Goal: Task Accomplishment & Management: Manage account settings

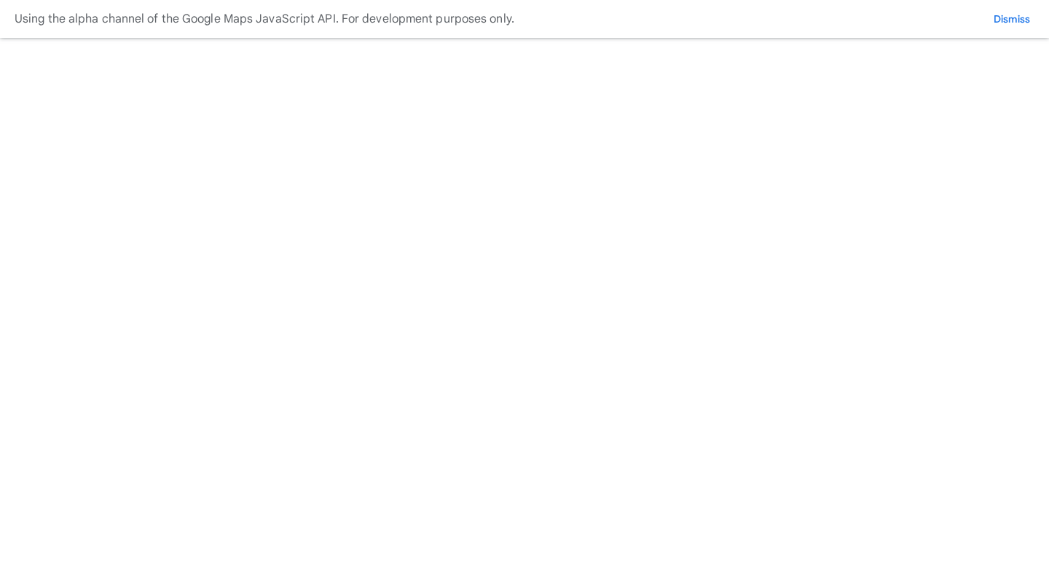
click at [0, 0] on button "WM demo sprint 18 test 2" at bounding box center [0, 0] width 0 height 0
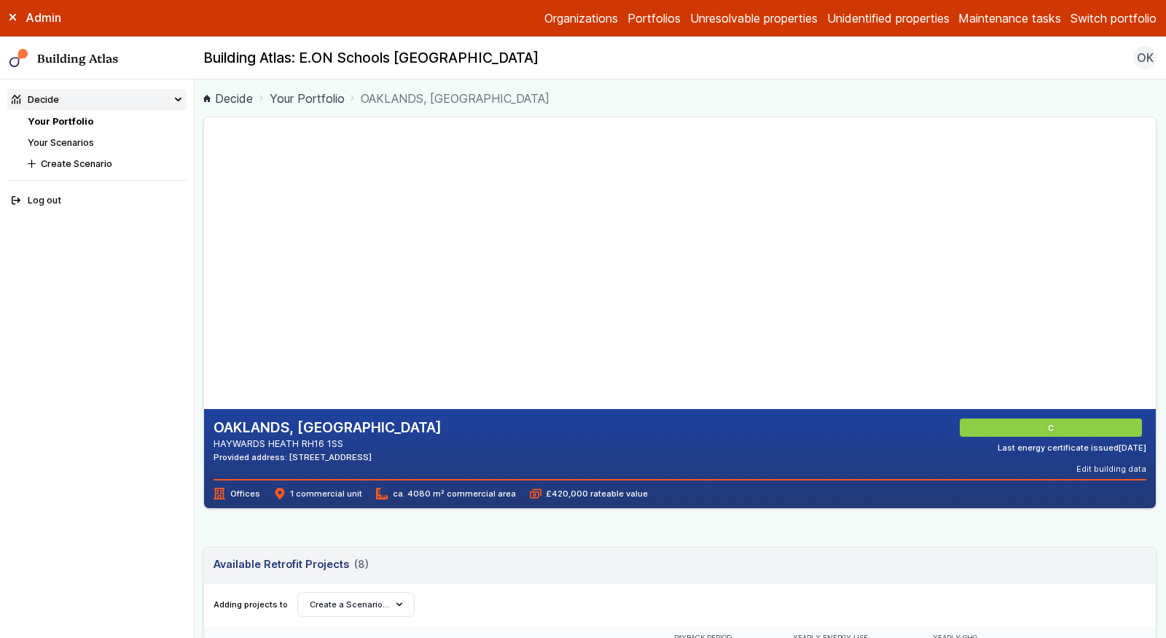
click at [1114, 32] on div "Admin Organizations Portfolios Unresolvable properties Unidentified properties …" at bounding box center [583, 18] width 1166 height 37
click at [1114, 23] on button "Switch portfolio" at bounding box center [1113, 17] width 86 height 17
click at [0, 0] on button "EW - Demo portfolio" at bounding box center [0, 0] width 0 height 0
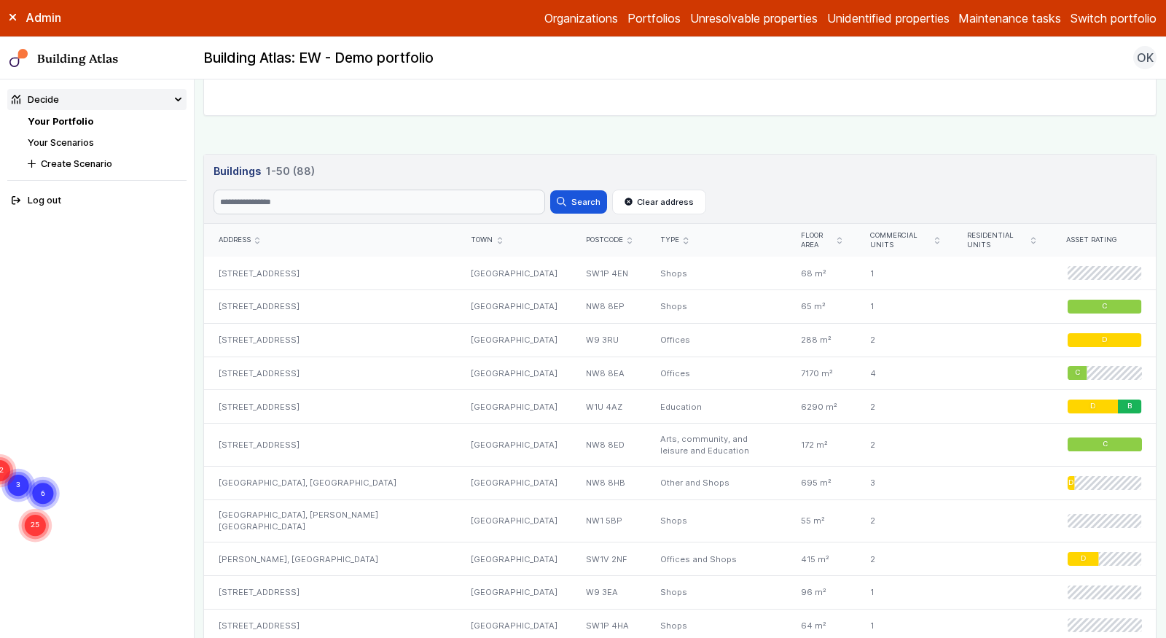
scroll to position [639, 0]
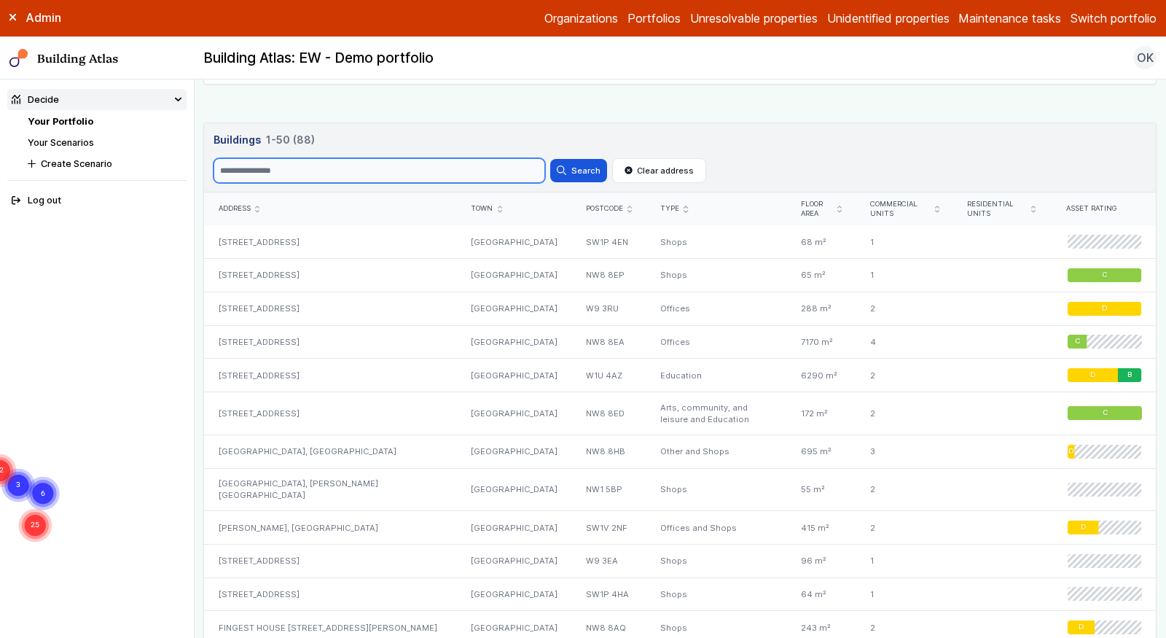
click at [376, 174] on input "Search" at bounding box center [380, 170] width 332 height 25
click at [550, 159] on button "Search" at bounding box center [578, 170] width 57 height 23
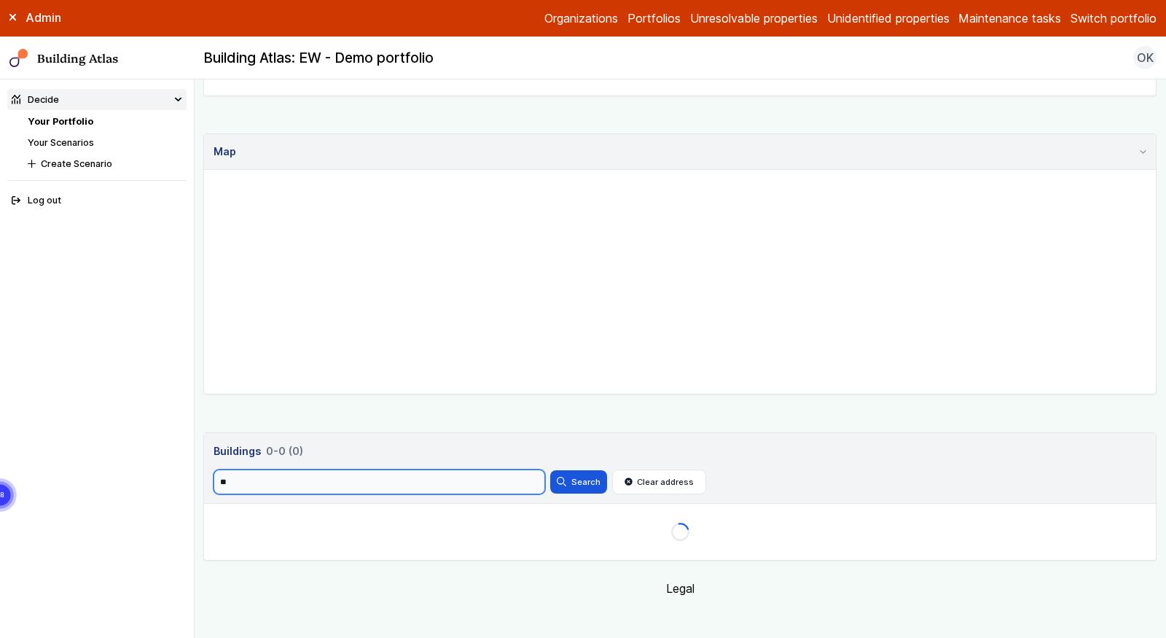
scroll to position [331, 0]
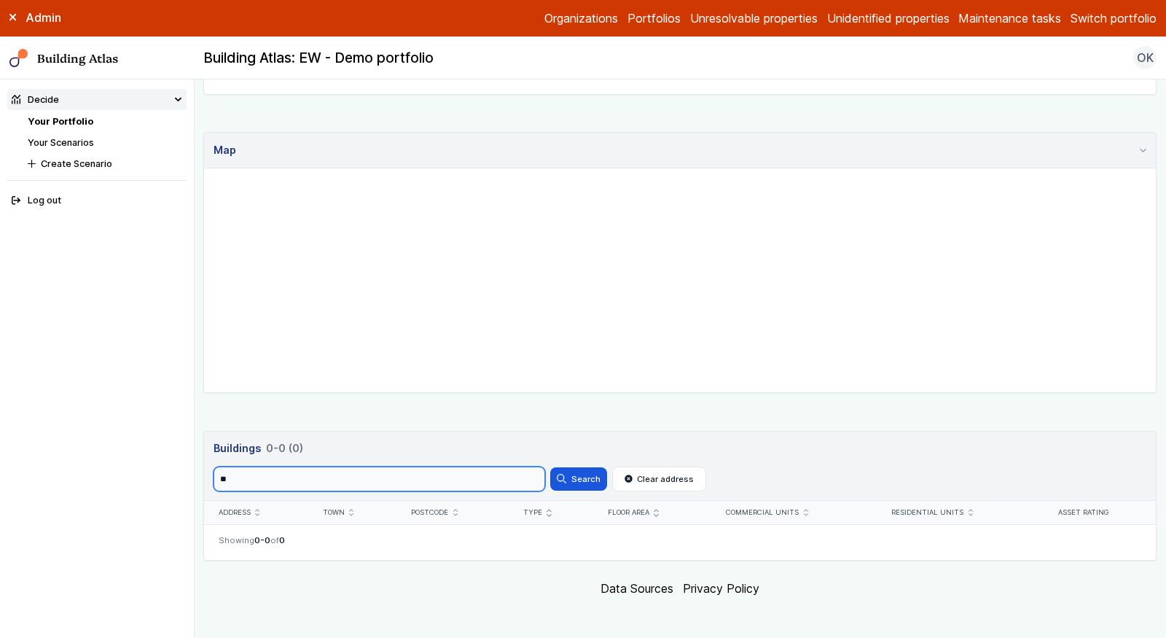
click at [426, 466] on input "**" at bounding box center [380, 478] width 332 height 25
click at [550, 467] on button "Search" at bounding box center [578, 478] width 57 height 23
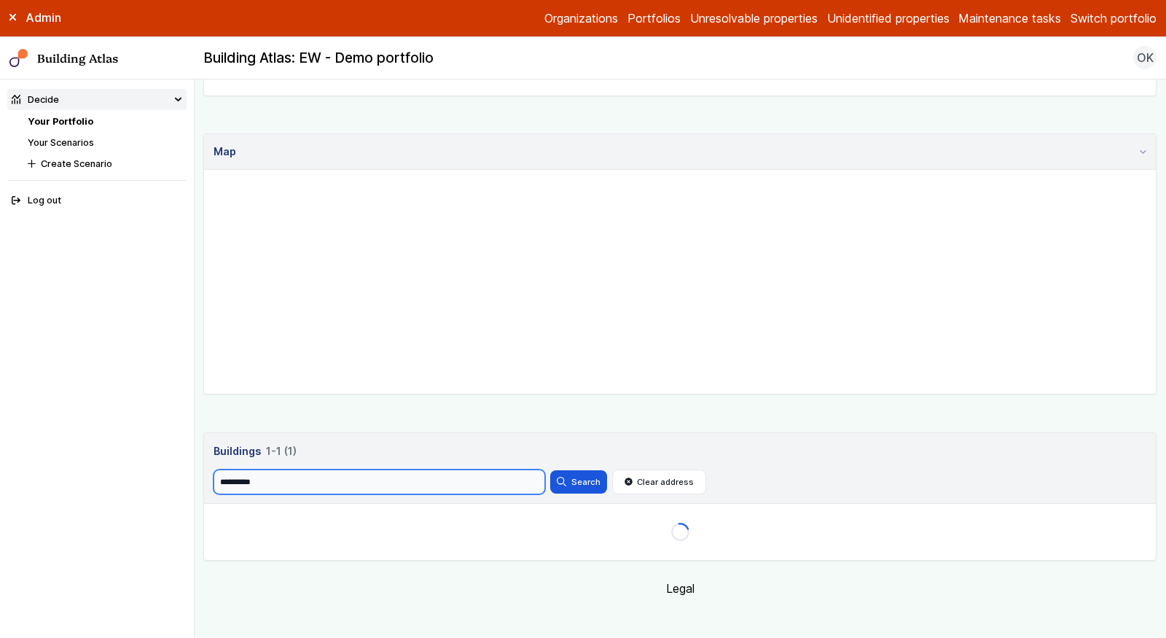
scroll to position [331, 0]
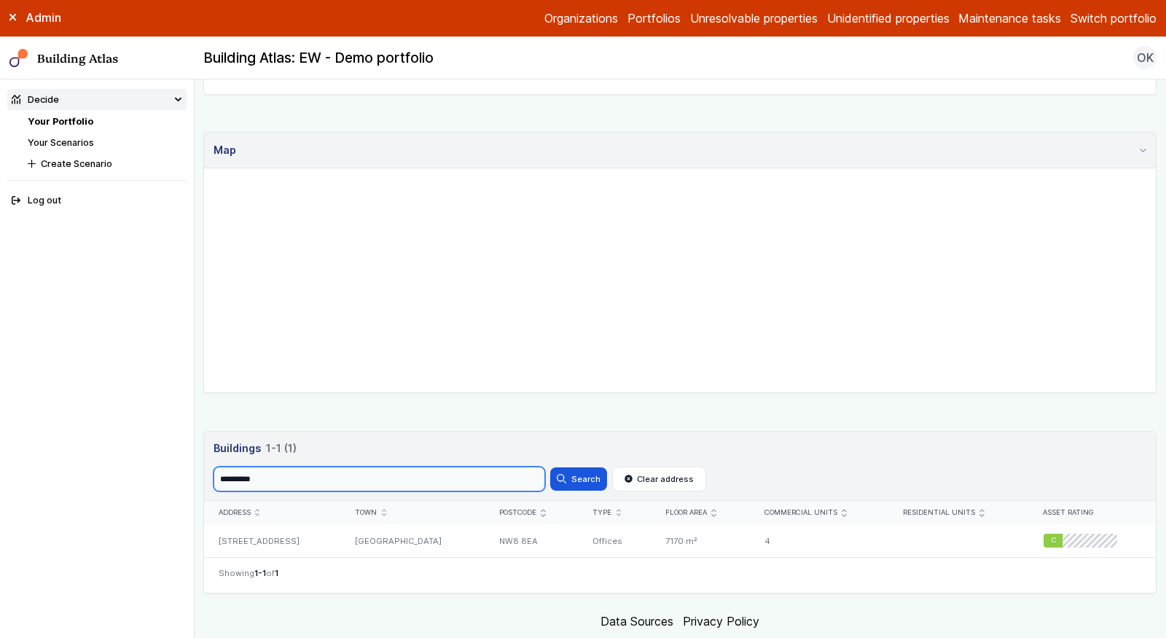
click at [475, 473] on input "**********" at bounding box center [380, 478] width 332 height 25
paste input "search"
click at [550, 467] on button "Search" at bounding box center [578, 478] width 57 height 23
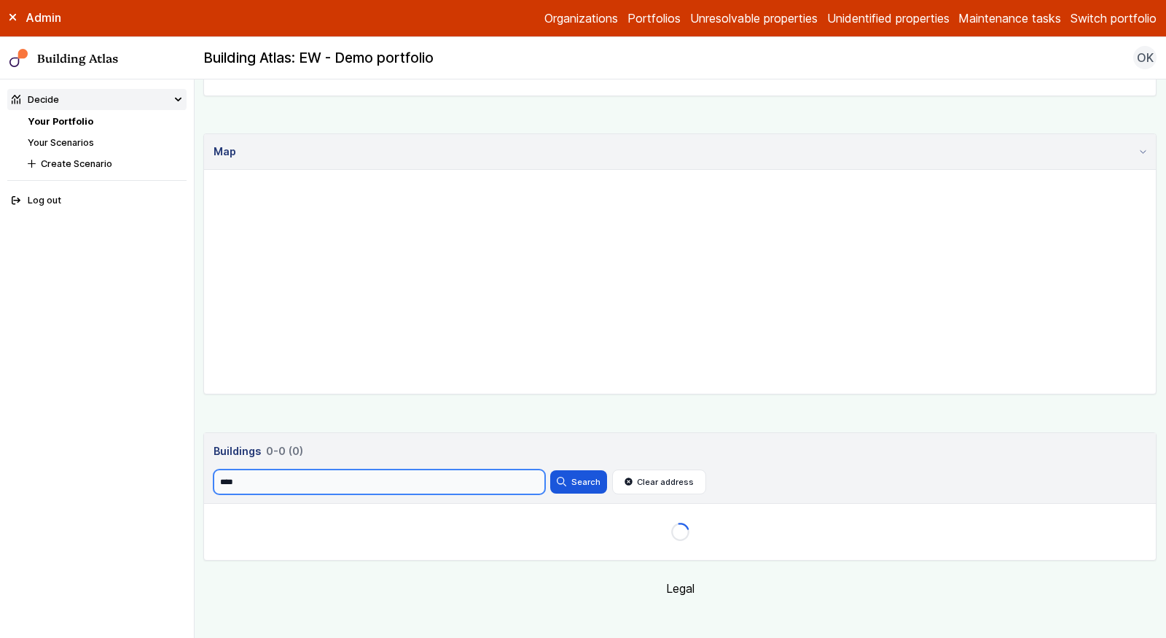
scroll to position [329, 0]
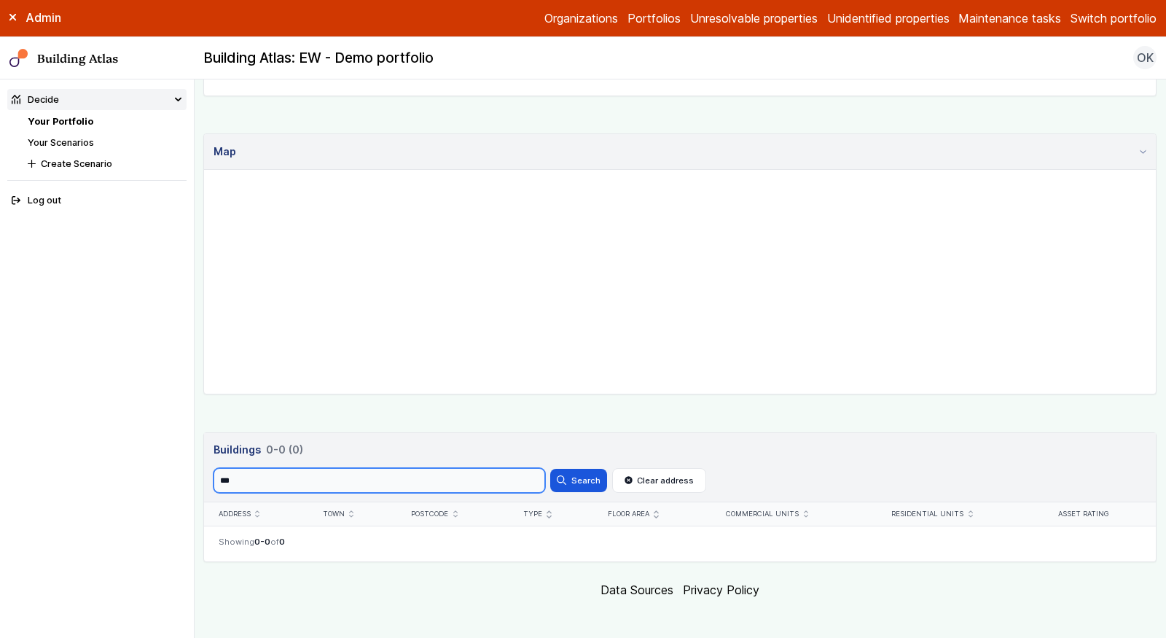
click at [550, 469] on button "Search" at bounding box center [578, 480] width 57 height 23
click at [342, 482] on input "***" at bounding box center [380, 480] width 332 height 25
click at [550, 469] on button "Search" at bounding box center [578, 480] width 57 height 23
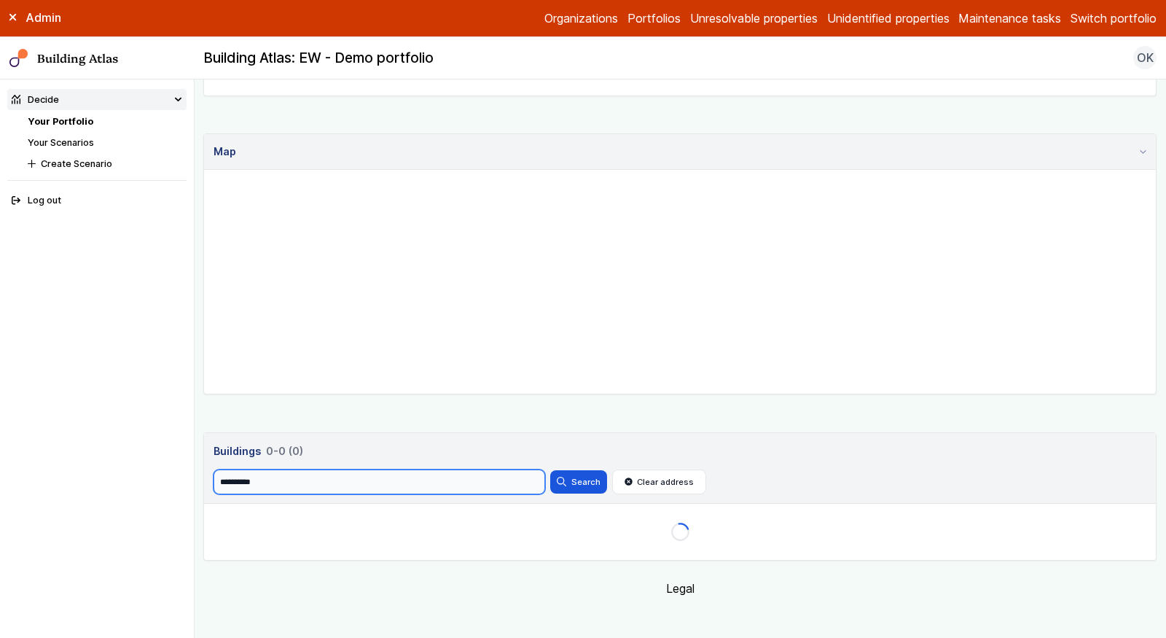
scroll to position [329, 0]
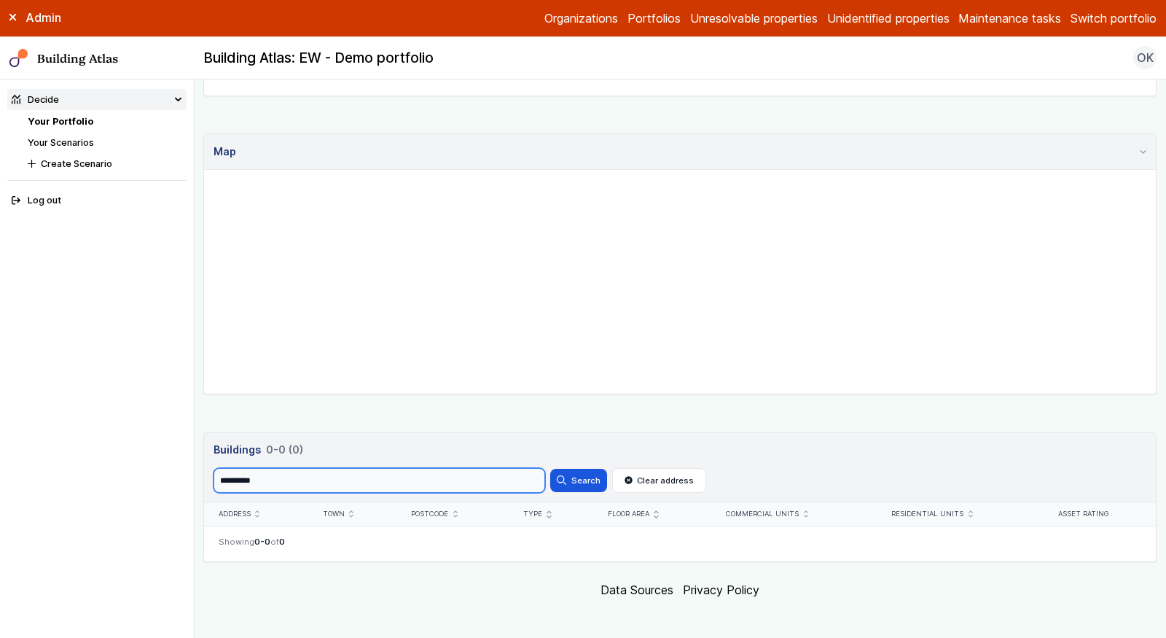
click at [238, 478] on input "**********" at bounding box center [380, 480] width 332 height 25
click at [550, 469] on button "Search" at bounding box center [578, 480] width 57 height 23
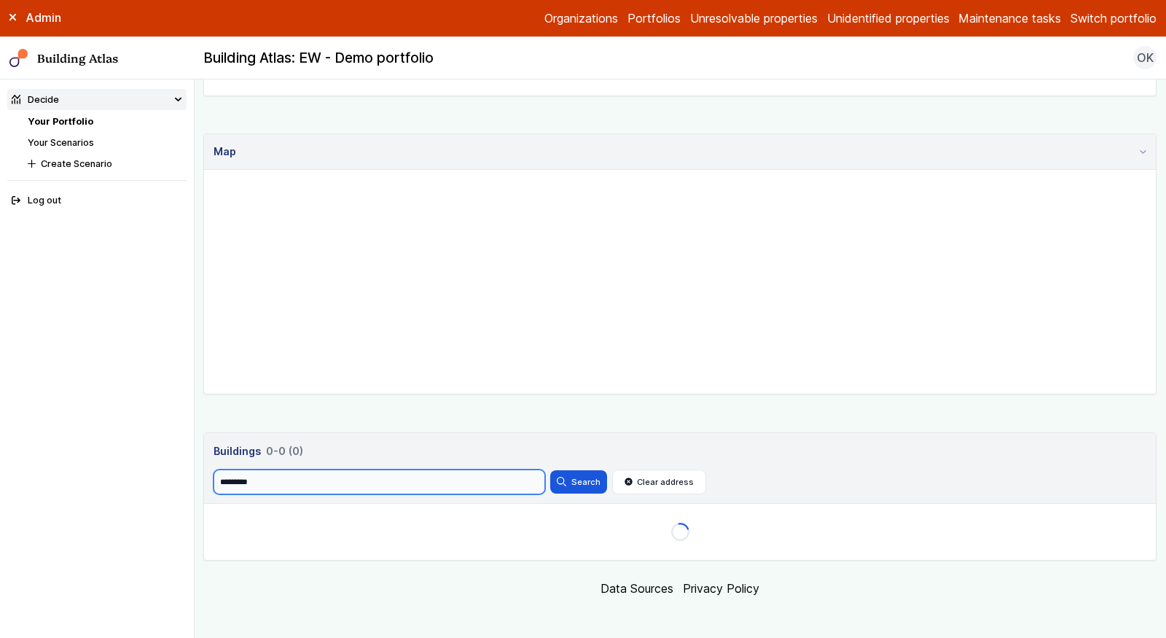
scroll to position [329, 0]
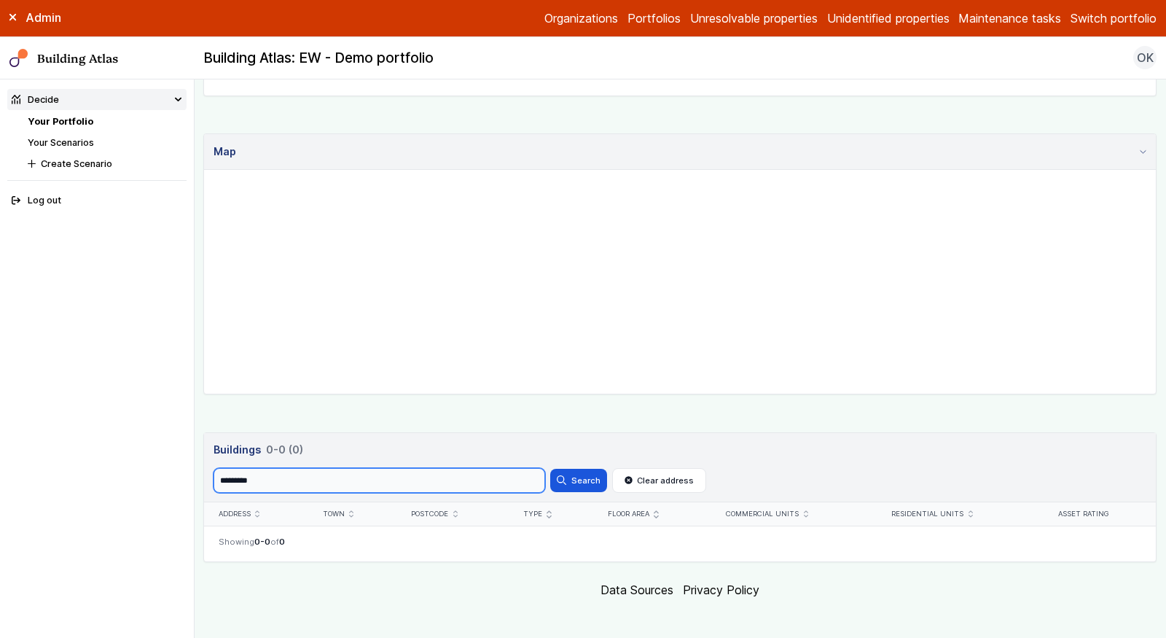
click at [340, 472] on input "*********" at bounding box center [380, 480] width 332 height 25
click at [550, 469] on button "Search" at bounding box center [578, 480] width 57 height 23
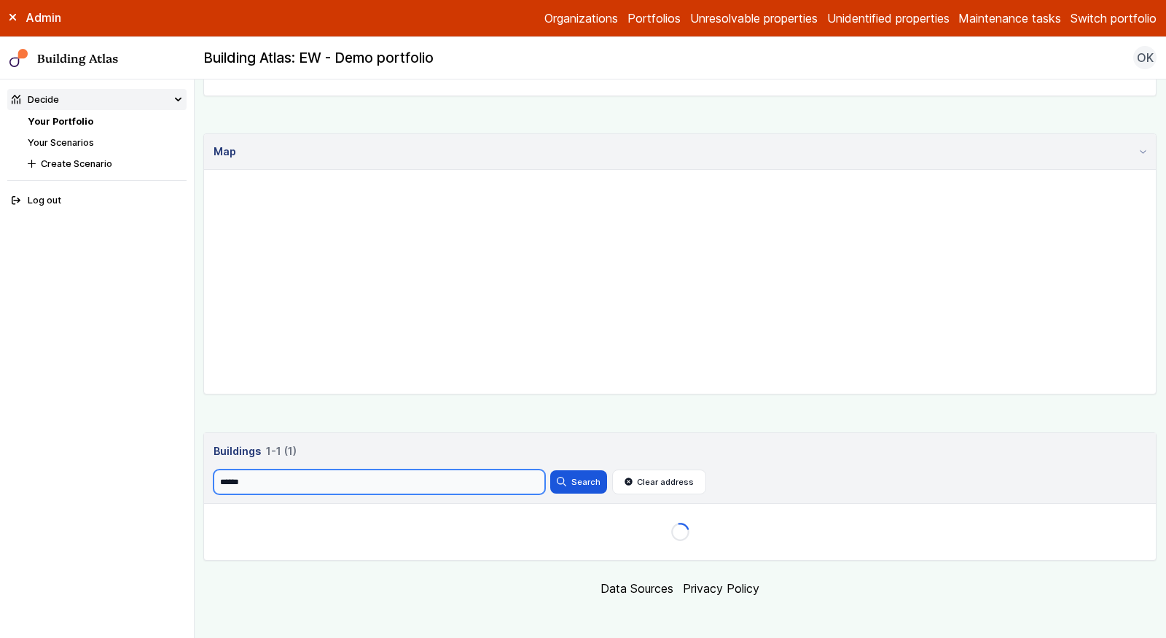
scroll to position [329, 0]
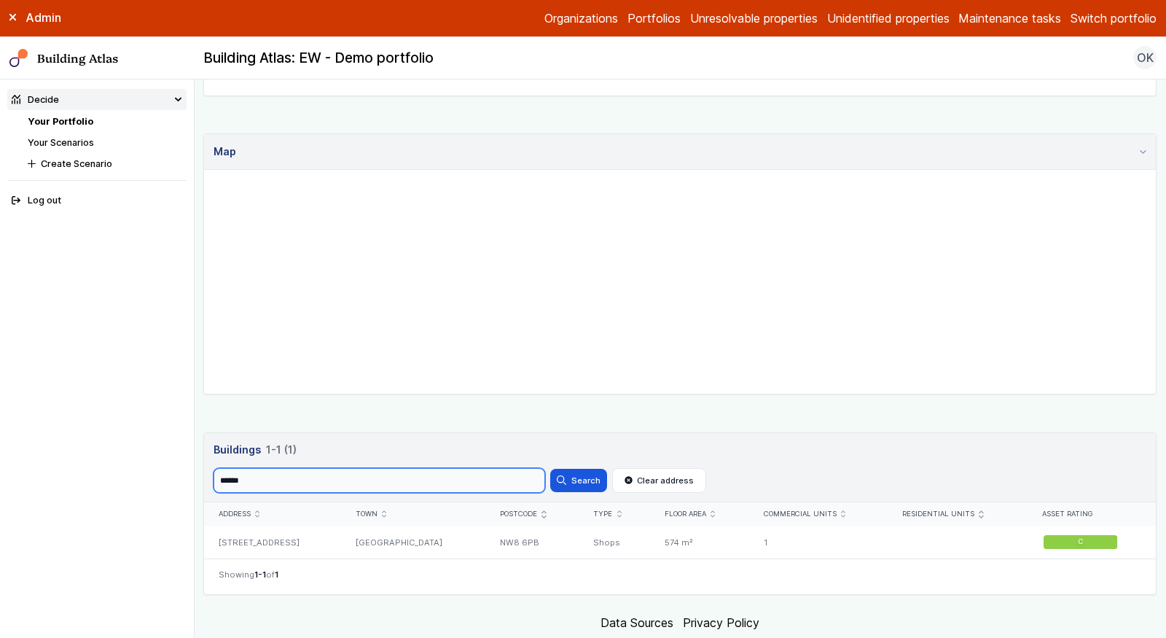
click at [337, 477] on input "******" at bounding box center [380, 480] width 332 height 25
paste input "**"
click at [550, 469] on button "Search" at bounding box center [578, 480] width 57 height 23
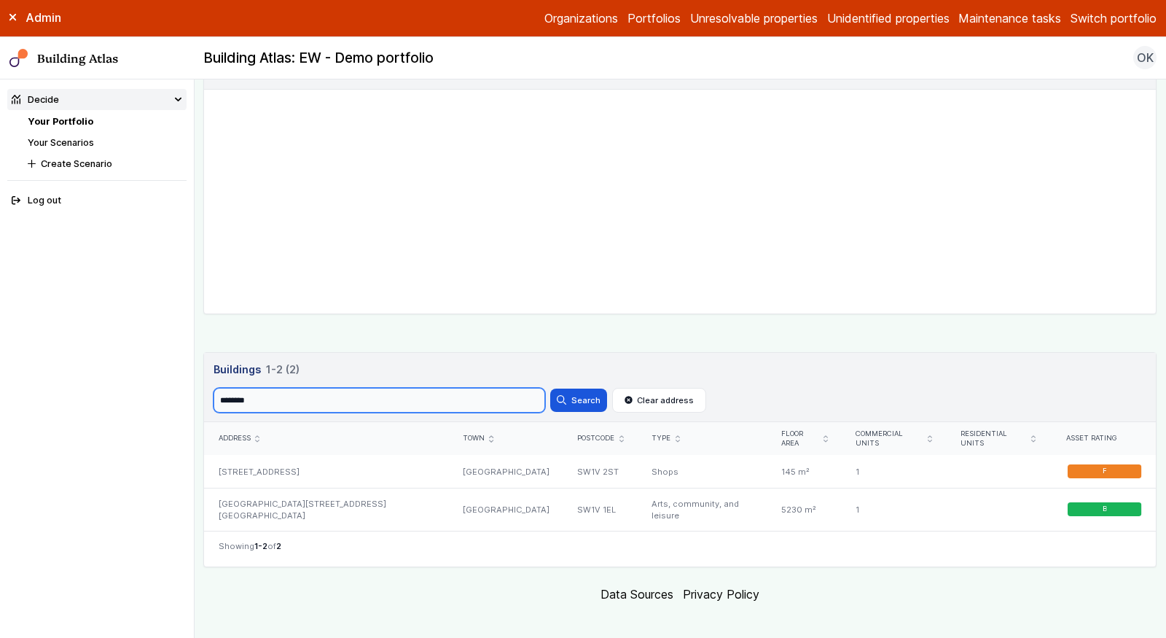
scroll to position [415, 0]
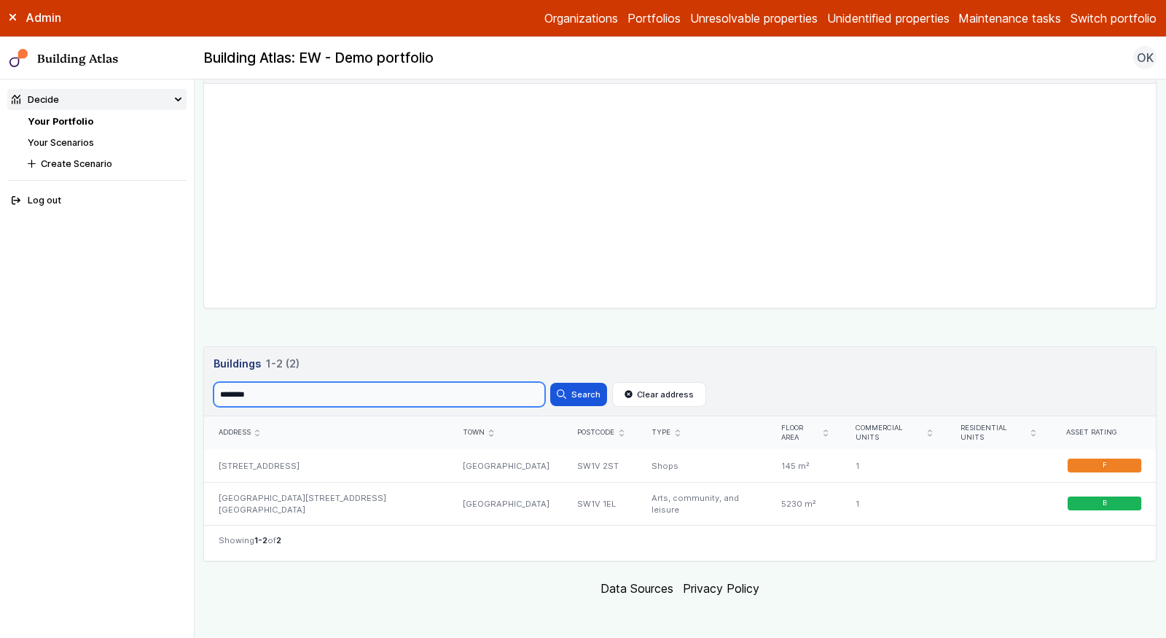
click at [426, 385] on input "********" at bounding box center [380, 394] width 332 height 25
paste input "search"
type input "*******"
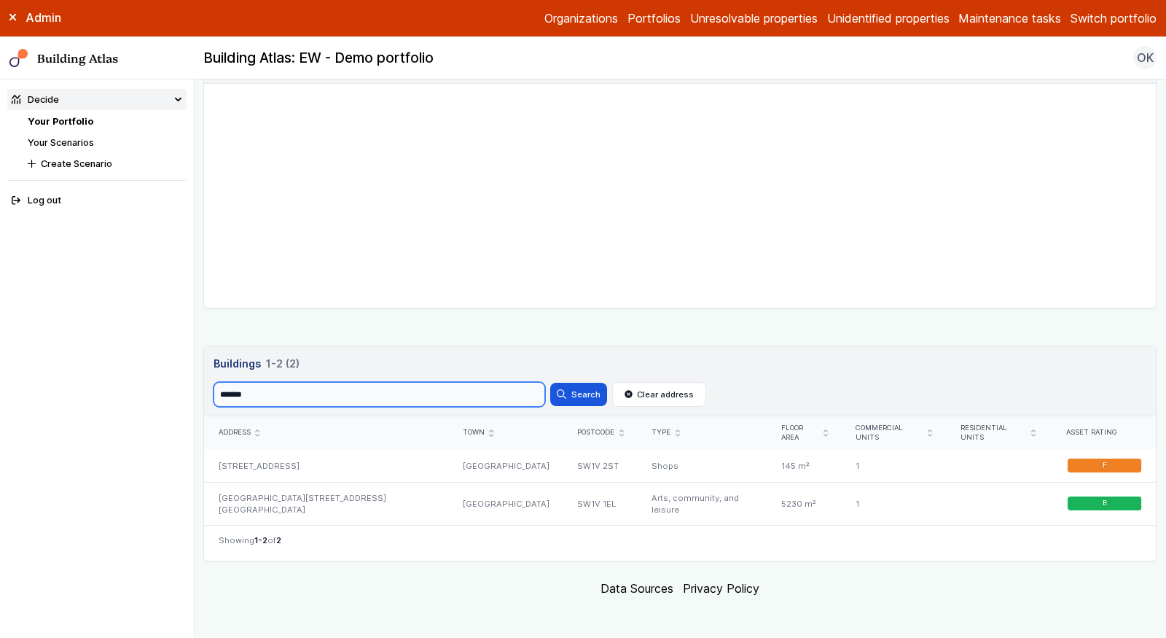
click at [550, 383] on button "Search" at bounding box center [578, 394] width 57 height 23
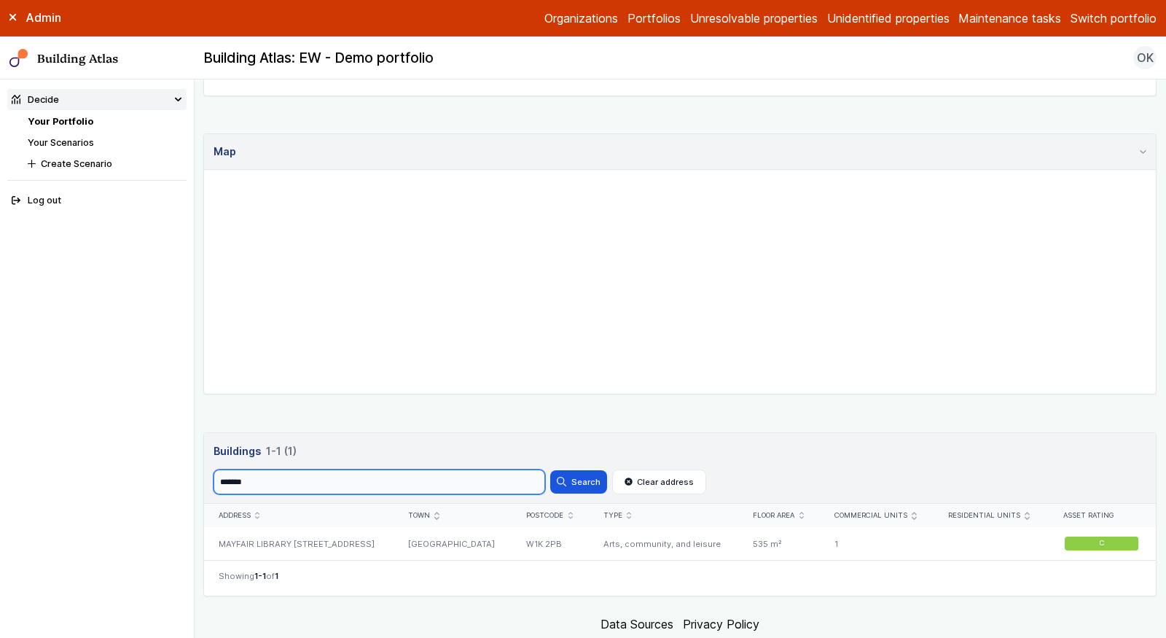
scroll to position [363, 0]
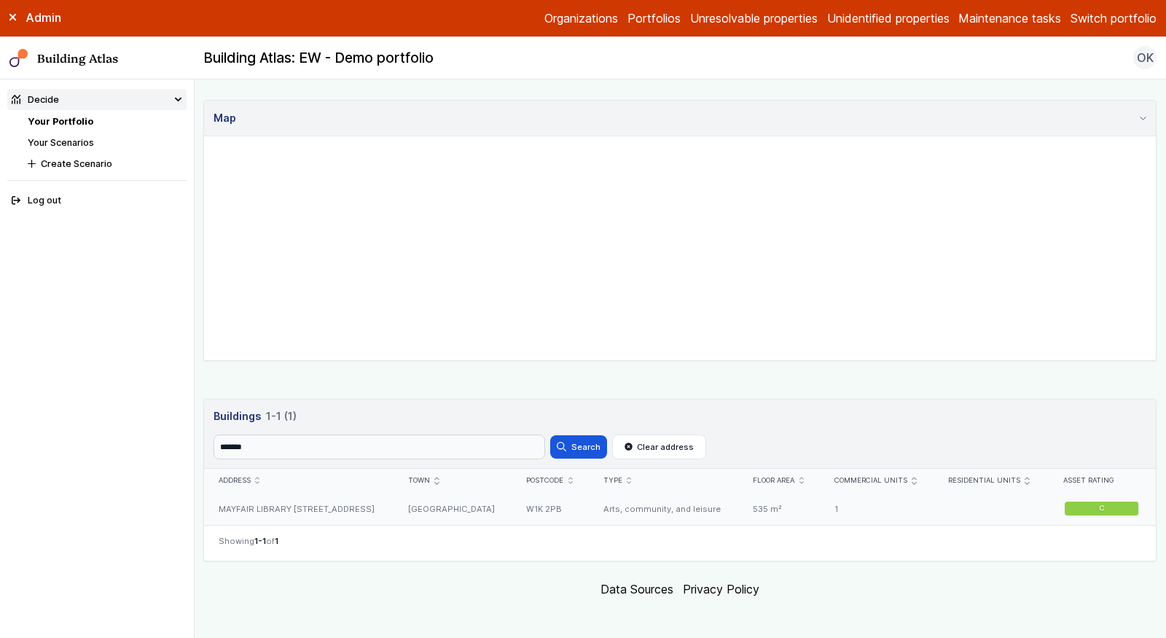
click at [441, 502] on div "[GEOGRAPHIC_DATA]" at bounding box center [453, 508] width 118 height 33
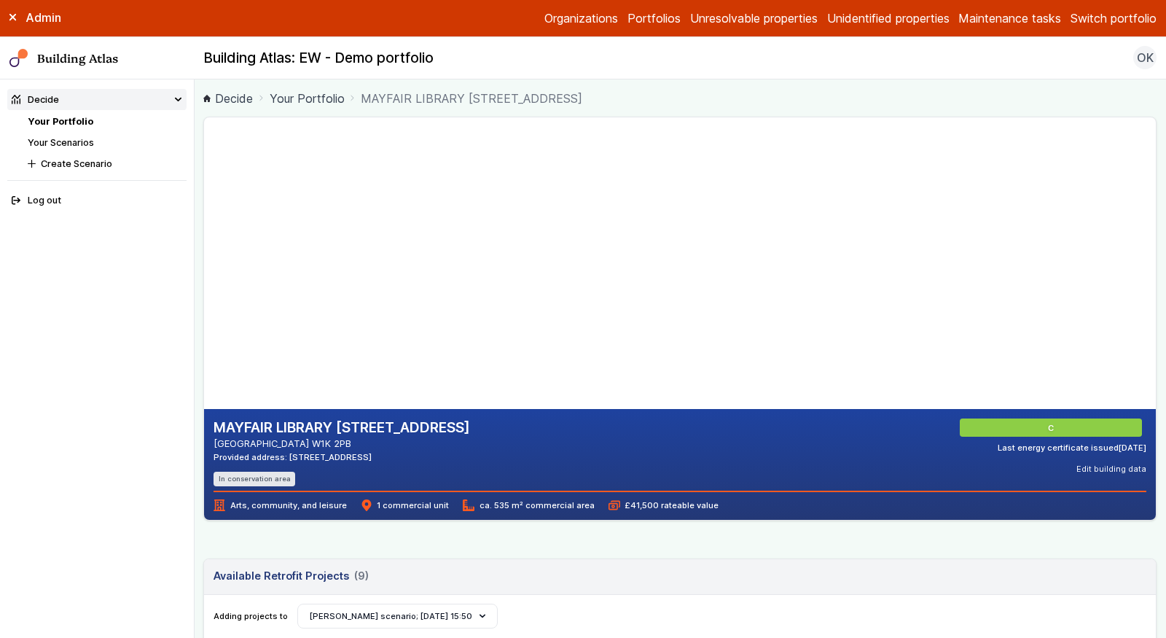
click at [86, 125] on link "Your Portfolio" at bounding box center [61, 121] width 66 height 11
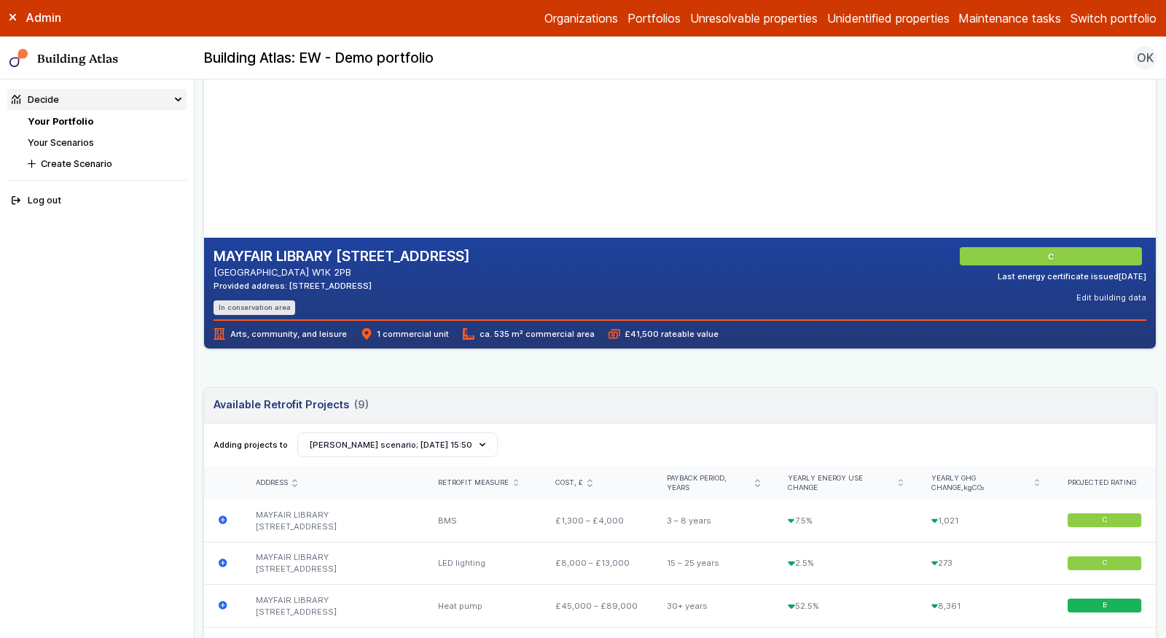
scroll to position [154, 0]
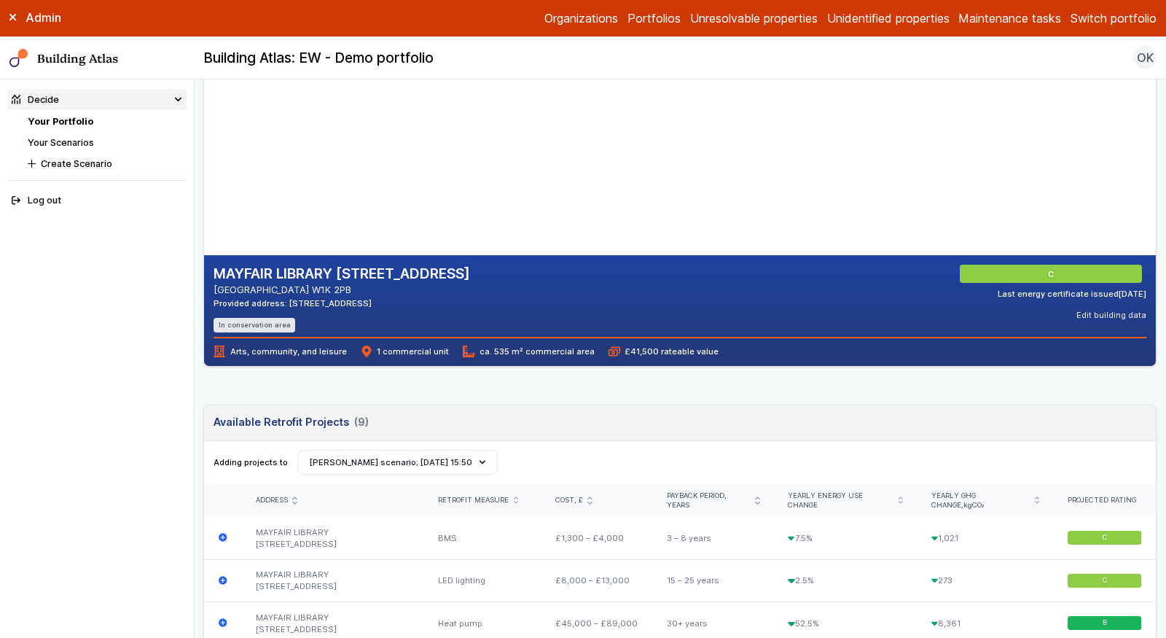
click at [81, 116] on link "Your Portfolio" at bounding box center [61, 121] width 66 height 11
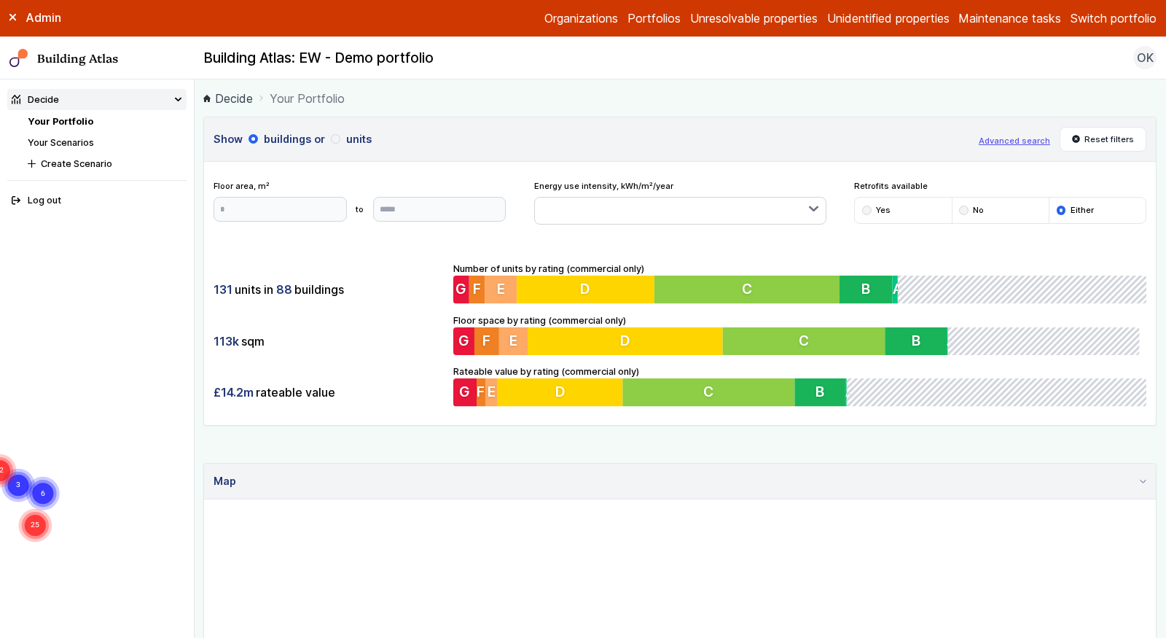
click at [83, 143] on link "Your Scenarios" at bounding box center [61, 142] width 66 height 11
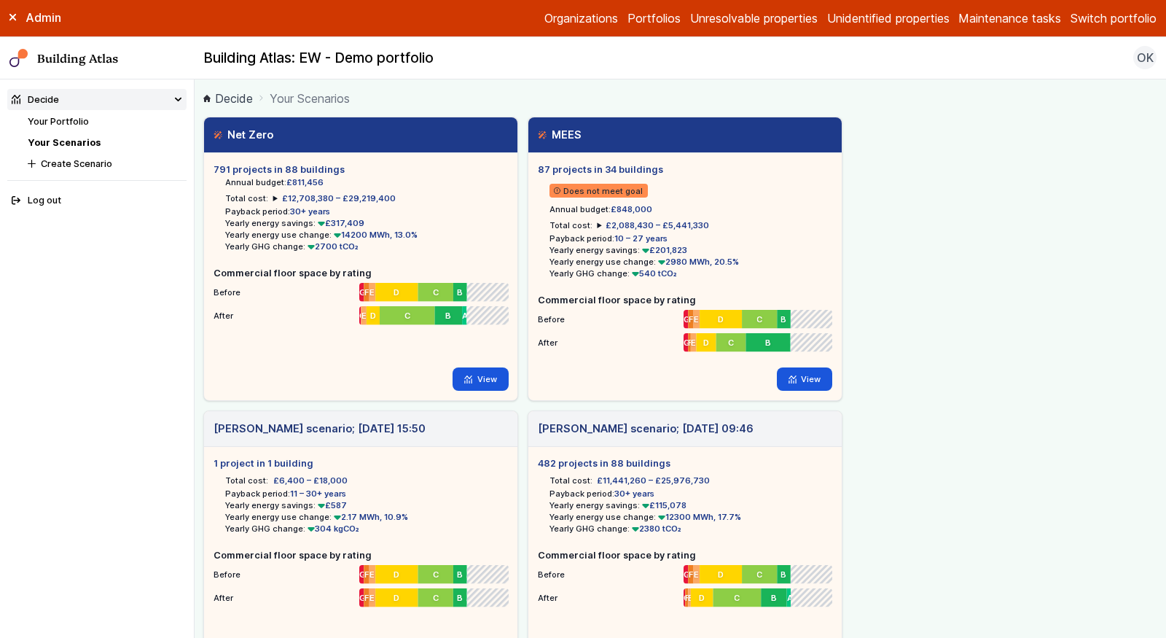
click at [64, 120] on link "Your Portfolio" at bounding box center [58, 121] width 61 height 11
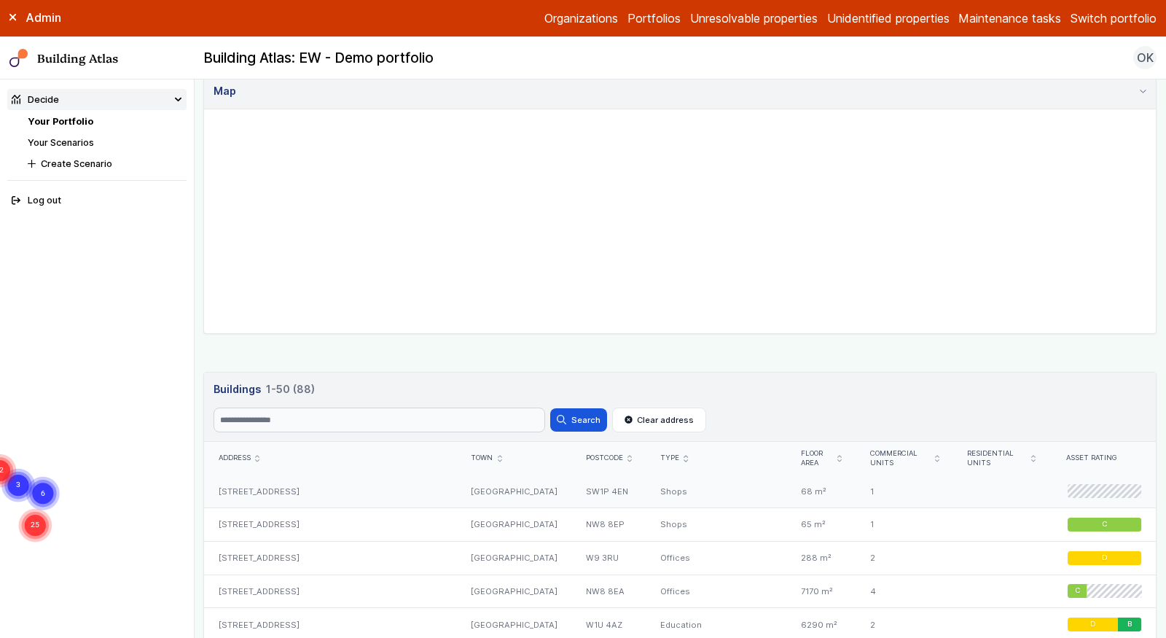
scroll to position [412, 0]
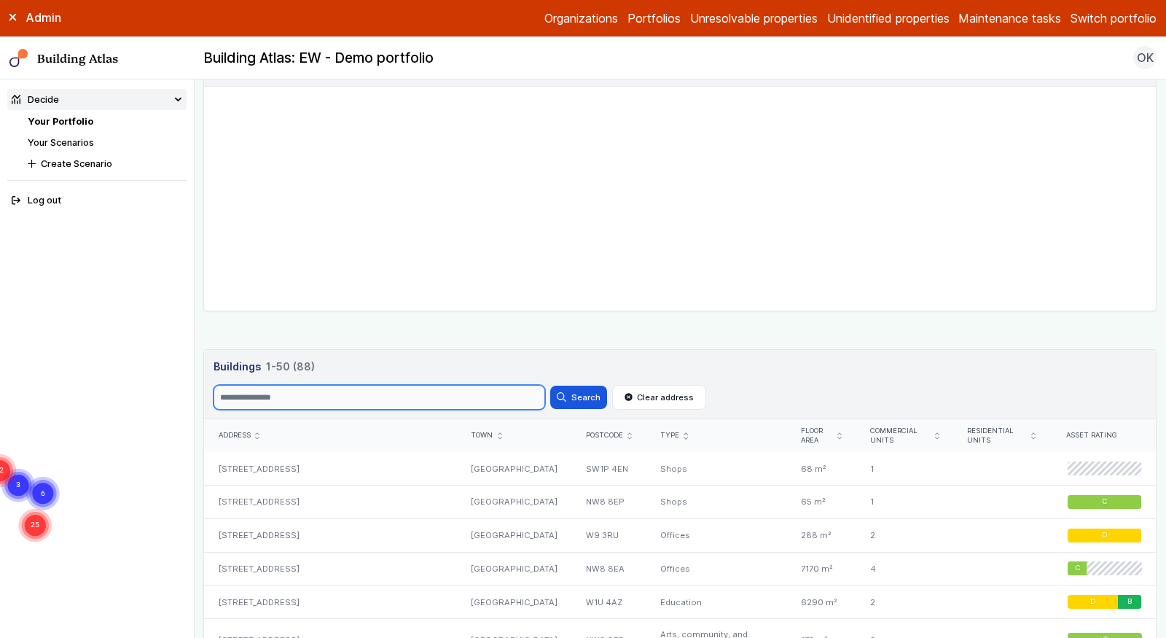
click at [404, 390] on input "Search" at bounding box center [380, 397] width 332 height 25
paste input "*******"
click at [550, 385] on button "Search" at bounding box center [578, 396] width 57 height 23
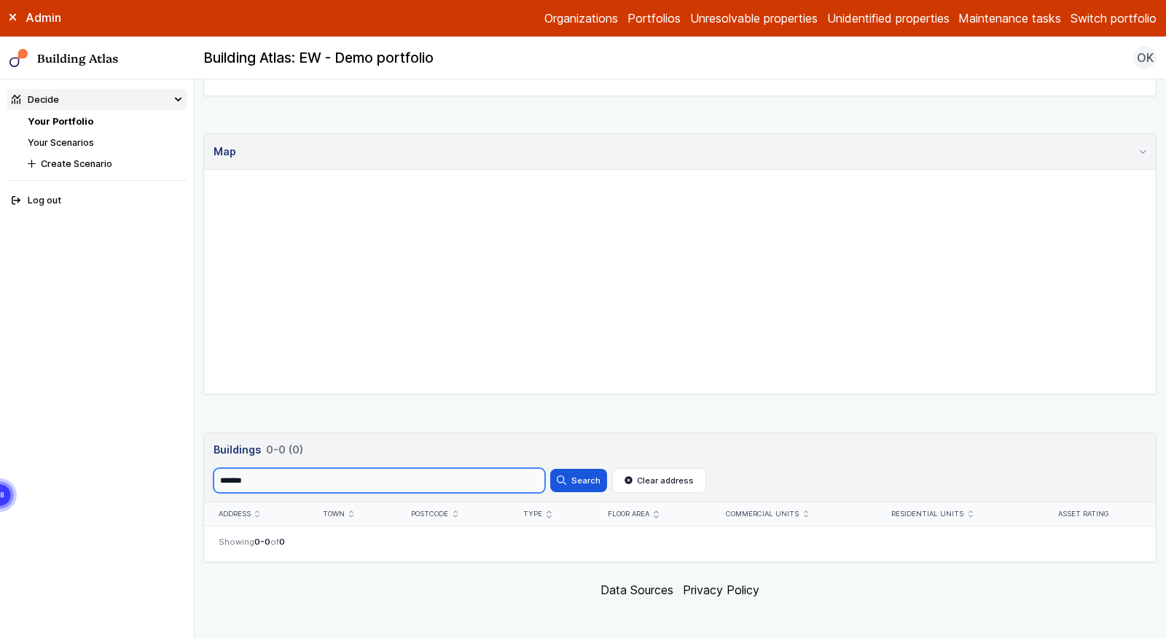
scroll to position [331, 0]
click at [293, 476] on input "*******" at bounding box center [380, 478] width 332 height 25
type input "*******"
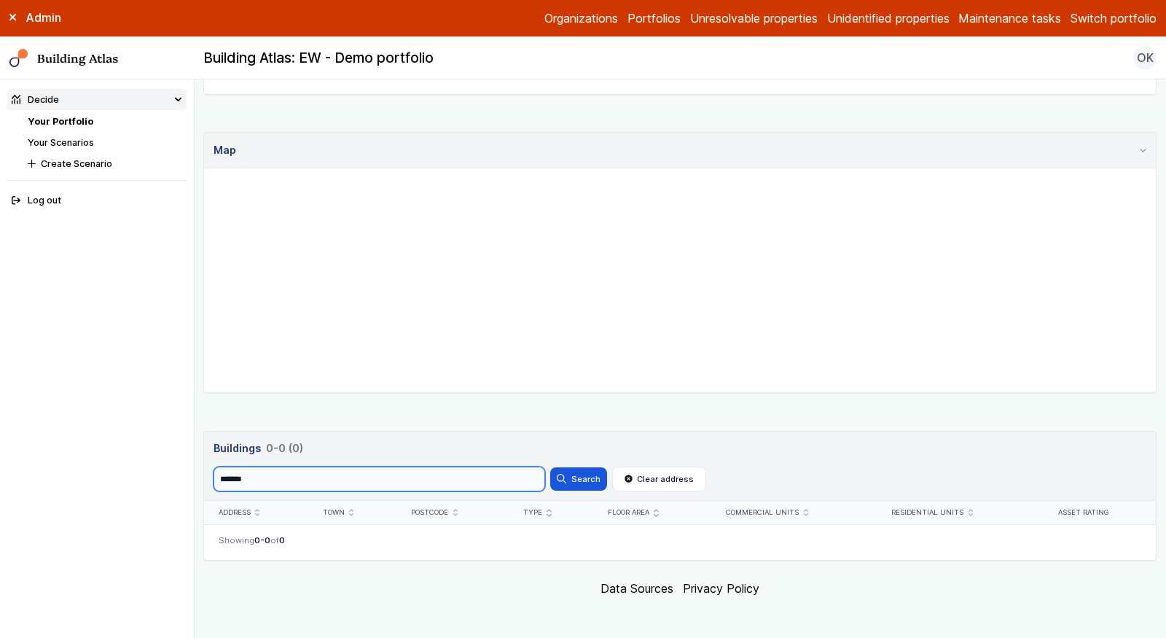
click at [550, 467] on button "Search" at bounding box center [578, 478] width 57 height 23
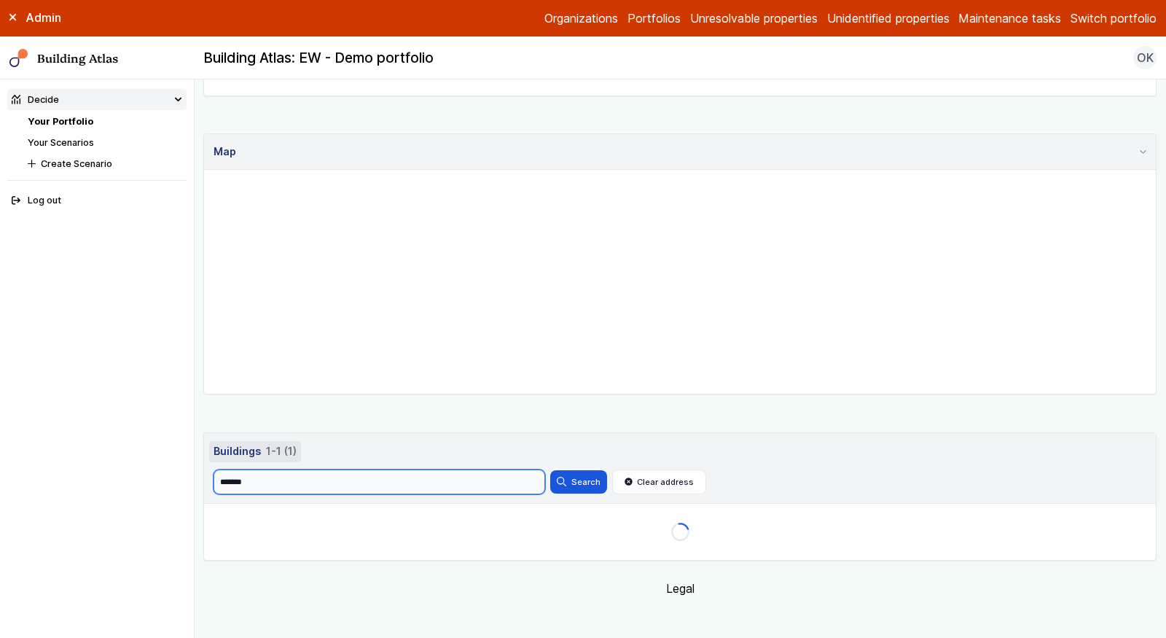
scroll to position [331, 0]
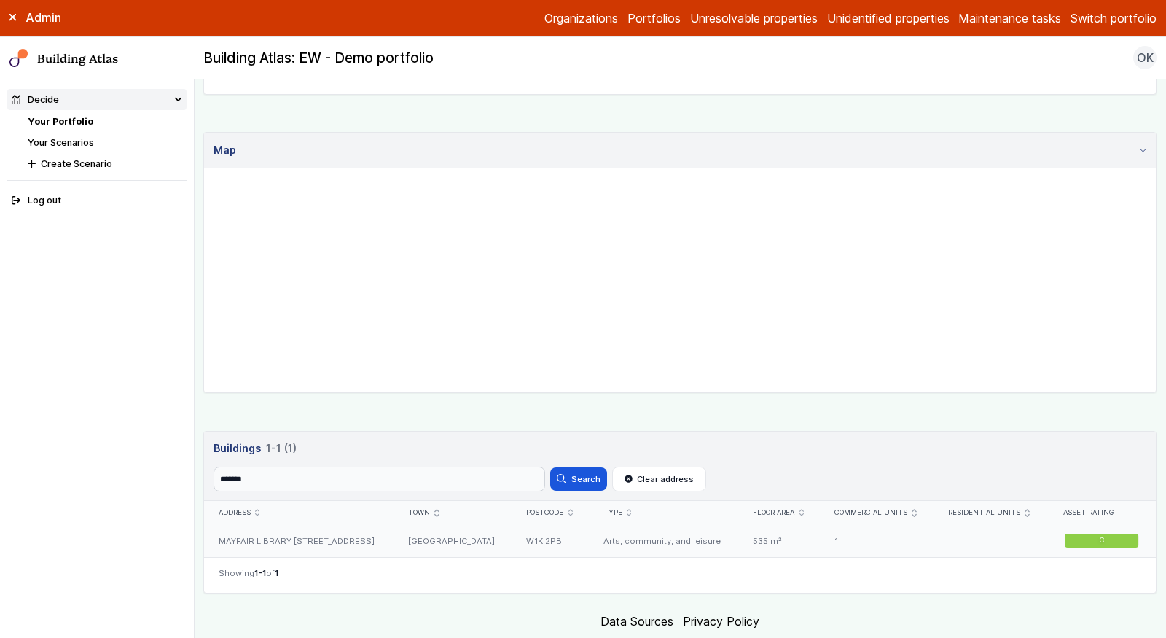
click at [341, 532] on div "MAYFAIR LIBRARY 25, SOUTH AUDLEY STREET" at bounding box center [298, 540] width 189 height 33
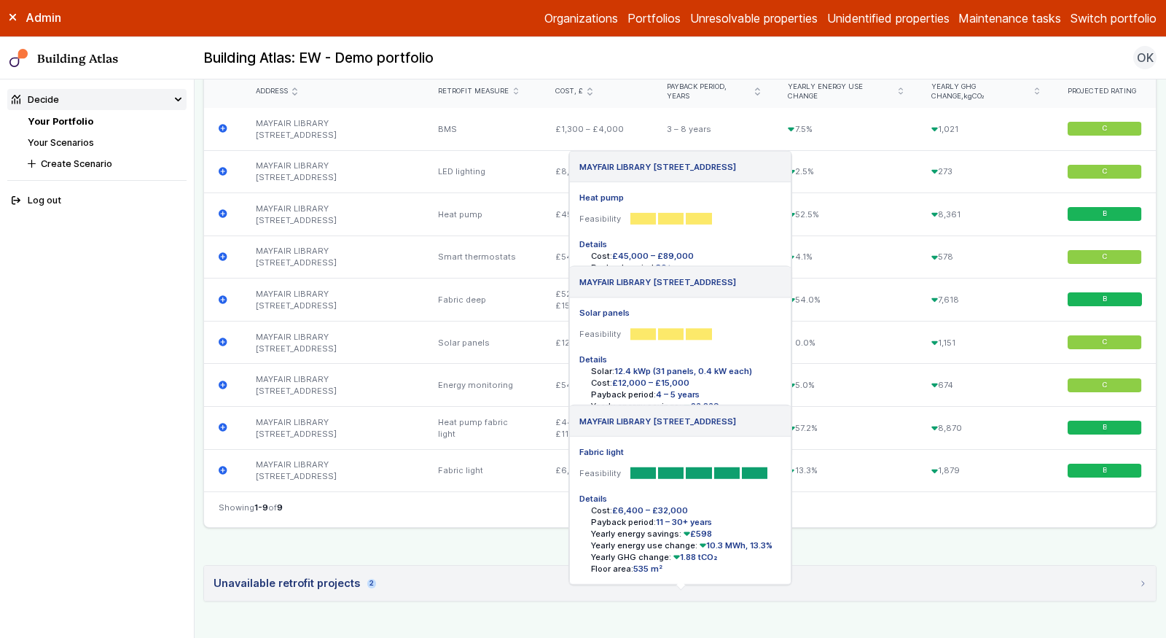
scroll to position [214, 0]
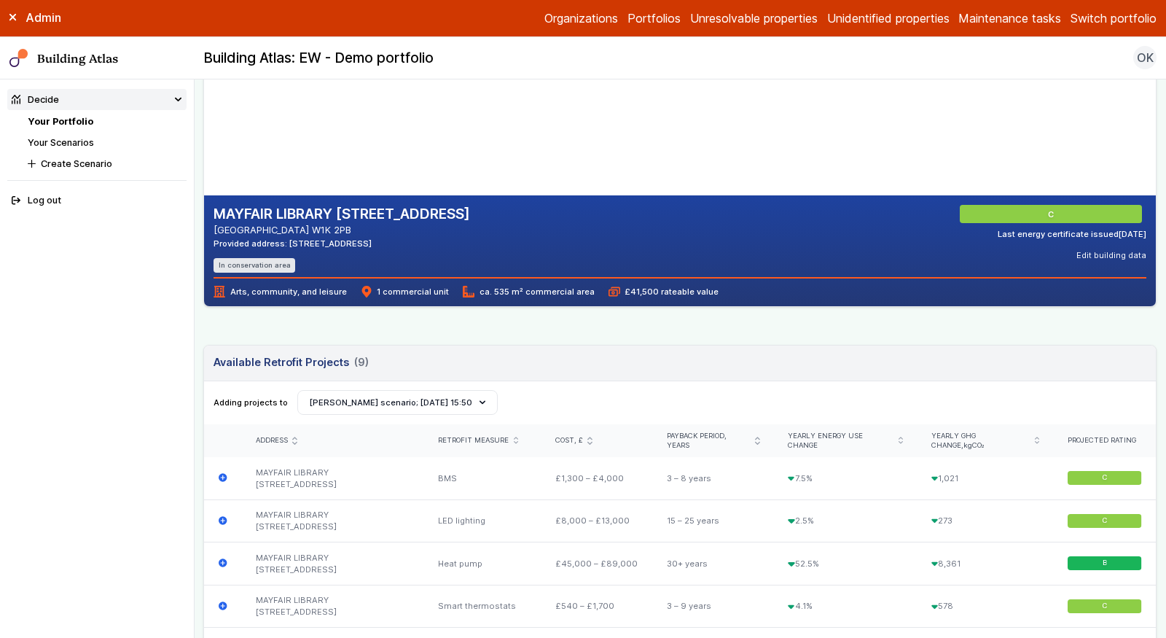
click at [76, 123] on link "Your Portfolio" at bounding box center [61, 121] width 66 height 11
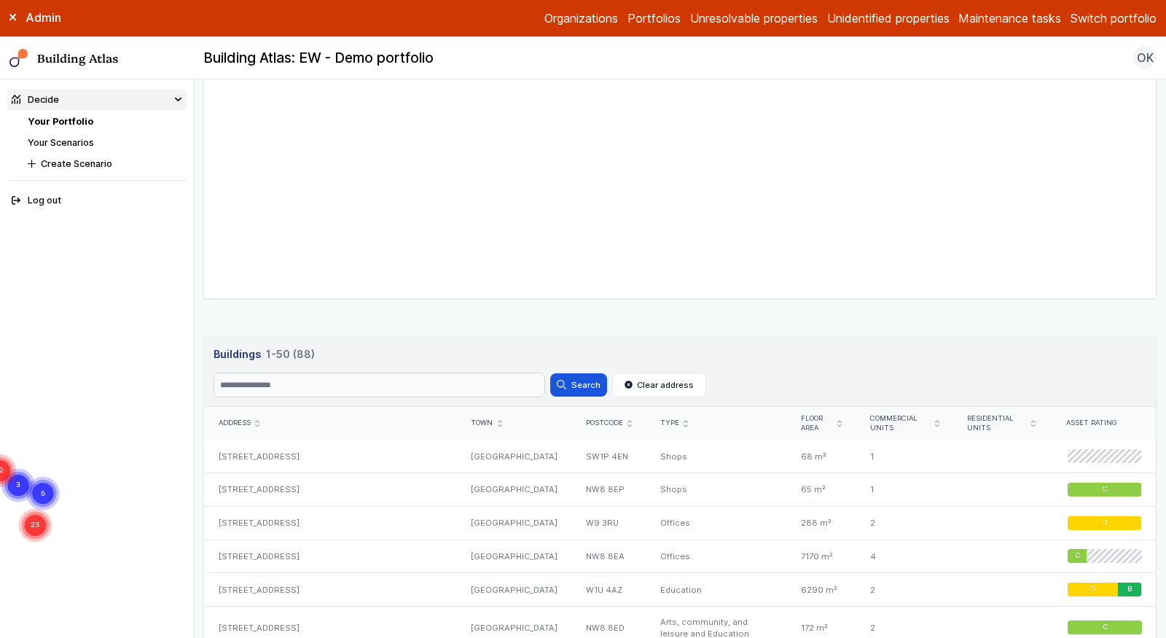
scroll to position [384, 0]
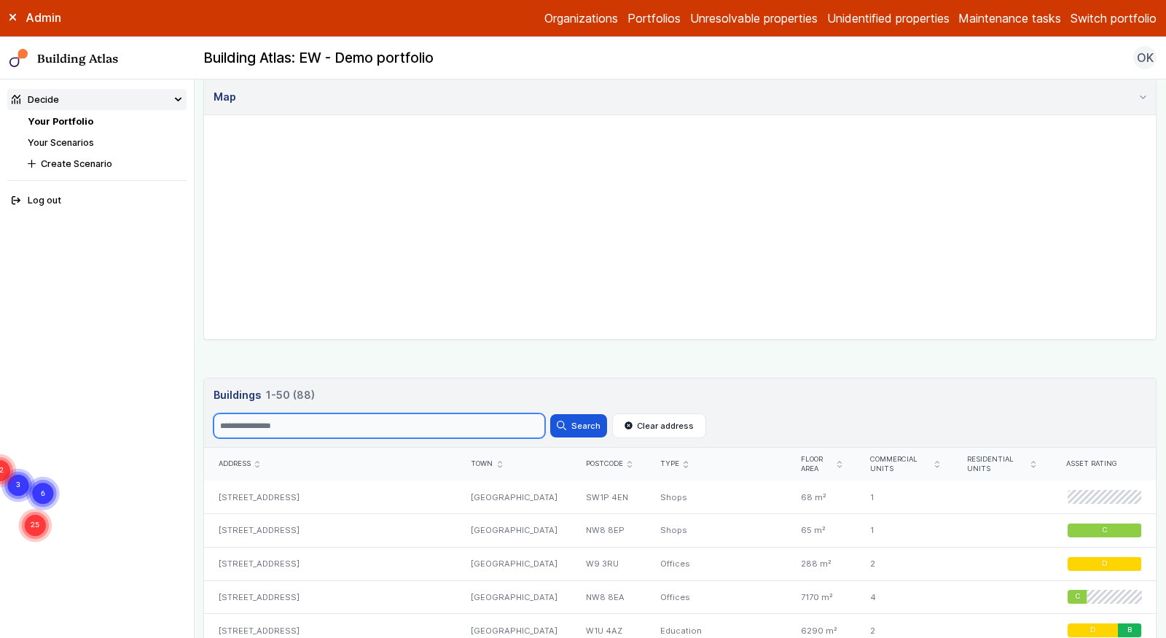
click at [275, 422] on input "Search" at bounding box center [380, 425] width 332 height 25
type input "**********"
click at [550, 414] on button "Search" at bounding box center [578, 425] width 57 height 23
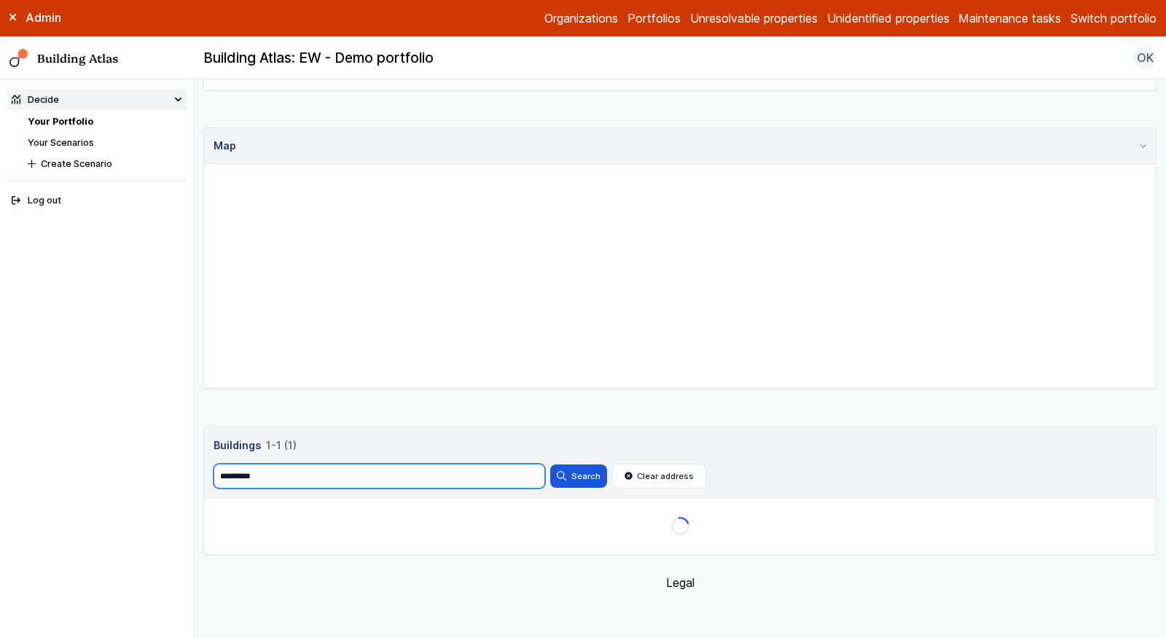
scroll to position [382, 0]
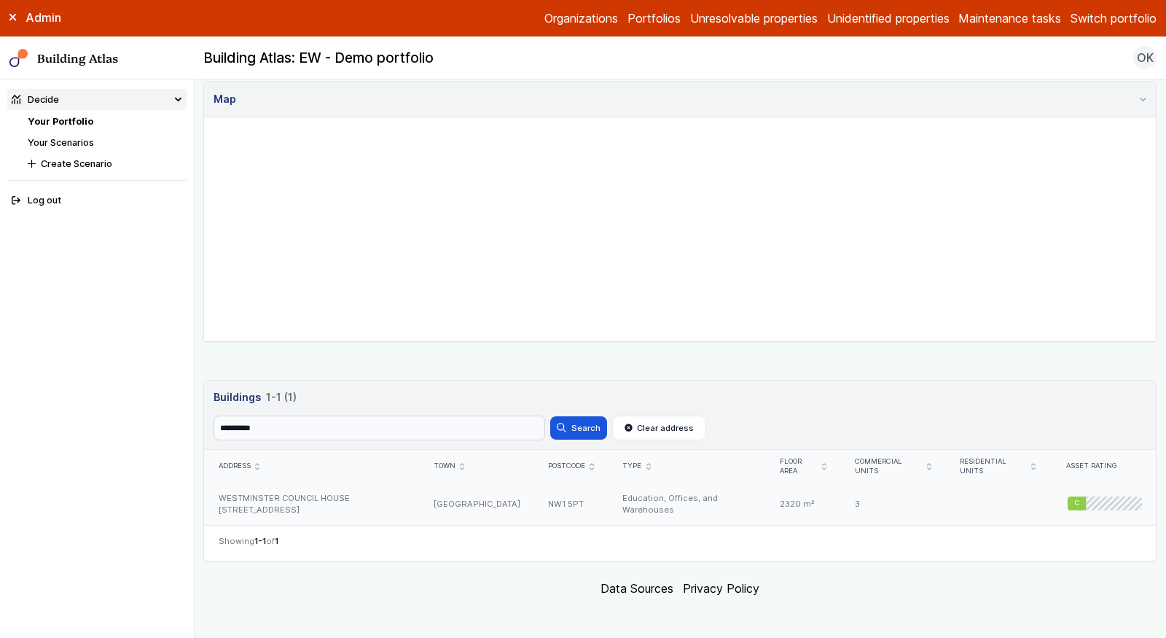
click at [345, 498] on div "WESTMINSTER COUNCIL HOUSE 97-117, MARYLEBONE ROAD" at bounding box center [311, 503] width 215 height 42
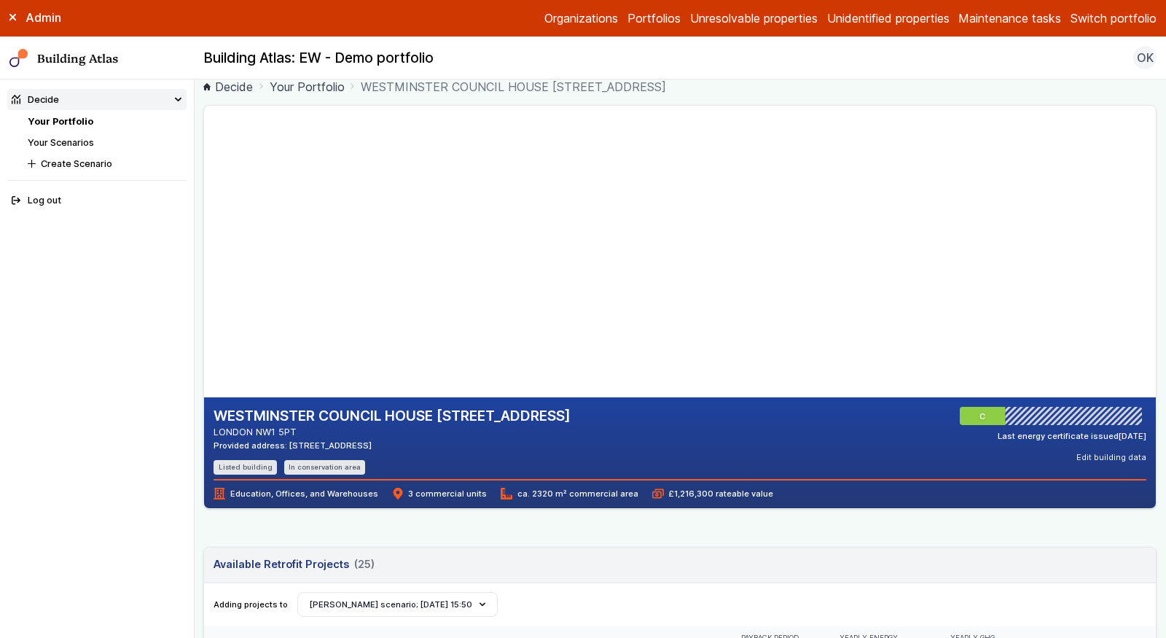
scroll to position [17, 0]
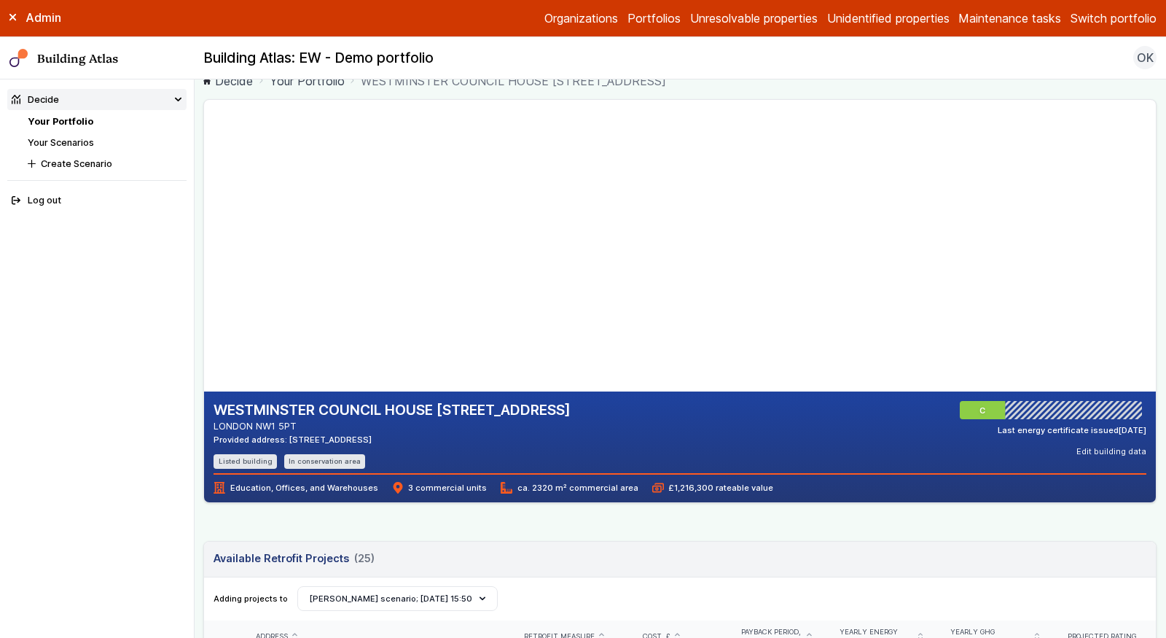
click at [204, 256] on gmp-map at bounding box center [204, 245] width 0 height 291
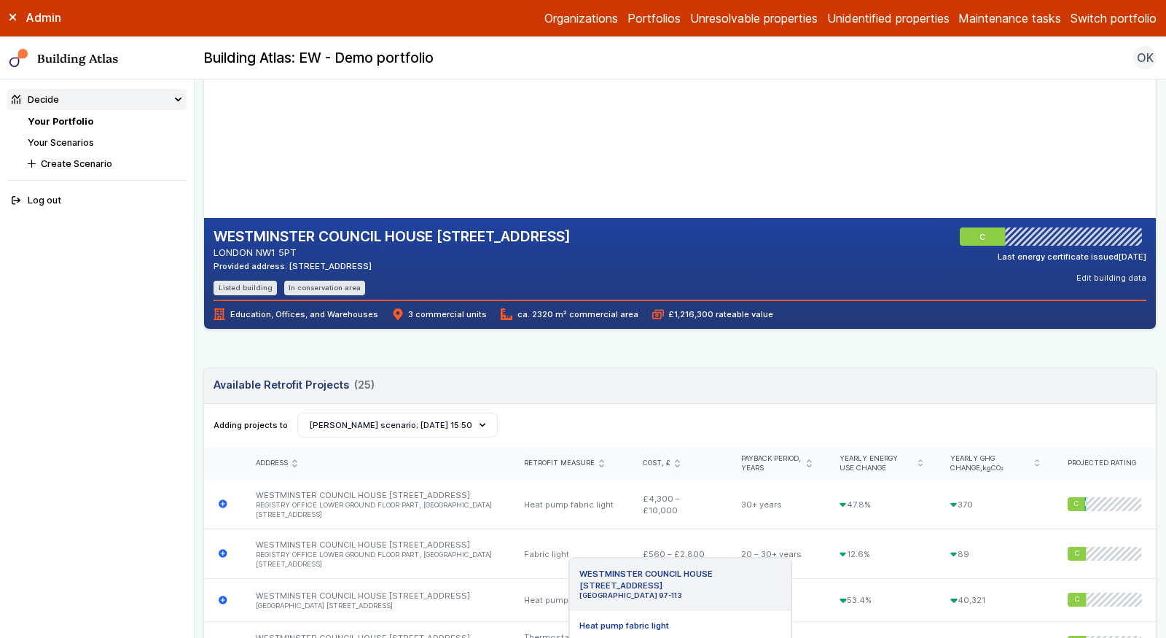
scroll to position [0, 0]
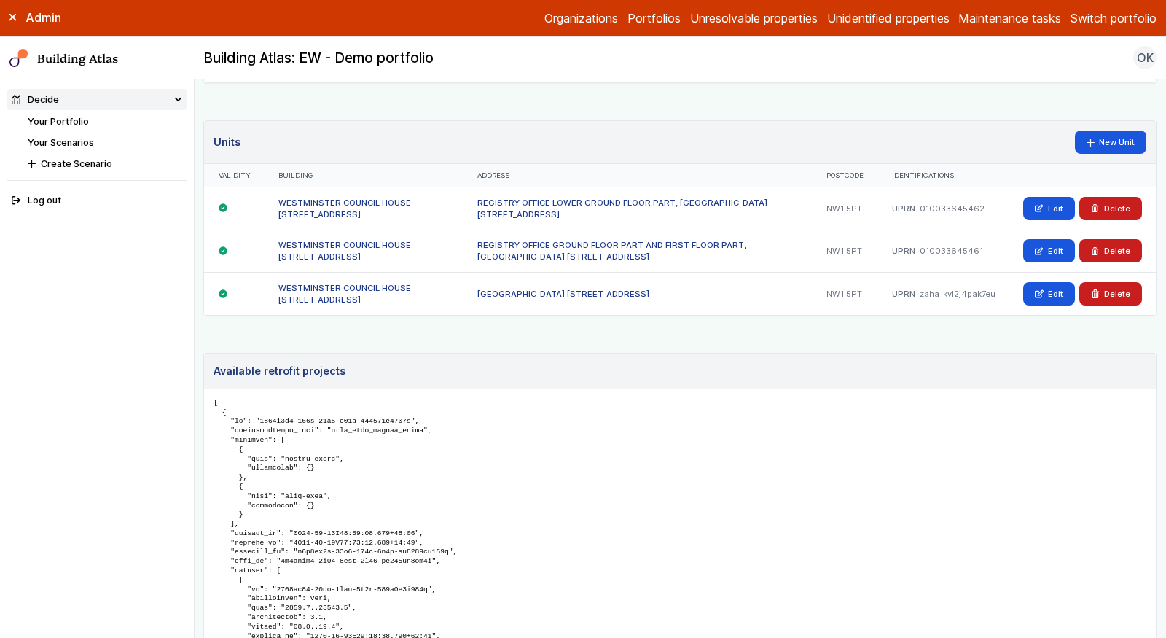
scroll to position [912, 0]
click at [1116, 283] on button "Delete" at bounding box center [1110, 294] width 63 height 23
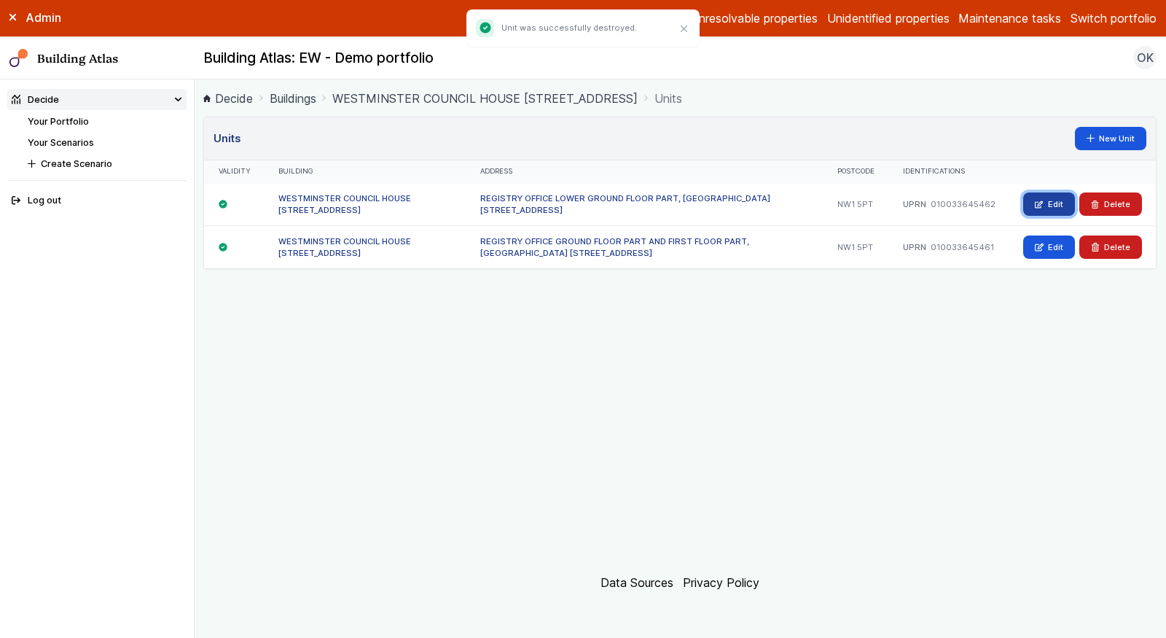
click at [1054, 205] on link "Edit" at bounding box center [1049, 203] width 52 height 23
click at [1045, 253] on link "Edit" at bounding box center [1049, 246] width 52 height 23
click at [304, 95] on link "Buildings" at bounding box center [293, 98] width 47 height 17
click at [67, 123] on link "Your Portfolio" at bounding box center [58, 121] width 61 height 11
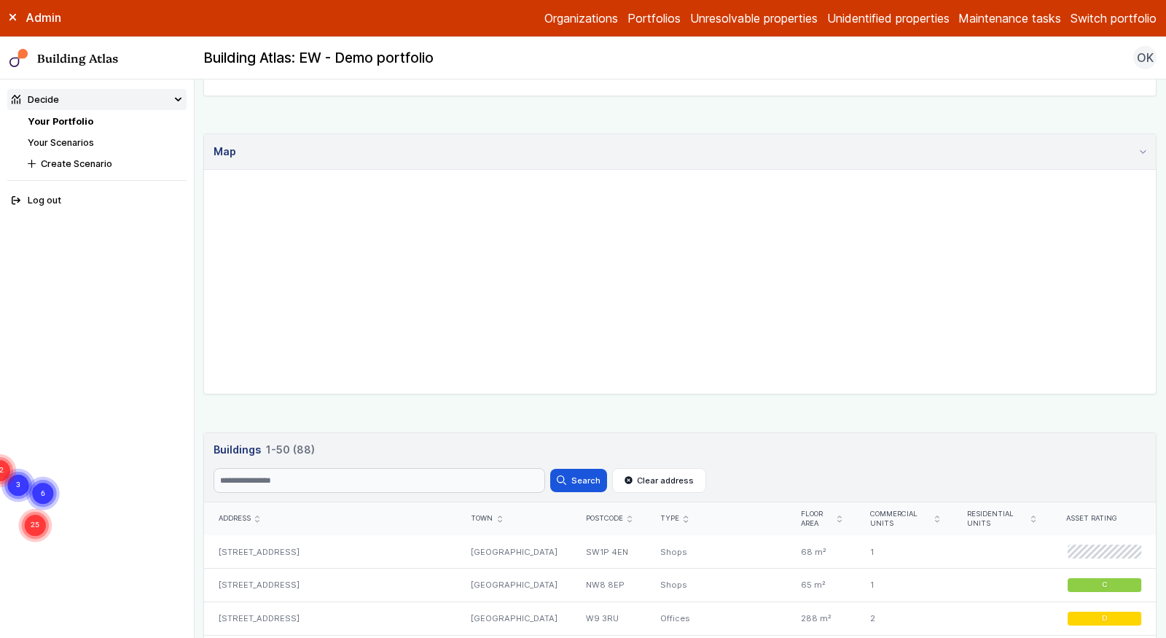
scroll to position [329, 0]
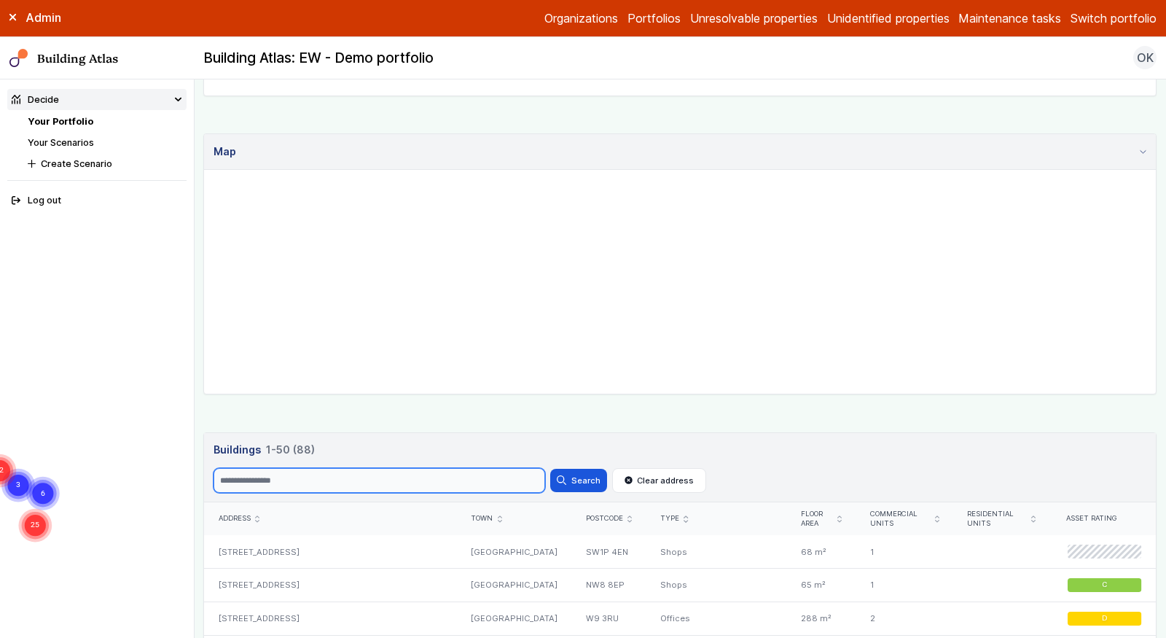
click at [344, 482] on input "Search" at bounding box center [380, 480] width 332 height 25
type input "*******"
click at [550, 469] on button "Search" at bounding box center [578, 480] width 57 height 23
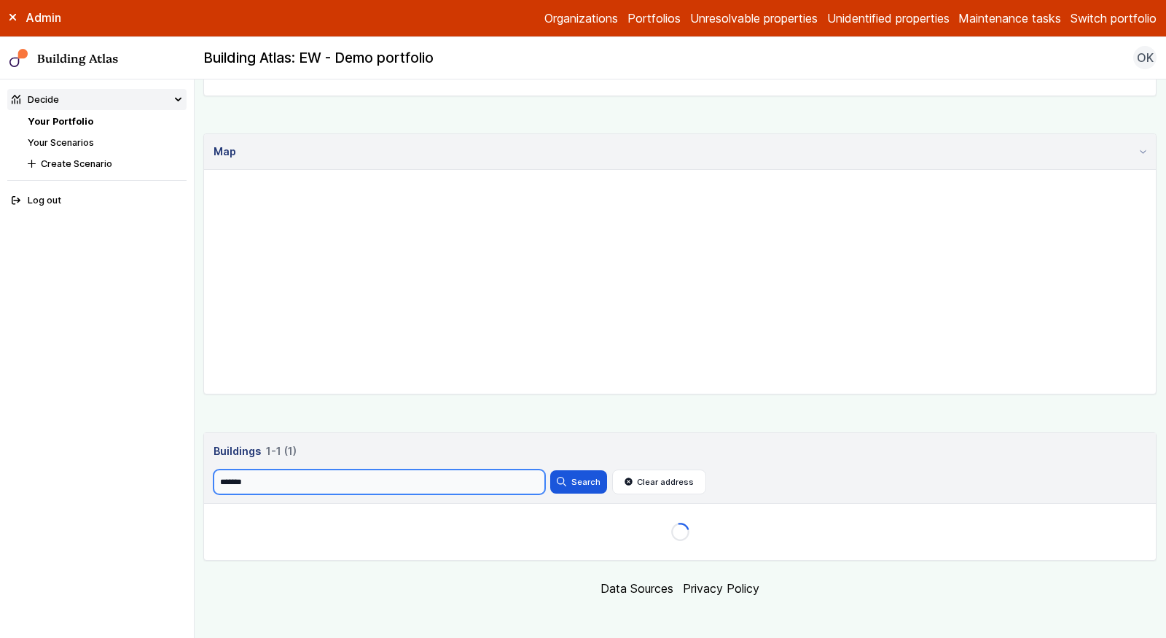
scroll to position [329, 0]
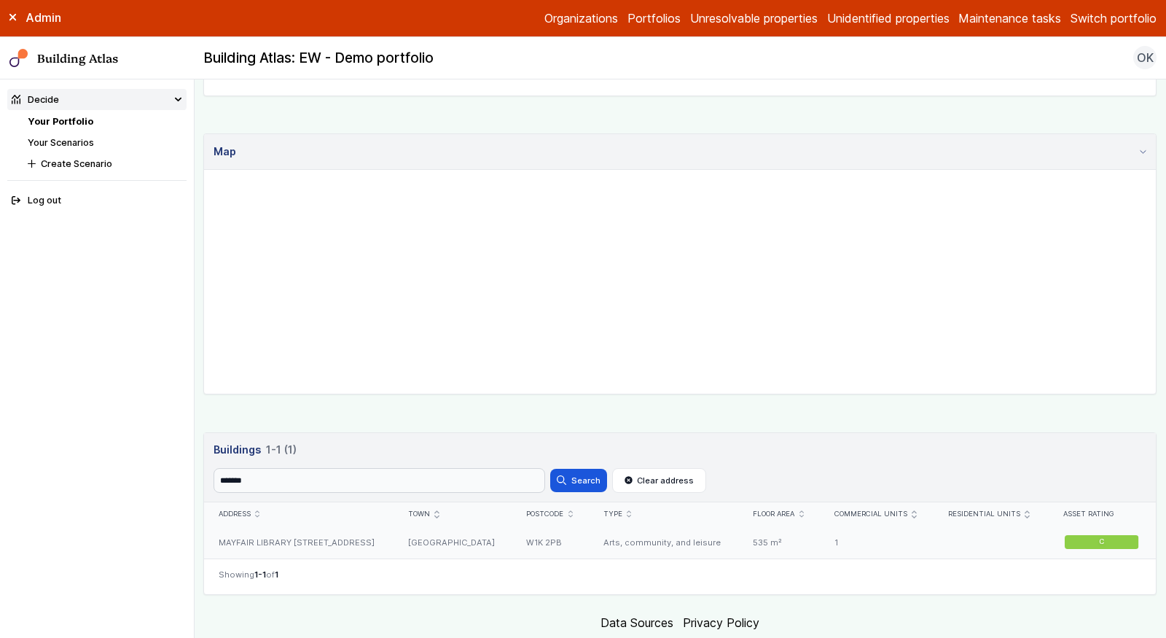
click at [393, 528] on div "MAYFAIR LIBRARY 25, SOUTH AUDLEY STREET" at bounding box center [298, 541] width 189 height 33
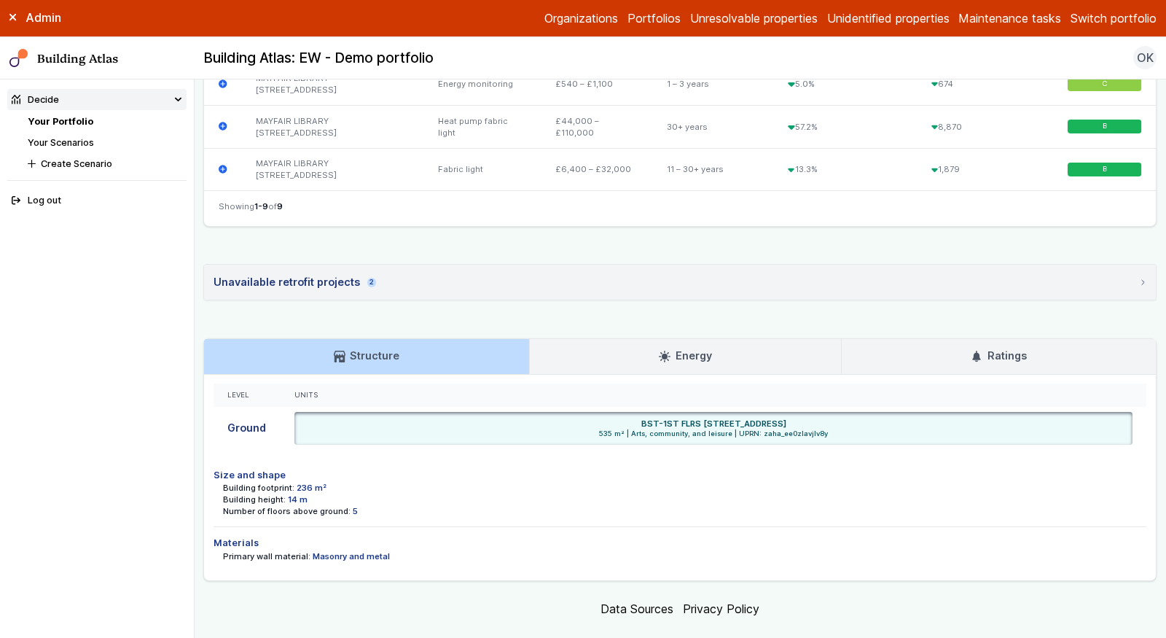
scroll to position [880, 0]
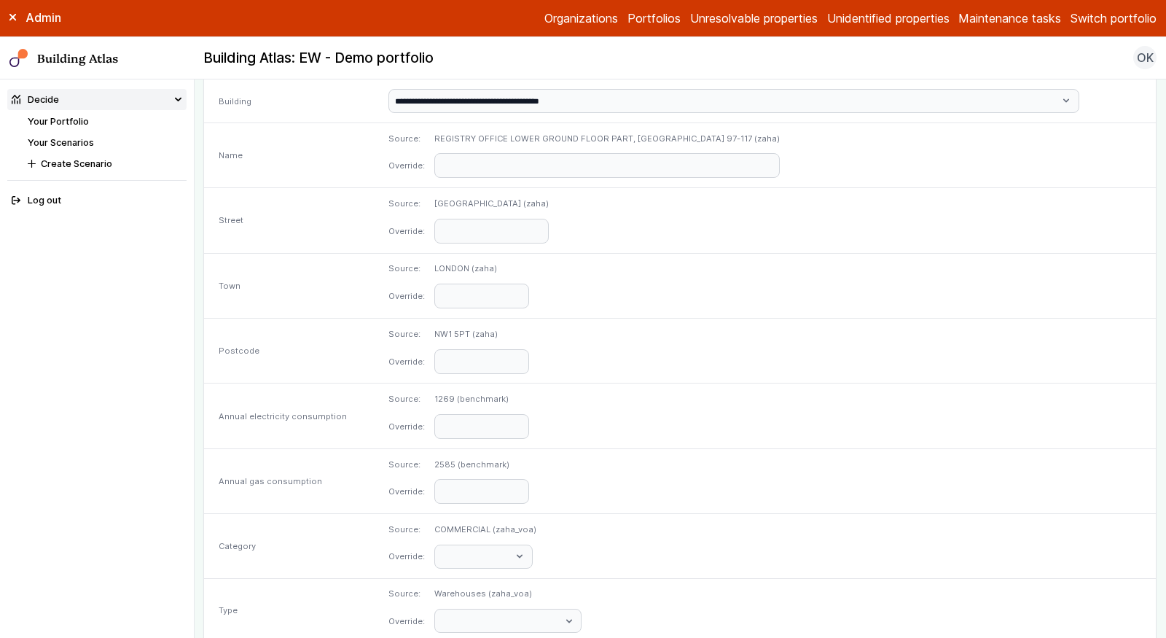
scroll to position [632, 0]
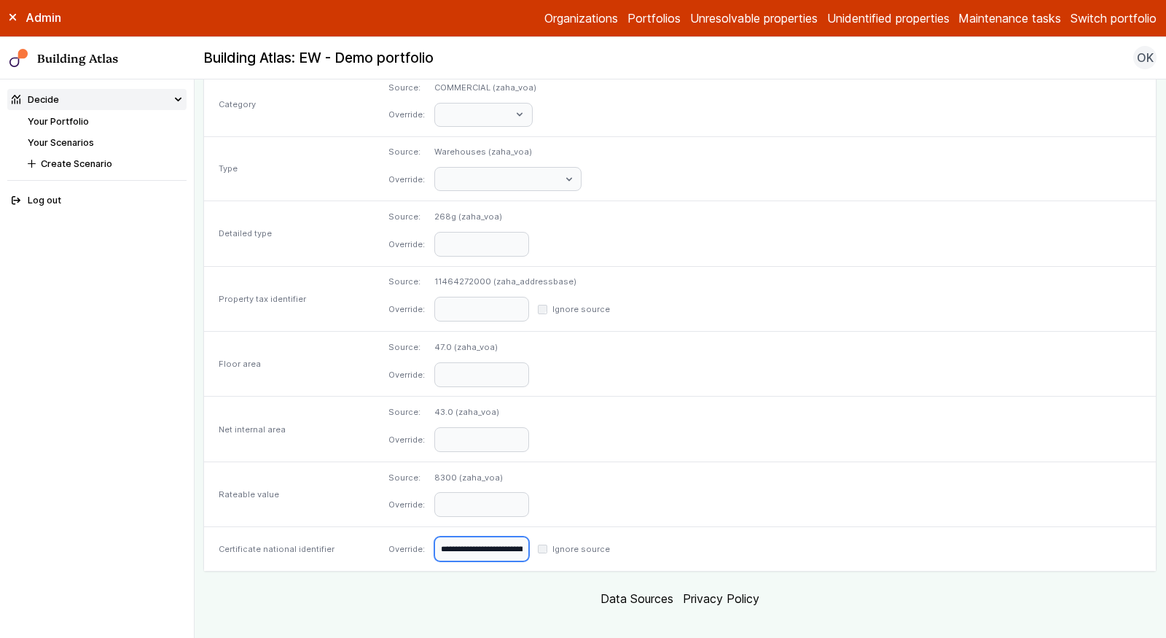
click at [529, 536] on input "**********" at bounding box center [481, 548] width 95 height 25
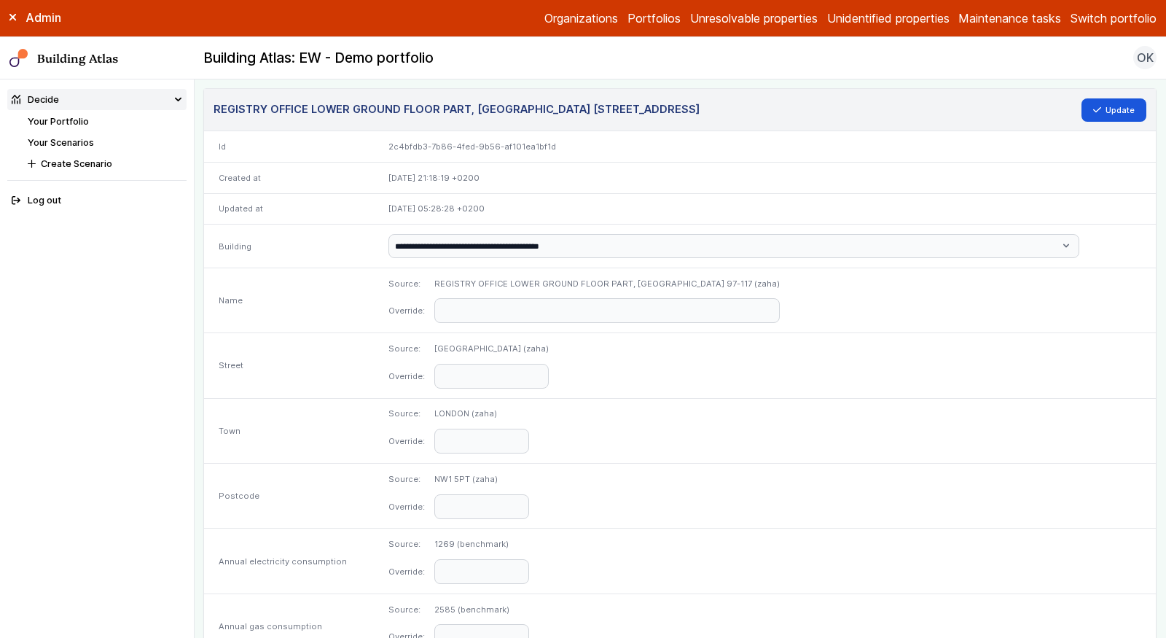
scroll to position [0, 0]
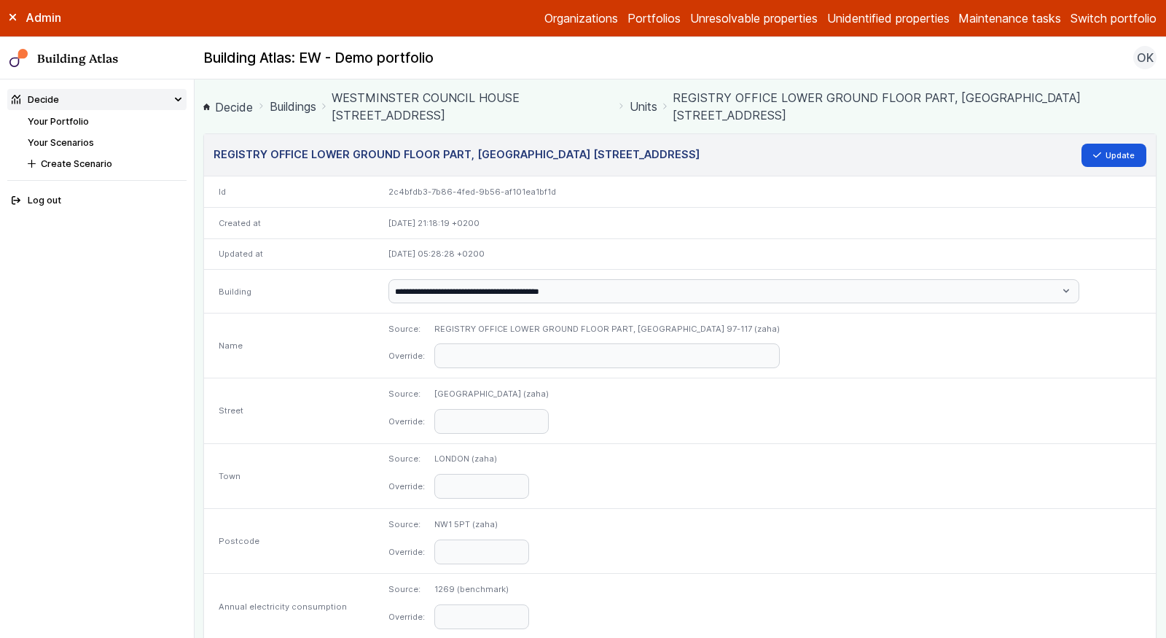
click at [453, 101] on link "WESTMINSTER COUNCIL HOUSE [STREET_ADDRESS]" at bounding box center [472, 106] width 281 height 35
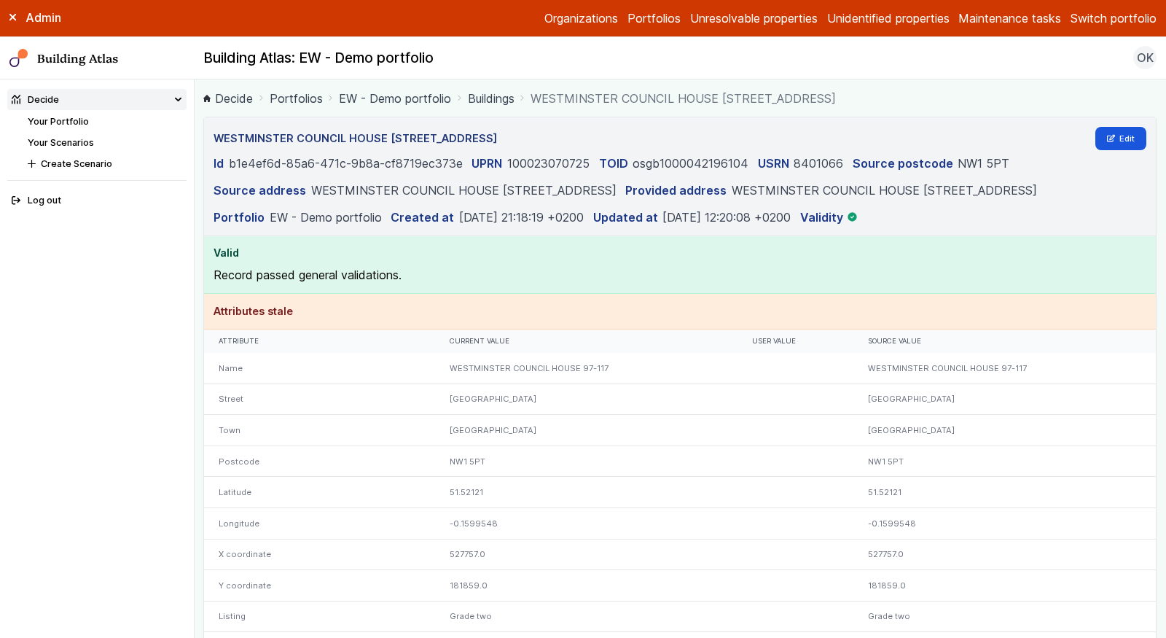
scroll to position [39, 0]
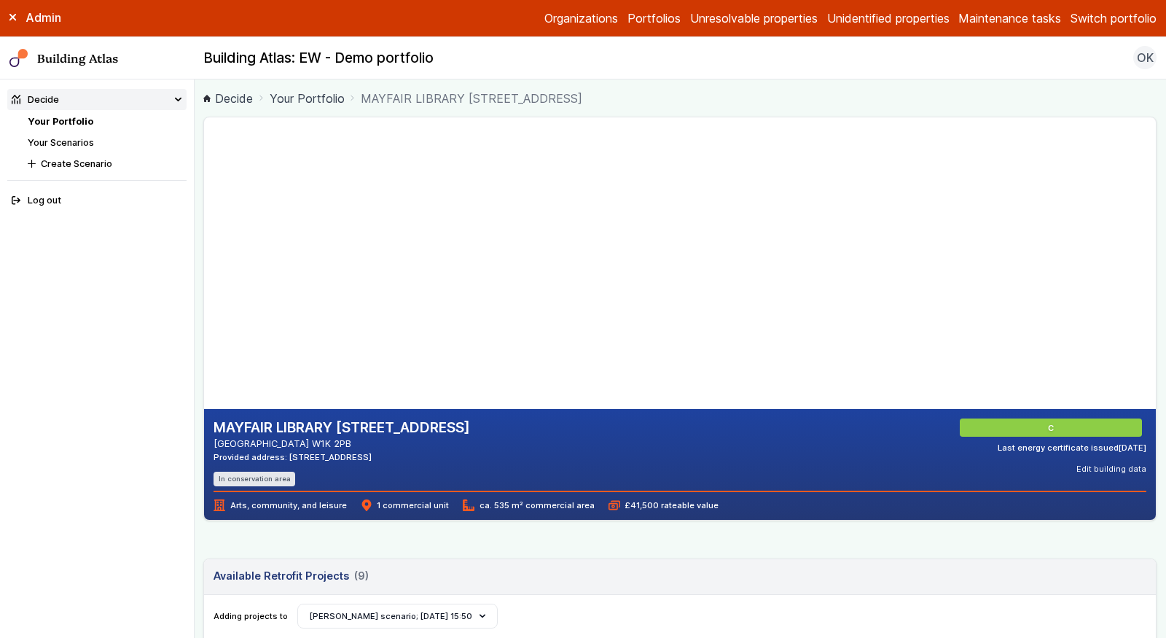
click at [72, 120] on link "Your Portfolio" at bounding box center [61, 121] width 66 height 11
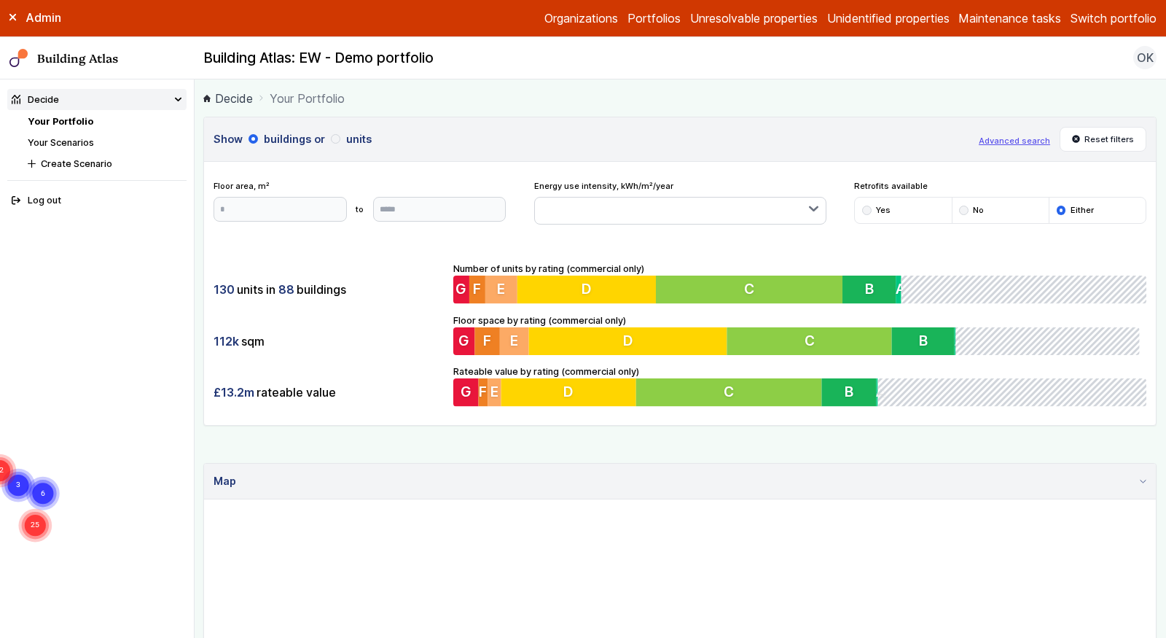
click at [367, 436] on div "Show buildings or units Advanced search Reset filters Floor area, m² to Update …" at bounding box center [679, 503] width 953 height 773
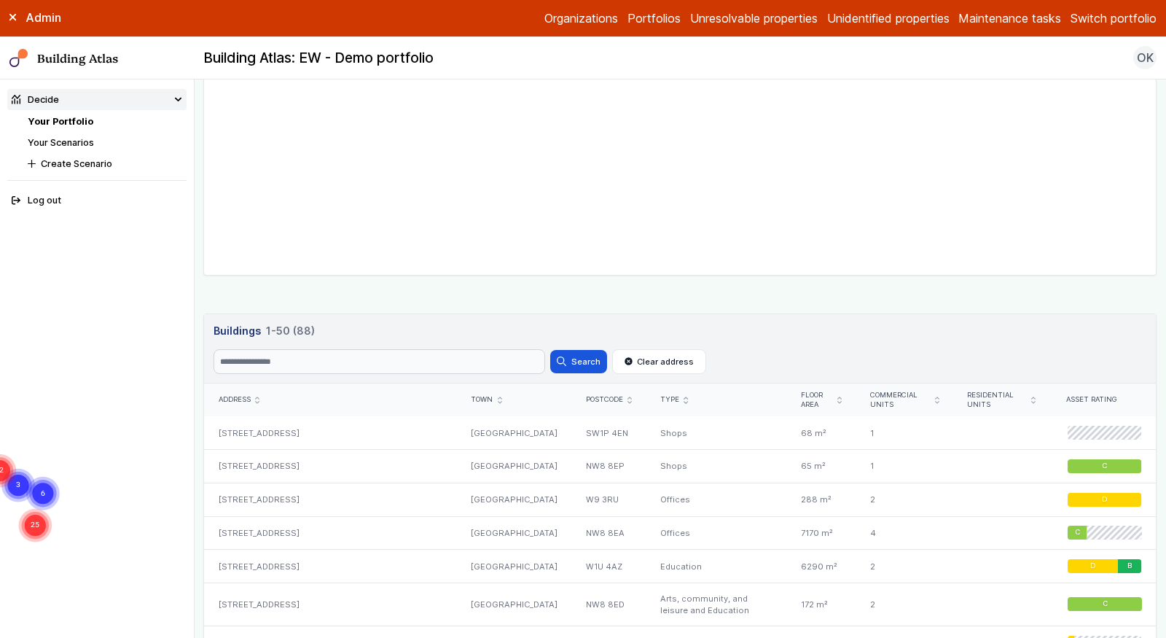
scroll to position [300, 0]
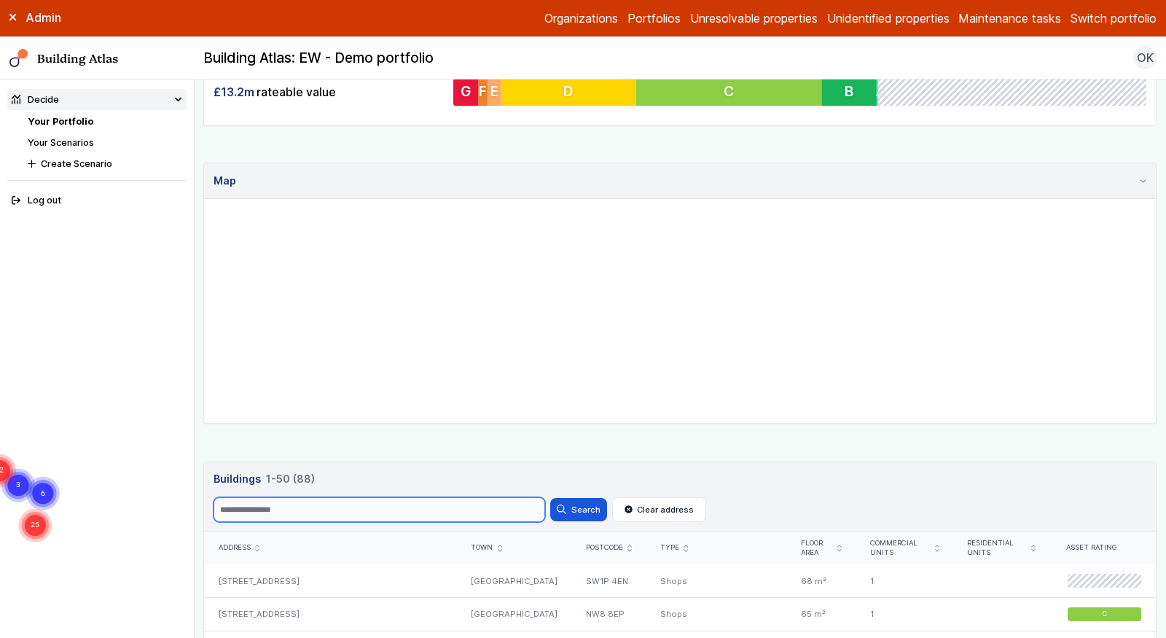
click at [296, 497] on input "Search" at bounding box center [380, 509] width 332 height 25
paste input "**********"
type input "**********"
click at [550, 498] on button "Search" at bounding box center [578, 509] width 57 height 23
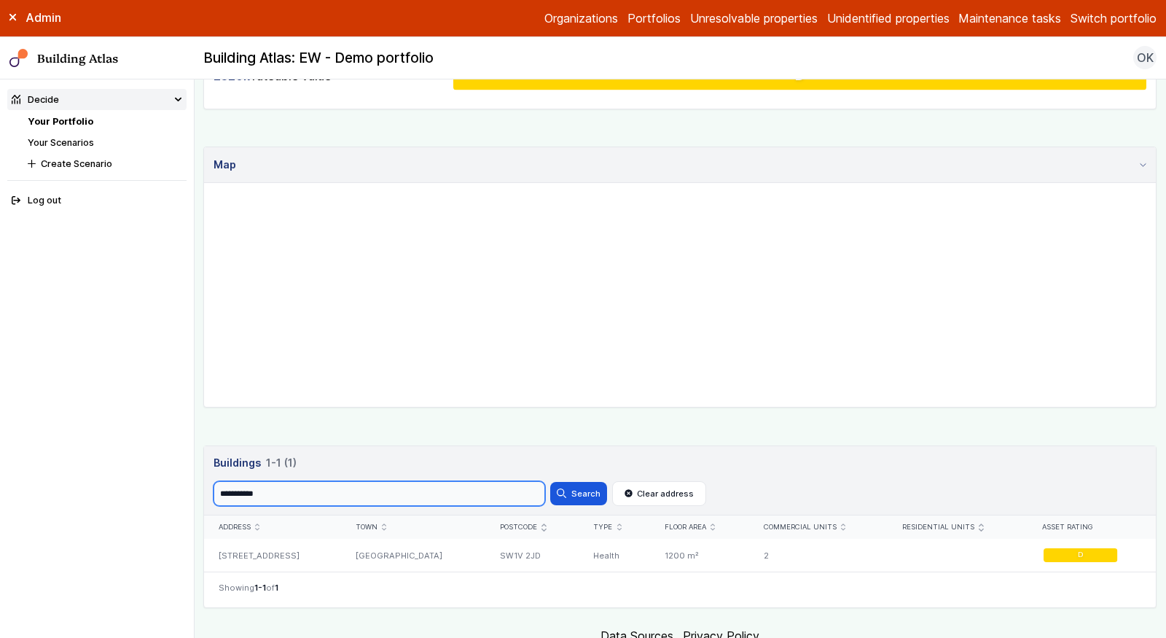
scroll to position [321, 0]
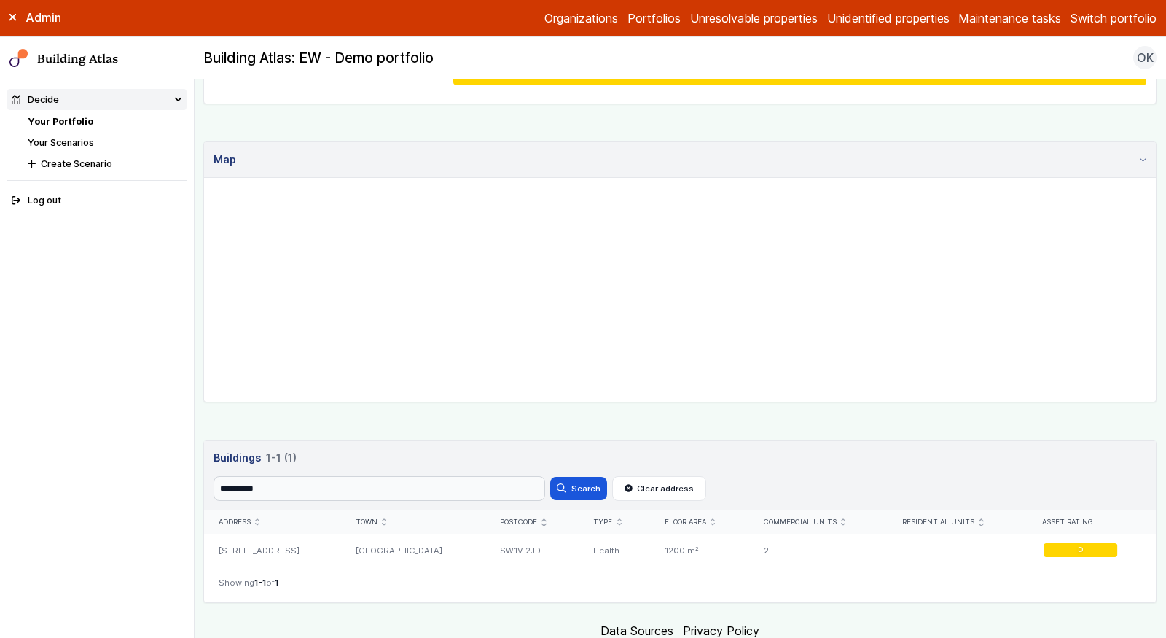
click at [434, 539] on div "[GEOGRAPHIC_DATA]" at bounding box center [414, 549] width 144 height 33
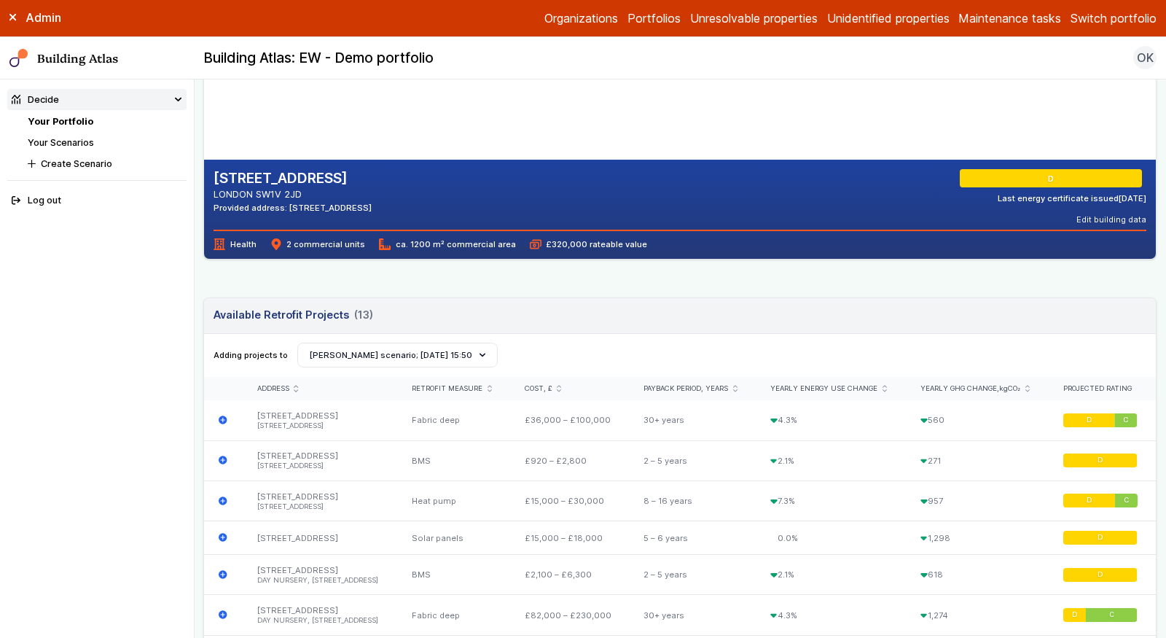
scroll to position [248, 0]
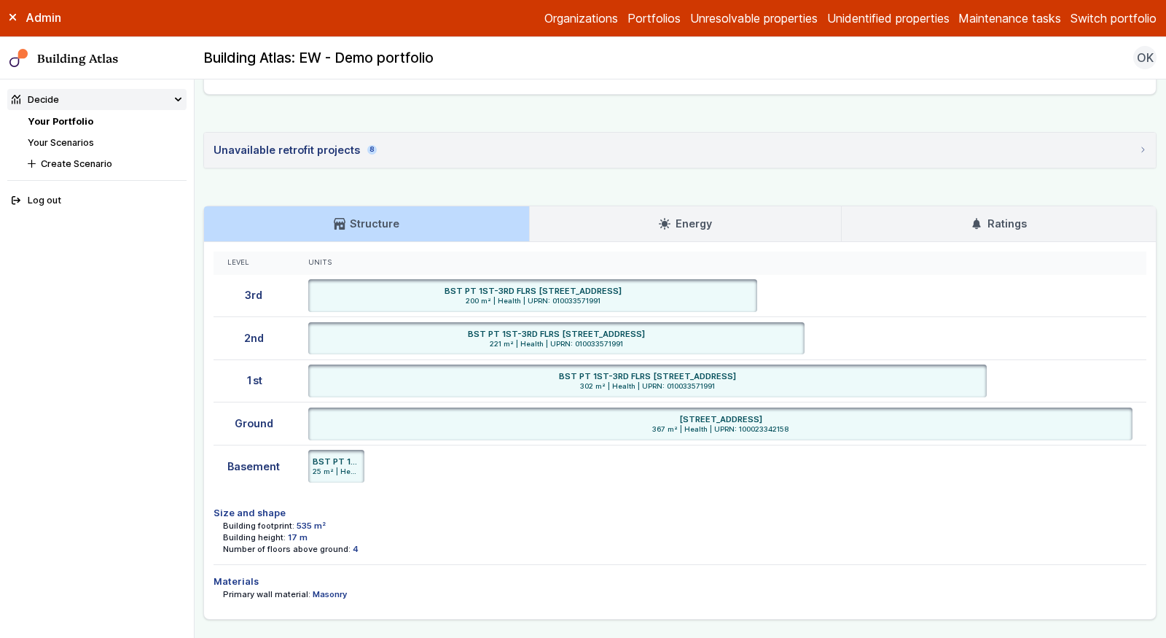
click at [950, 208] on link "Ratings" at bounding box center [999, 223] width 314 height 35
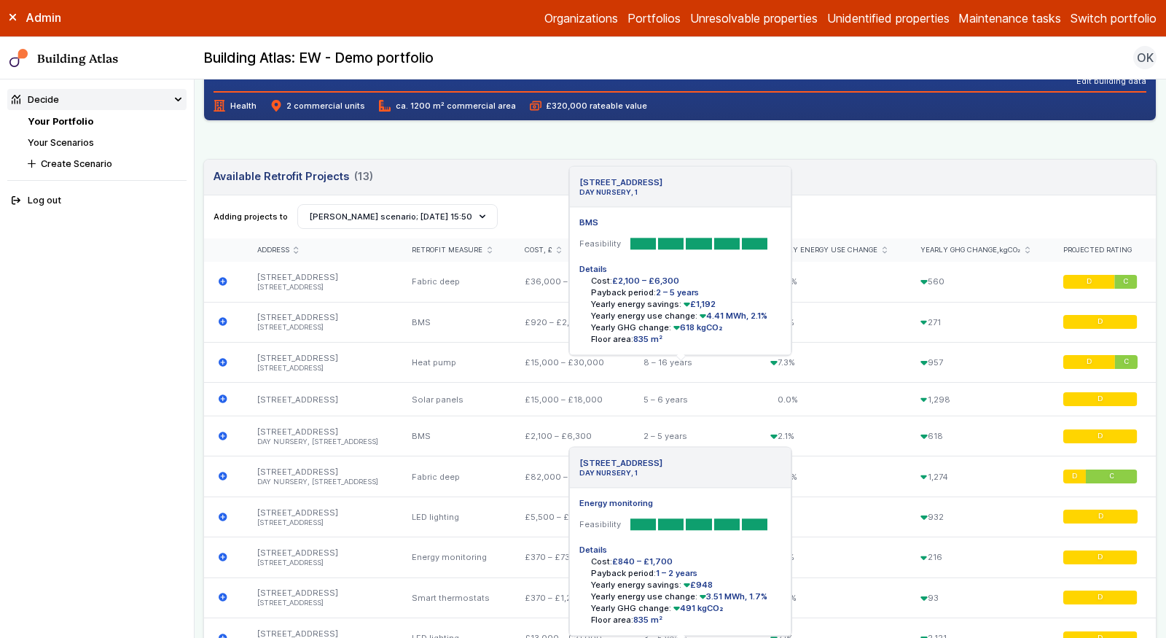
scroll to position [375, 0]
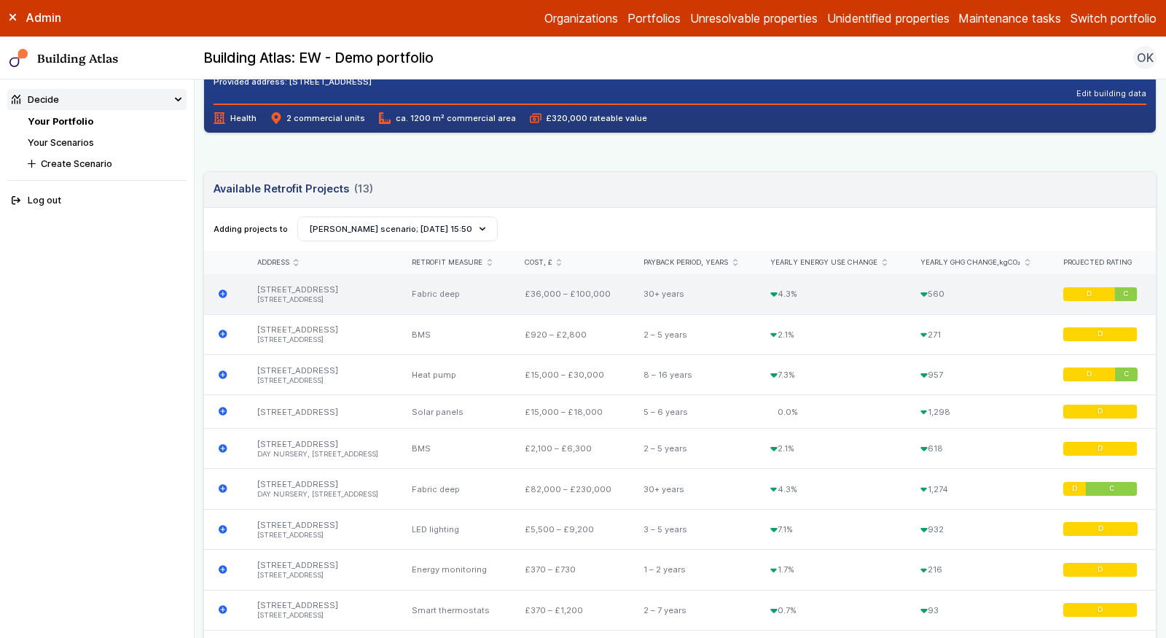
click at [65, 124] on link "Your Portfolio" at bounding box center [61, 121] width 66 height 11
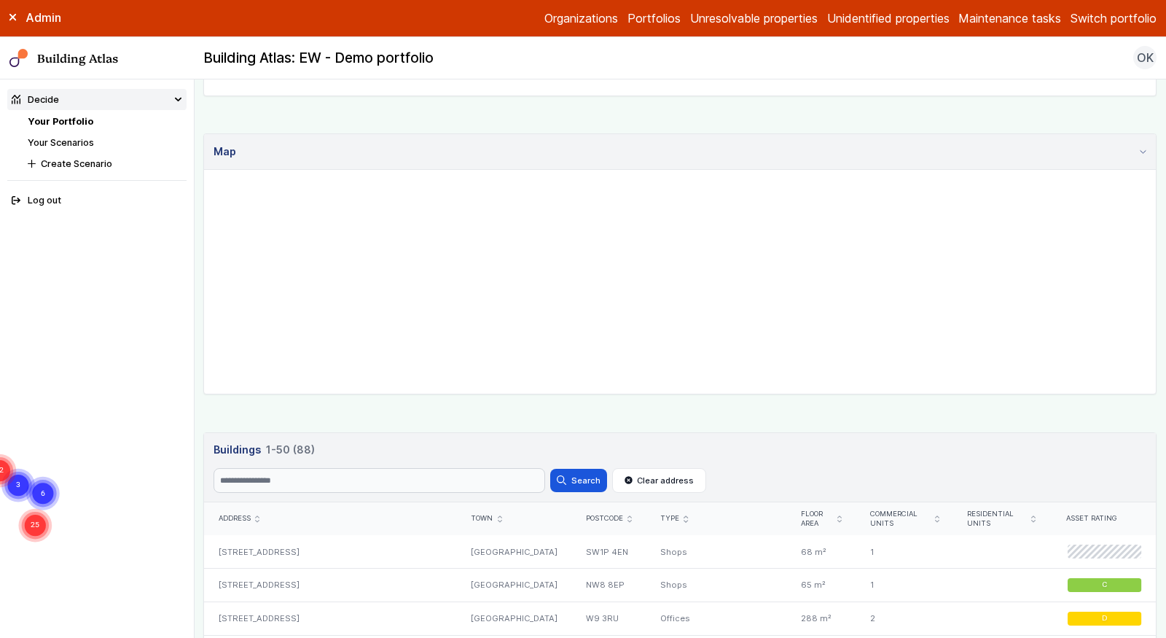
scroll to position [329, 0]
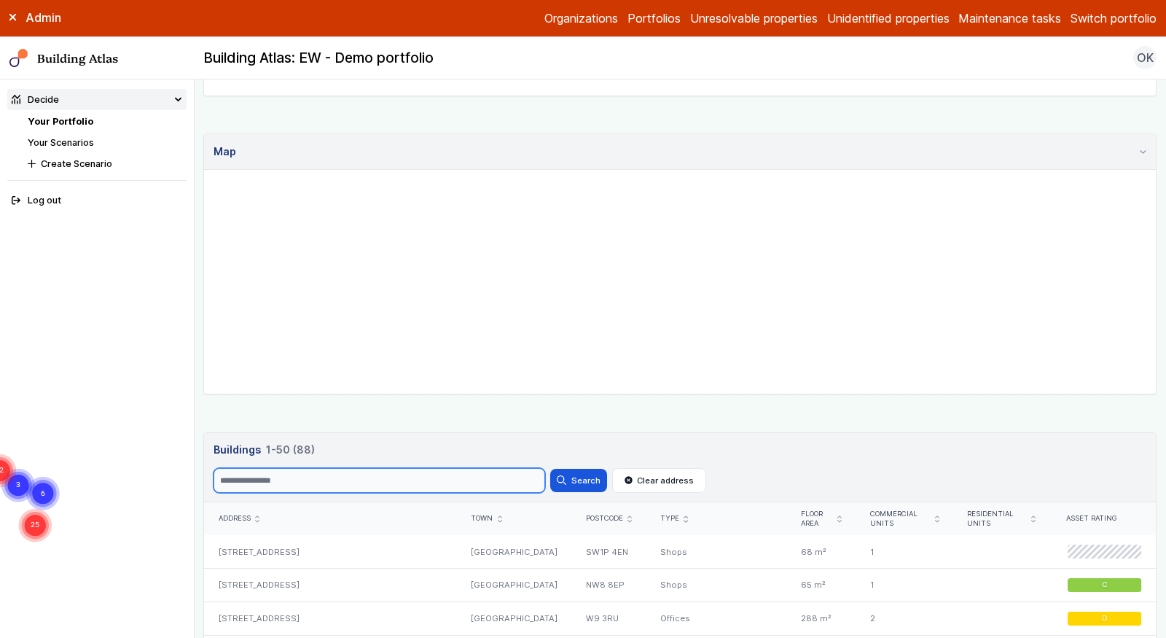
click at [400, 480] on input "Search" at bounding box center [380, 480] width 332 height 25
click at [550, 469] on button "Search" at bounding box center [578, 480] width 57 height 23
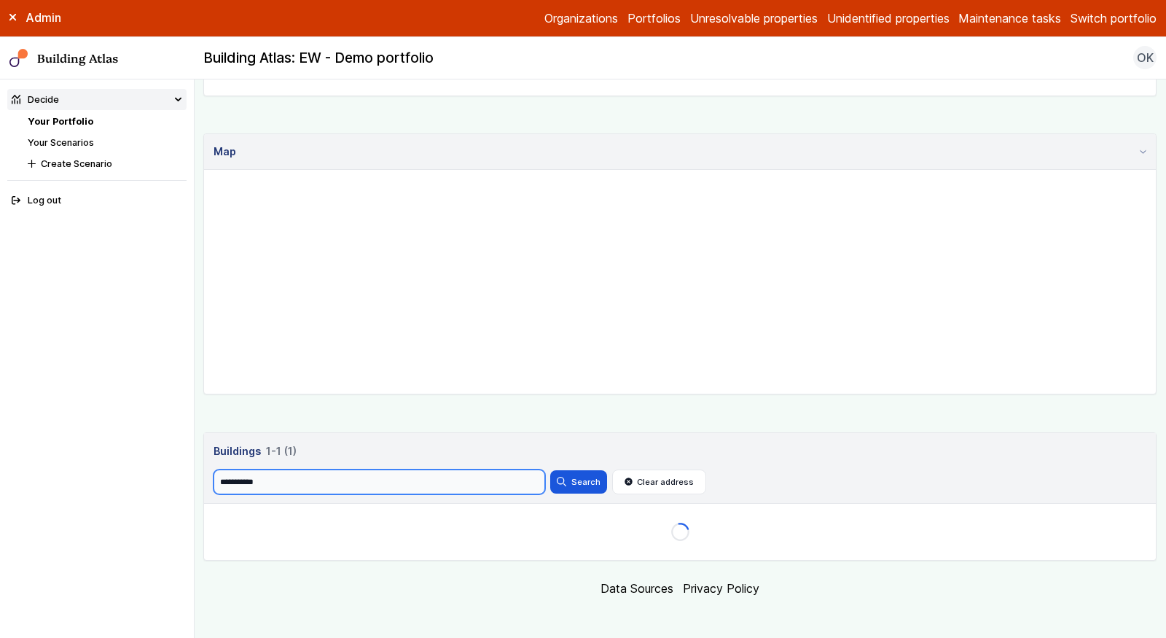
scroll to position [329, 0]
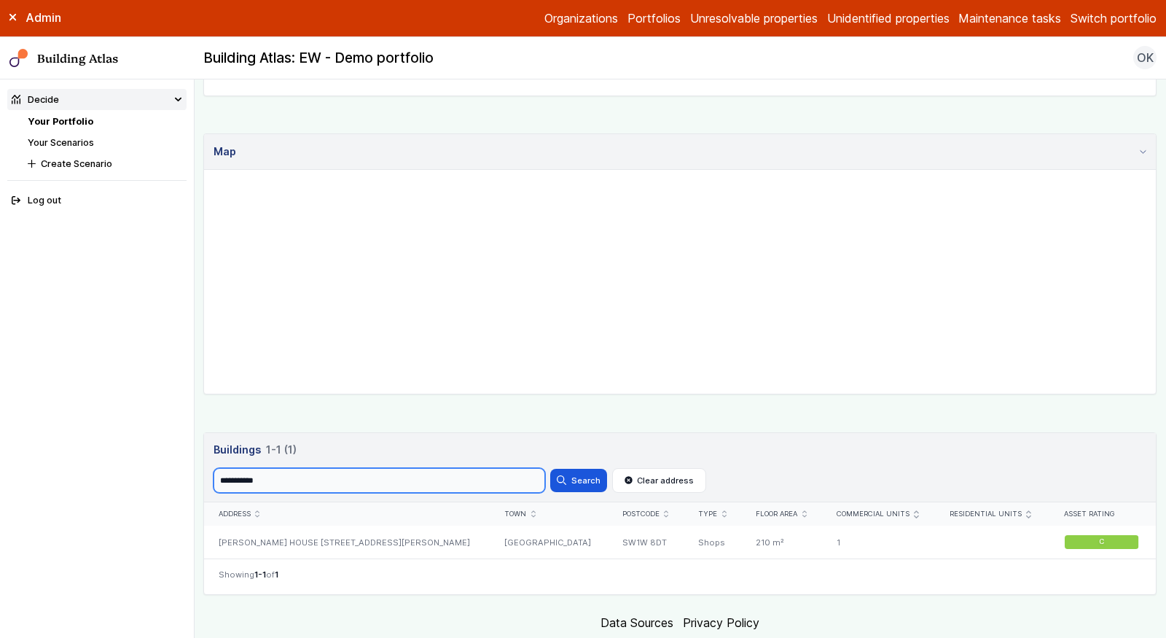
click at [354, 469] on input "**********" at bounding box center [380, 480] width 332 height 25
click at [350, 483] on input "**********" at bounding box center [380, 480] width 332 height 25
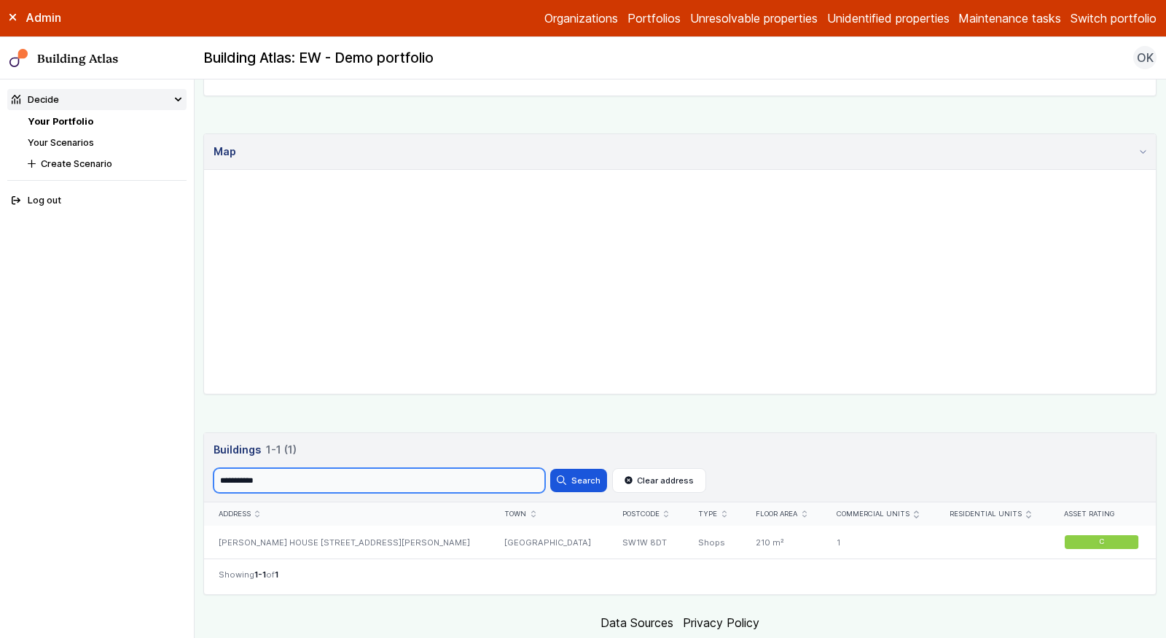
paste input "search"
click at [550, 469] on button "Search" at bounding box center [578, 480] width 57 height 23
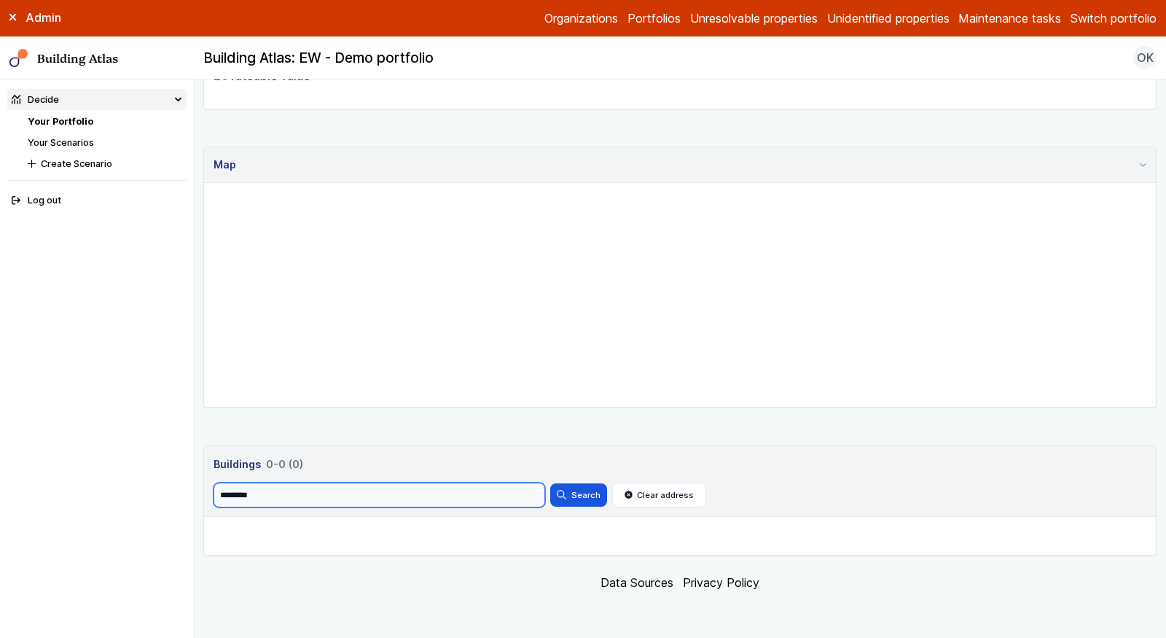
scroll to position [329, 0]
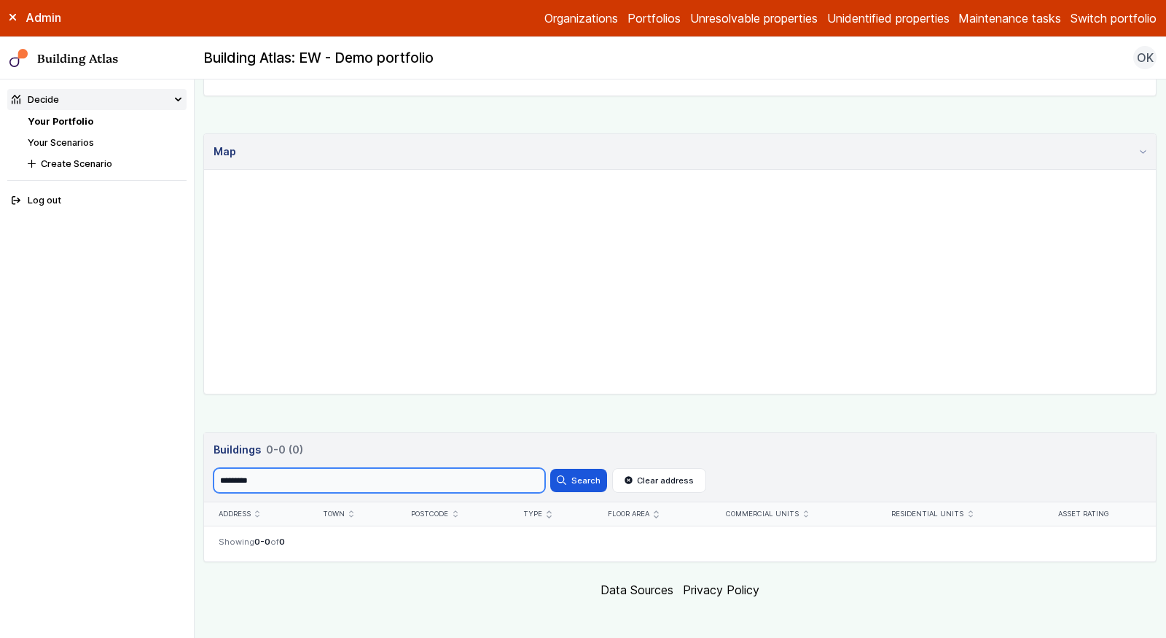
click at [439, 472] on input "*********" at bounding box center [380, 480] width 332 height 25
paste input "search"
type input "****"
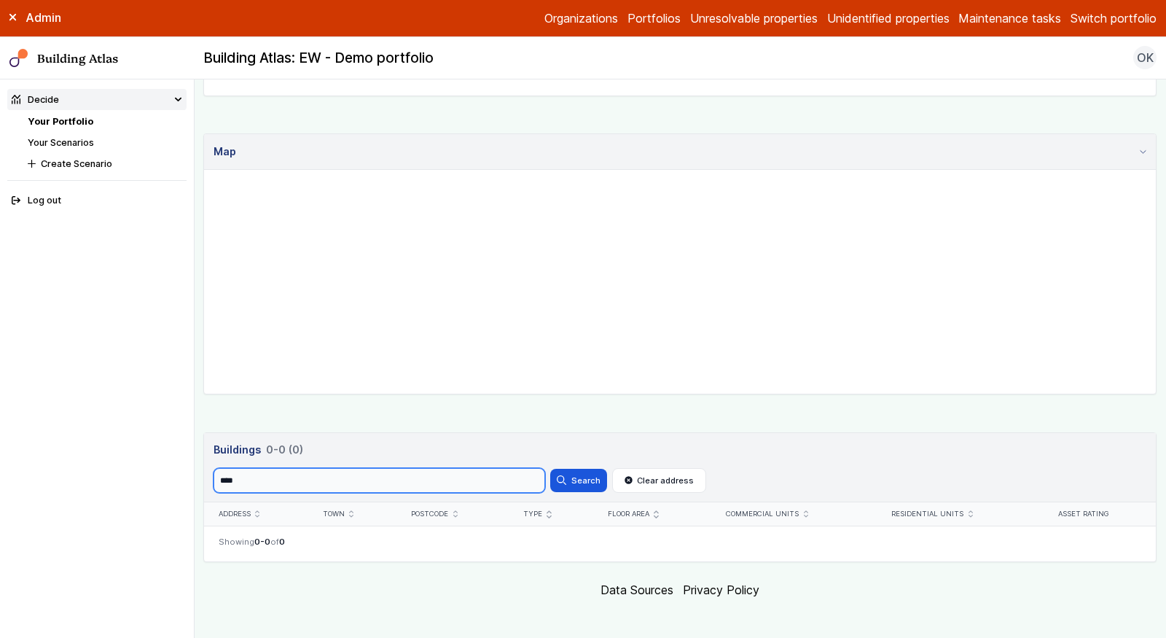
click at [550, 469] on button "Search" at bounding box center [578, 480] width 57 height 23
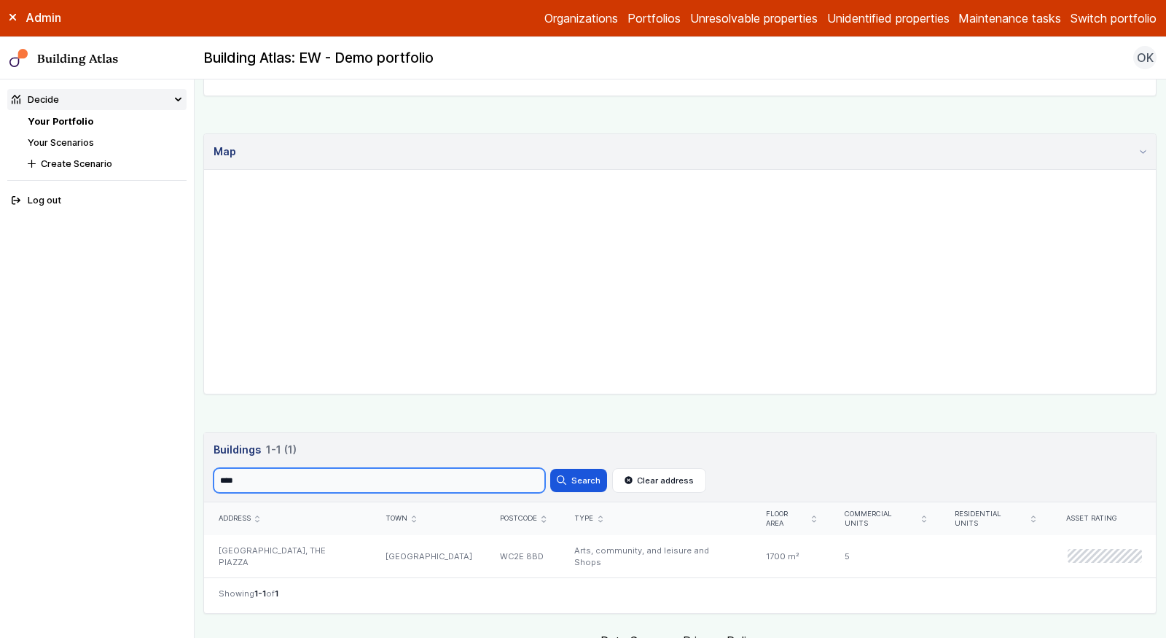
scroll to position [329, 0]
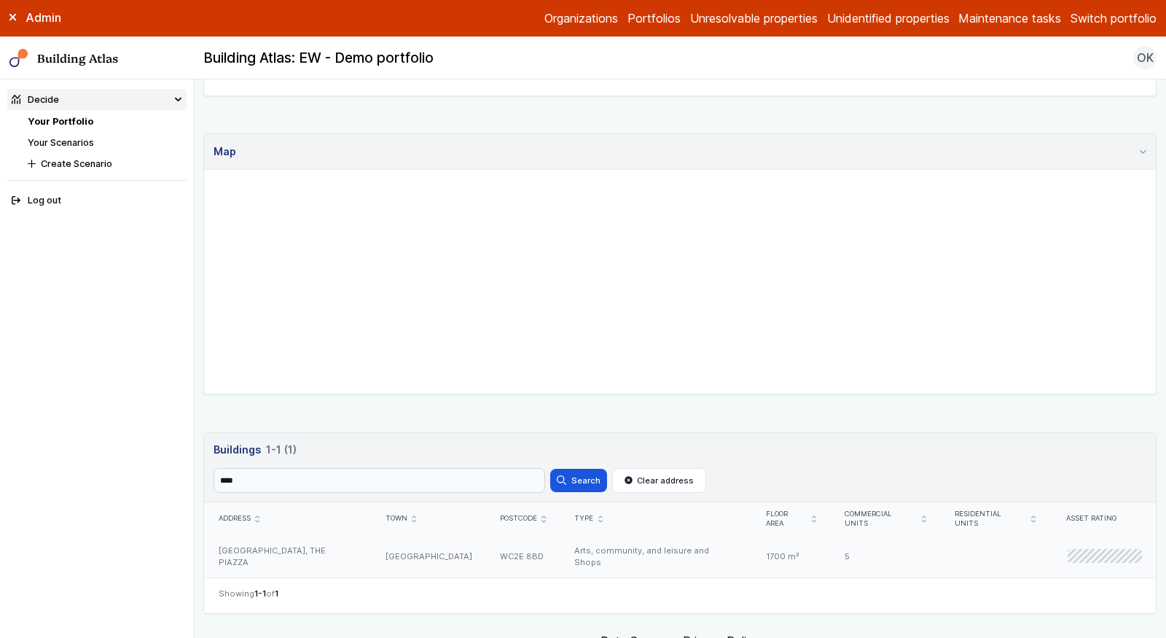
click at [466, 535] on div "[GEOGRAPHIC_DATA]" at bounding box center [428, 556] width 114 height 42
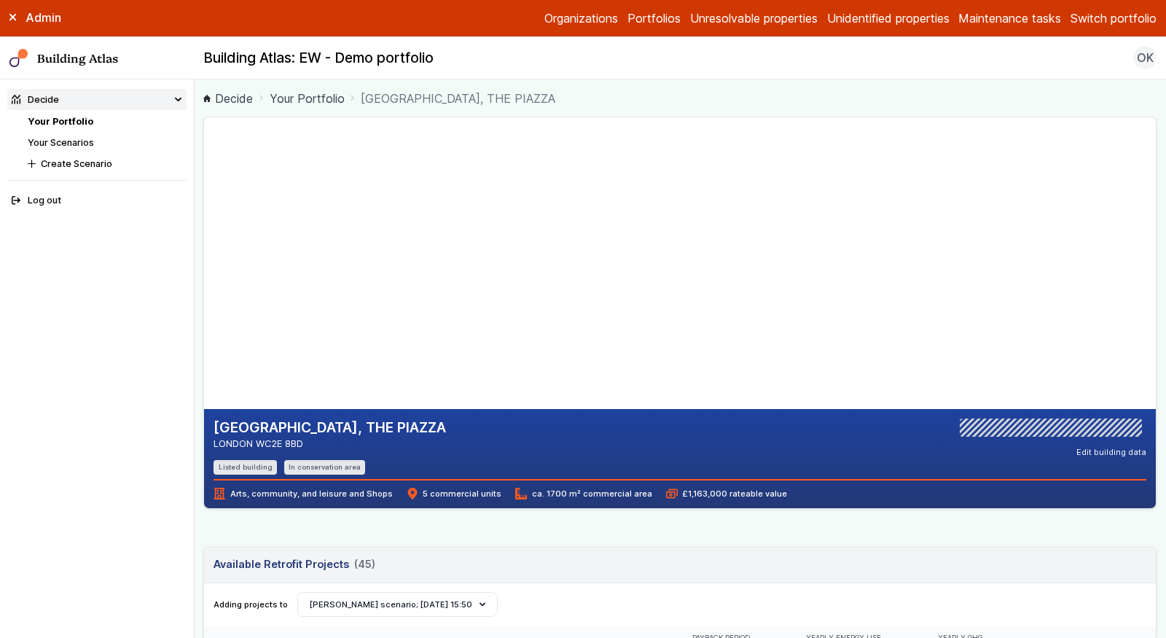
click at [74, 120] on link "Your Portfolio" at bounding box center [61, 121] width 66 height 11
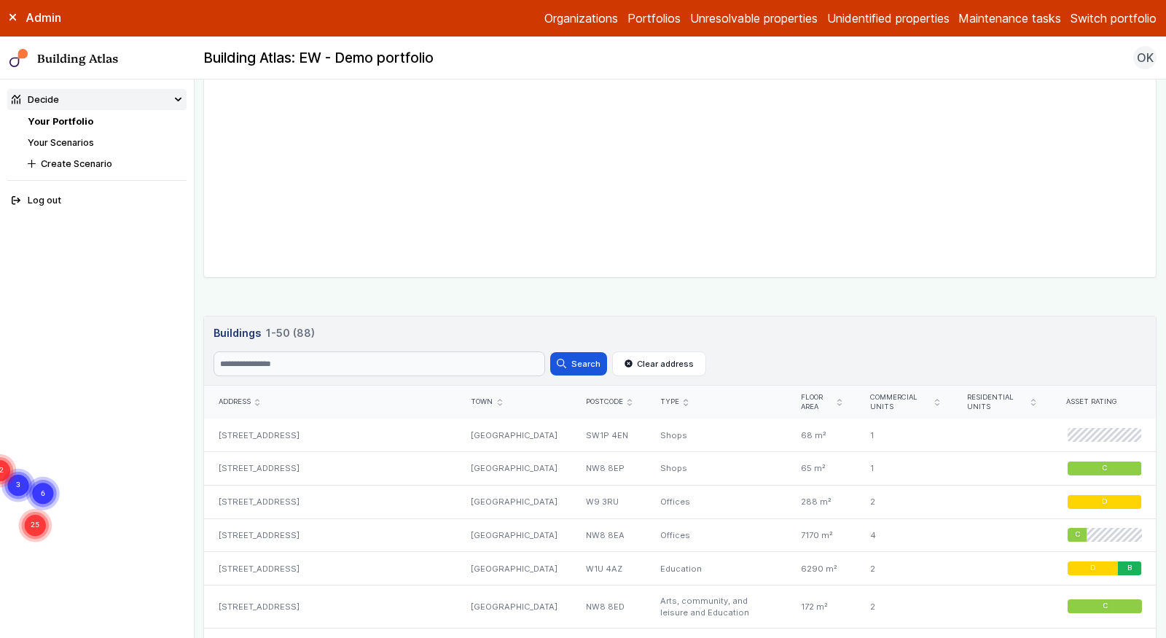
scroll to position [222, 0]
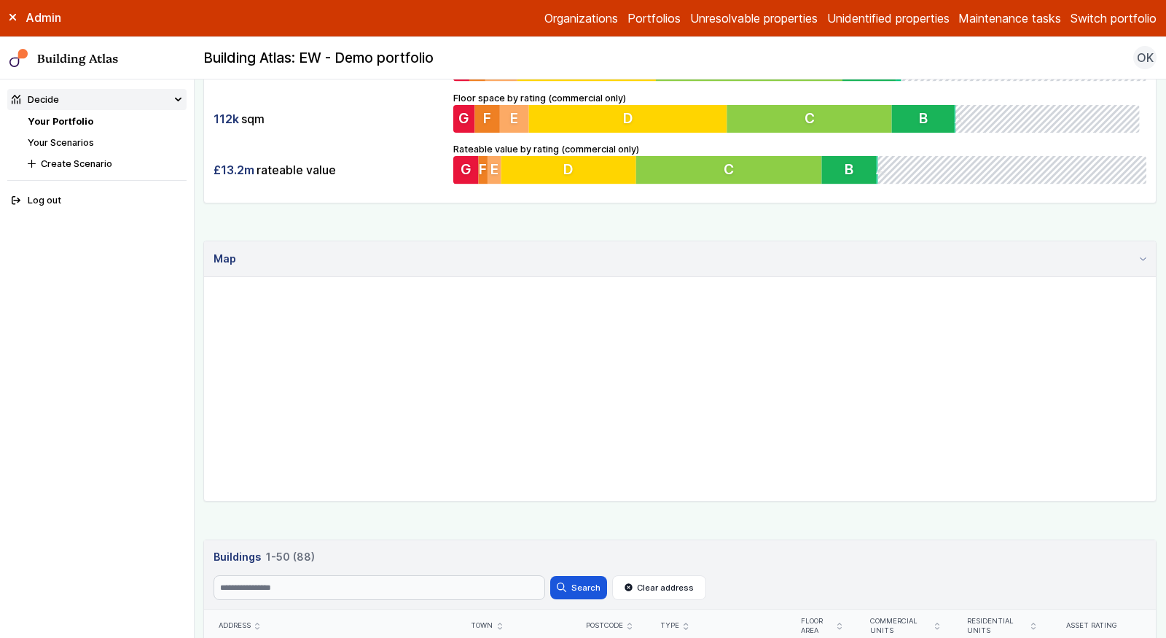
click at [363, 570] on header "Buildings 88 1-50 (88) Buildings 88 1-50 (88) Search Search Clear address" at bounding box center [680, 575] width 952 height 70
click at [367, 584] on input "Search" at bounding box center [380, 587] width 332 height 25
type input "*******"
click at [550, 576] on button "Search" at bounding box center [578, 587] width 57 height 23
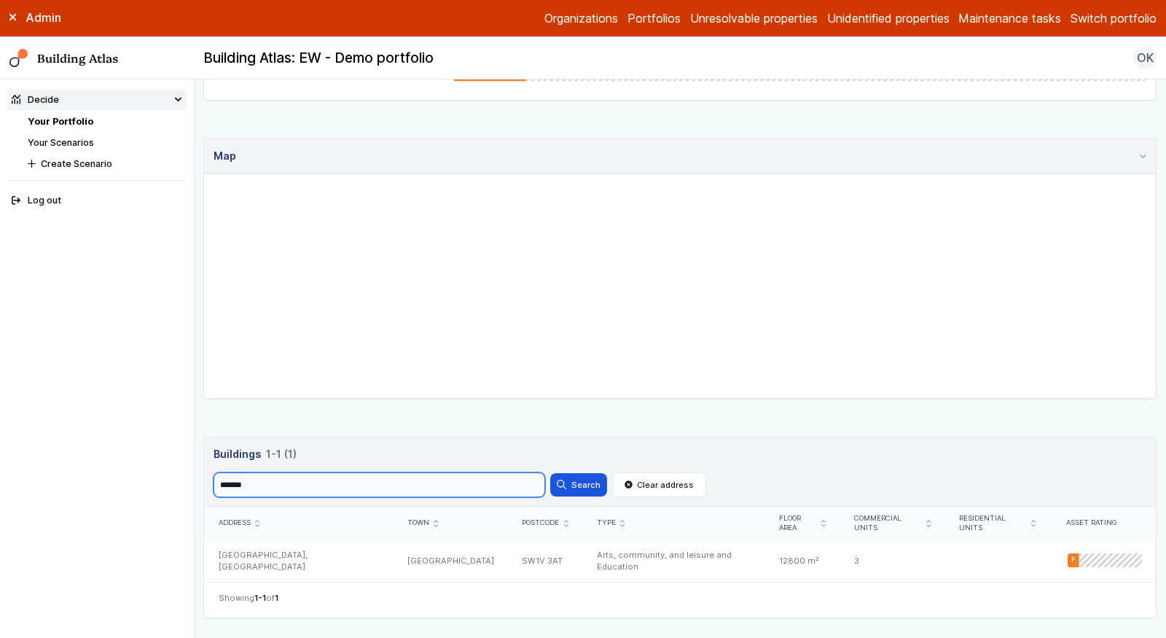
scroll to position [363, 0]
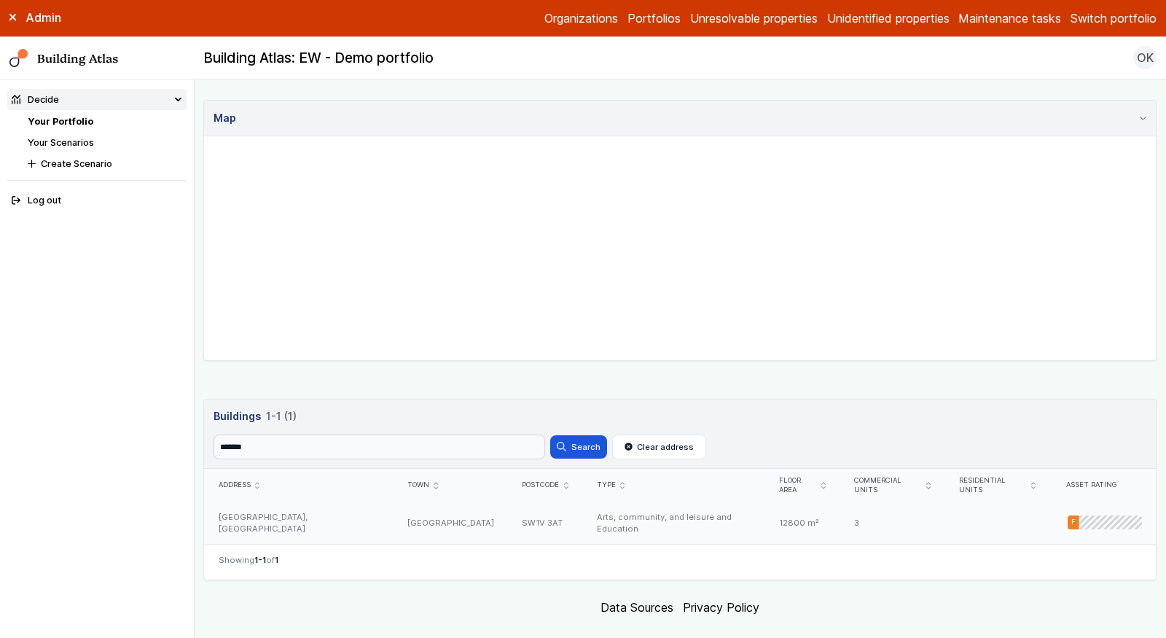
click at [418, 509] on div "[GEOGRAPHIC_DATA]" at bounding box center [450, 522] width 114 height 42
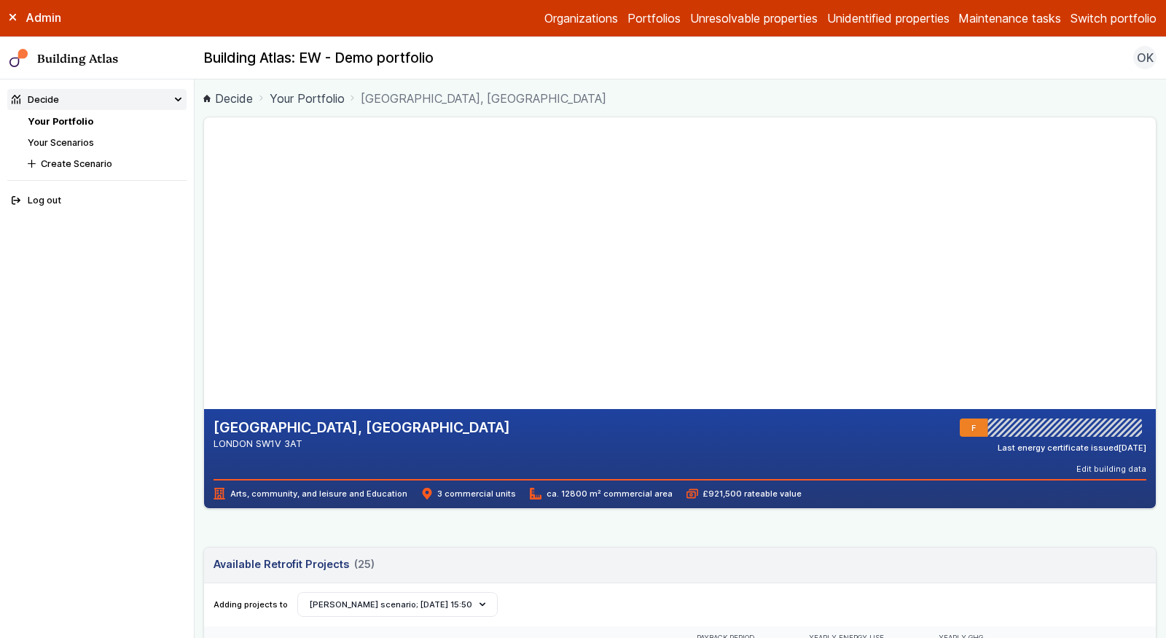
drag, startPoint x: 313, startPoint y: 447, endPoint x: 257, endPoint y: 447, distance: 55.4
click at [257, 447] on address "LONDON SW1V 3AT" at bounding box center [362, 443] width 297 height 14
copy address "SW1V 3AT"
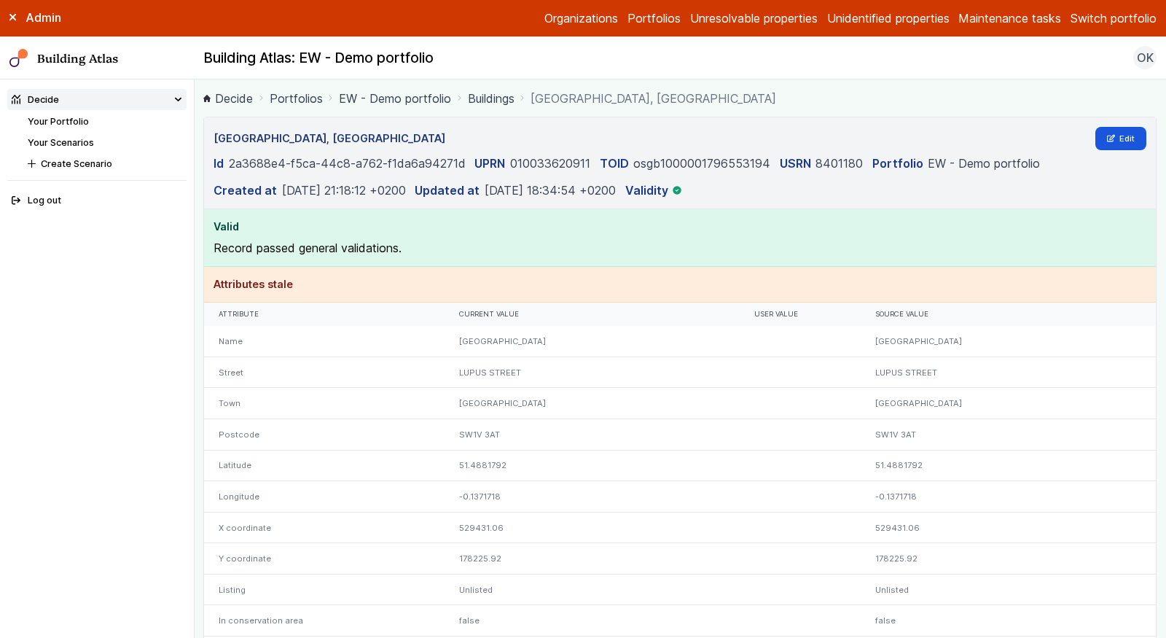
scroll to position [912, 0]
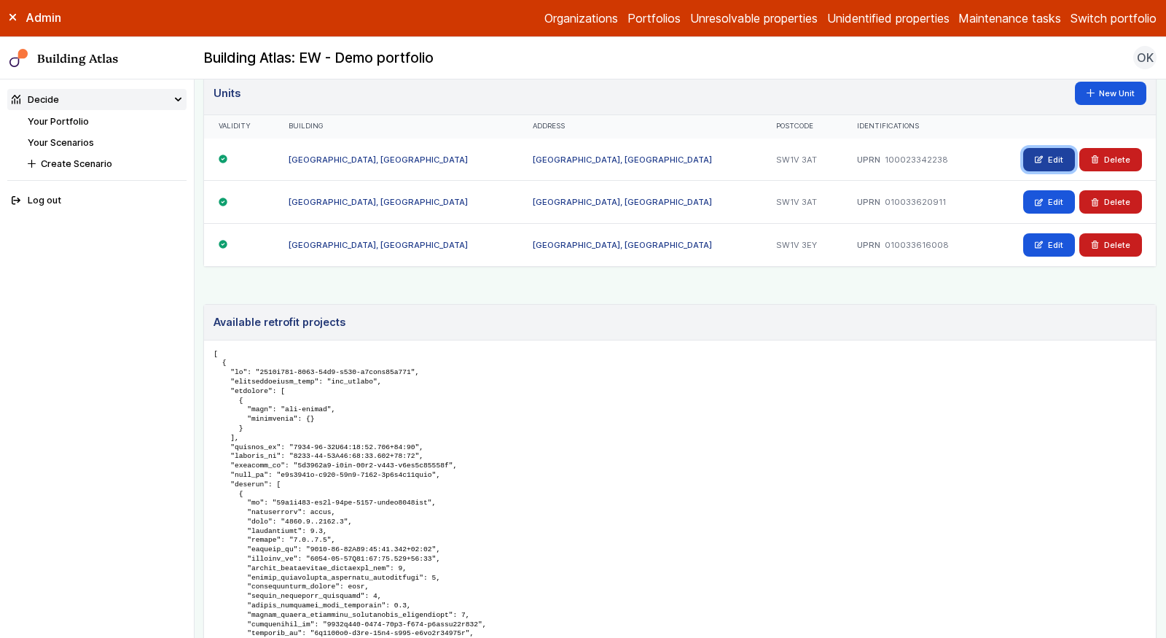
click at [1046, 149] on link "Edit" at bounding box center [1049, 159] width 52 height 23
click at [1048, 190] on link "Edit" at bounding box center [1049, 201] width 52 height 23
click at [1049, 233] on link "Edit" at bounding box center [1049, 244] width 52 height 23
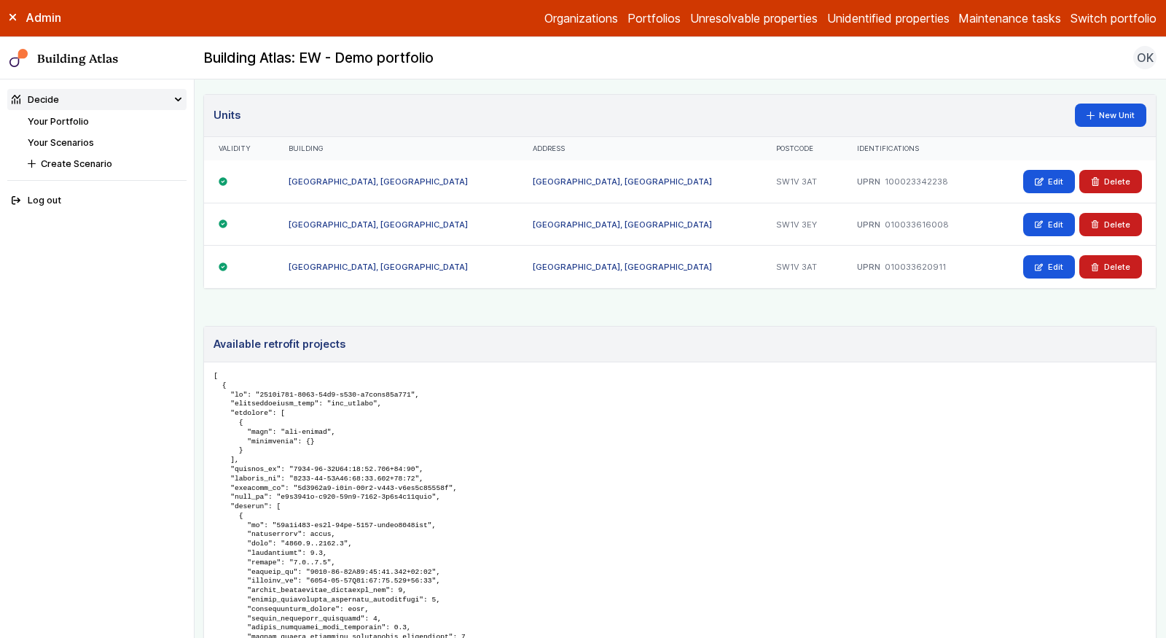
scroll to position [934, 0]
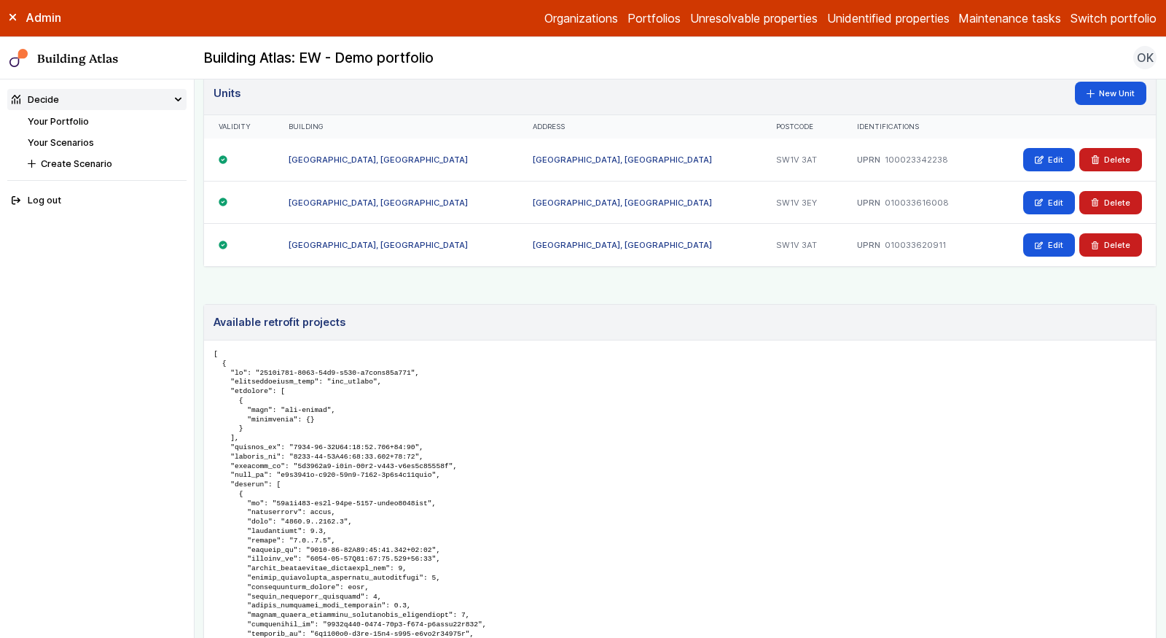
click at [48, 121] on link "Your Portfolio" at bounding box center [58, 121] width 61 height 11
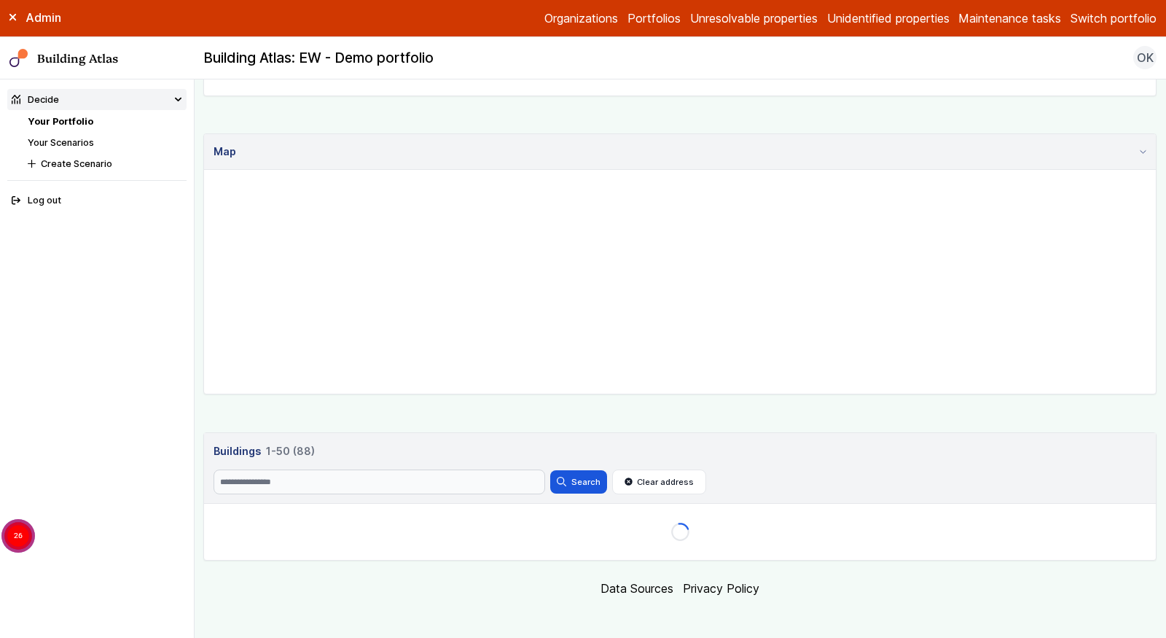
scroll to position [470, 0]
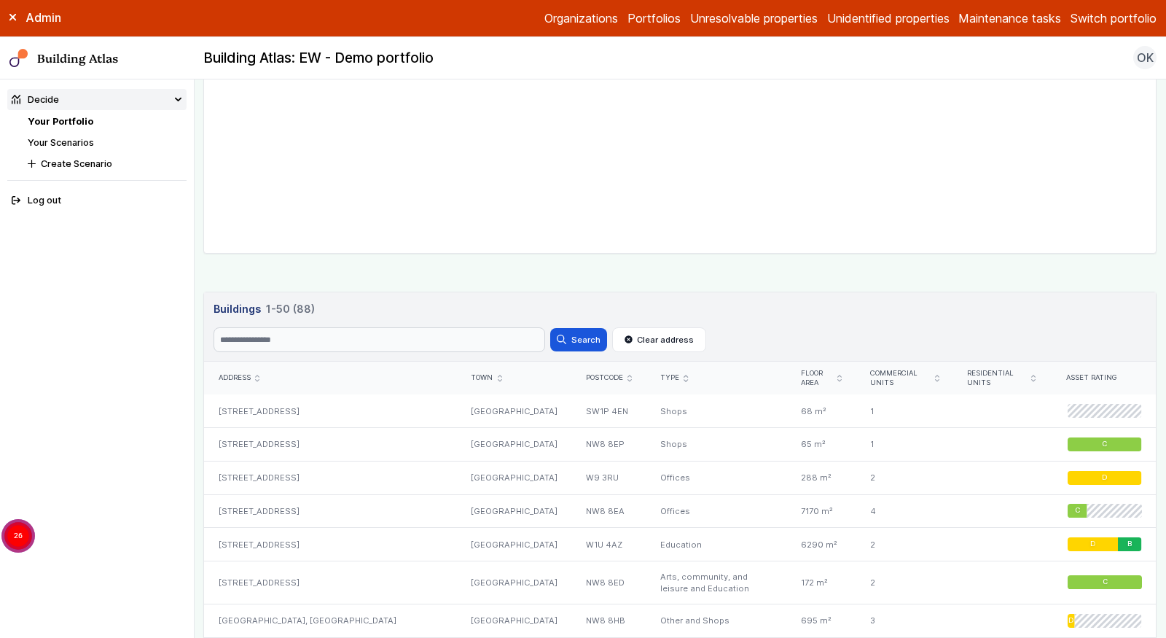
click at [399, 321] on header "Buildings 88 1-50 (88) Buildings 88 1-50 (88) Search Search Clear address" at bounding box center [680, 327] width 952 height 70
click at [394, 335] on input "Search" at bounding box center [380, 339] width 332 height 25
paste input "*********"
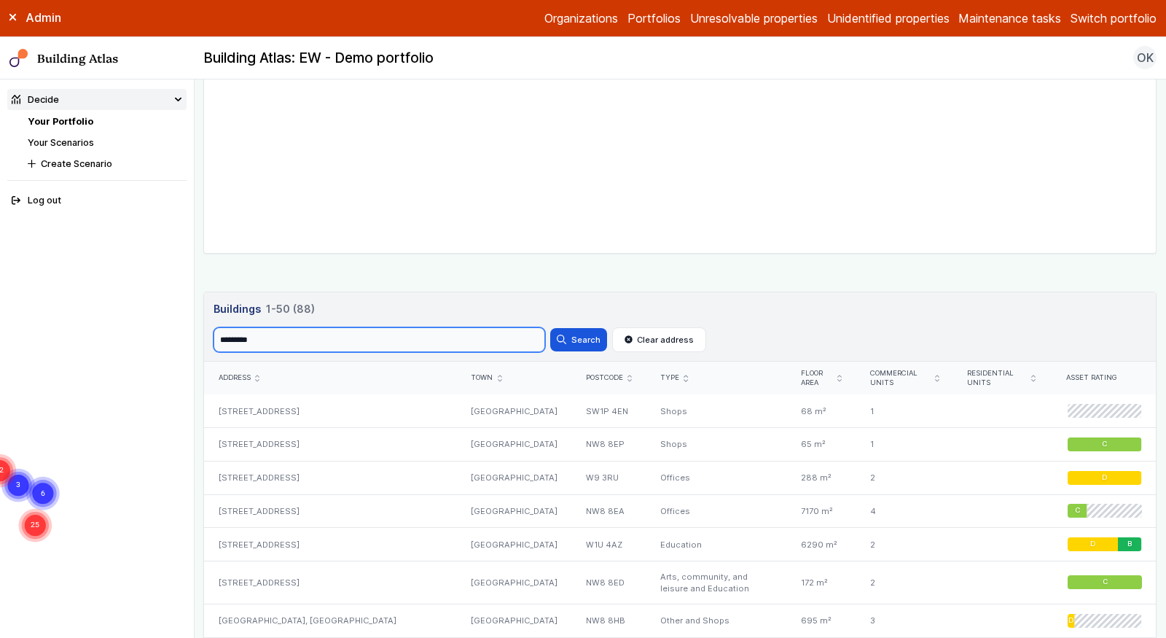
type input "*********"
click at [550, 328] on button "Search" at bounding box center [578, 339] width 57 height 23
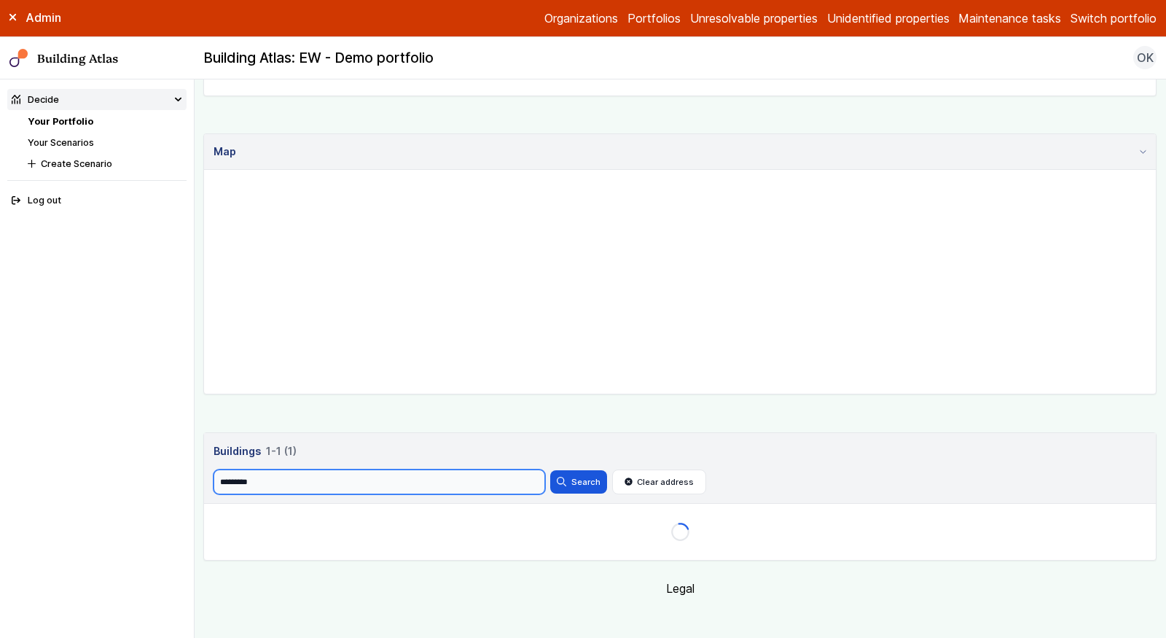
scroll to position [363, 0]
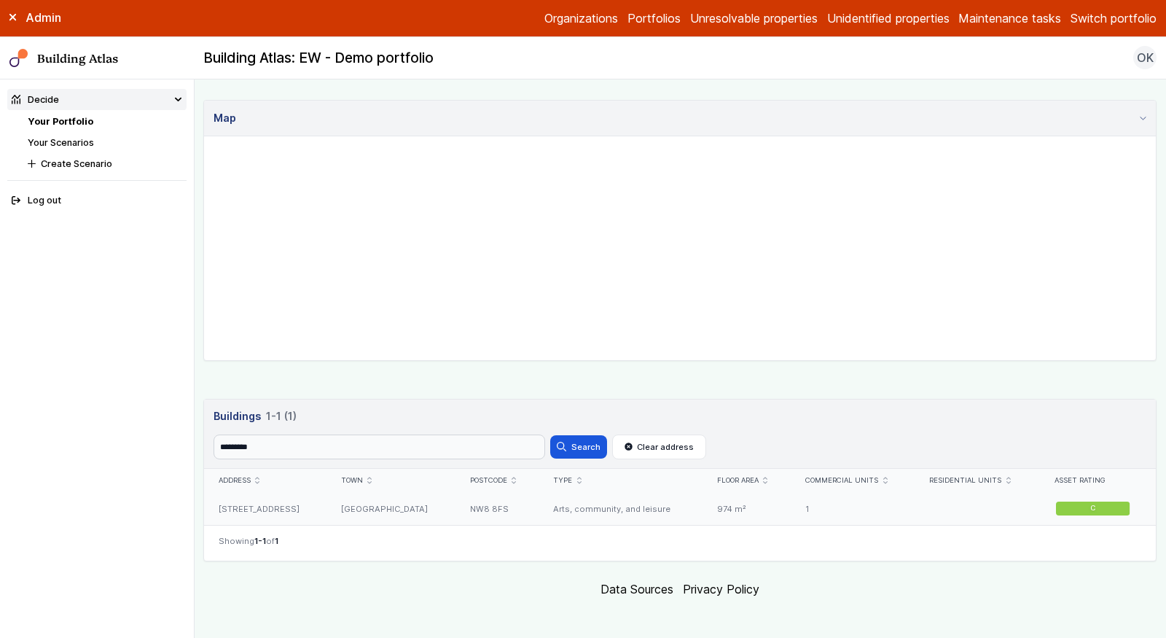
click at [482, 511] on div "NW8 8FS" at bounding box center [497, 508] width 84 height 33
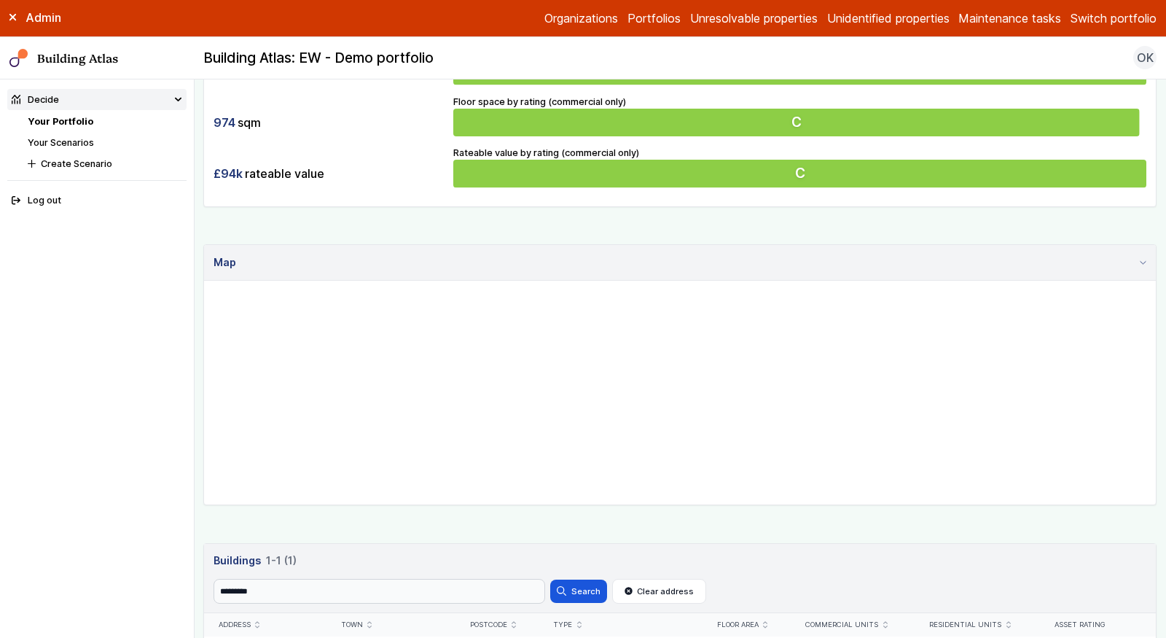
scroll to position [363, 0]
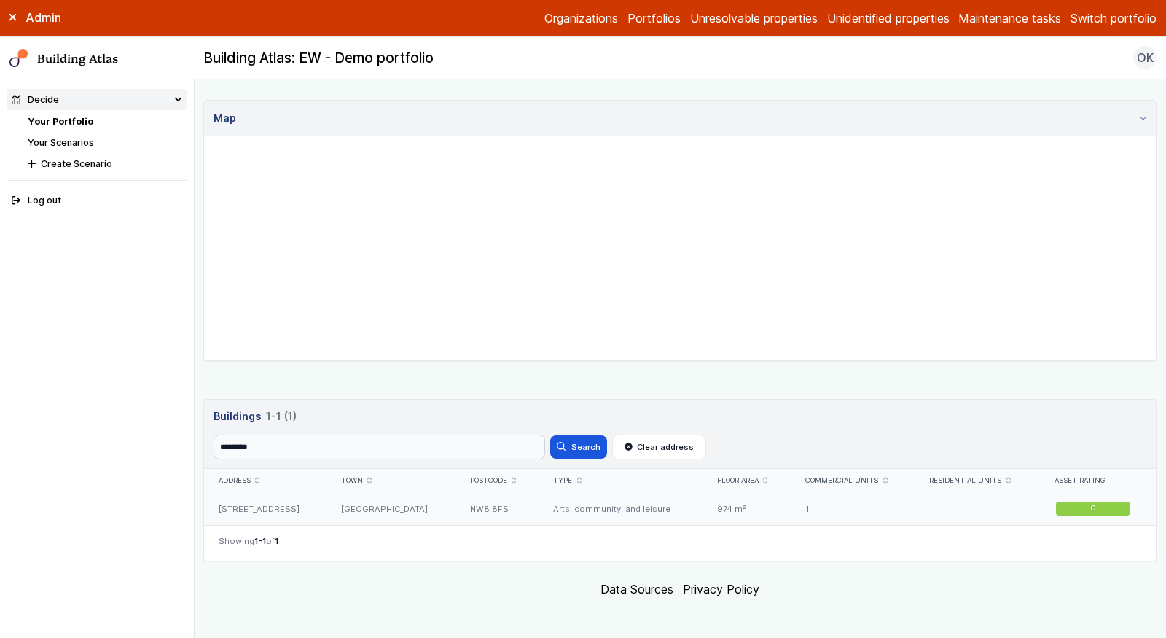
click at [455, 509] on div "NW8 8FS" at bounding box center [497, 508] width 84 height 33
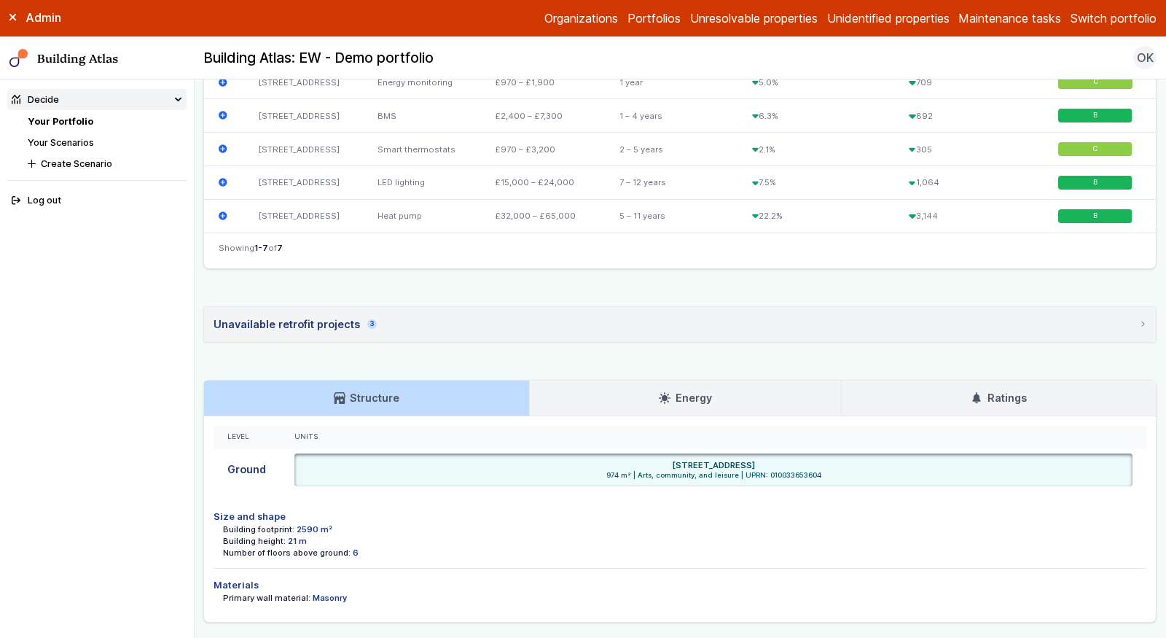
scroll to position [657, 0]
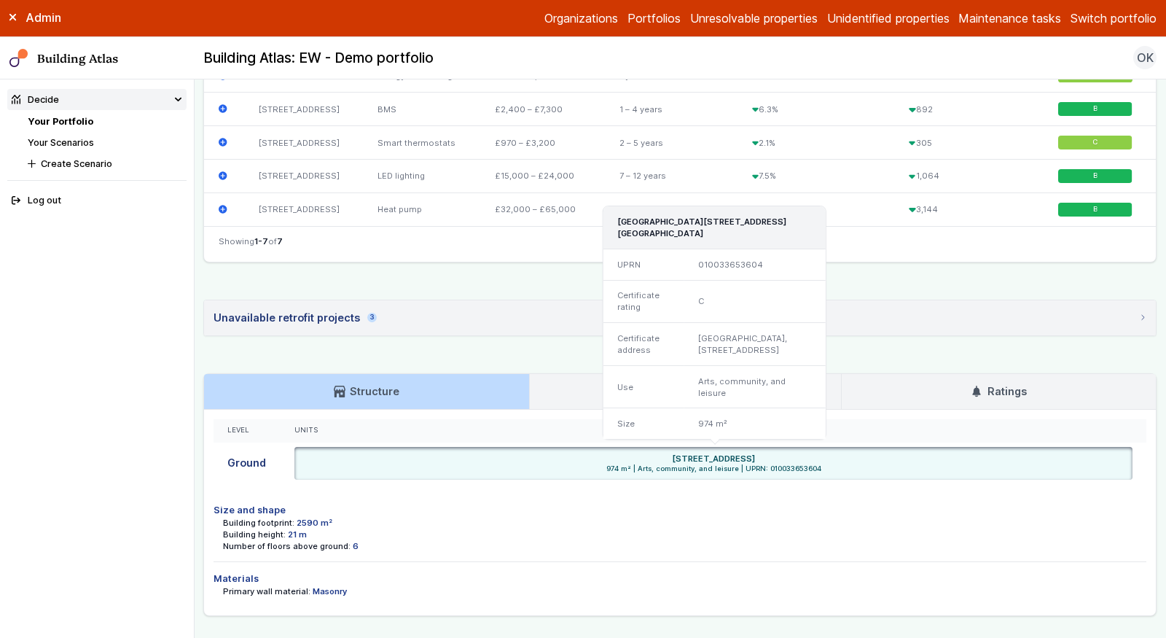
drag, startPoint x: 799, startPoint y: 452, endPoint x: 759, endPoint y: 451, distance: 40.1
click at [759, 453] on div "1, FISHERTON STREET, LONDON NW8 8BF" at bounding box center [713, 459] width 829 height 12
copy h6 "NW8 8BF"
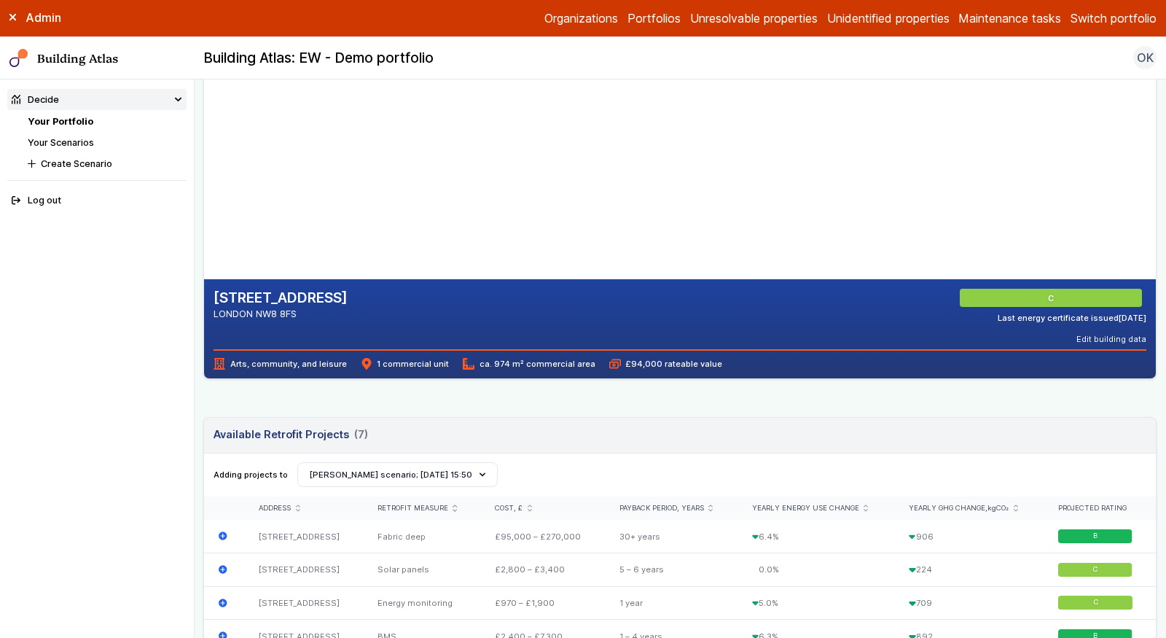
scroll to position [0, 0]
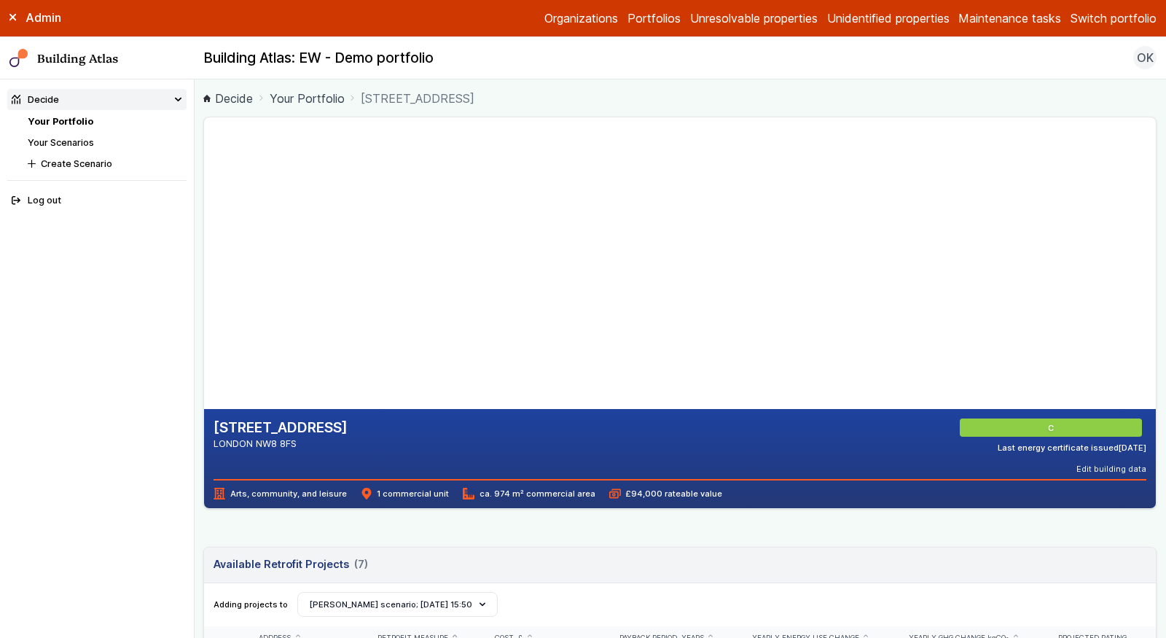
click at [76, 120] on link "Your Portfolio" at bounding box center [61, 121] width 66 height 11
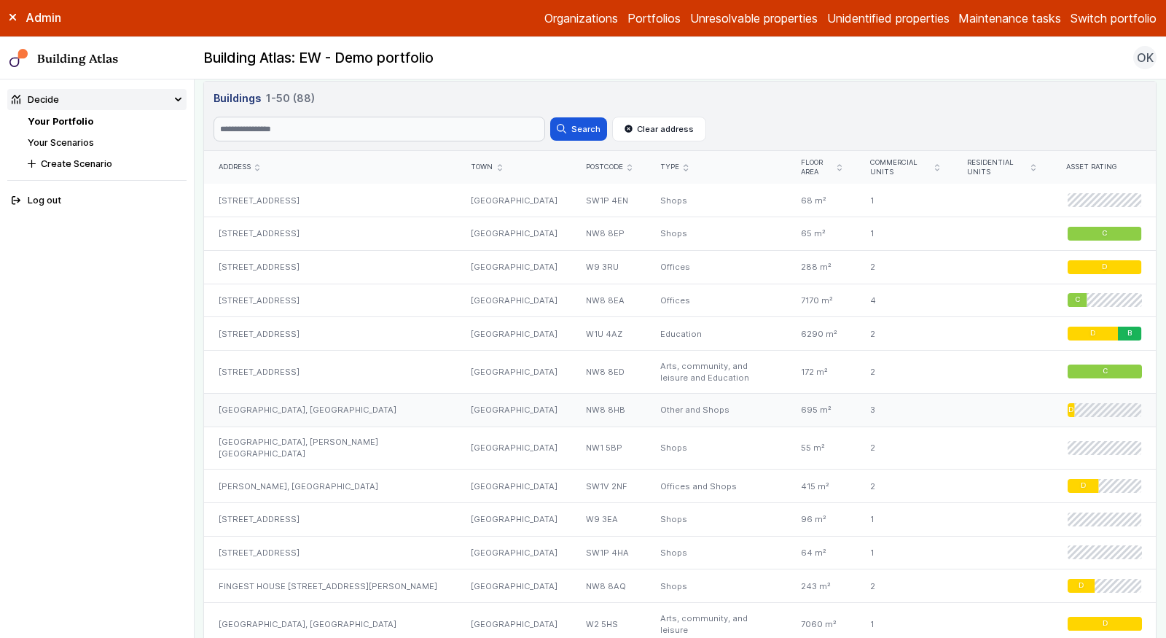
scroll to position [696, 0]
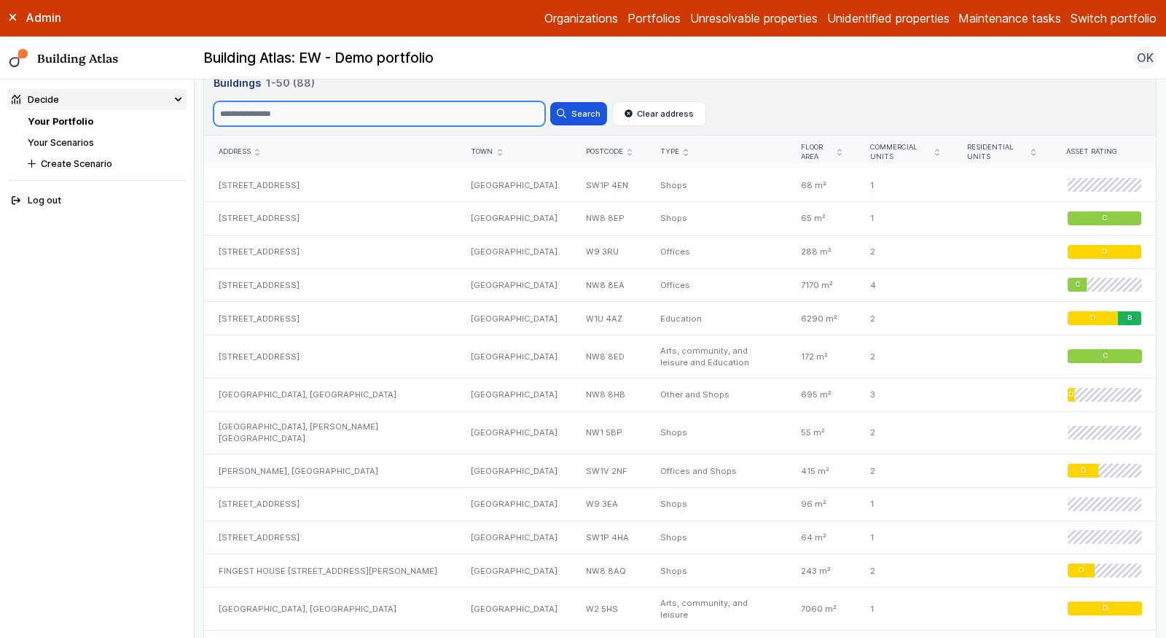
click at [342, 120] on input "Search" at bounding box center [380, 113] width 332 height 25
paste input "*******"
click at [550, 102] on button "Search" at bounding box center [578, 113] width 57 height 23
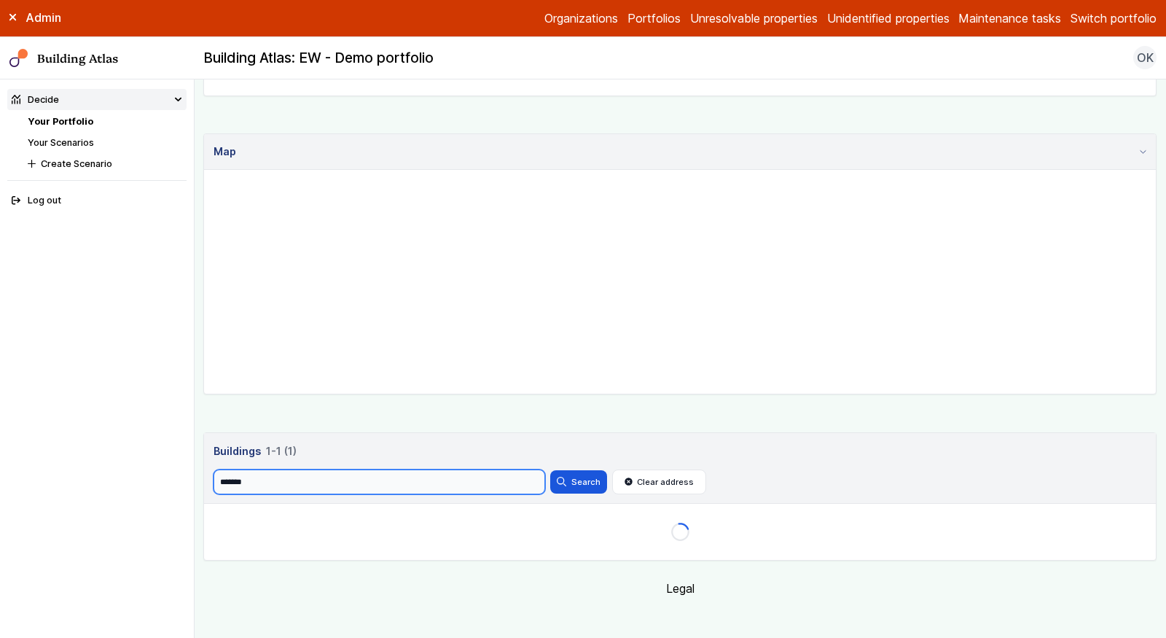
scroll to position [363, 0]
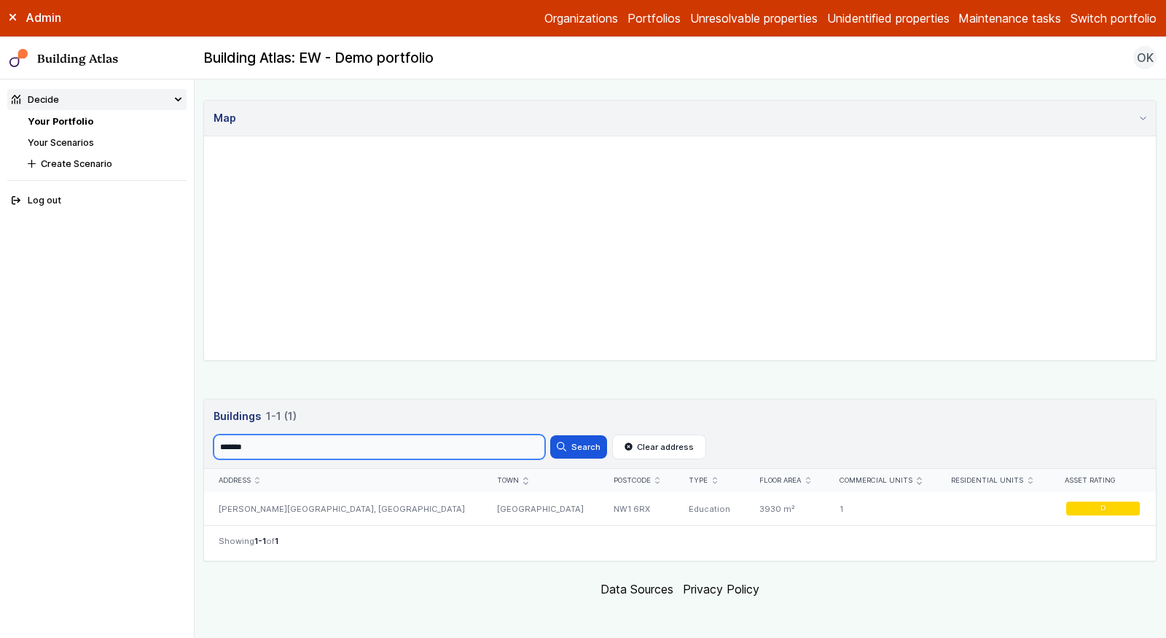
click at [297, 437] on input "*******" at bounding box center [380, 446] width 332 height 25
type input "**********"
click at [550, 435] on button "Search" at bounding box center [578, 446] width 57 height 23
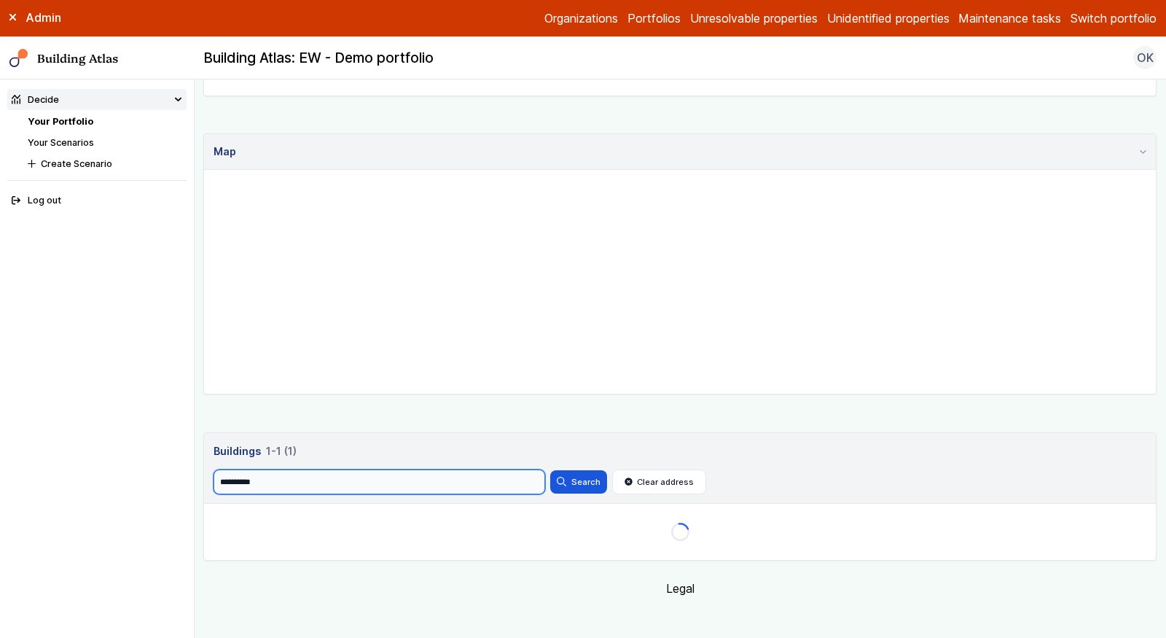
scroll to position [363, 0]
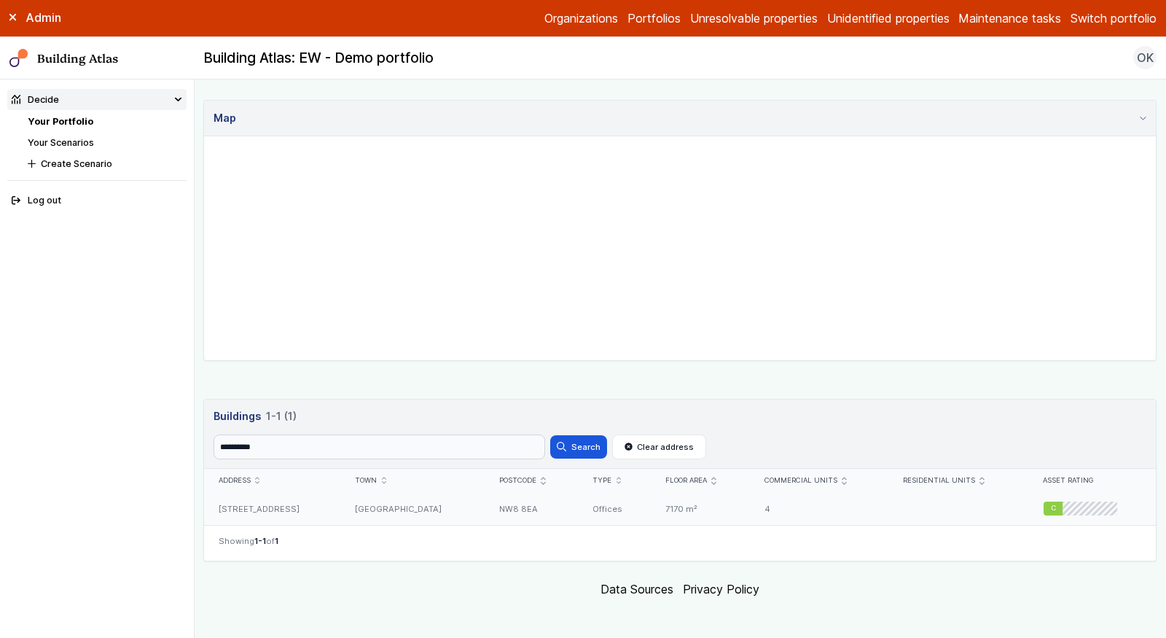
click at [405, 506] on div "[GEOGRAPHIC_DATA]" at bounding box center [413, 508] width 144 height 33
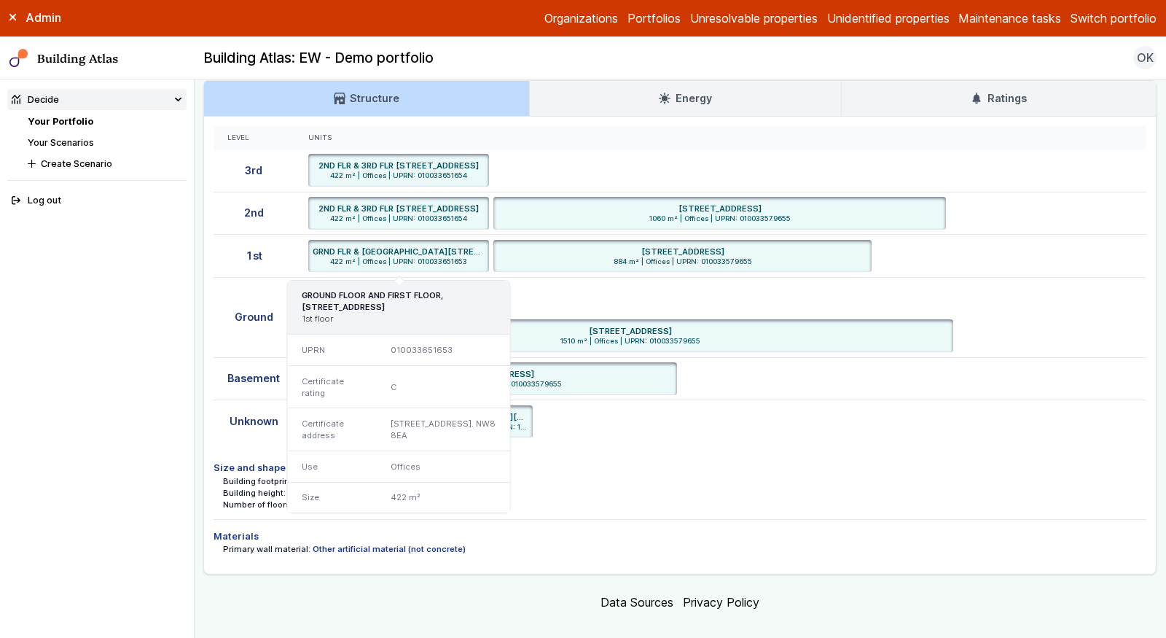
scroll to position [2275, 0]
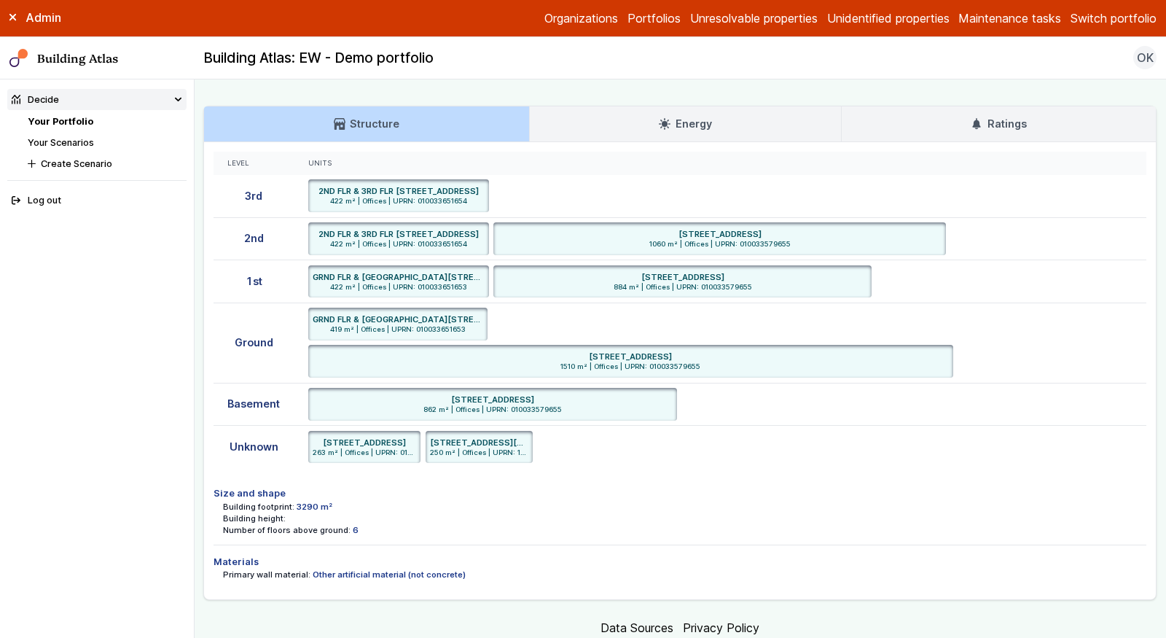
click at [981, 118] on icon at bounding box center [977, 124] width 12 height 12
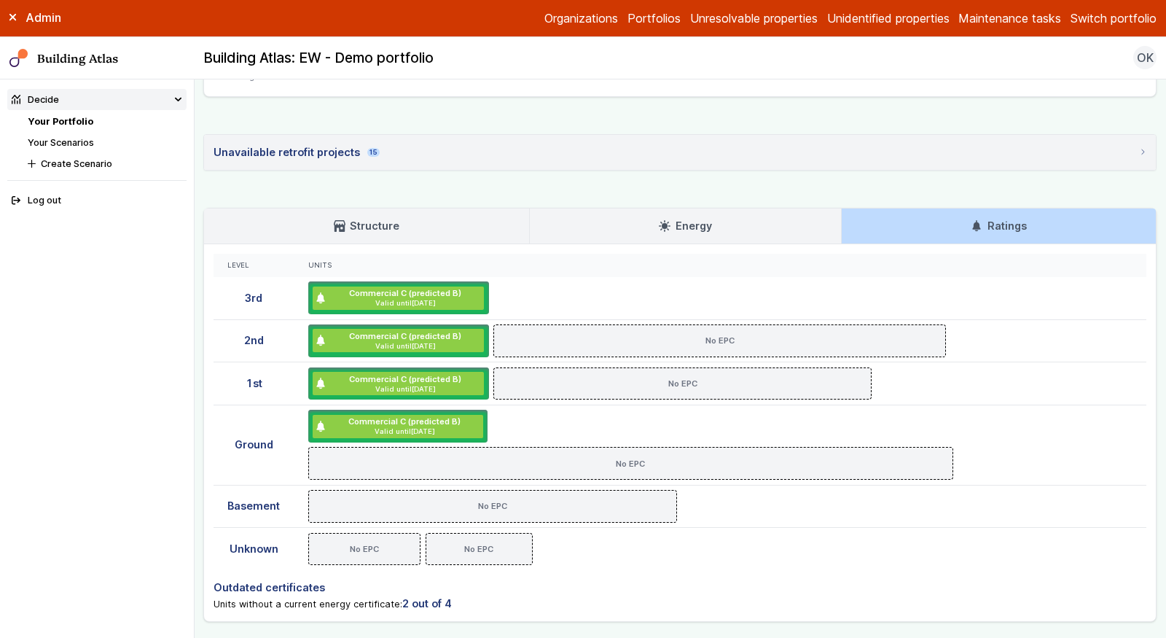
scroll to position [2164, 0]
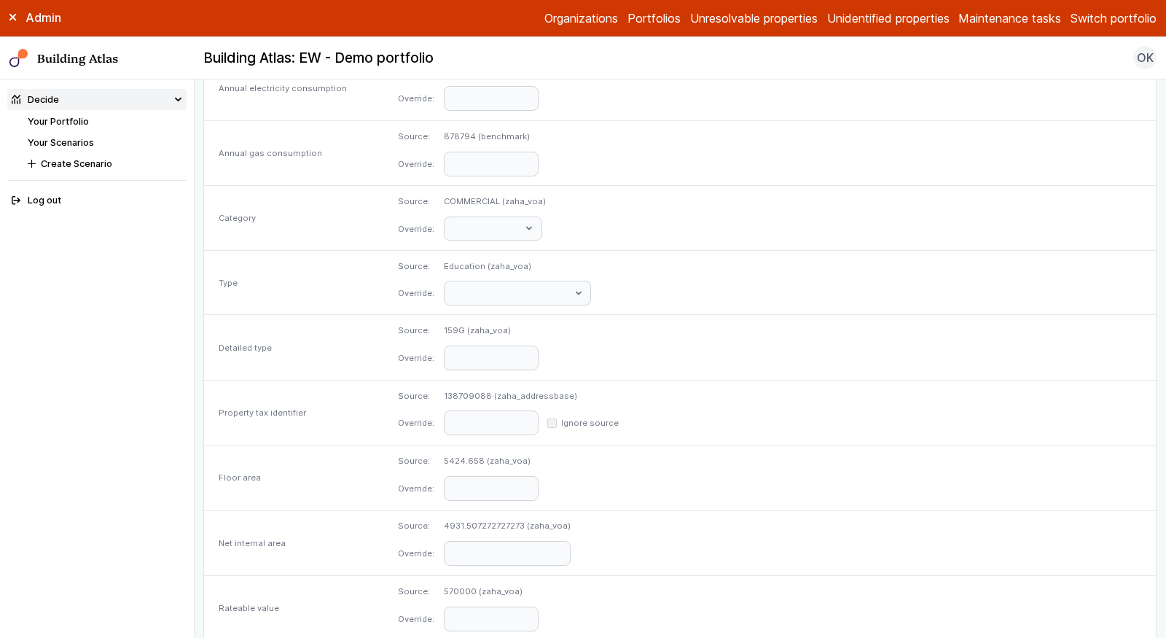
scroll to position [616, 0]
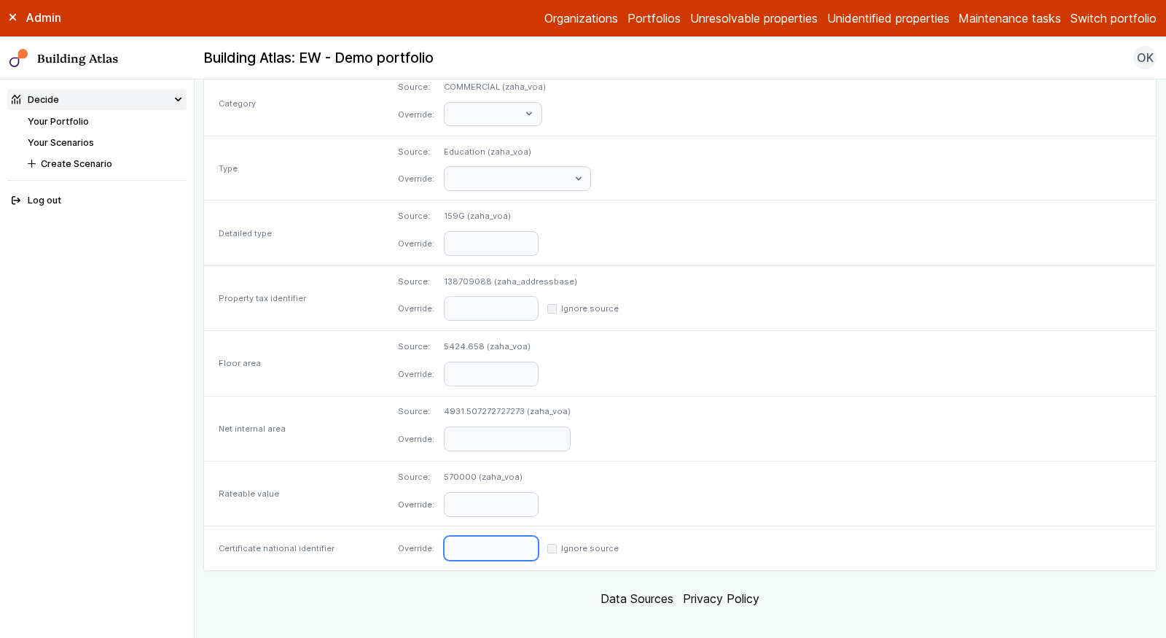
click at [539, 536] on input "text" at bounding box center [491, 548] width 95 height 25
paste input "**********"
type input "**********"
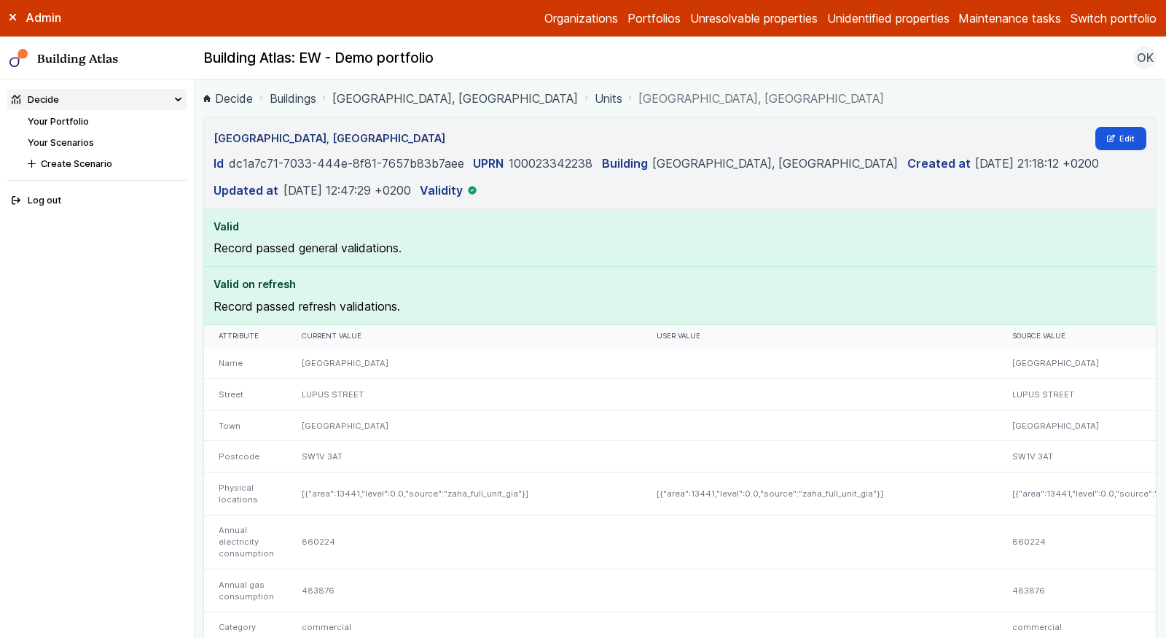
click at [82, 128] on nav "Your Portfolio Your Scenarios Create Scenario" at bounding box center [107, 142] width 159 height 56
click at [85, 116] on link "Your Portfolio" at bounding box center [58, 121] width 61 height 11
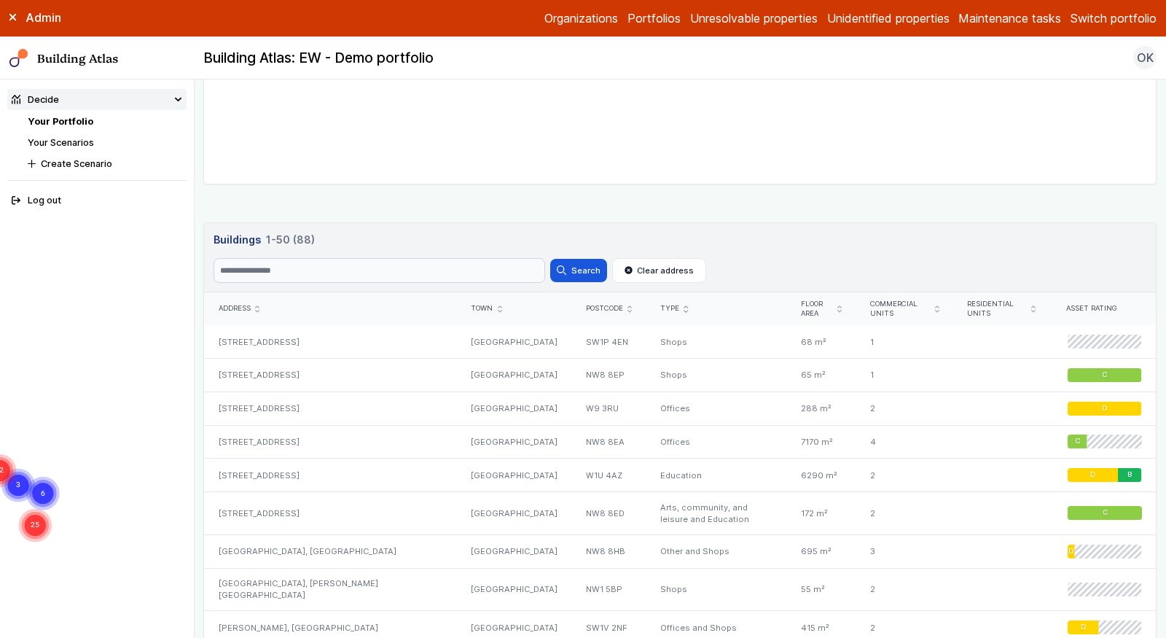
scroll to position [423, 0]
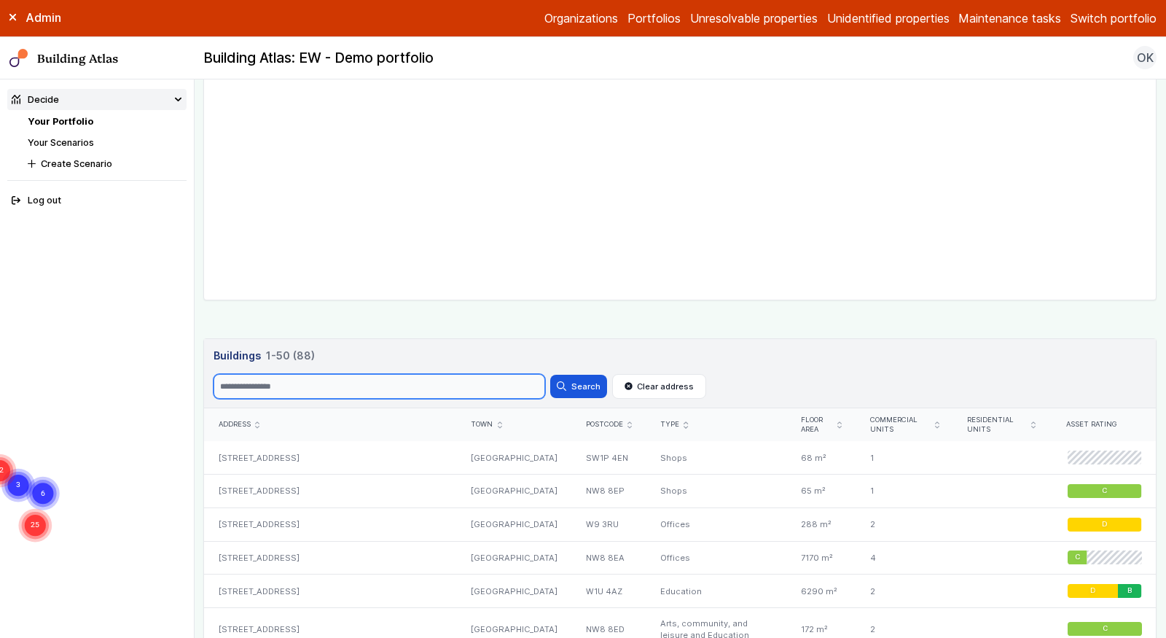
click at [344, 383] on input "Search" at bounding box center [380, 386] width 332 height 25
click at [550, 375] on button "Search" at bounding box center [578, 386] width 57 height 23
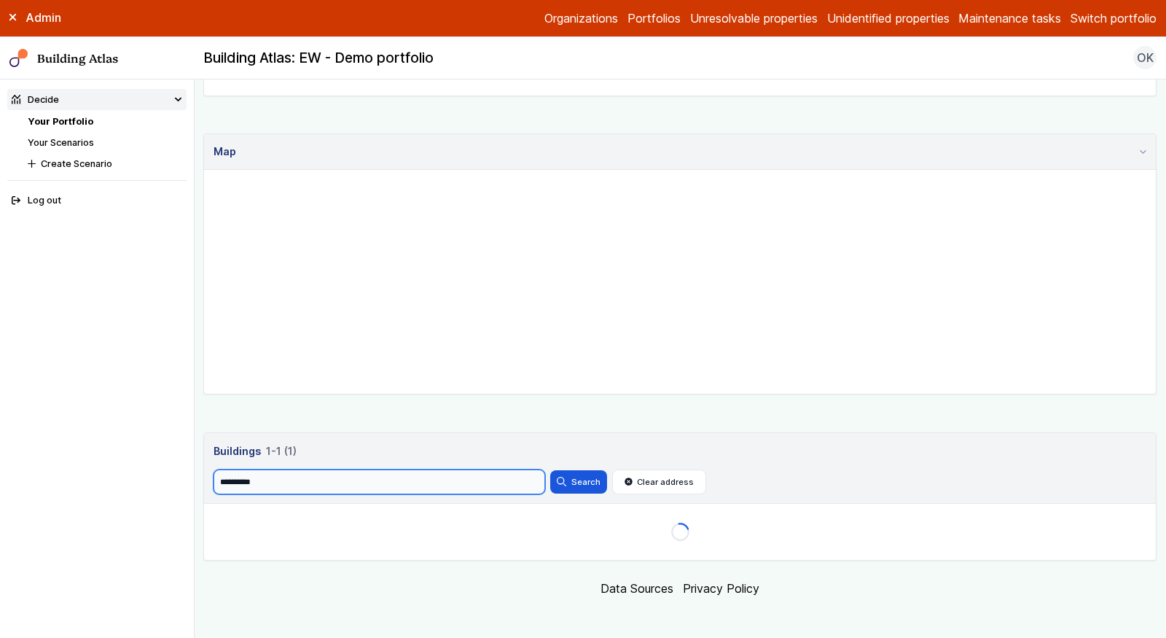
scroll to position [363, 0]
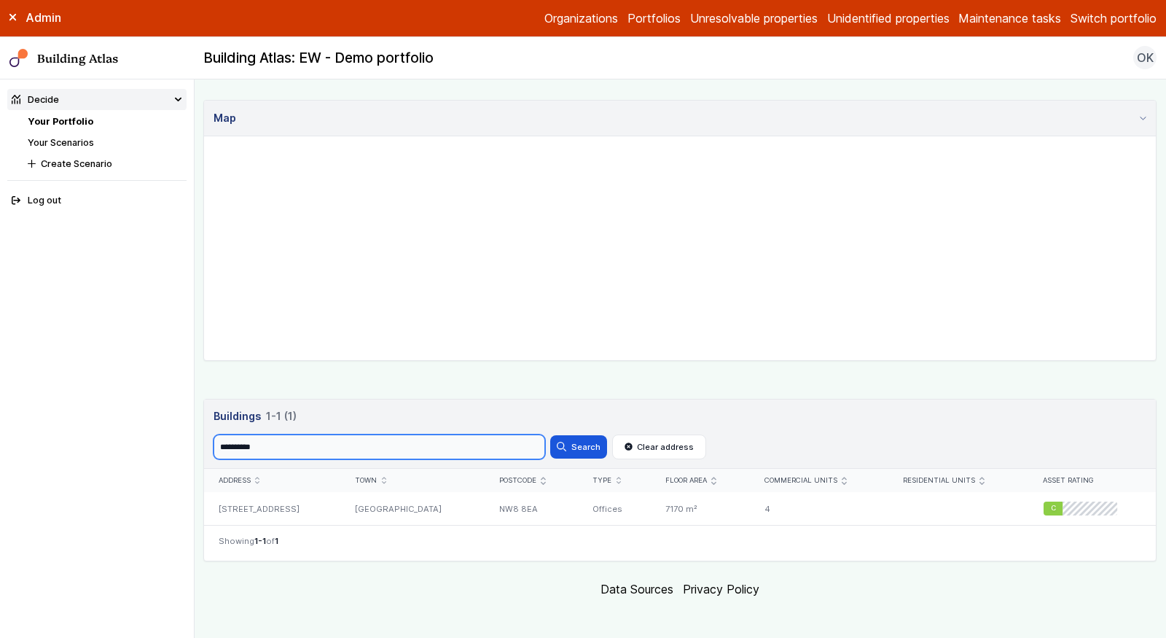
click at [377, 436] on input "**********" at bounding box center [380, 446] width 332 height 25
paste input "search"
type input "*******"
click at [550, 435] on button "Search" at bounding box center [578, 446] width 57 height 23
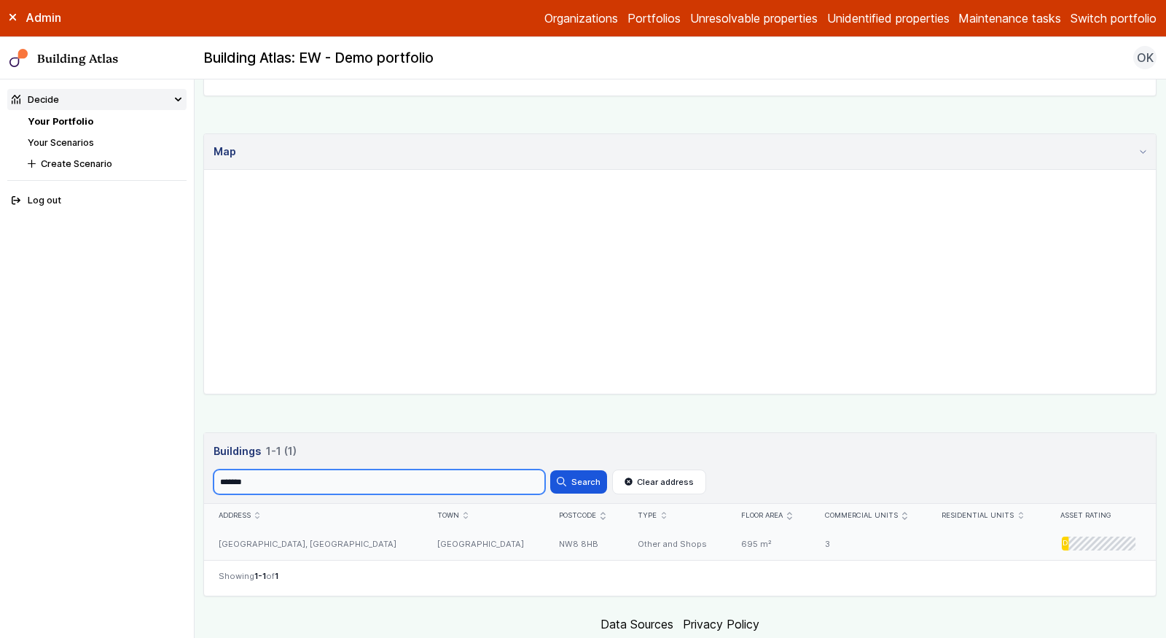
scroll to position [363, 0]
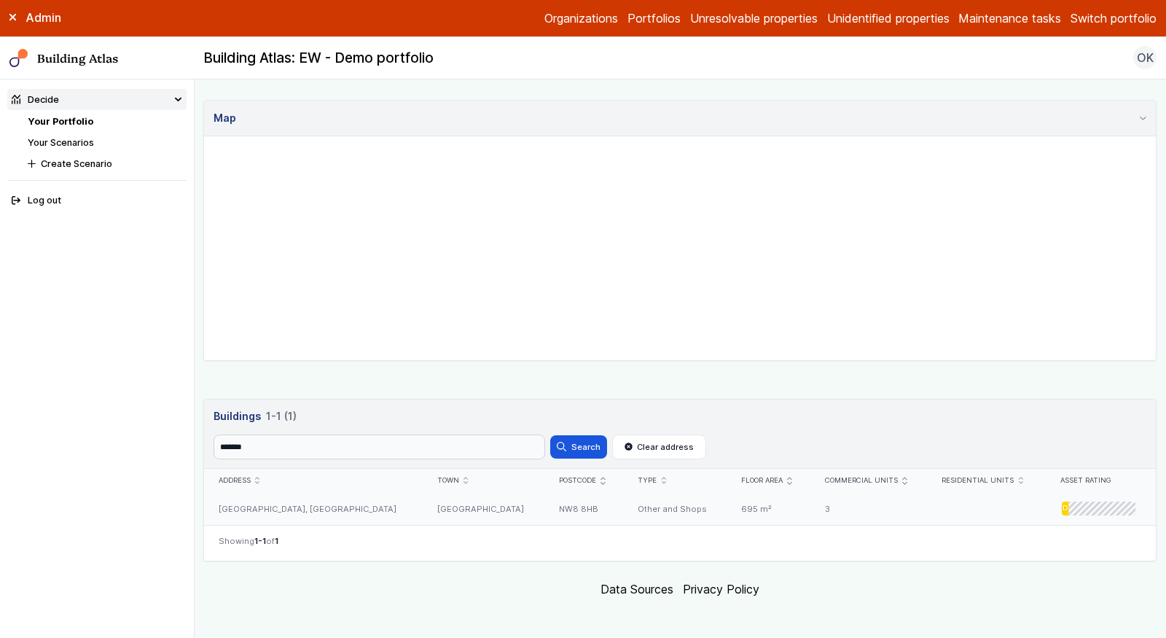
click at [362, 508] on div "[GEOGRAPHIC_DATA], [GEOGRAPHIC_DATA]" at bounding box center [313, 508] width 219 height 33
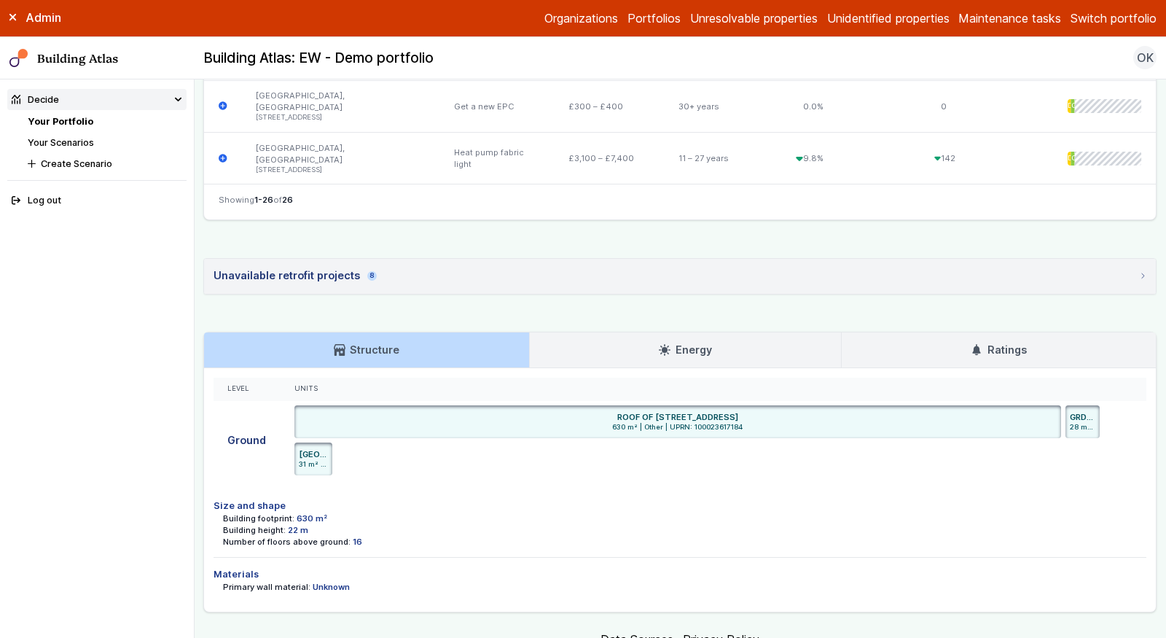
scroll to position [1992, 0]
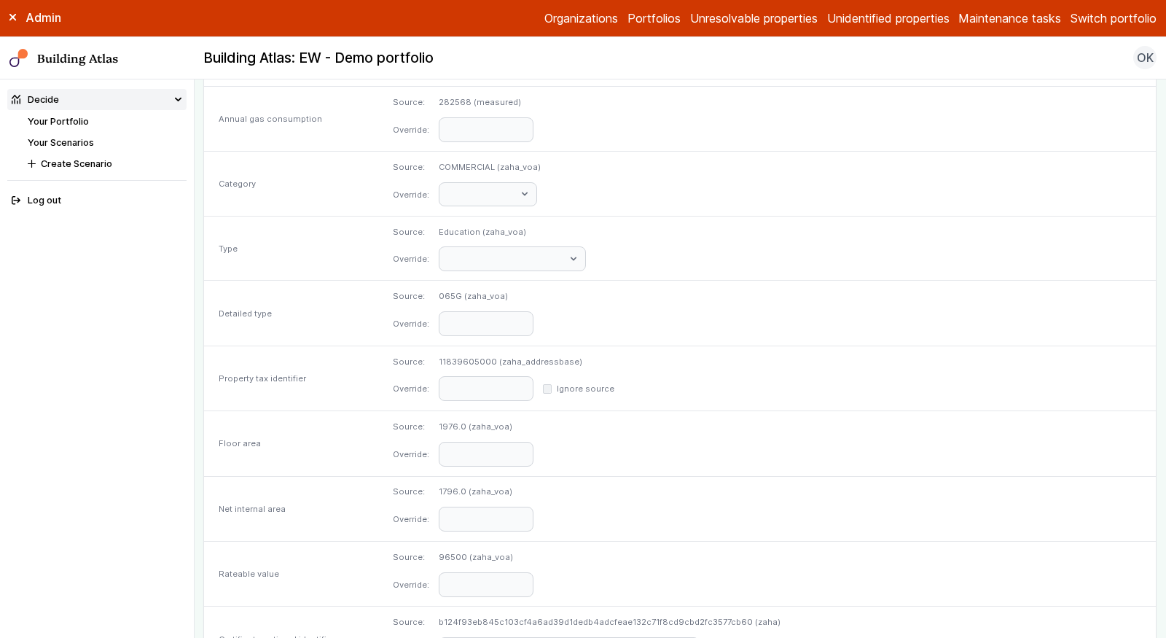
scroll to position [636, 0]
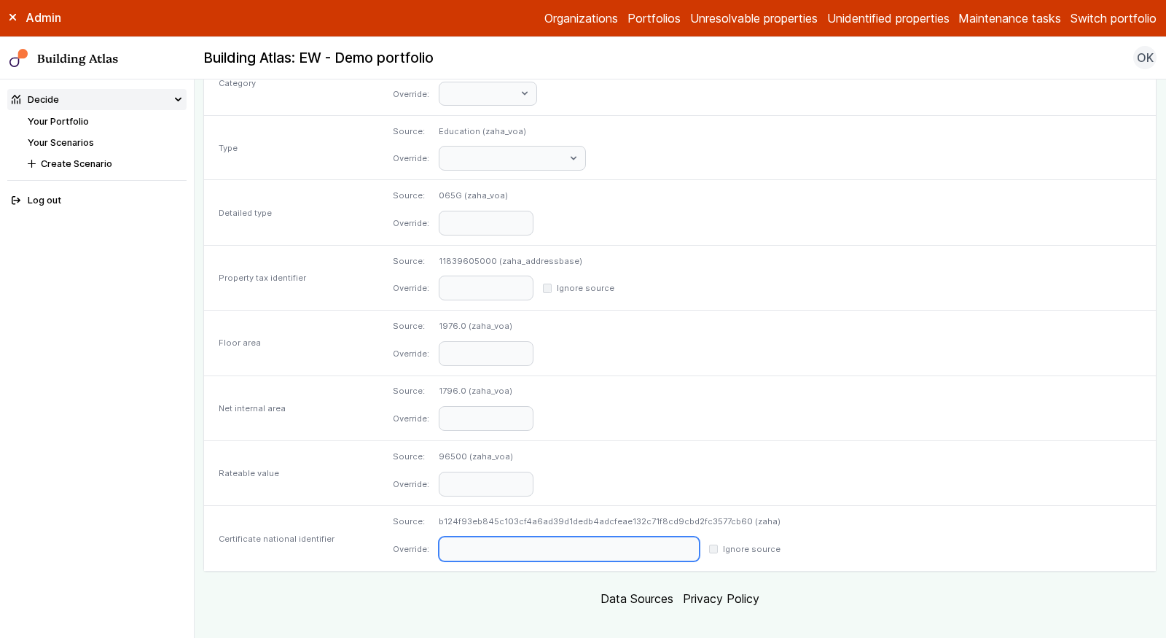
click at [556, 536] on input "text" at bounding box center [569, 548] width 261 height 25
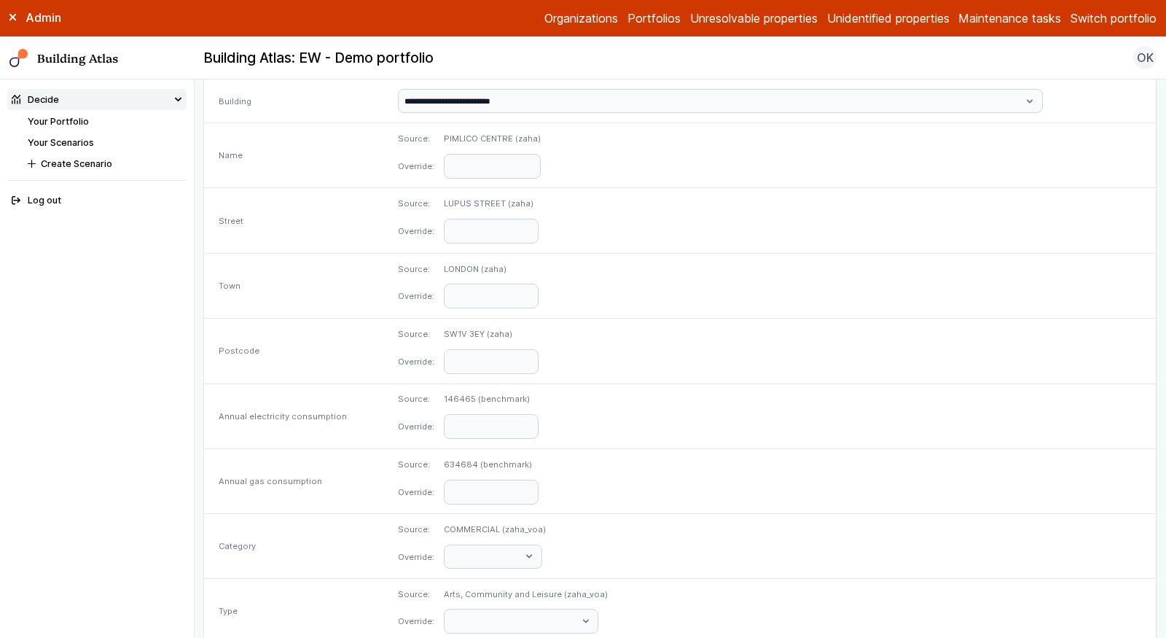
scroll to position [616, 0]
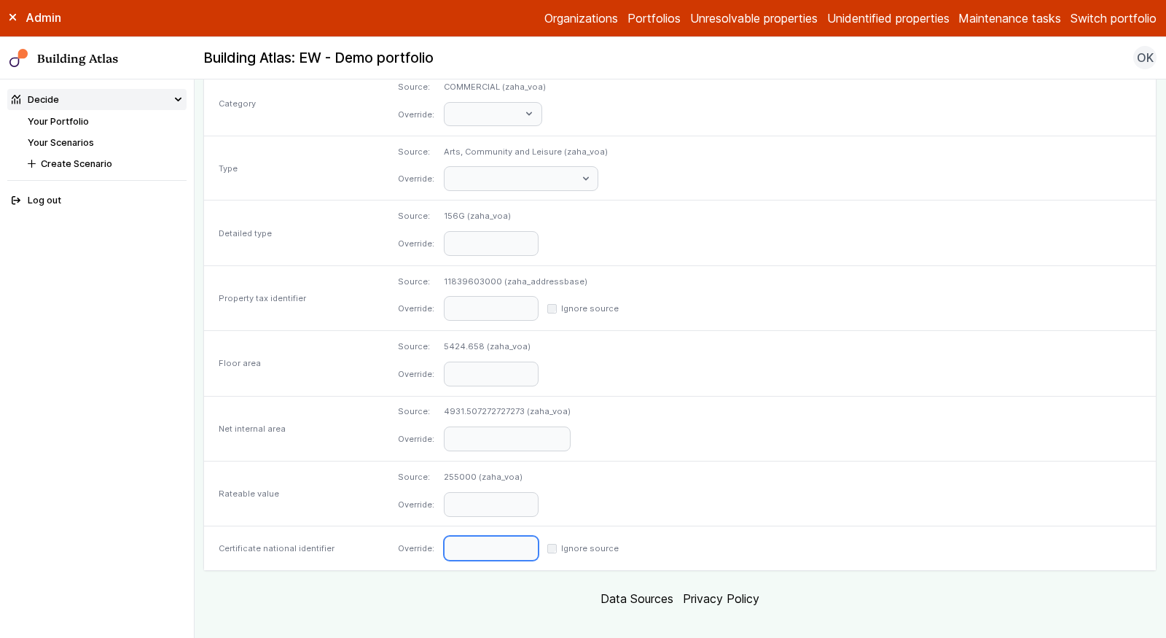
click at [539, 544] on input "text" at bounding box center [491, 548] width 95 height 25
paste input "**********"
type input "**********"
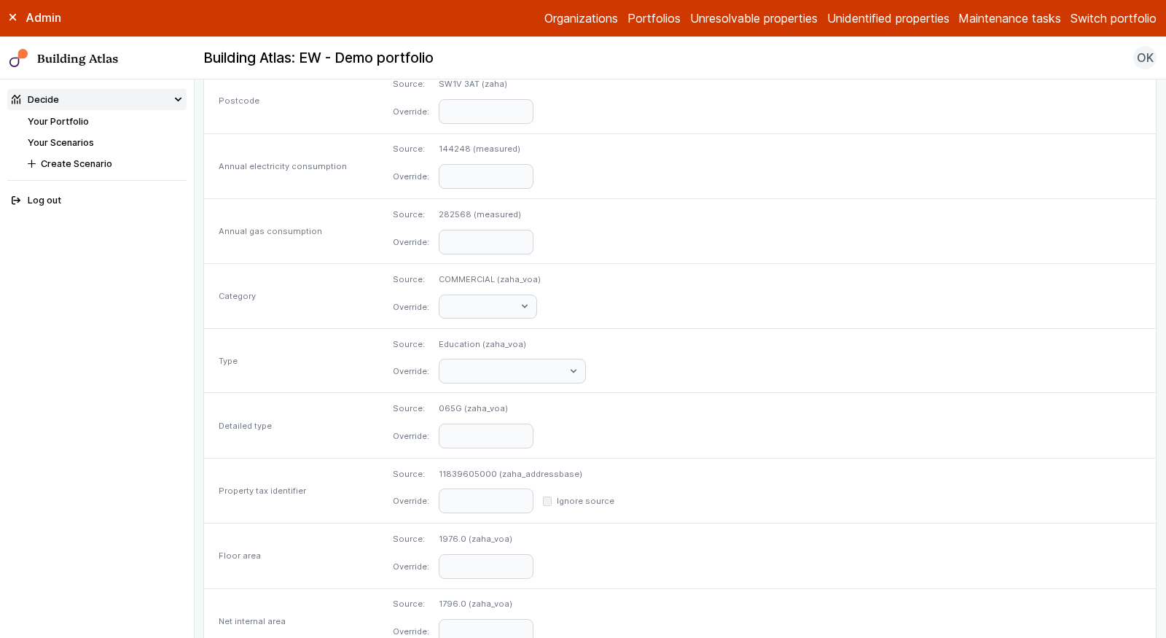
scroll to position [636, 0]
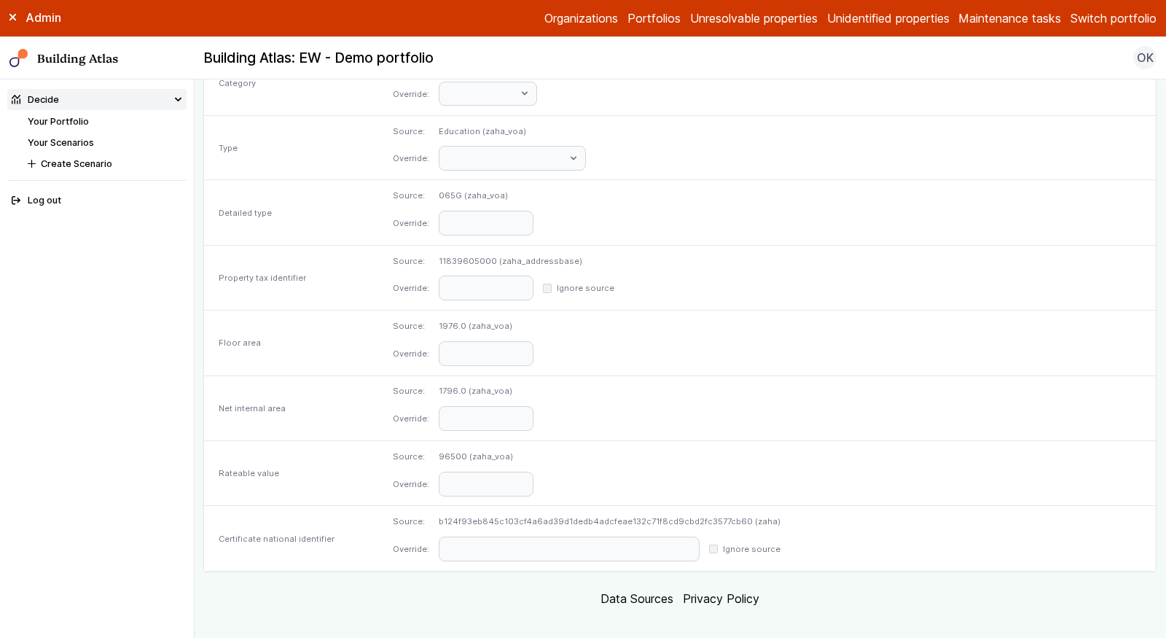
click at [629, 515] on dd "b124f93eb845c103cf4a6ad39d1dedb4adcfeae132c71f8cd9cbd2fc3577cb60 (zaha)" at bounding box center [610, 521] width 342 height 12
copy dd "b124f93eb845c103cf4a6ad39d1dedb4adcfeae132c71f8cd9cbd2fc3577cb60"
click at [630, 536] on input "text" at bounding box center [569, 548] width 261 height 25
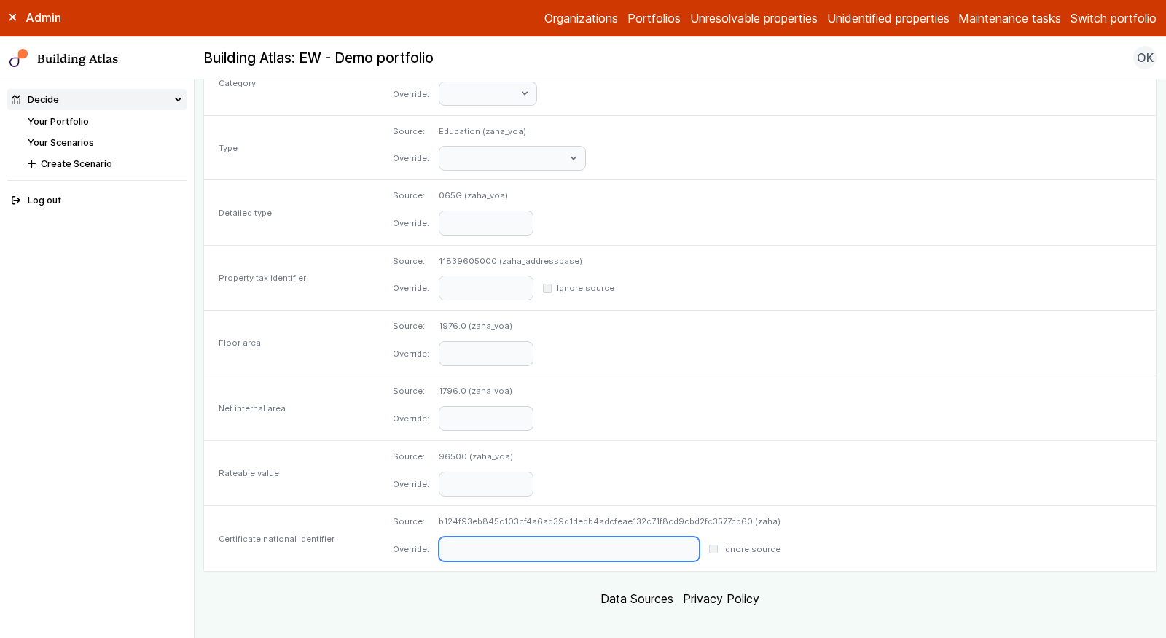
paste input "**********"
type input "**********"
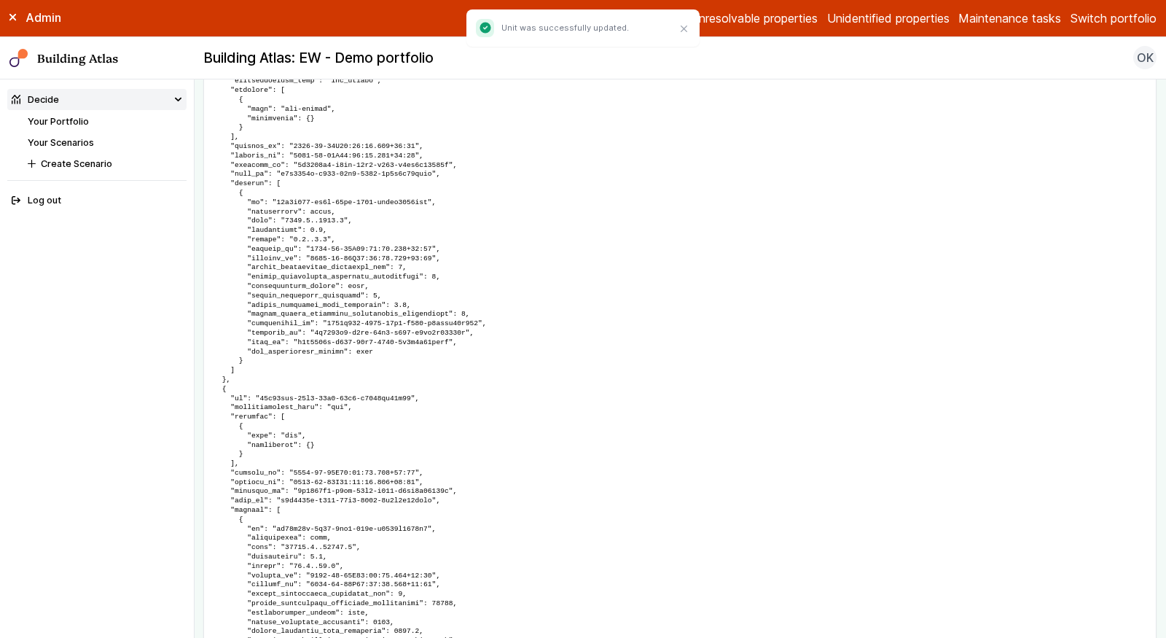
scroll to position [953, 0]
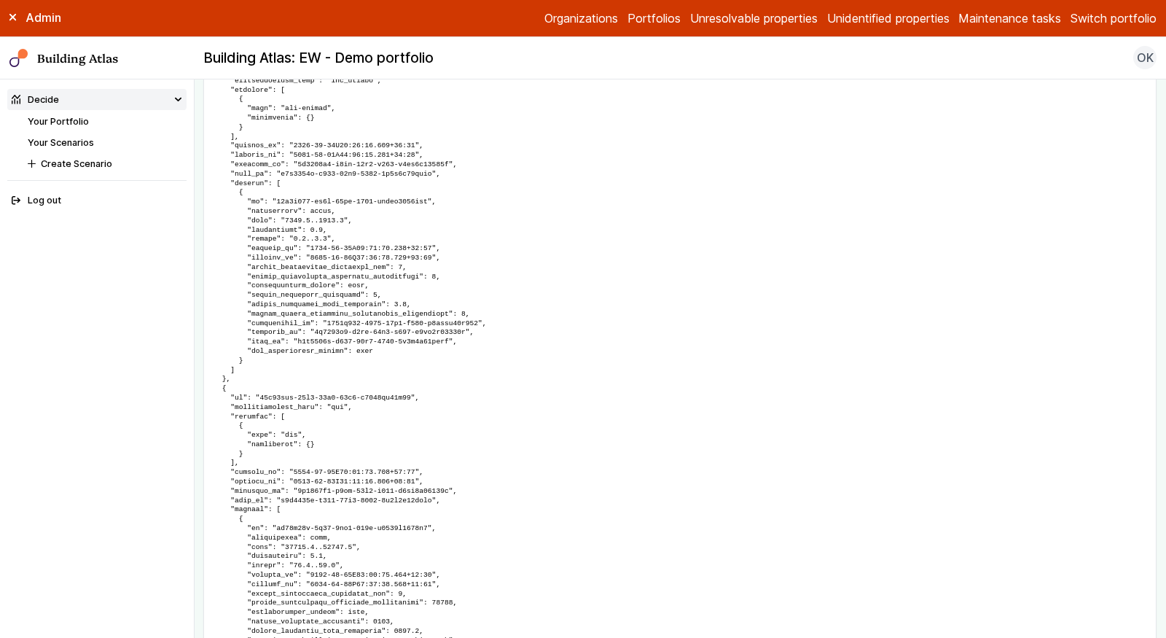
click at [58, 118] on link "Your Portfolio" at bounding box center [58, 121] width 61 height 11
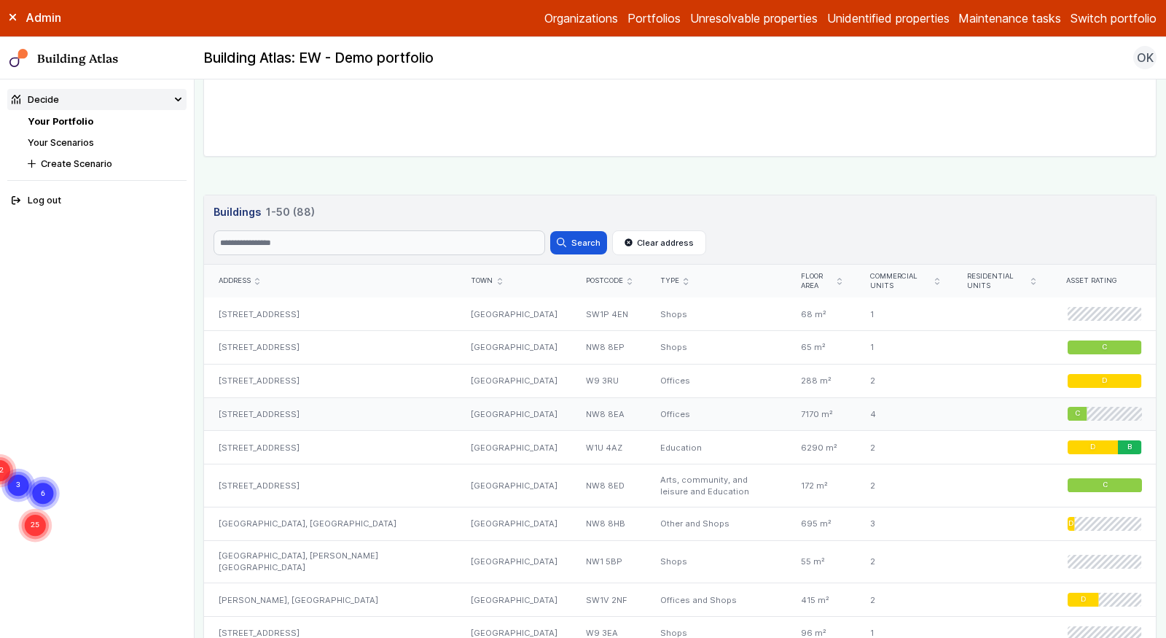
scroll to position [478, 0]
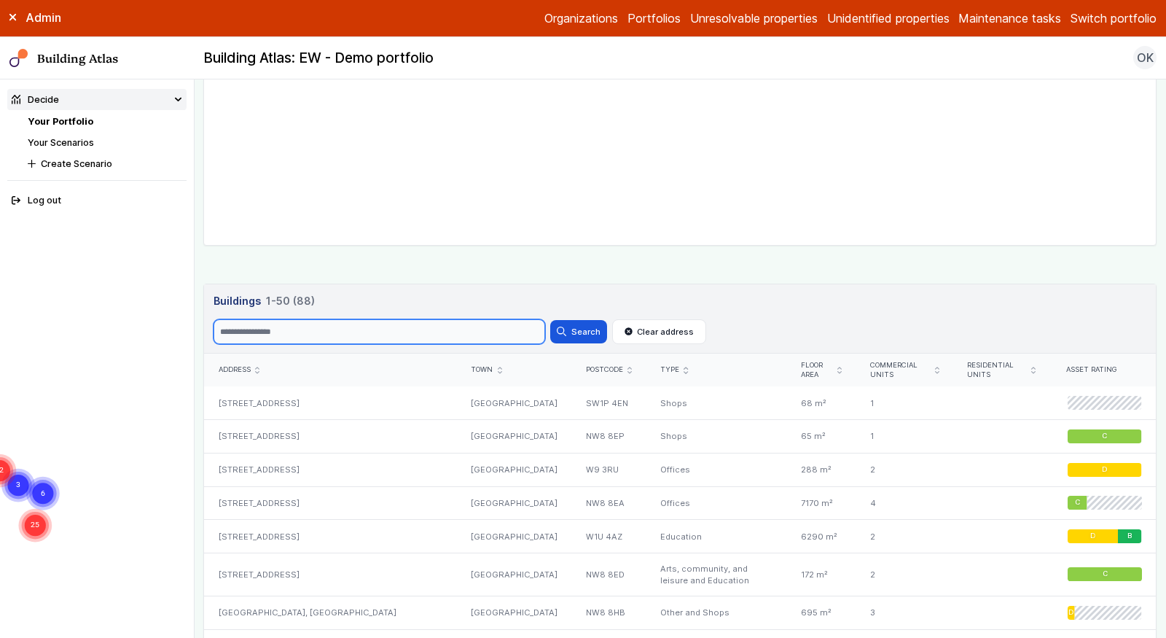
click at [342, 329] on input "Search" at bounding box center [380, 331] width 332 height 25
paste input "******"
click at [550, 320] on button "Search" at bounding box center [578, 331] width 57 height 23
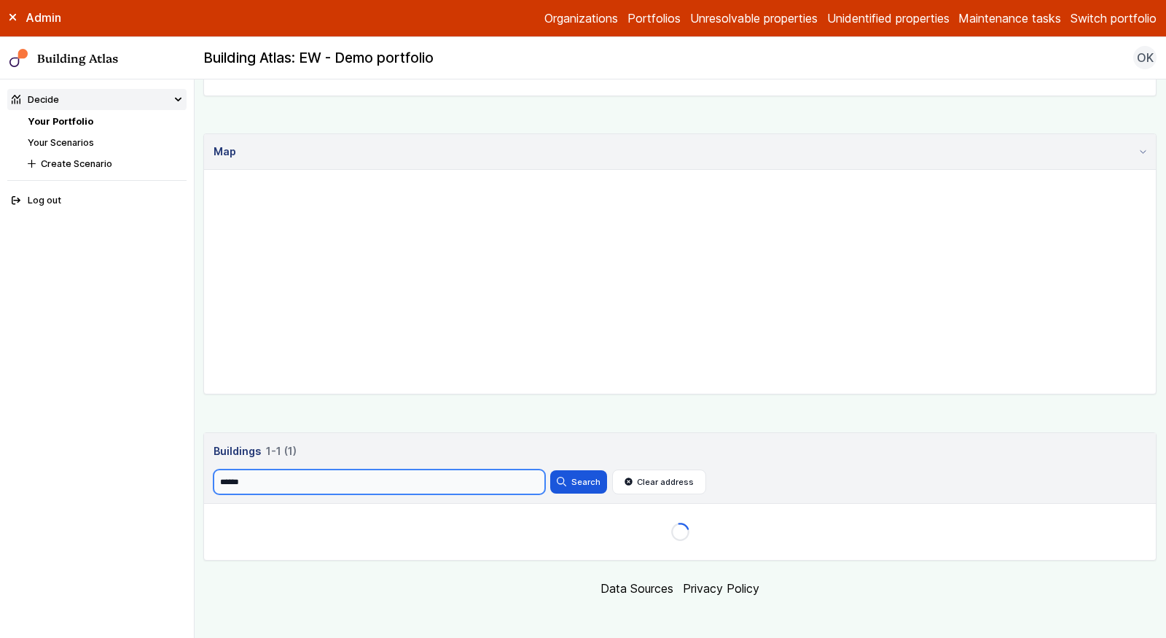
scroll to position [363, 0]
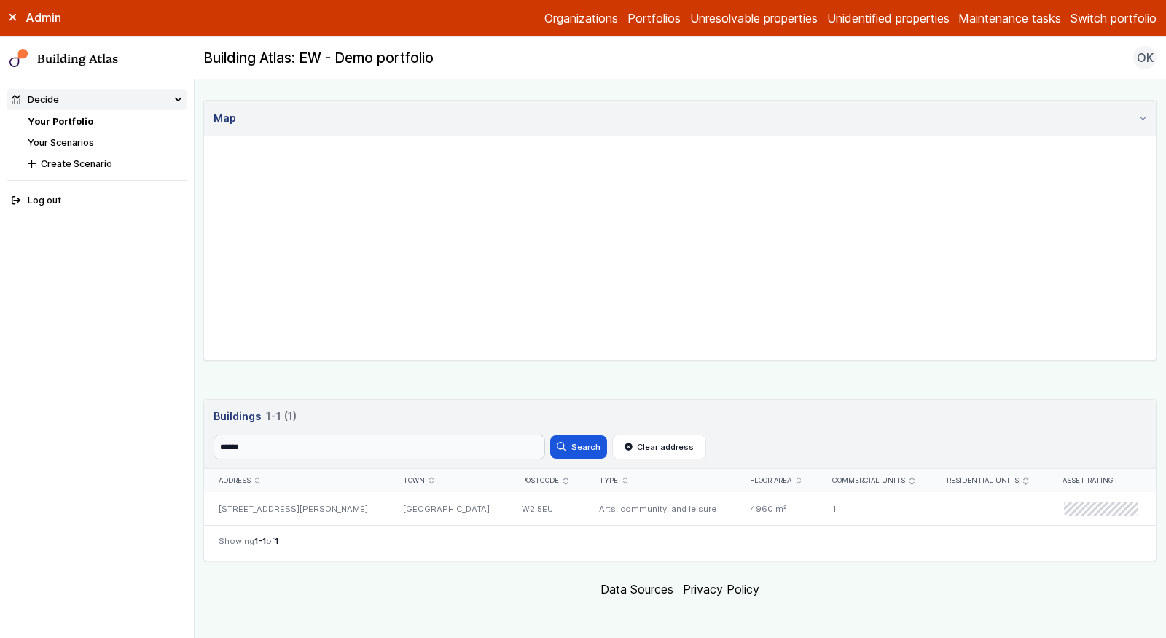
click at [441, 428] on header "Buildings 1 1-1 (1) Buildings 1 1-1 (1) Search ****** Search Clear address" at bounding box center [680, 434] width 952 height 70
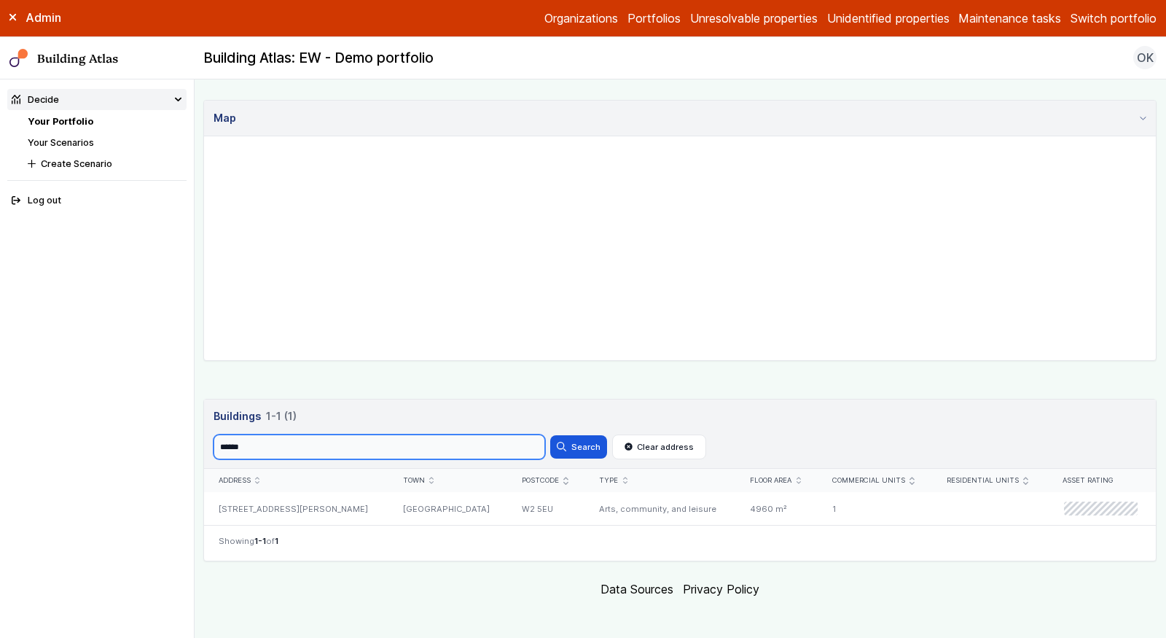
click at [434, 435] on input "******" at bounding box center [380, 446] width 332 height 25
paste input "*"
type input "*******"
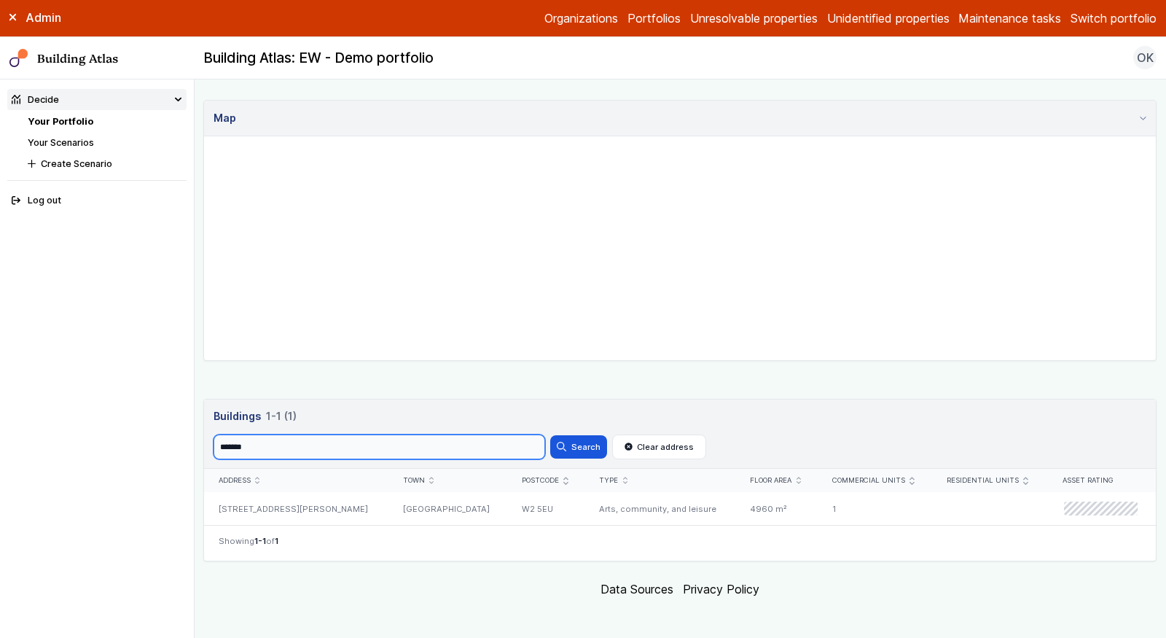
click at [550, 435] on button "Search" at bounding box center [578, 446] width 57 height 23
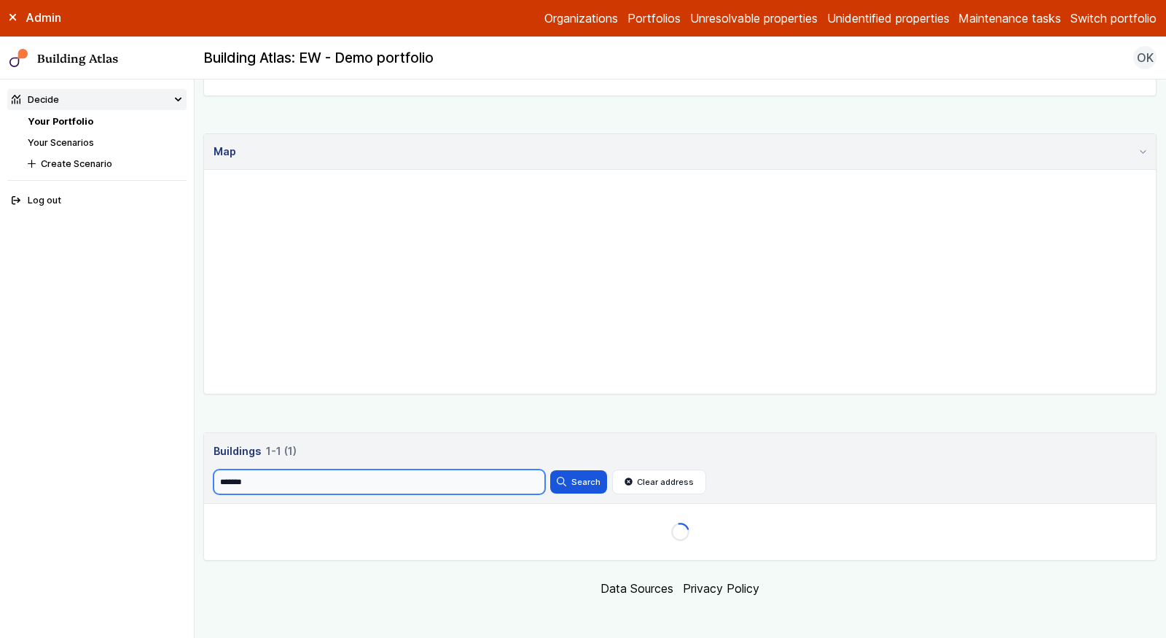
scroll to position [363, 0]
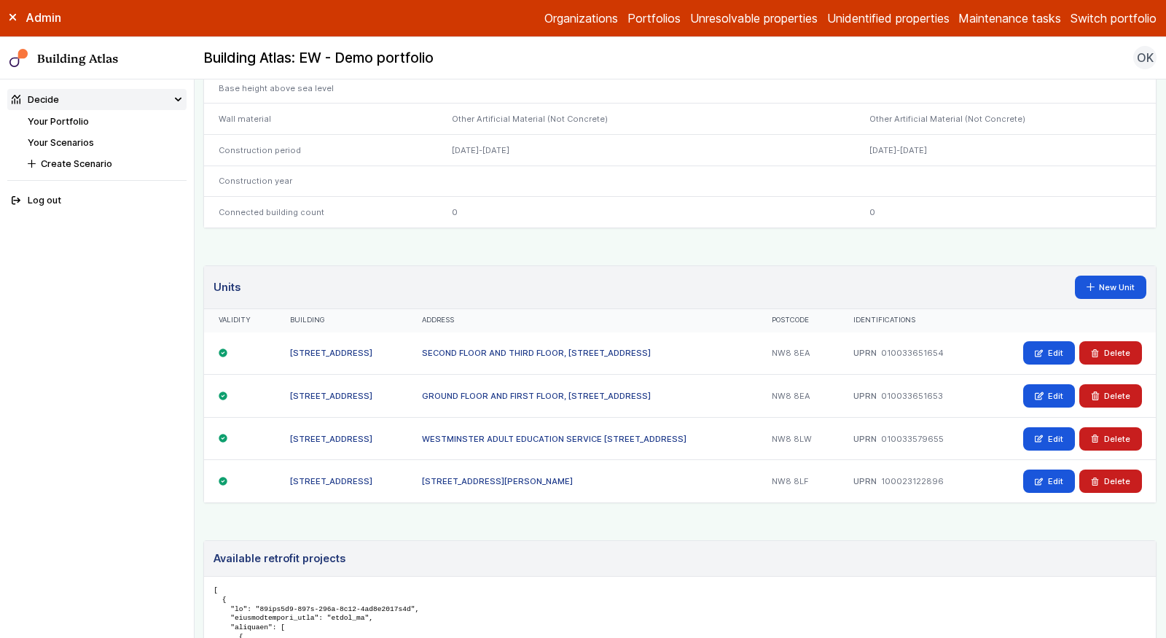
scroll to position [705, 0]
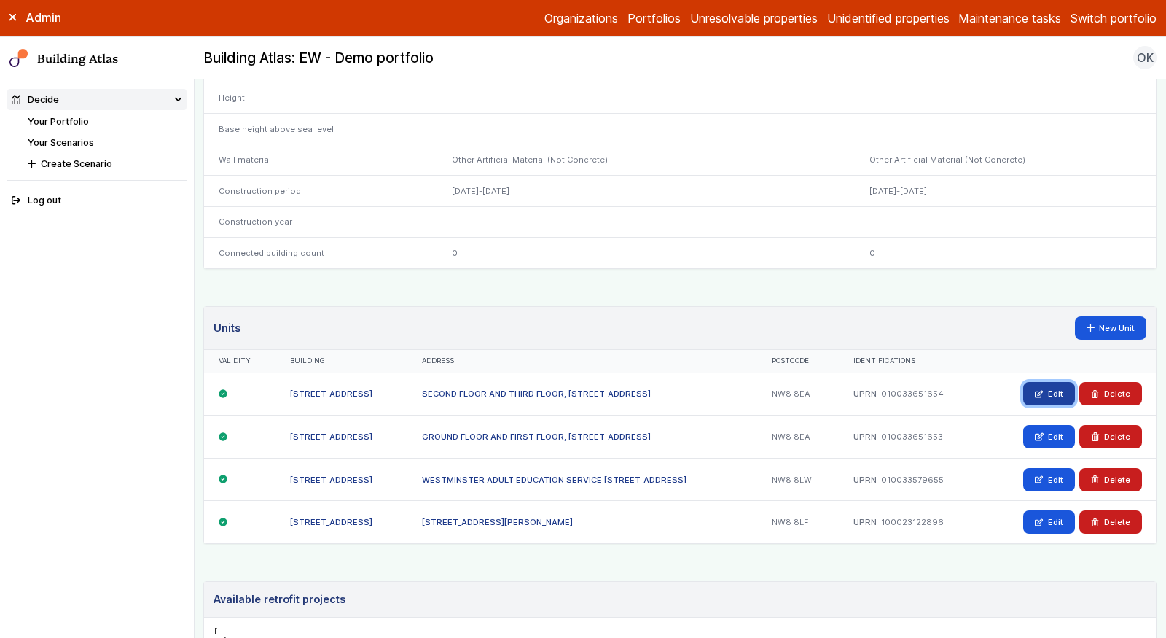
click at [1028, 383] on link "Edit" at bounding box center [1049, 393] width 52 height 23
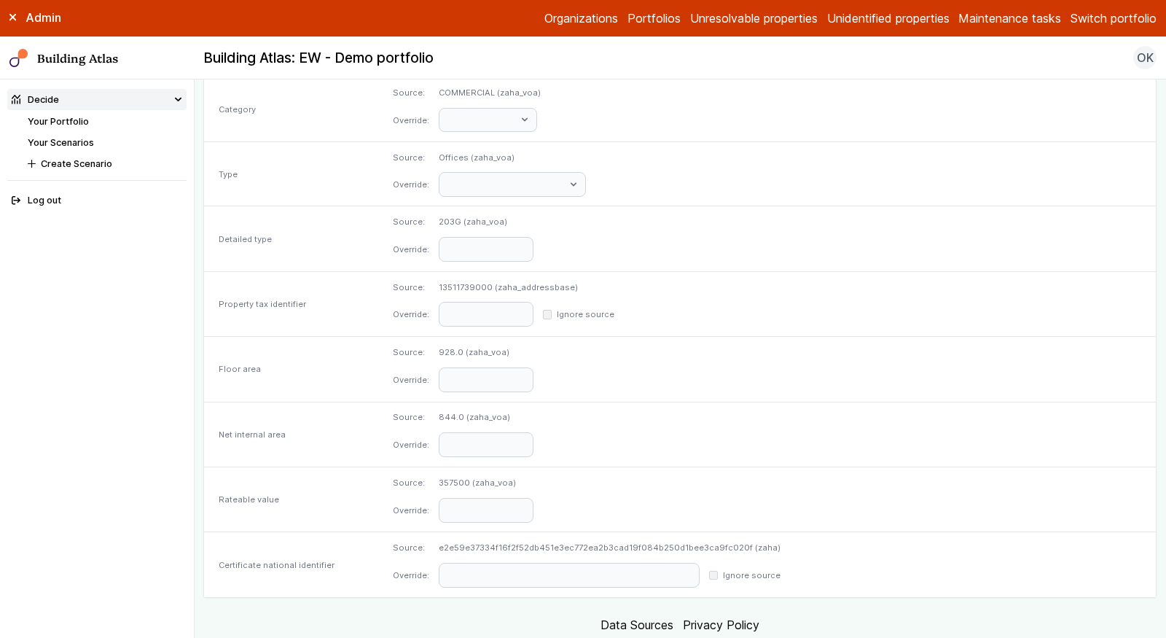
scroll to position [636, 0]
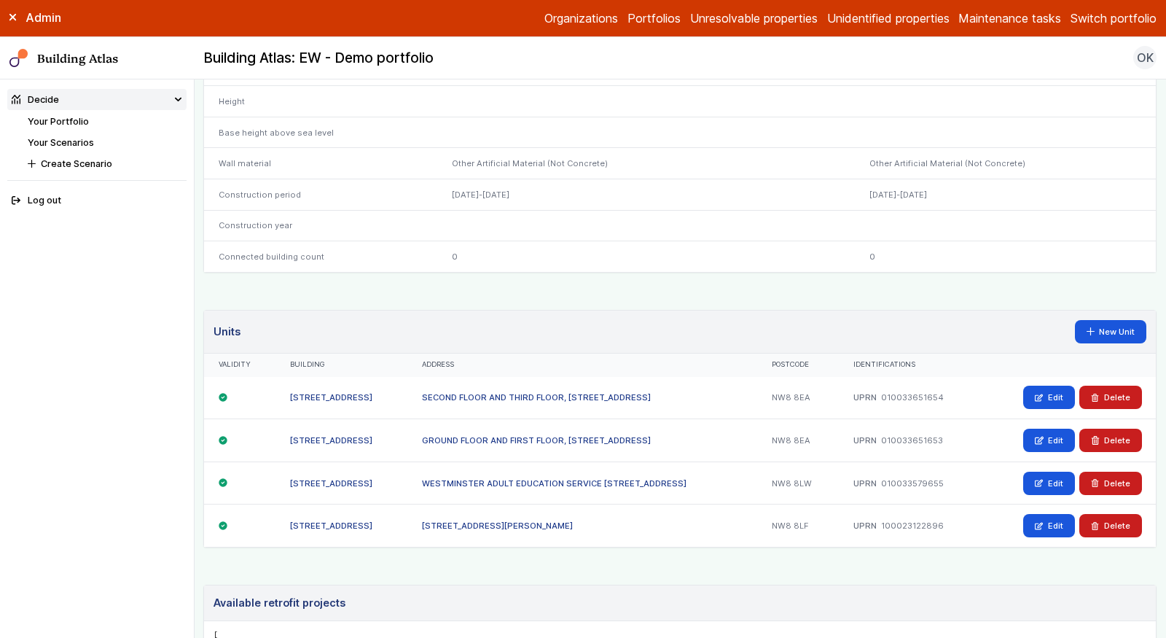
scroll to position [727, 0]
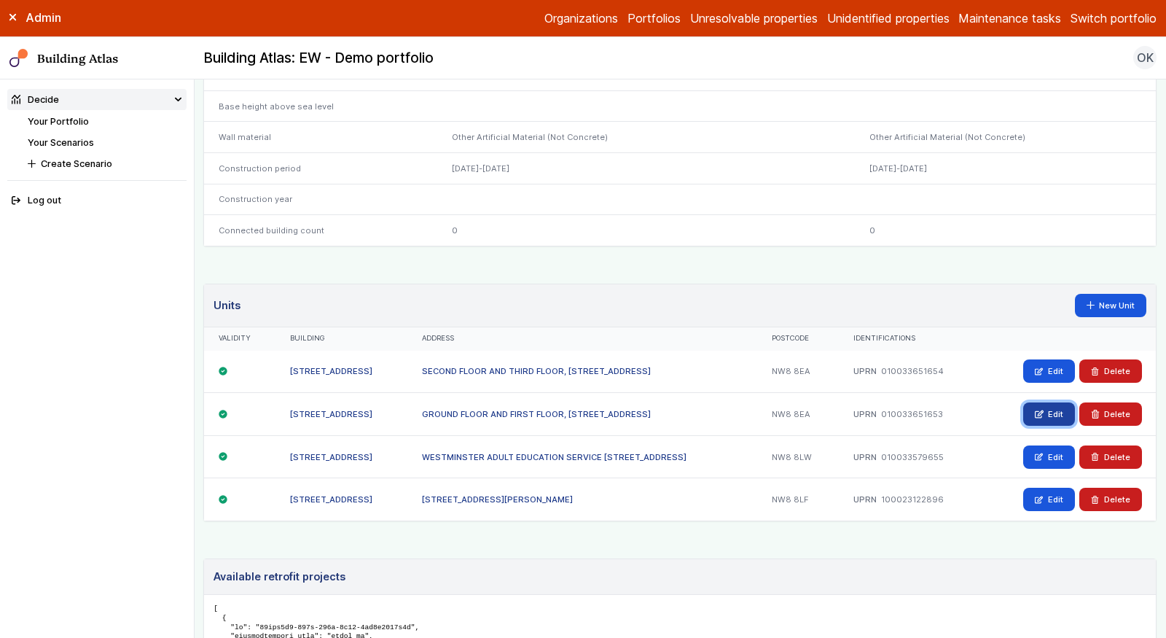
click at [1057, 407] on link "Edit" at bounding box center [1049, 413] width 52 height 23
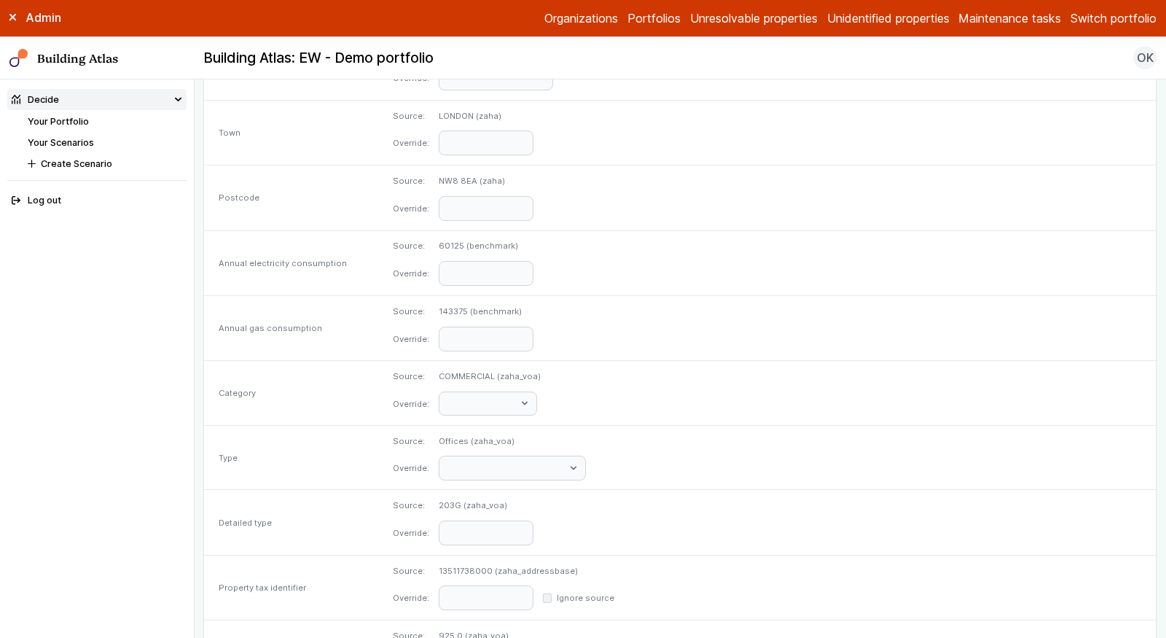
scroll to position [636, 0]
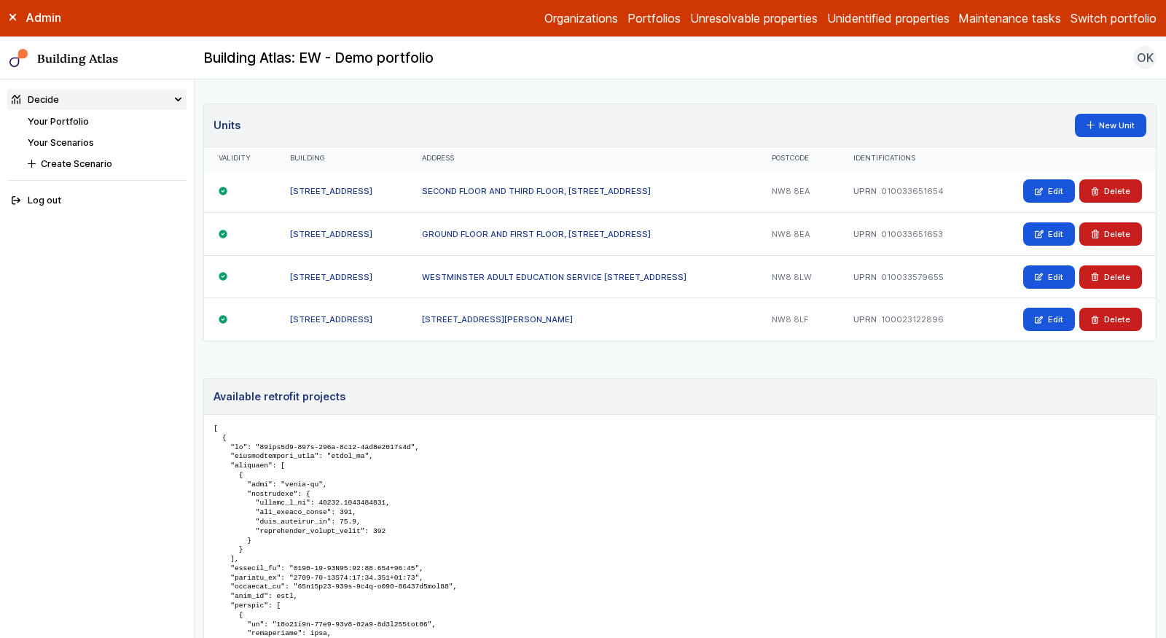
scroll to position [904, 0]
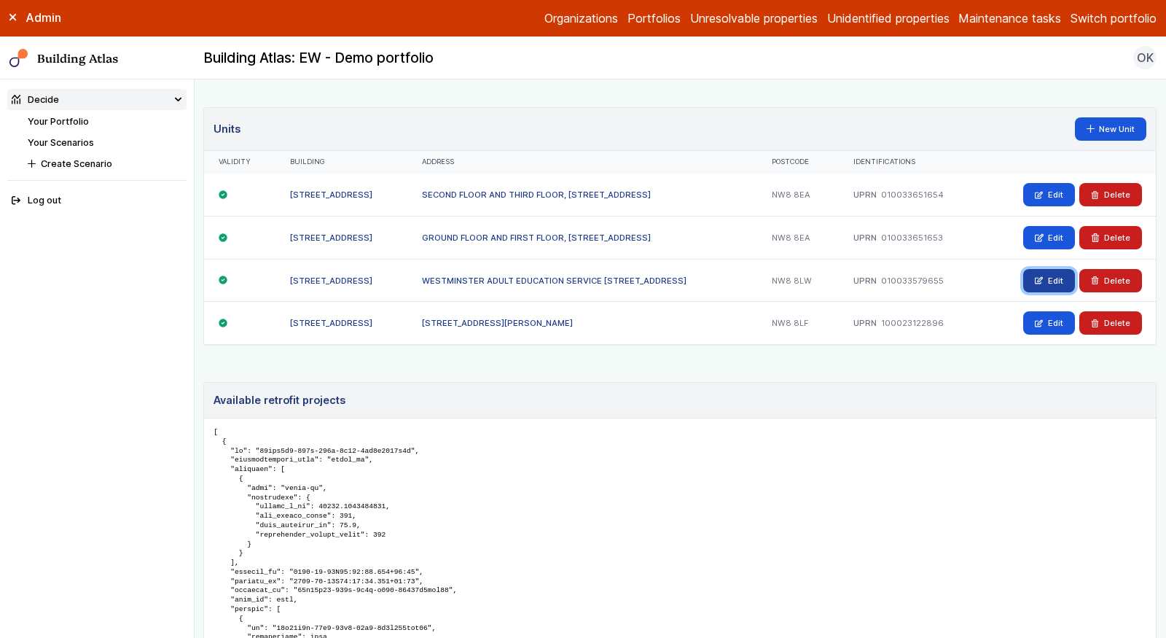
click at [1041, 276] on icon at bounding box center [1039, 280] width 8 height 8
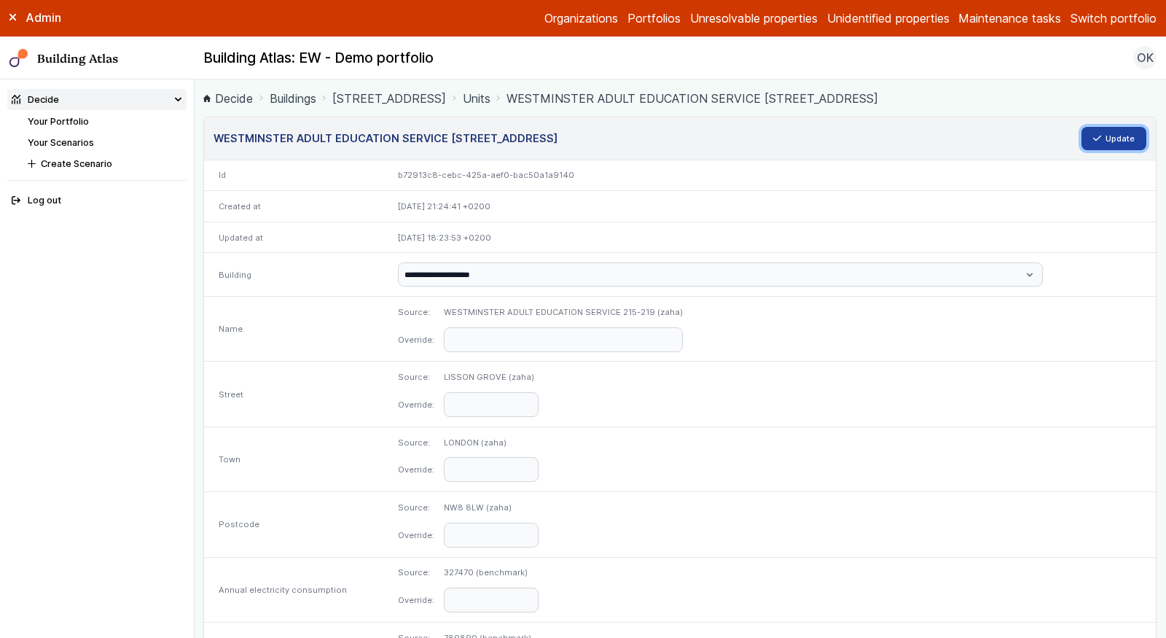
click at [1116, 136] on button "Update" at bounding box center [1114, 138] width 66 height 23
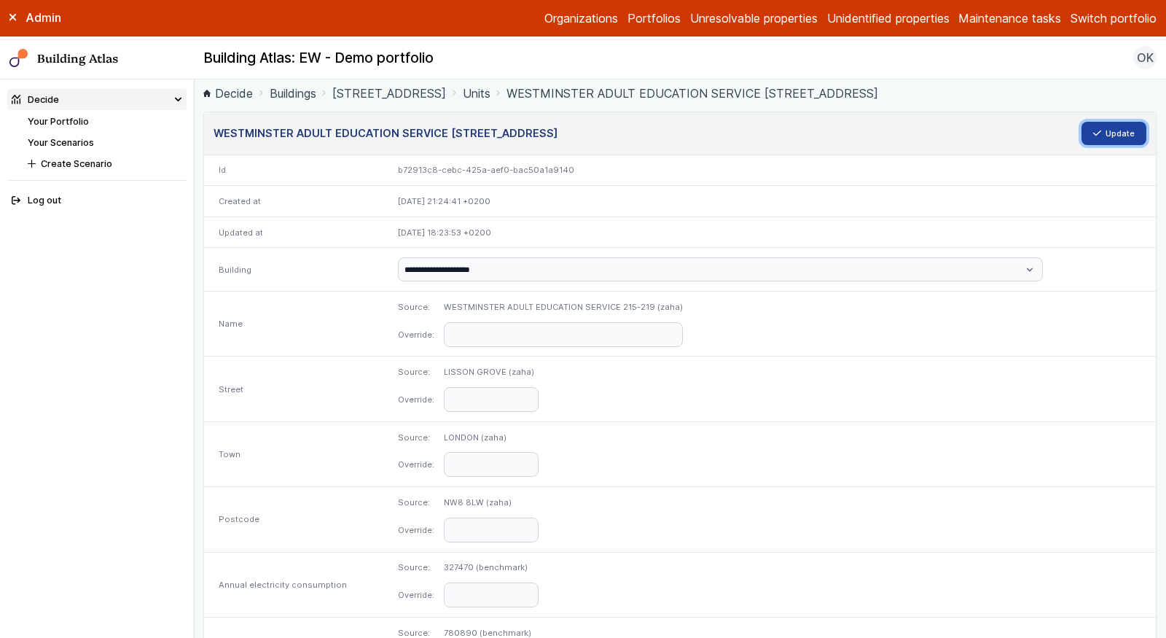
click at [1105, 125] on button "Update" at bounding box center [1114, 133] width 66 height 23
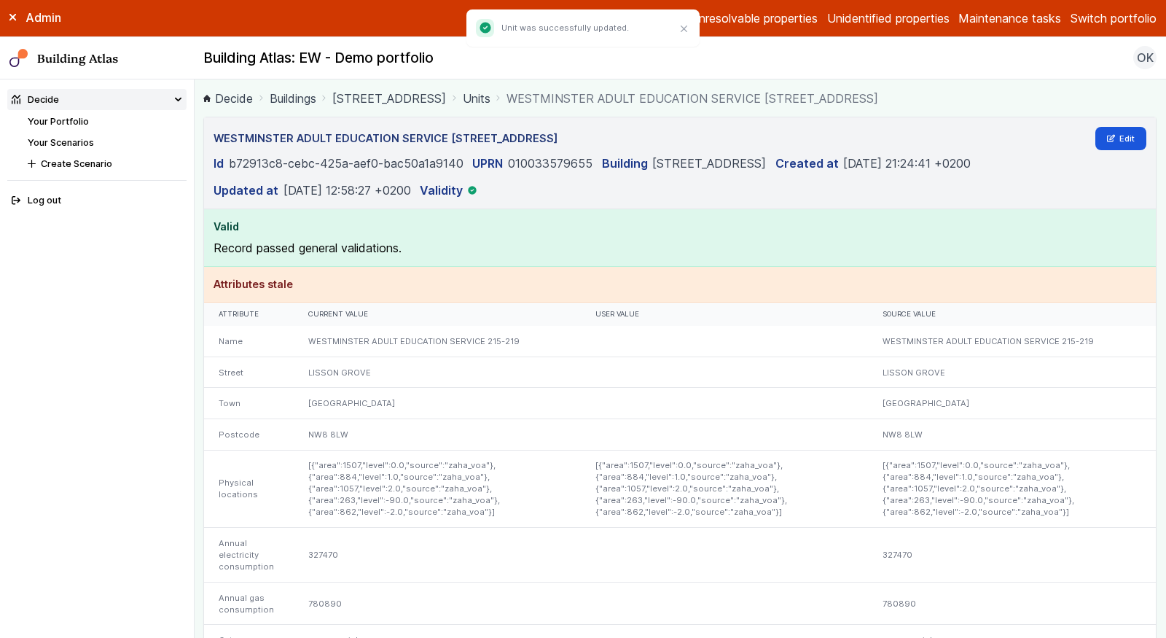
click at [490, 102] on link "Units" at bounding box center [477, 98] width 28 height 17
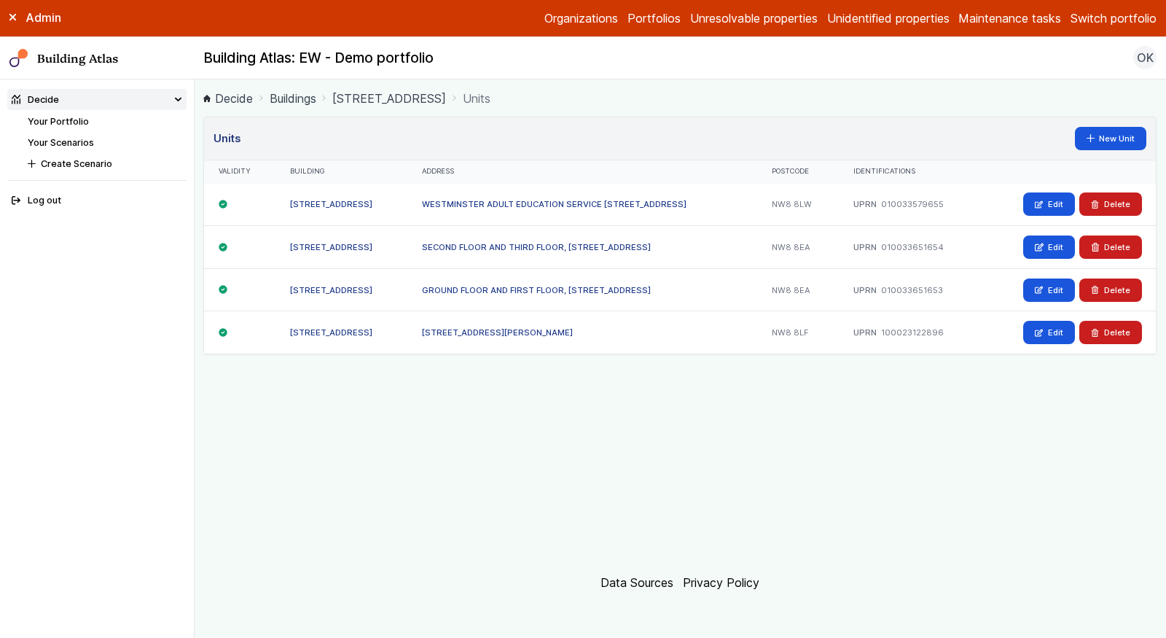
click at [645, 245] on link "SECOND FLOOR AND THIRD FLOOR, [STREET_ADDRESS]" at bounding box center [536, 247] width 229 height 10
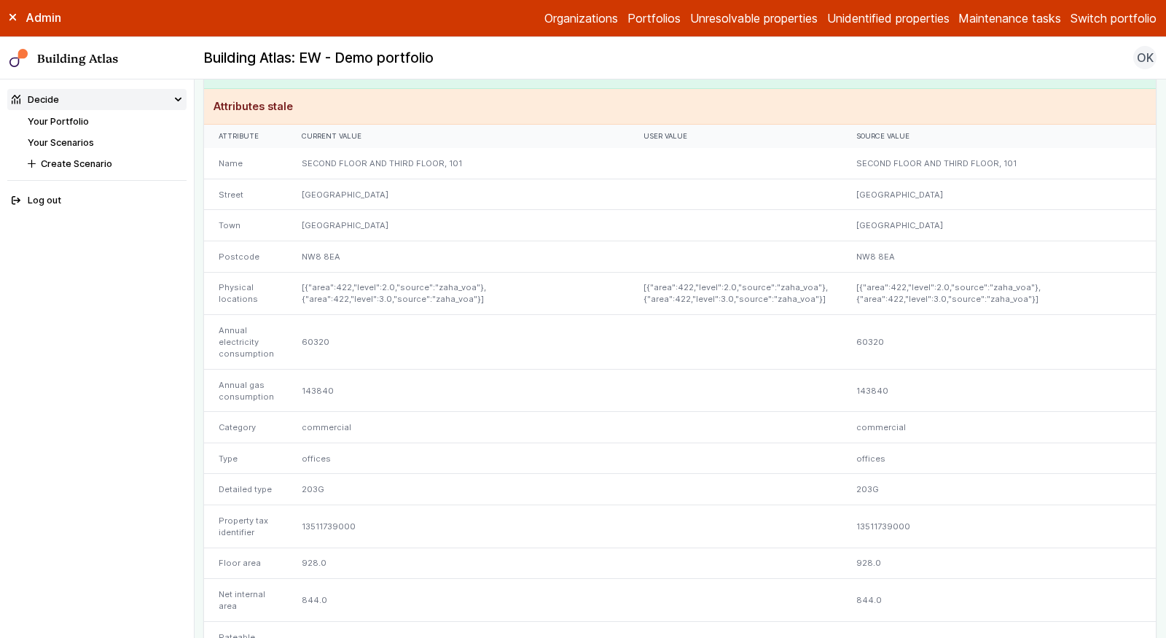
scroll to position [295, 0]
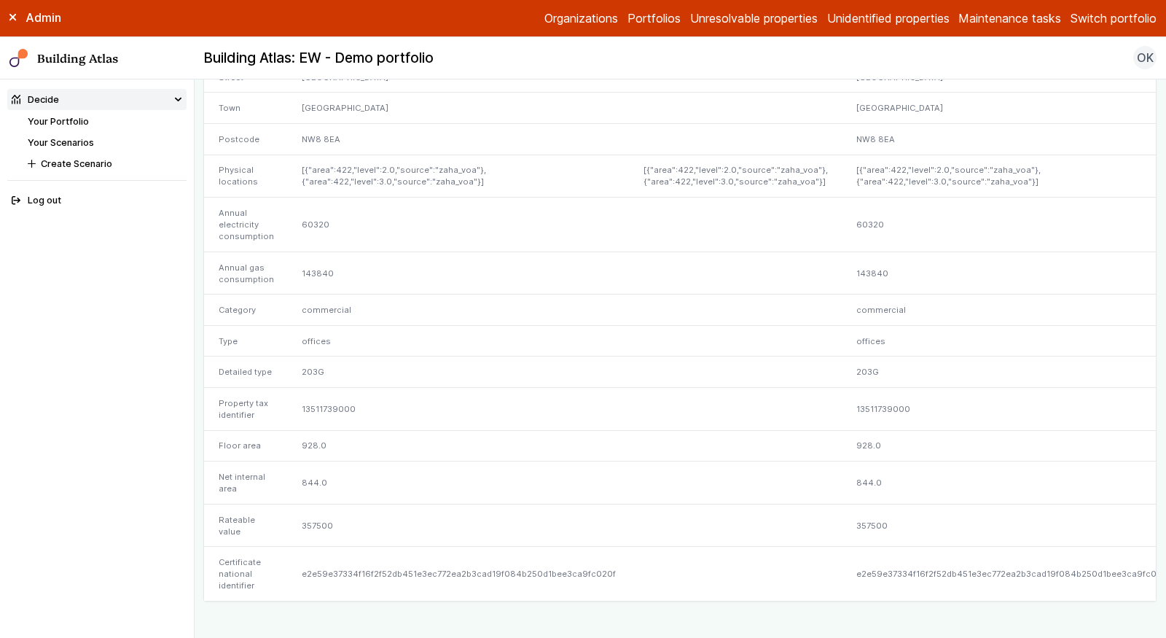
click at [459, 560] on div "e2e59e37334f16f2f52db451e3ec772ea2b3cad19f084b250d1bee3ca9fc020f" at bounding box center [459, 574] width 342 height 54
click at [462, 564] on div "e2e59e37334f16f2f52db451e3ec772ea2b3cad19f084b250d1bee3ca9fc020f" at bounding box center [459, 574] width 342 height 54
copy div "e2e59e37334f16f2f52db451e3ec772ea2b3cad19f084b250d1bee3ca9fc020f"
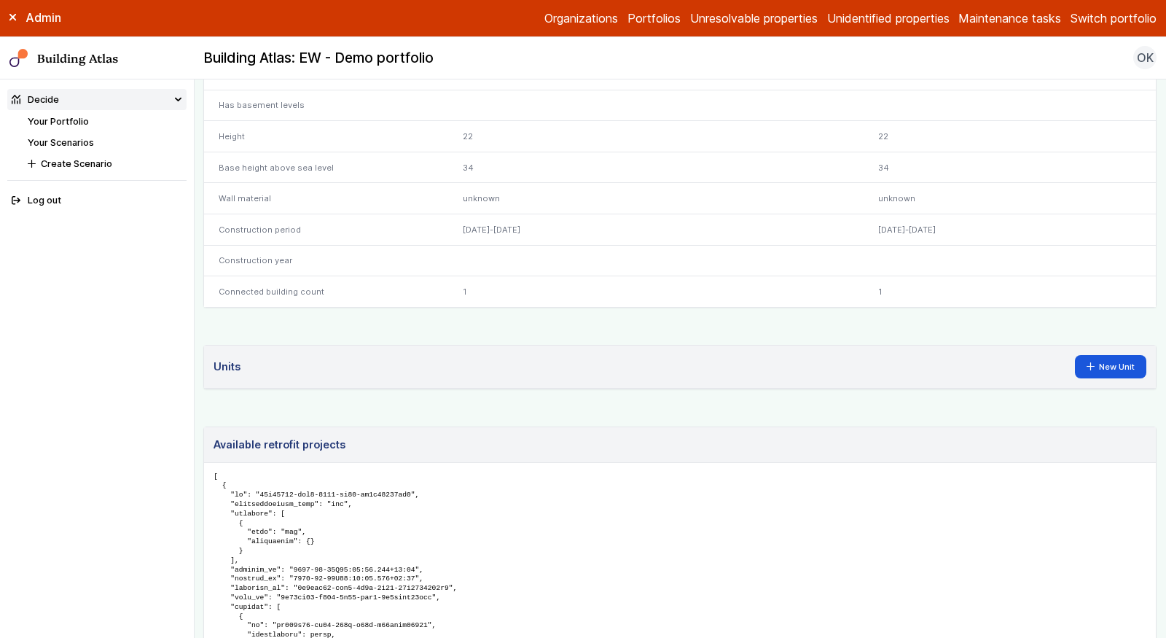
scroll to position [693, 0]
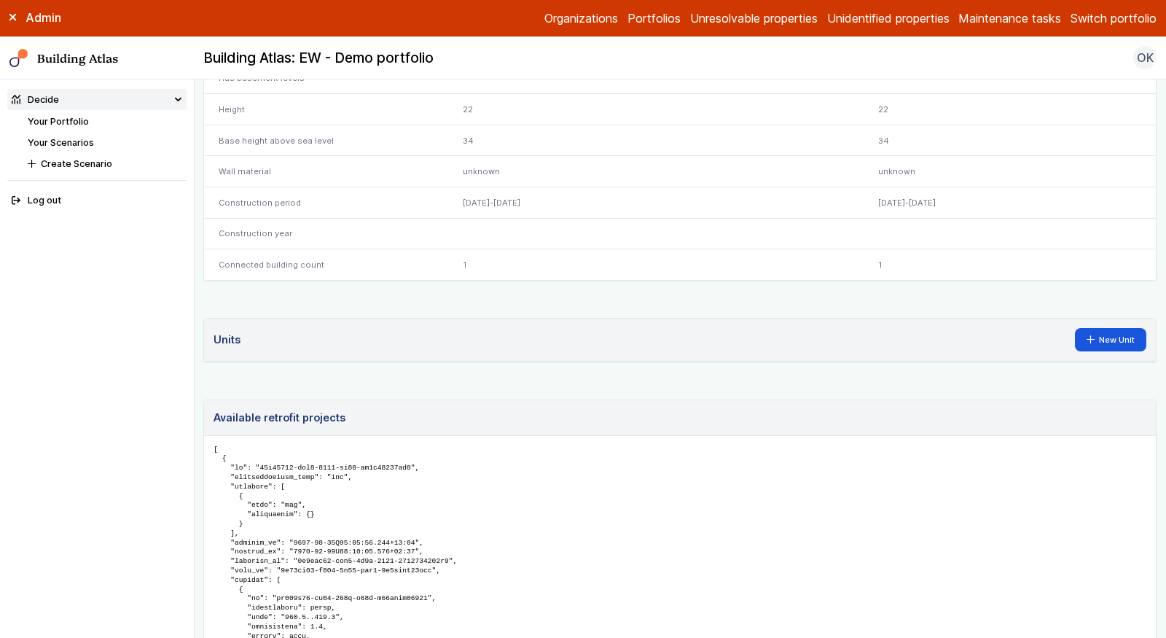
click at [313, 340] on header "Units New Unit" at bounding box center [680, 339] width 952 height 43
click at [206, 332] on header "Units New Unit" at bounding box center [680, 339] width 952 height 43
click at [221, 332] on h3 "Units" at bounding box center [227, 340] width 27 height 16
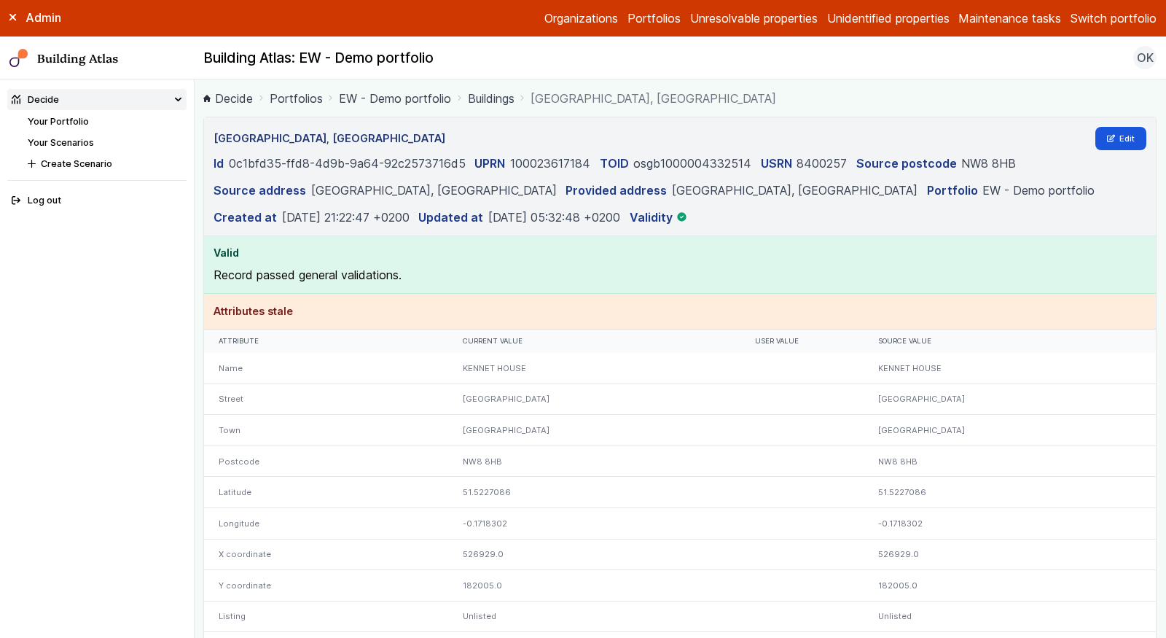
click at [494, 93] on link "Buildings" at bounding box center [491, 98] width 47 height 17
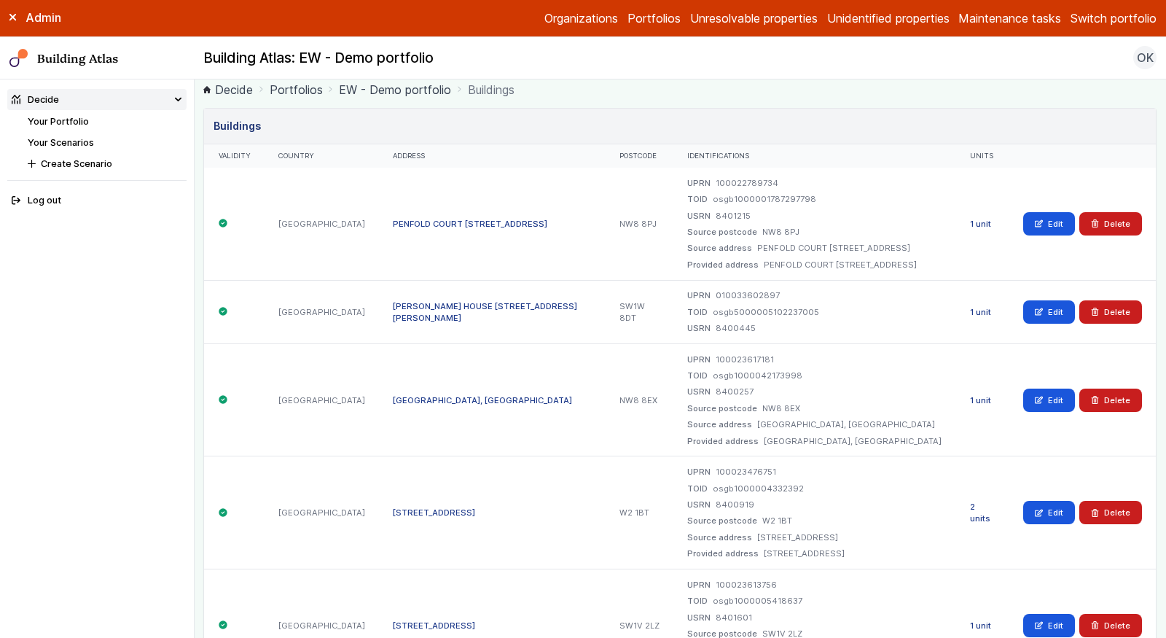
scroll to position [4030, 0]
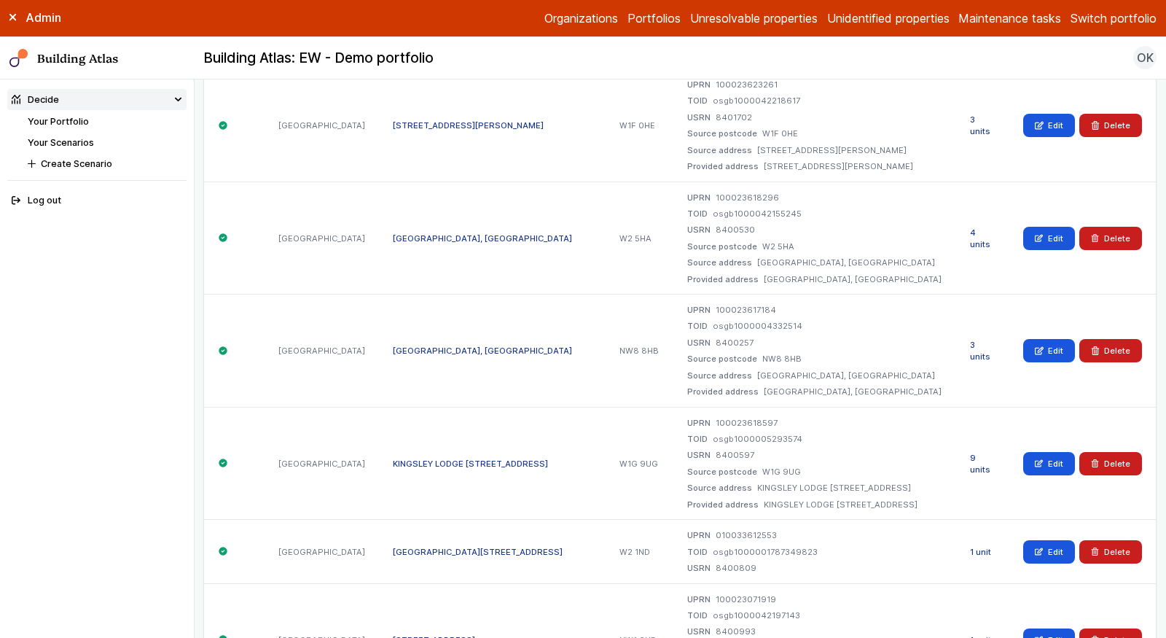
click at [984, 361] on link "3 units" at bounding box center [980, 351] width 20 height 22
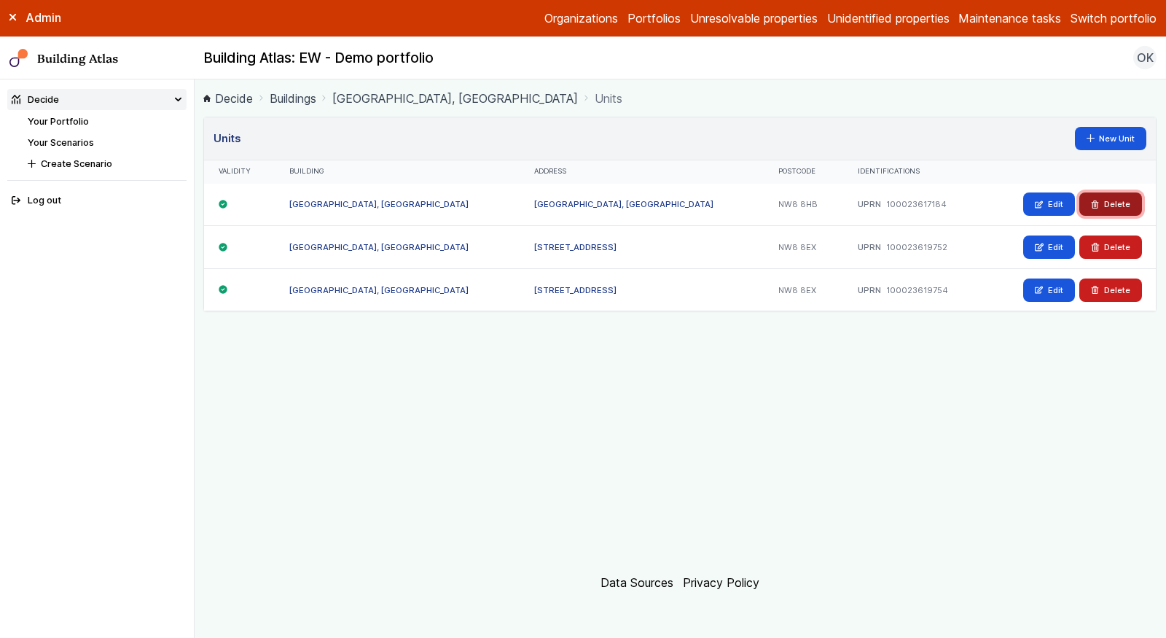
click at [1116, 203] on button "Delete" at bounding box center [1110, 203] width 63 height 23
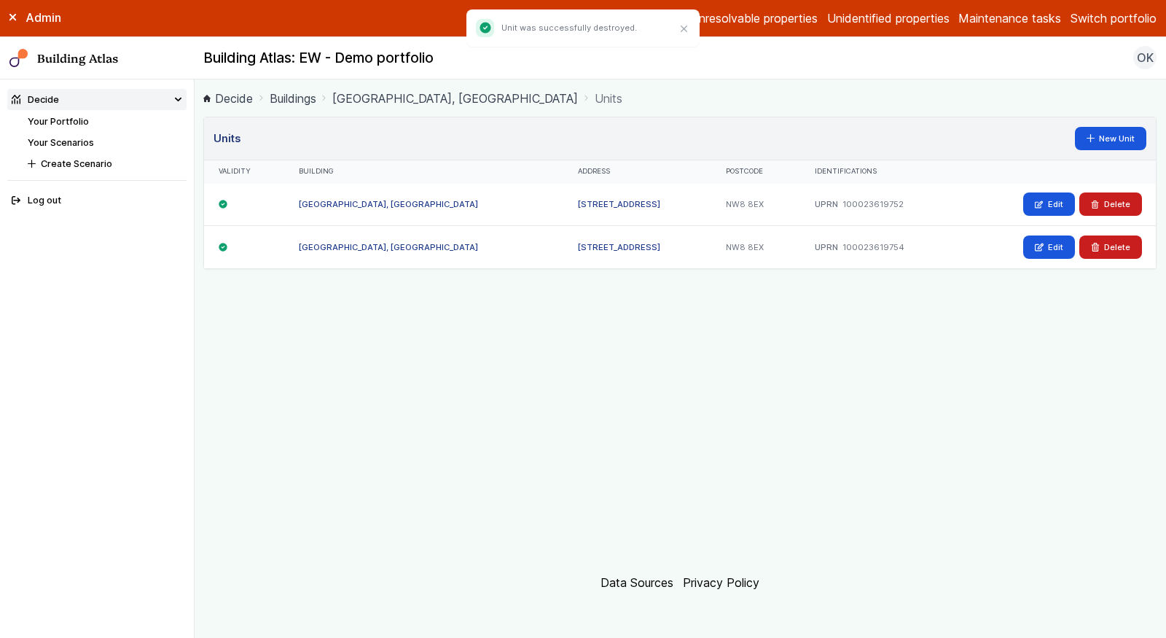
click at [93, 117] on li "Your Portfolio" at bounding box center [107, 121] width 159 height 14
click at [79, 121] on link "Your Portfolio" at bounding box center [58, 121] width 61 height 11
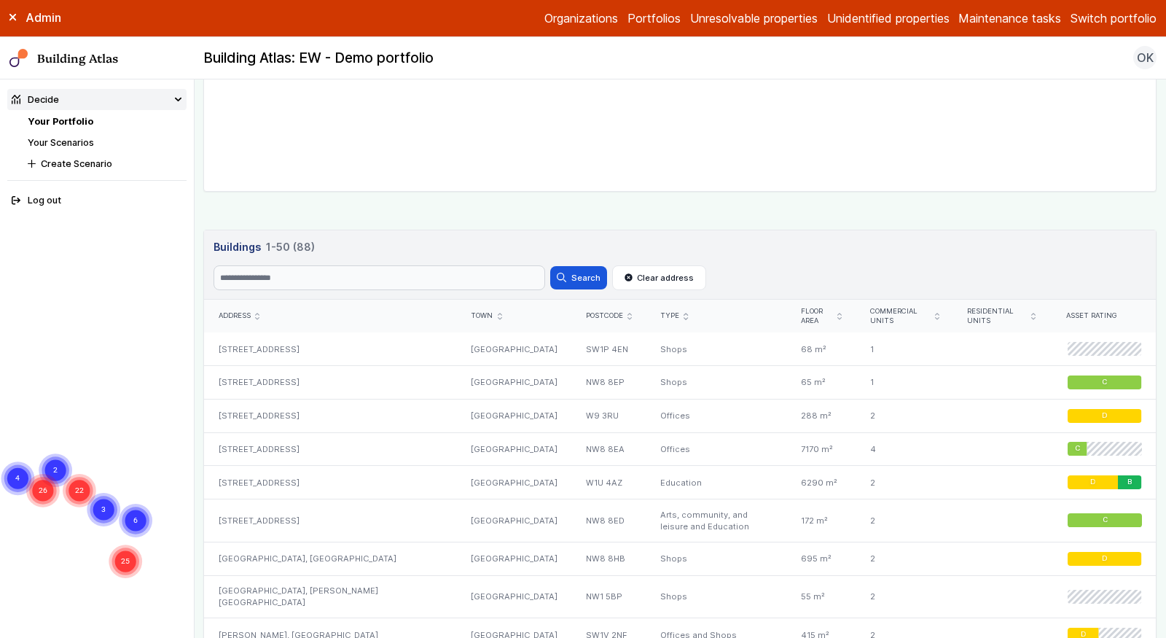
scroll to position [610, 0]
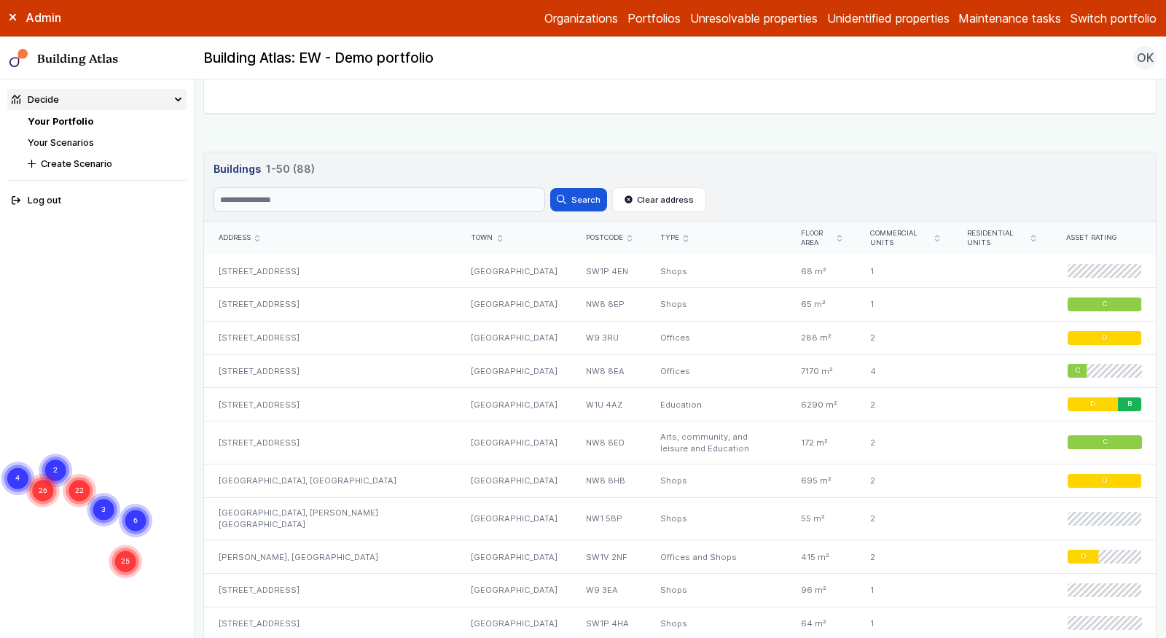
click at [353, 208] on header "Buildings 88 1-50 (88) Buildings 88 1-50 (88) Search Search Clear address" at bounding box center [680, 187] width 952 height 70
click at [365, 197] on input "Search" at bounding box center [380, 199] width 332 height 25
click at [550, 188] on button "Search" at bounding box center [578, 199] width 57 height 23
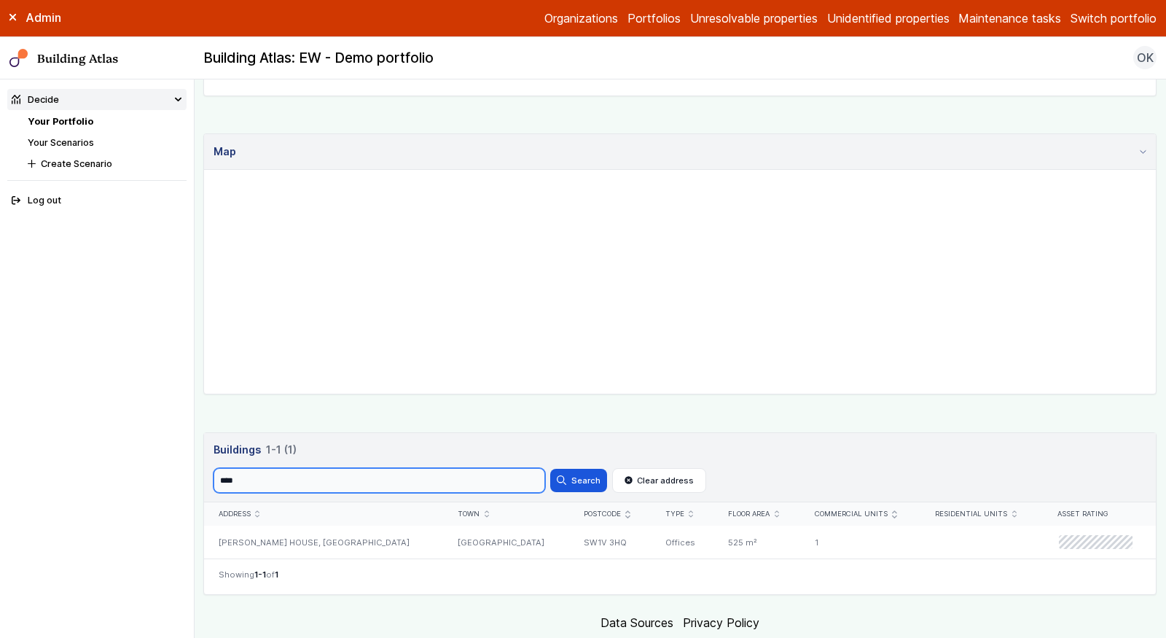
scroll to position [363, 0]
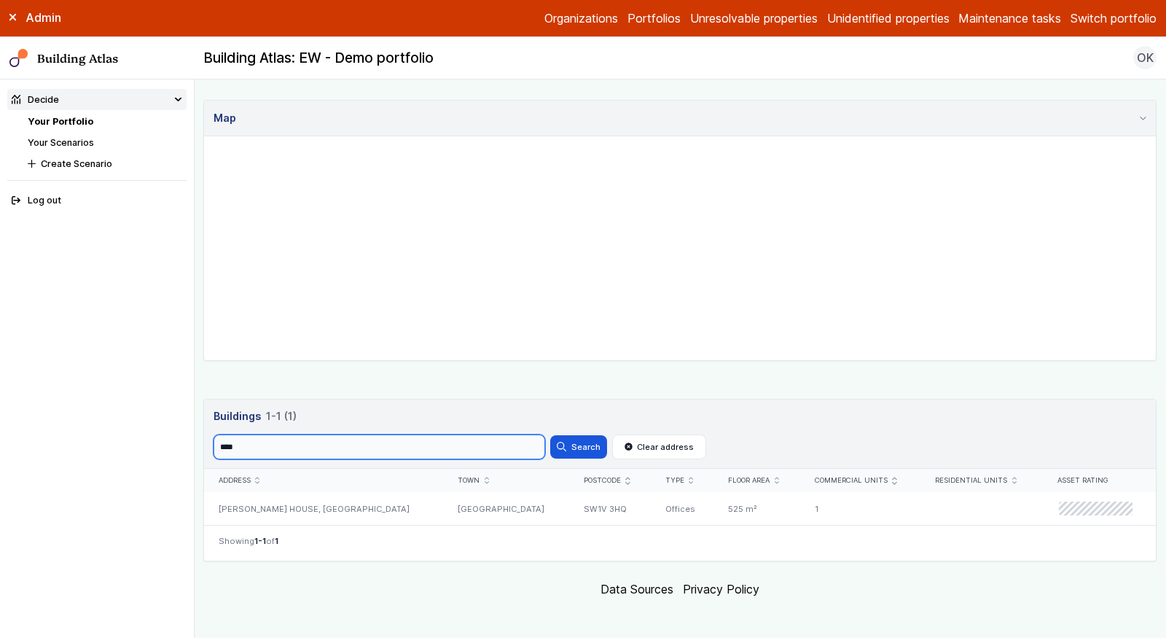
click at [297, 442] on input "****" at bounding box center [380, 446] width 332 height 25
paste input "**"
click at [550, 435] on button "Search" at bounding box center [578, 446] width 57 height 23
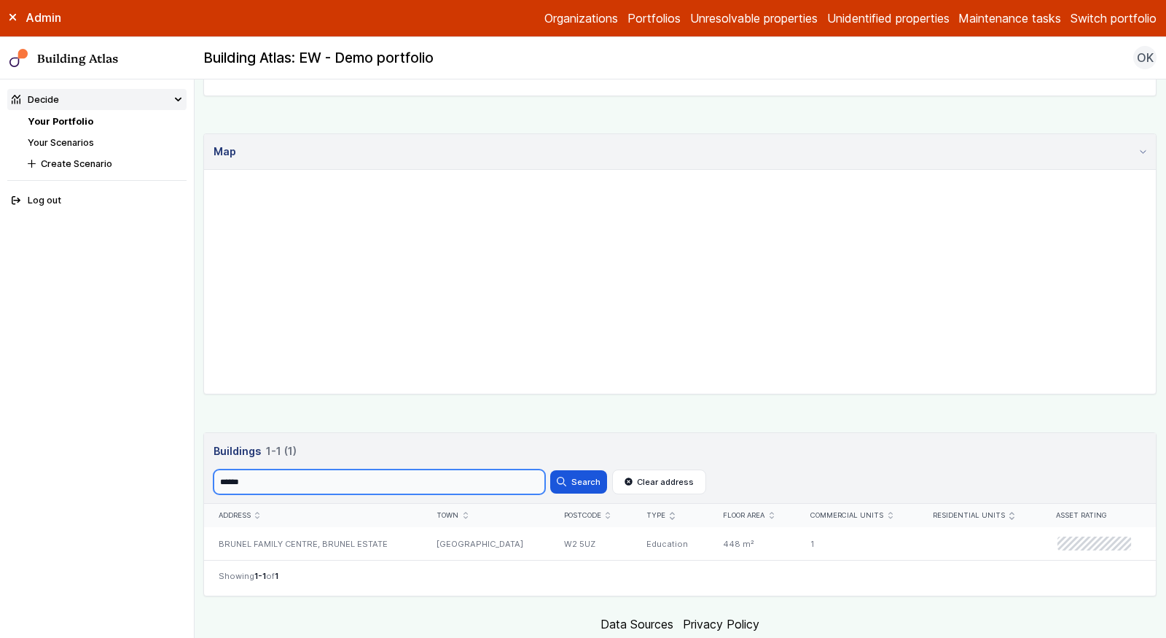
scroll to position [363, 0]
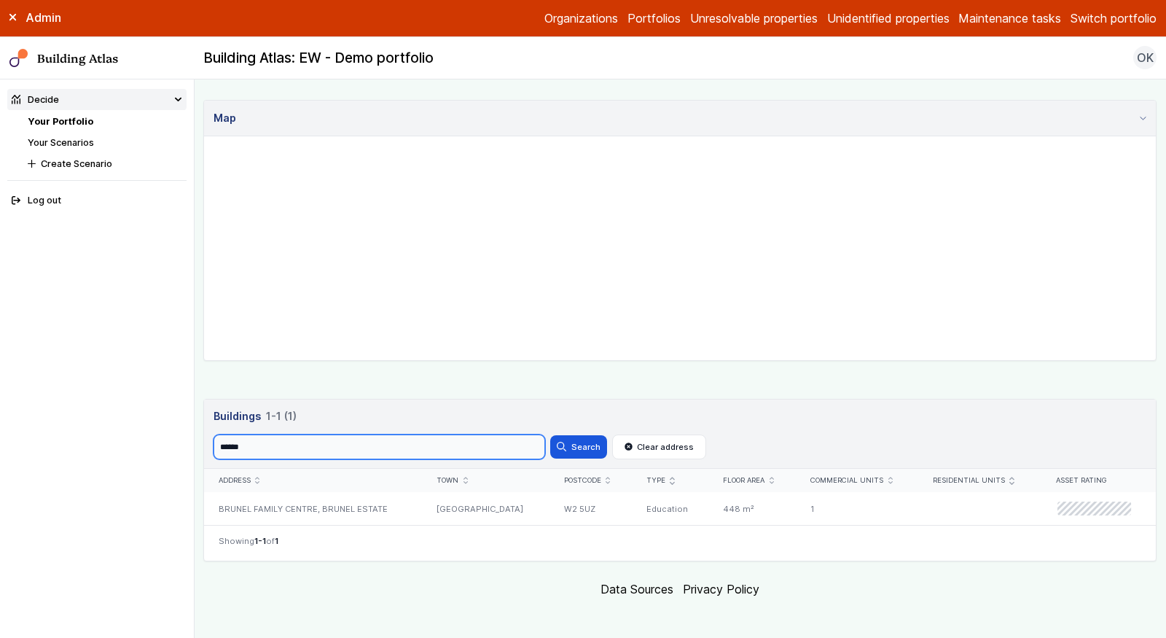
click at [453, 439] on input "******" at bounding box center [380, 446] width 332 height 25
paste input "*"
type input "*******"
click at [550, 435] on button "Search" at bounding box center [578, 446] width 57 height 23
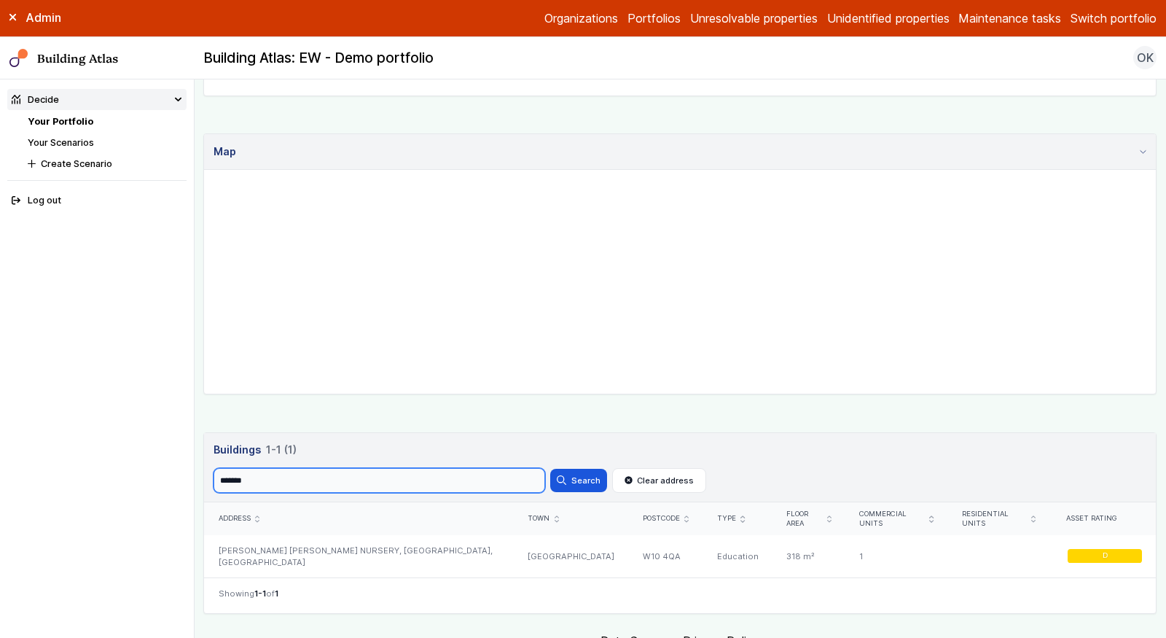
scroll to position [363, 0]
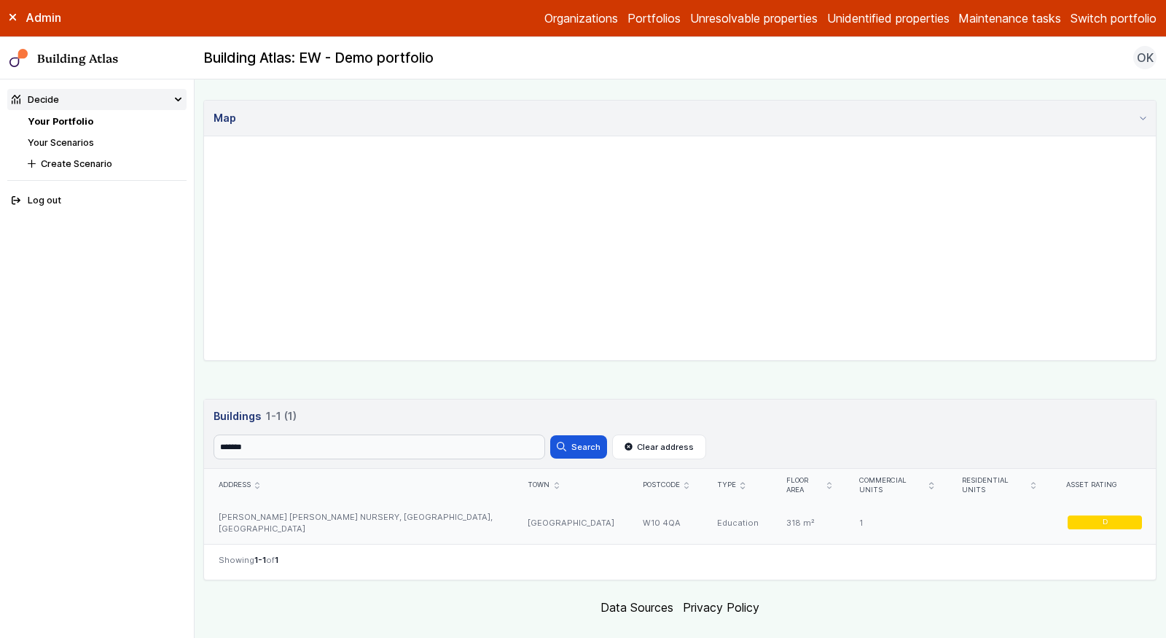
click at [474, 501] on div "[PERSON_NAME] [PERSON_NAME] NURSERY, [GEOGRAPHIC_DATA], [GEOGRAPHIC_DATA]" at bounding box center [359, 522] width 310 height 42
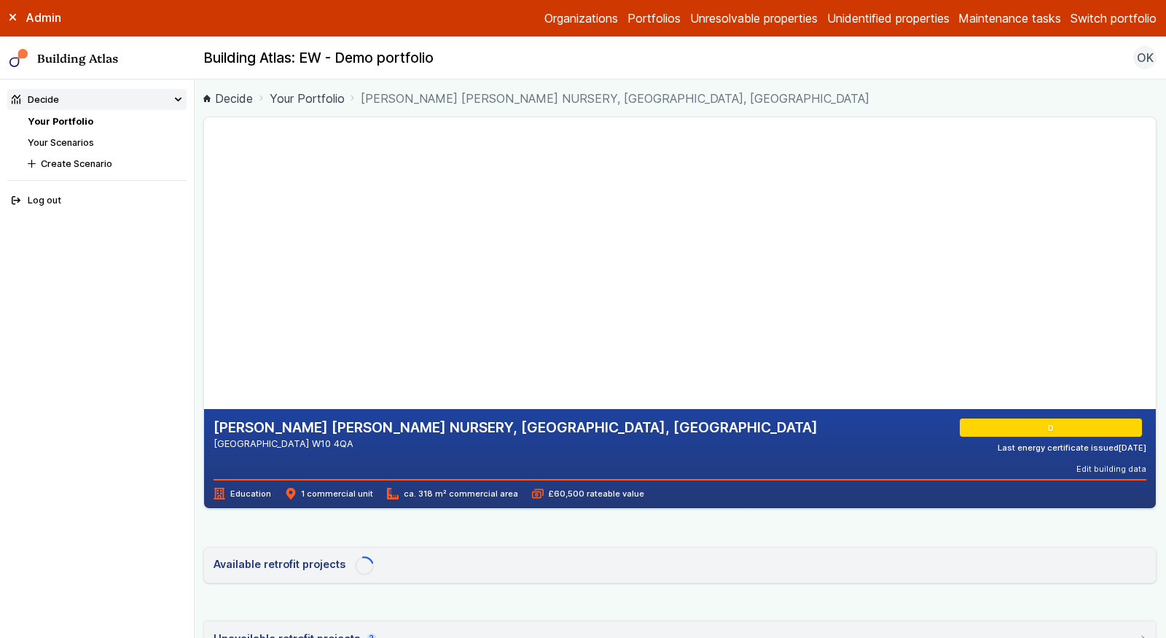
scroll to position [12, 0]
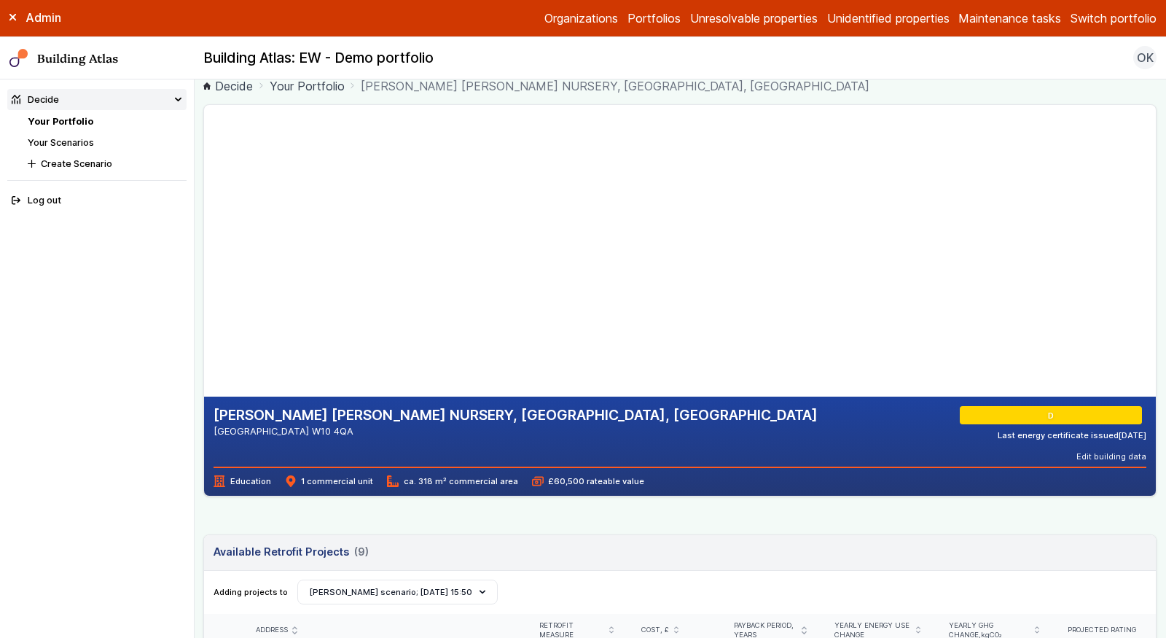
click at [71, 119] on link "Your Portfolio" at bounding box center [61, 121] width 66 height 11
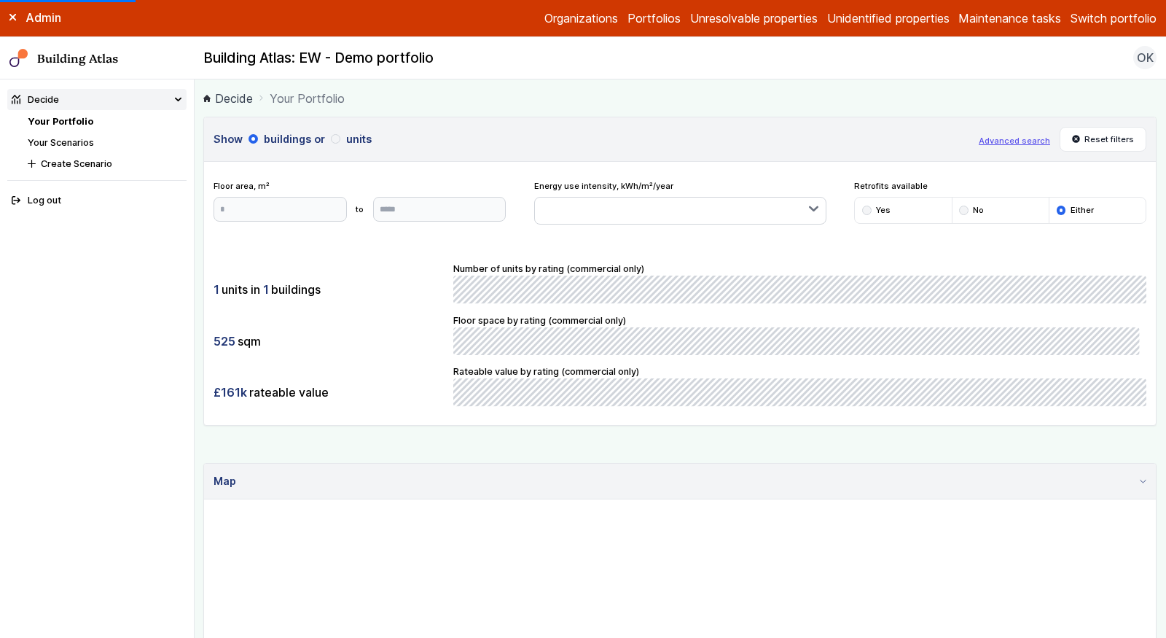
click at [388, 431] on div "Show buildings or units Advanced search Reset filters Floor area, m² to Update …" at bounding box center [679, 503] width 953 height 773
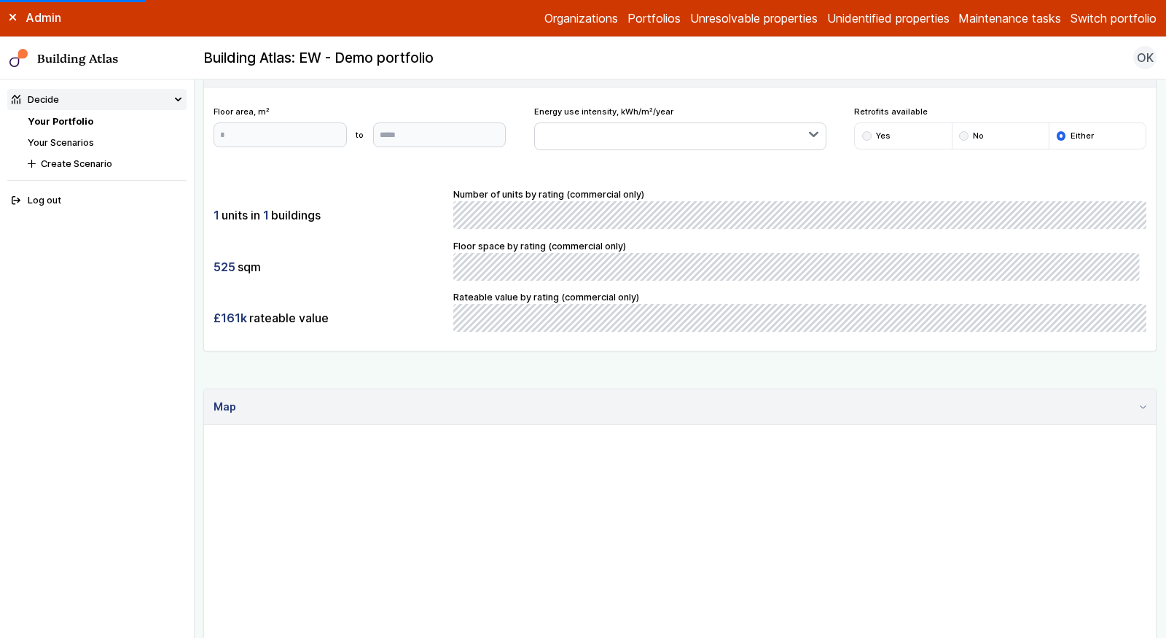
scroll to position [329, 0]
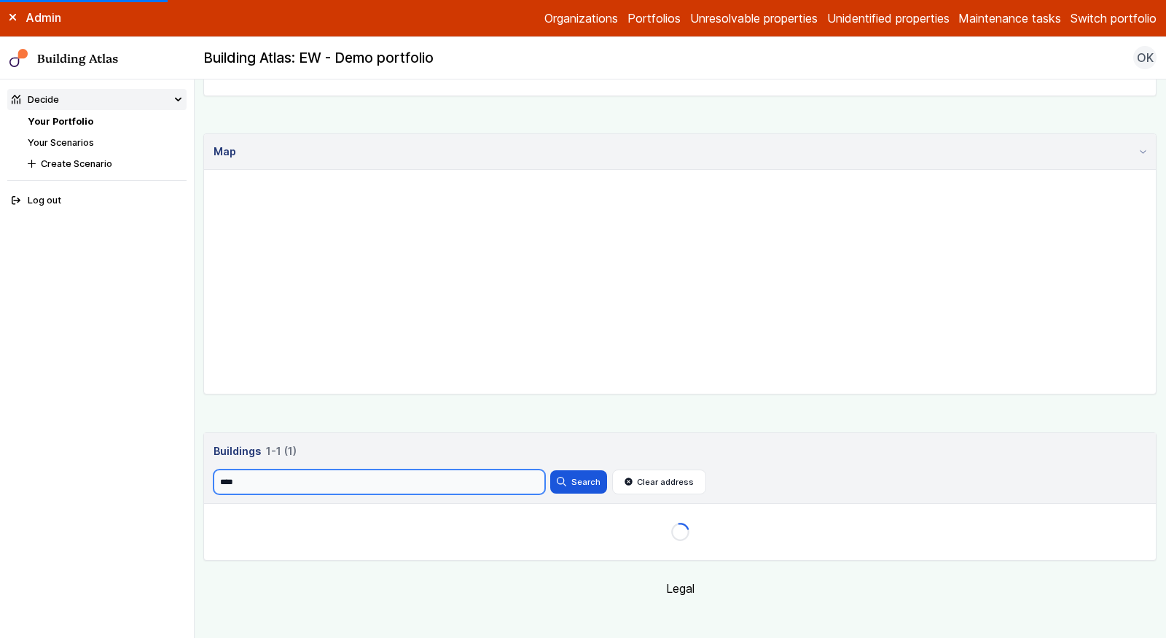
click at [332, 480] on input "****" at bounding box center [380, 481] width 332 height 25
paste input "***"
type input "*******"
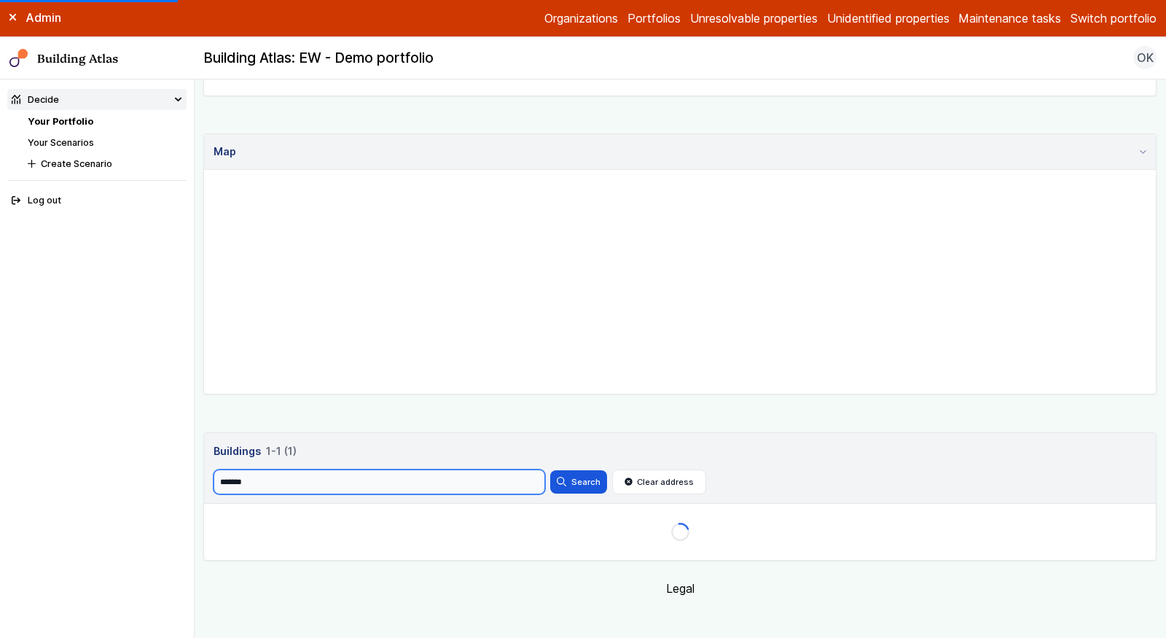
click at [550, 470] on button "Search" at bounding box center [578, 481] width 57 height 23
click at [469, 480] on input "*******" at bounding box center [380, 481] width 332 height 25
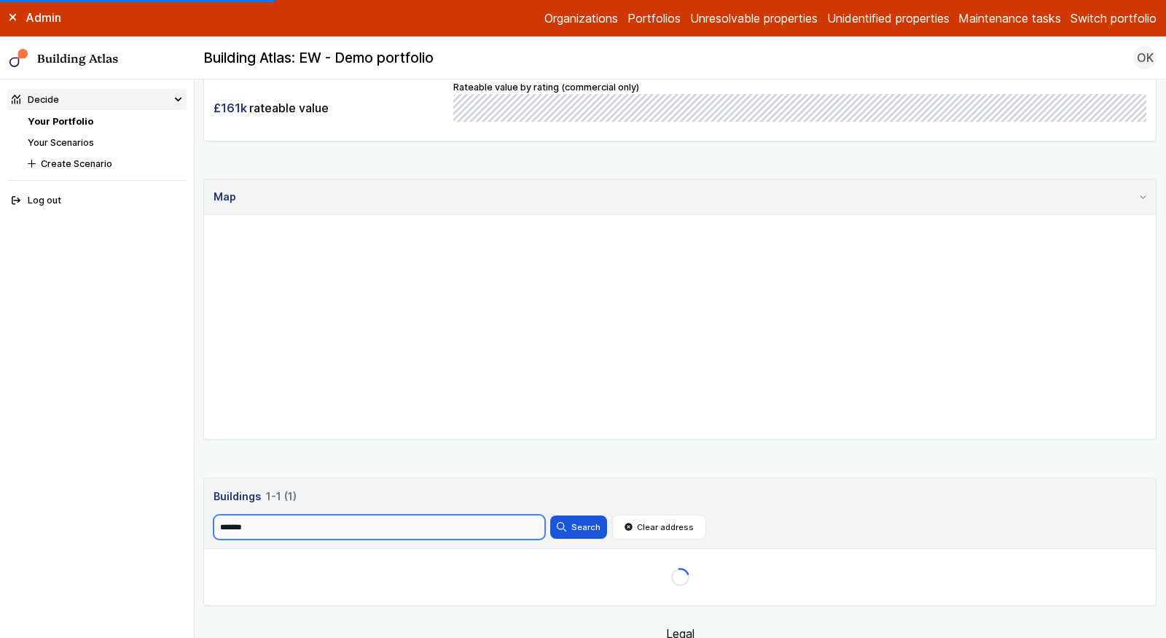
scroll to position [0, 0]
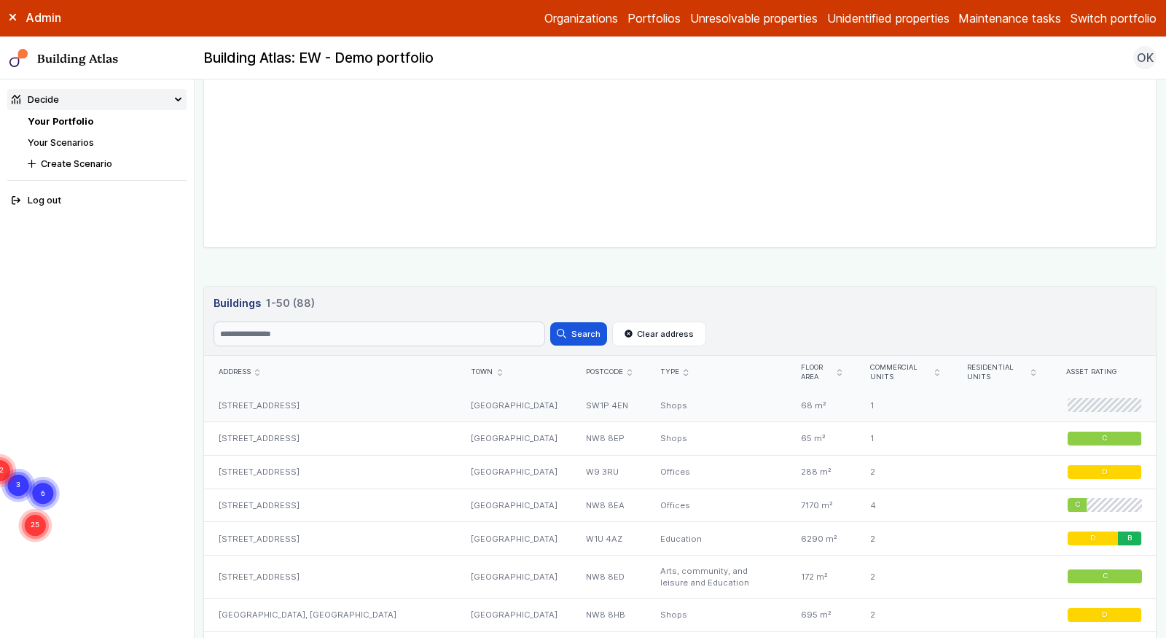
scroll to position [547, 0]
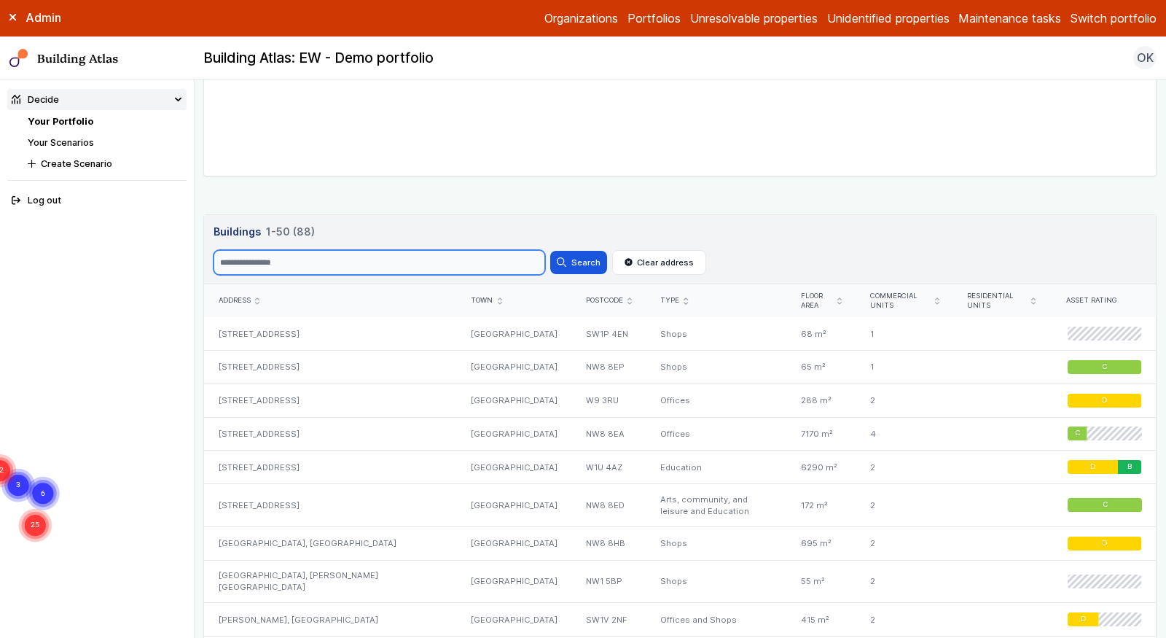
click at [455, 251] on input "Search" at bounding box center [380, 262] width 332 height 25
paste input "*******"
click at [550, 251] on button "Search" at bounding box center [578, 262] width 57 height 23
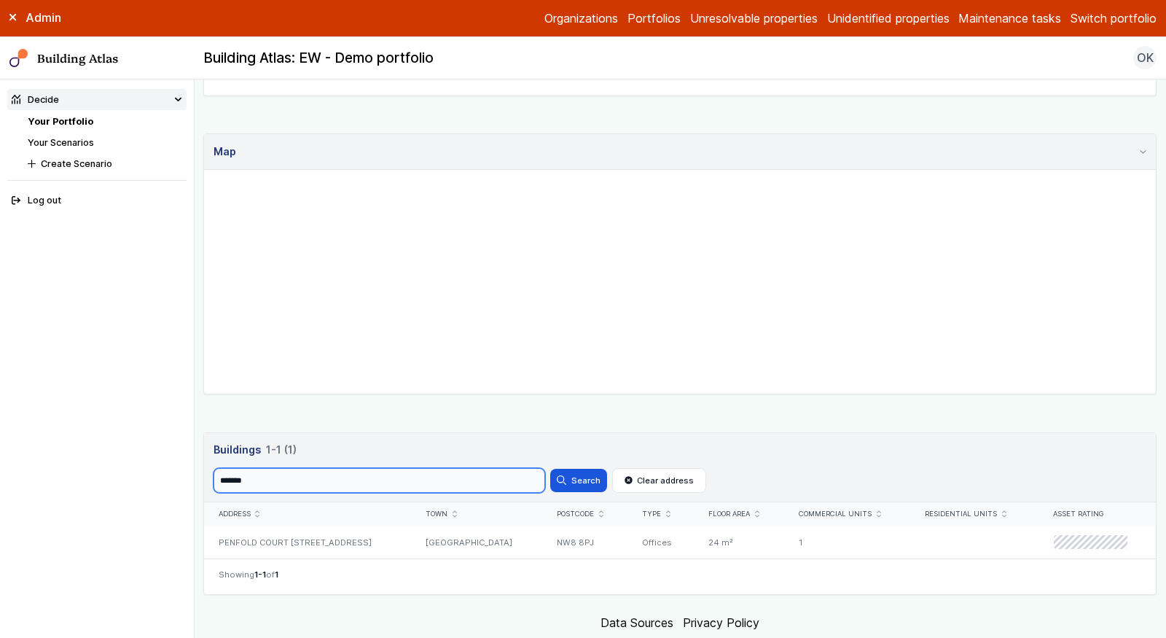
scroll to position [363, 0]
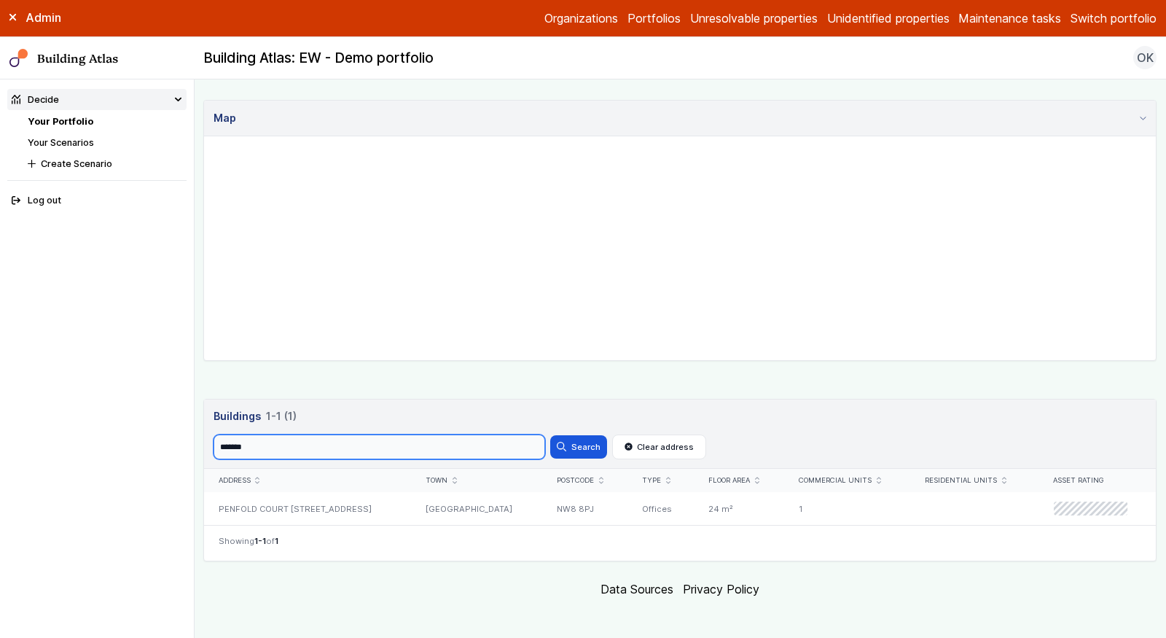
click at [398, 453] on input "*******" at bounding box center [380, 446] width 332 height 25
paste input "search"
type input "*******"
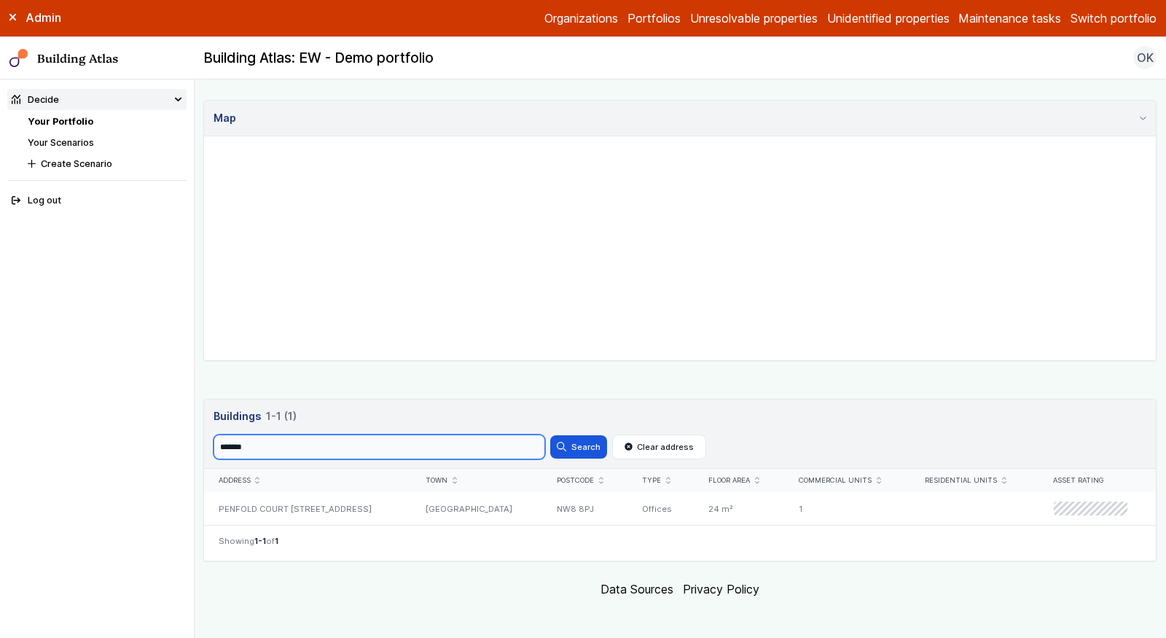
click at [550, 435] on button "Search" at bounding box center [578, 446] width 57 height 23
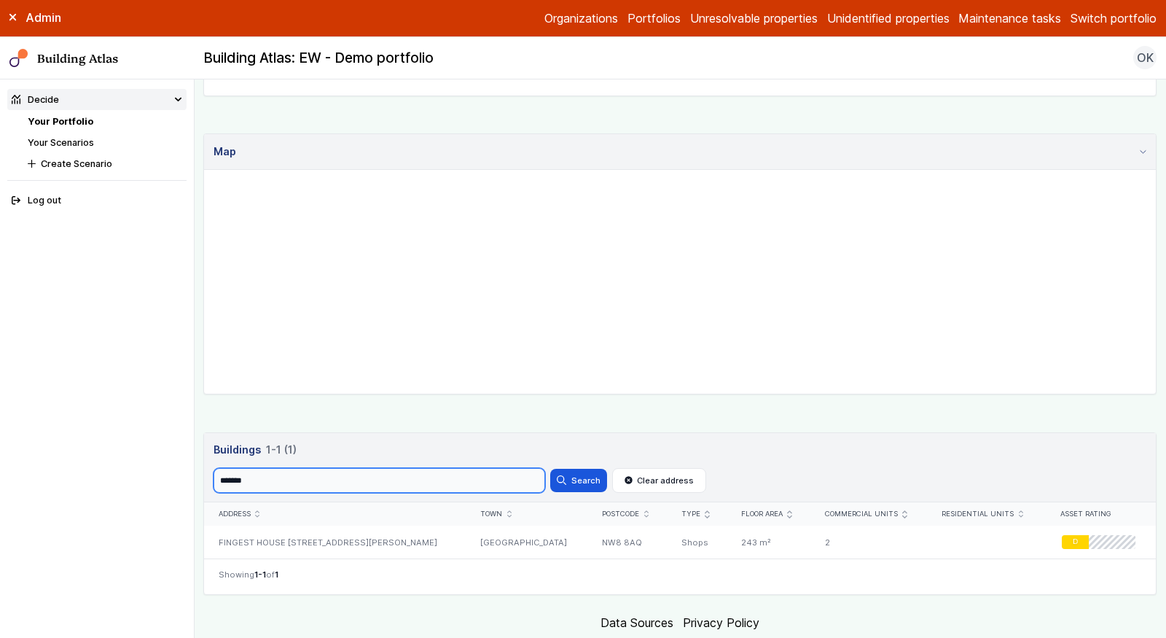
scroll to position [363, 0]
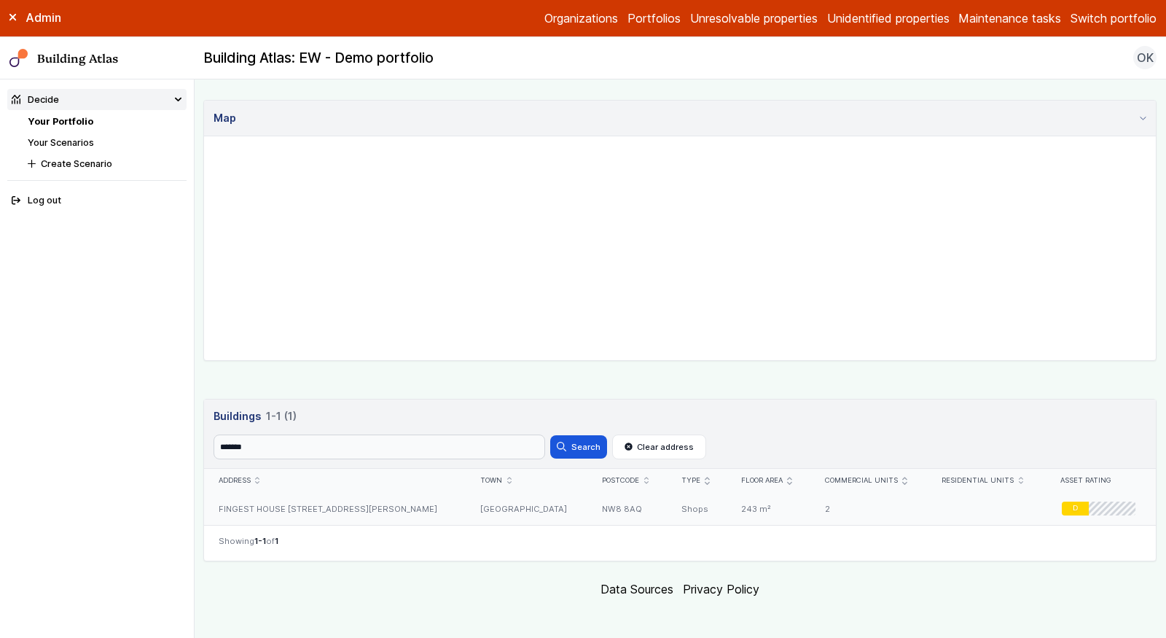
click at [501, 513] on div "[GEOGRAPHIC_DATA]" at bounding box center [527, 508] width 122 height 33
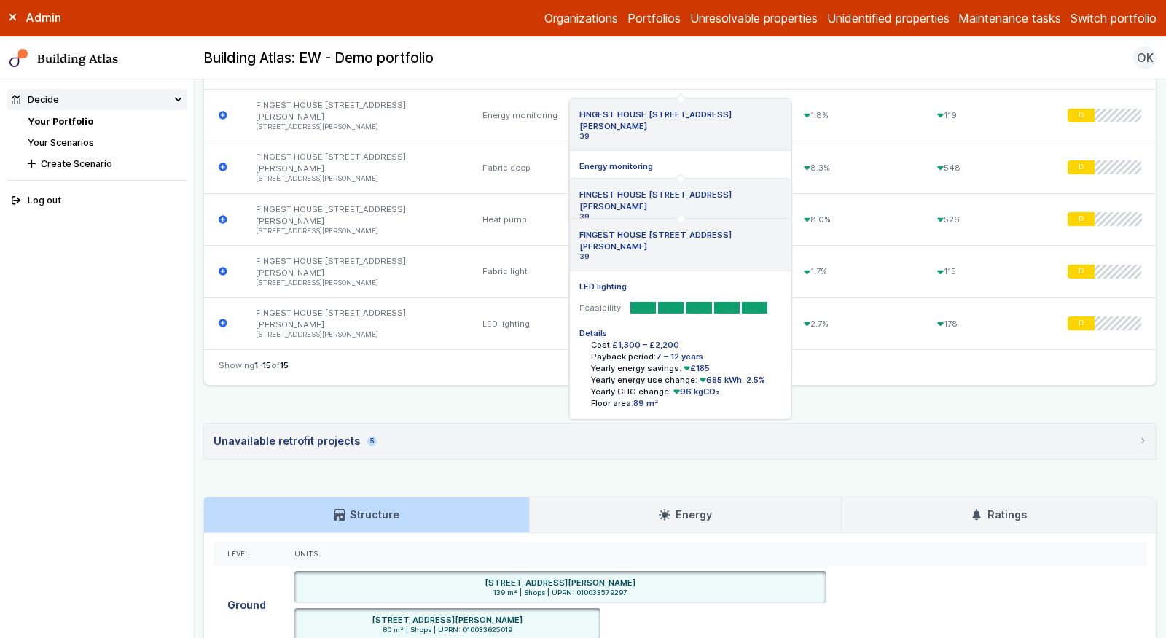
scroll to position [1109, 0]
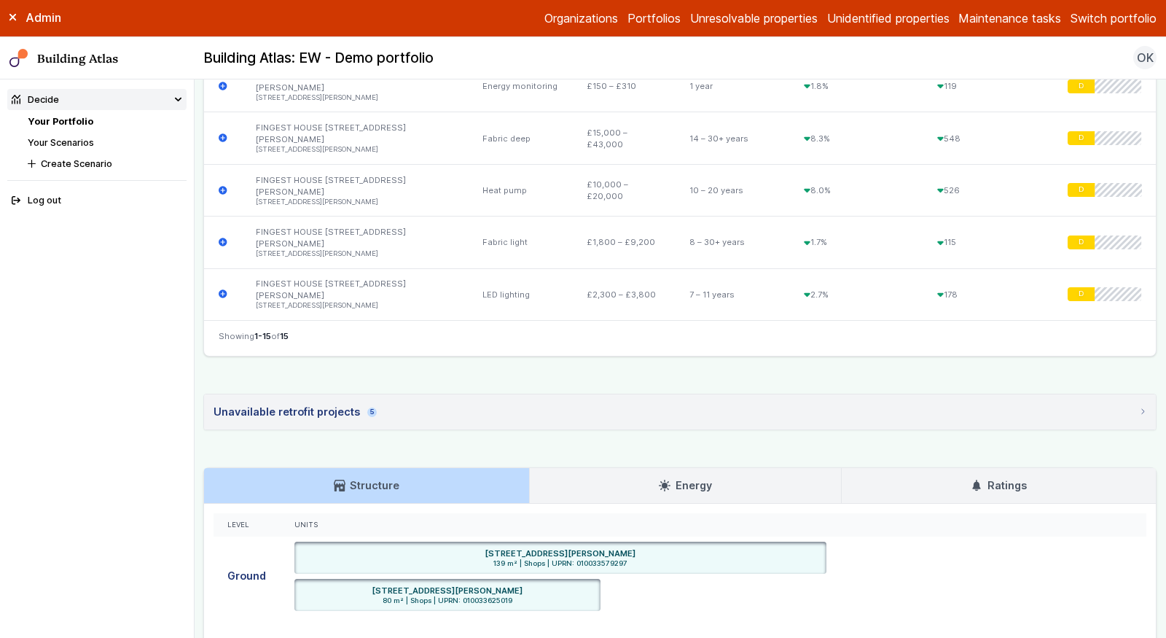
click at [1025, 477] on h3 "Ratings" at bounding box center [998, 485] width 55 height 16
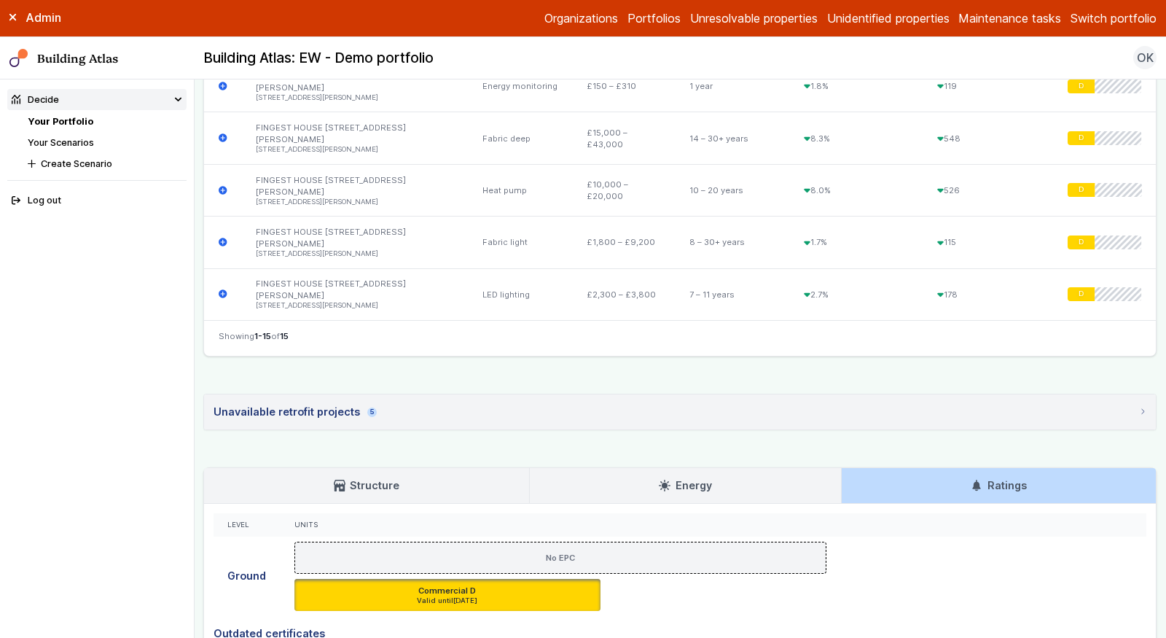
scroll to position [1030, 0]
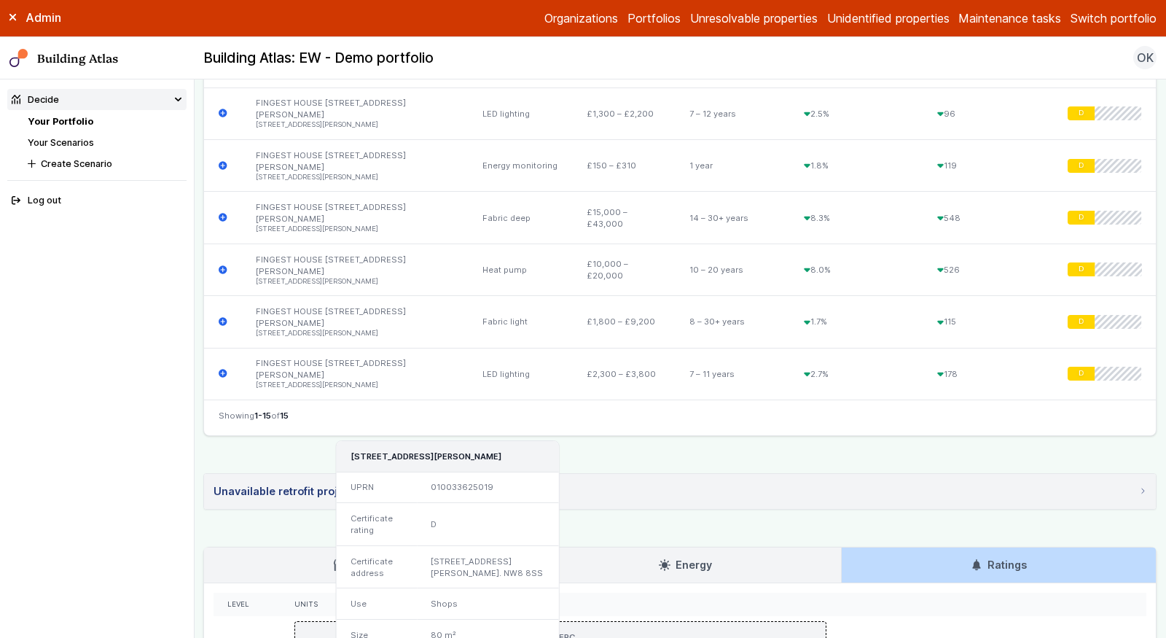
drag, startPoint x: 530, startPoint y: 280, endPoint x: 486, endPoint y: 280, distance: 44.5
click at [486, 450] on h3 "39, LILESTONE STREET, LONDON, NW8 8SS" at bounding box center [448, 456] width 195 height 12
copy h3 "NW8 8SS"
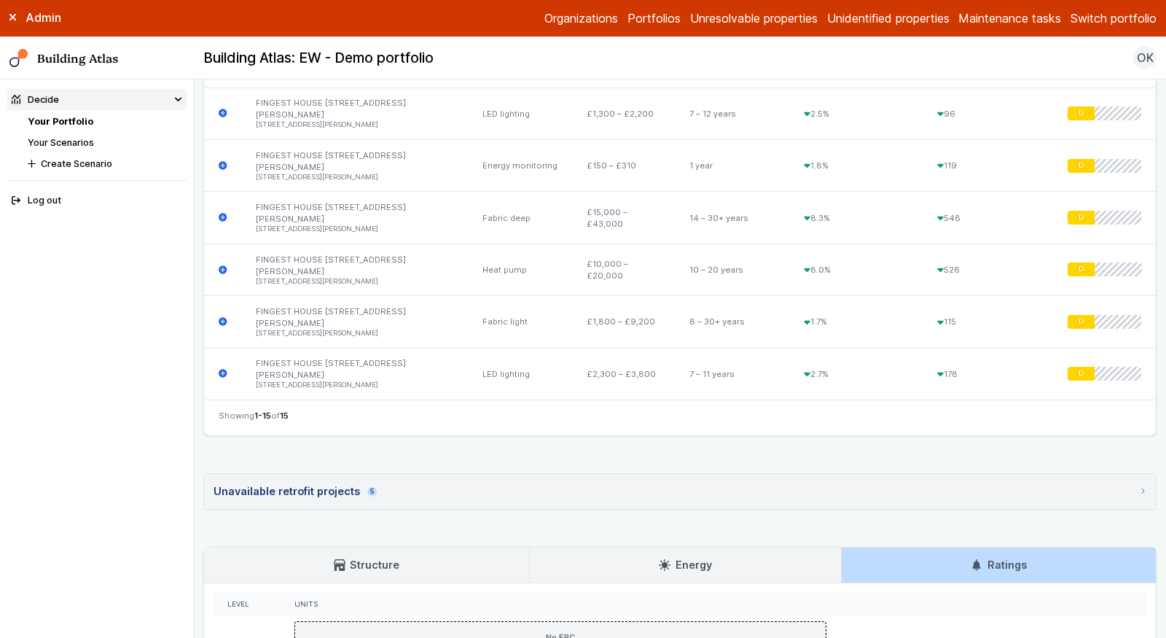
click at [70, 116] on link "Your Portfolio" at bounding box center [61, 121] width 66 height 11
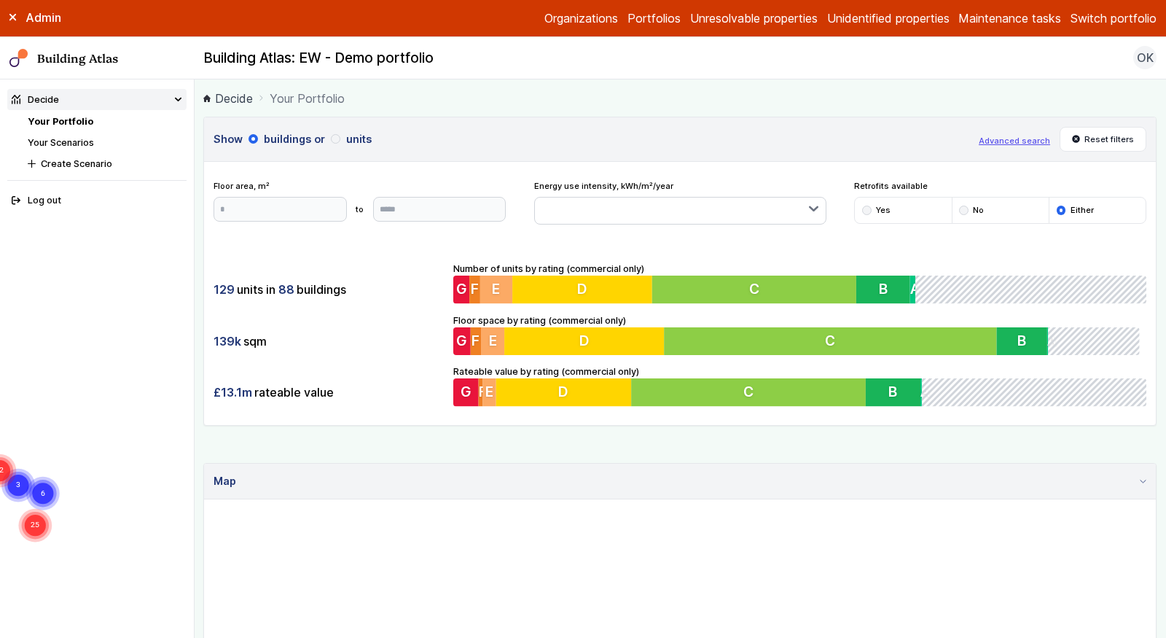
click at [383, 448] on div "Show buildings or units Advanced search Reset filters Floor area, m² to Update …" at bounding box center [679, 503] width 953 height 773
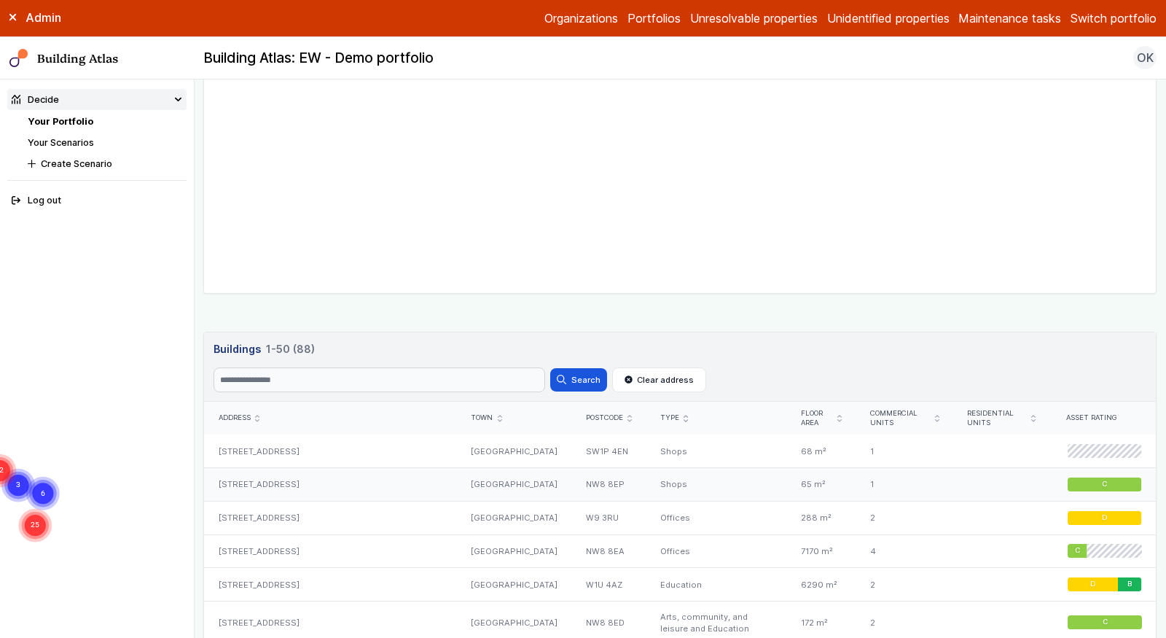
scroll to position [464, 0]
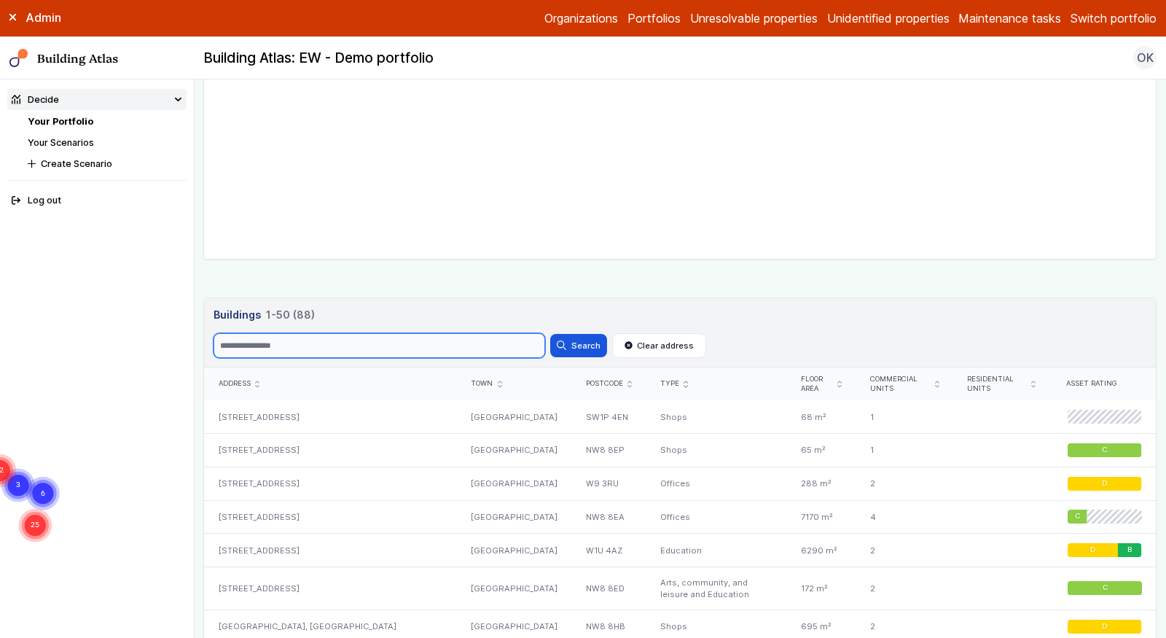
click at [353, 347] on input "Search" at bounding box center [380, 345] width 332 height 25
paste input "********"
click at [550, 334] on button "Search" at bounding box center [578, 345] width 57 height 23
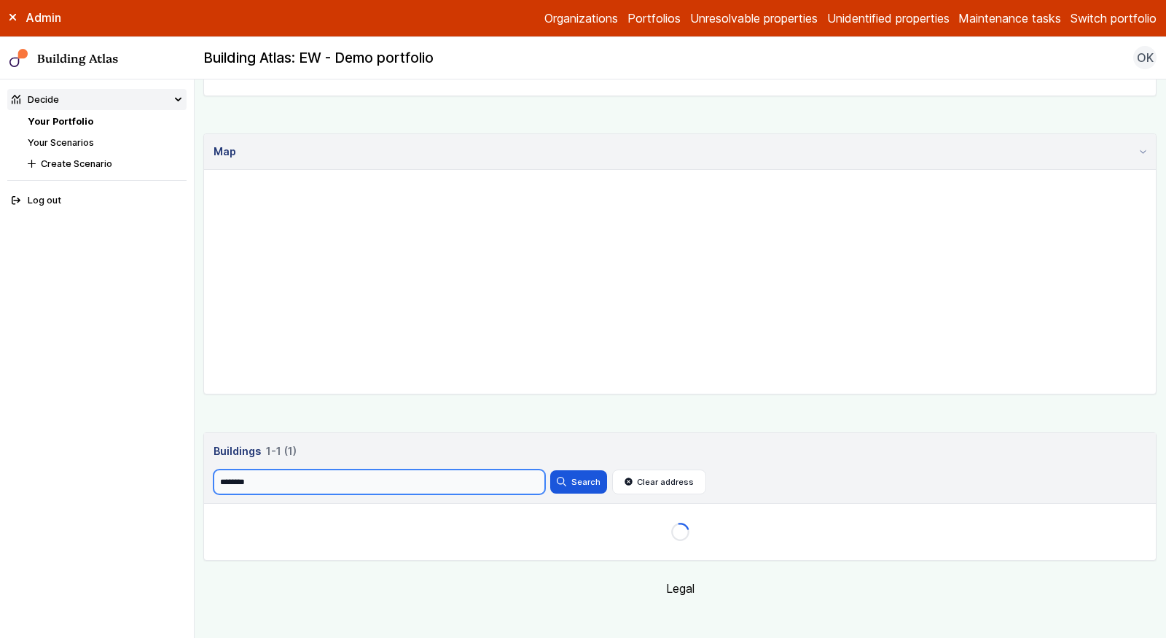
scroll to position [363, 0]
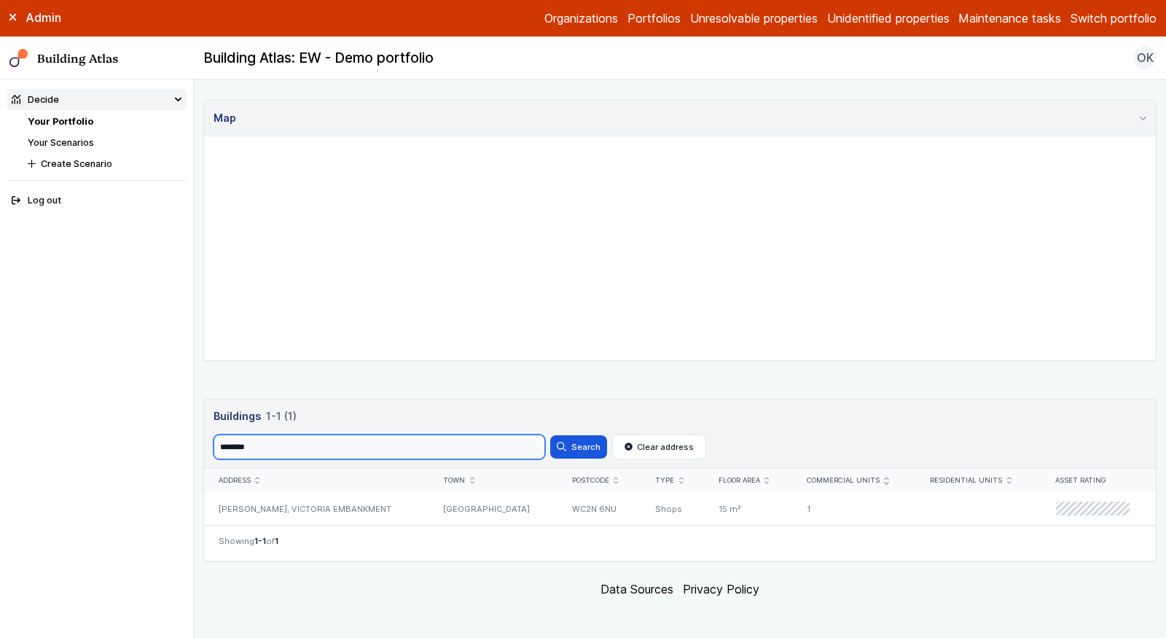
click at [302, 449] on input "********" at bounding box center [380, 446] width 332 height 25
paste input "search"
type input "********"
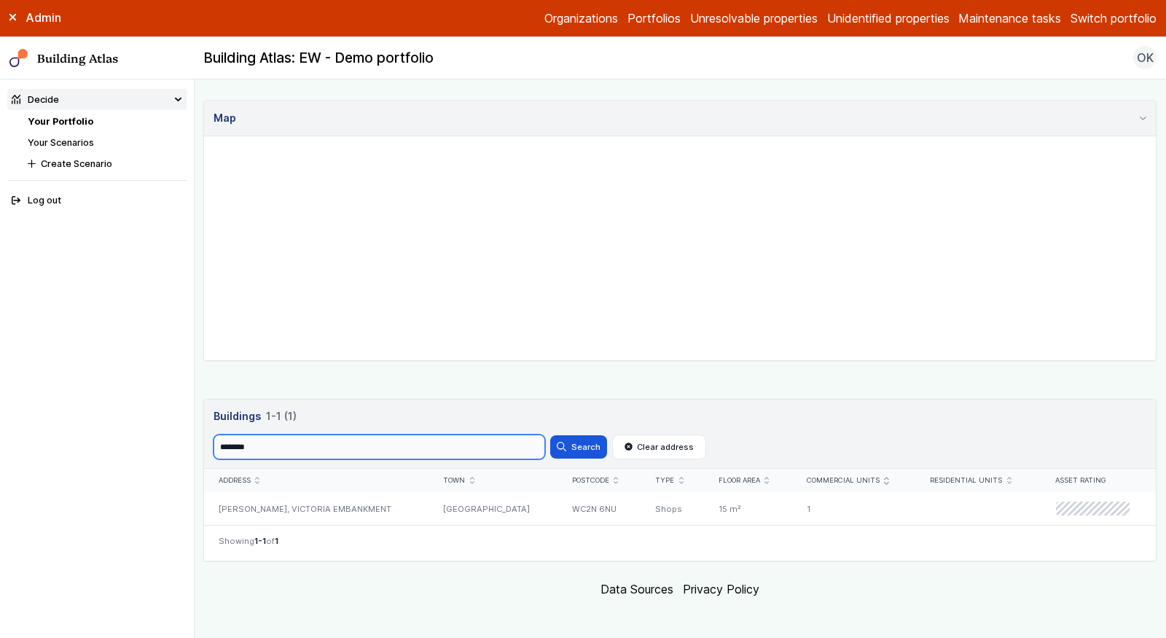
click at [550, 435] on button "Search" at bounding box center [578, 446] width 57 height 23
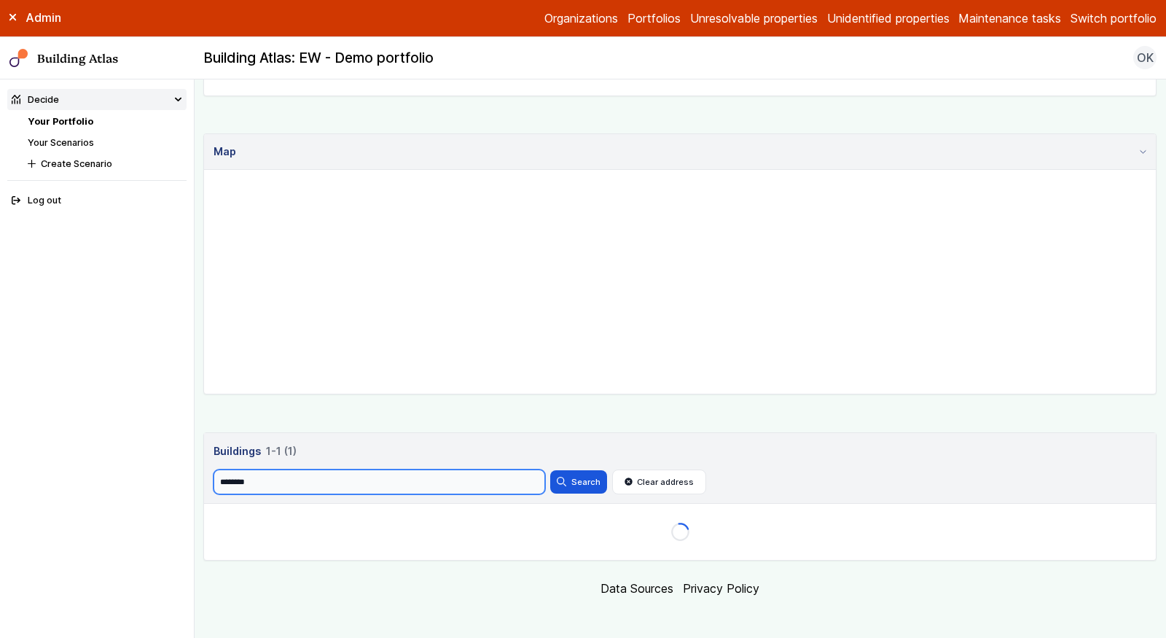
scroll to position [382, 0]
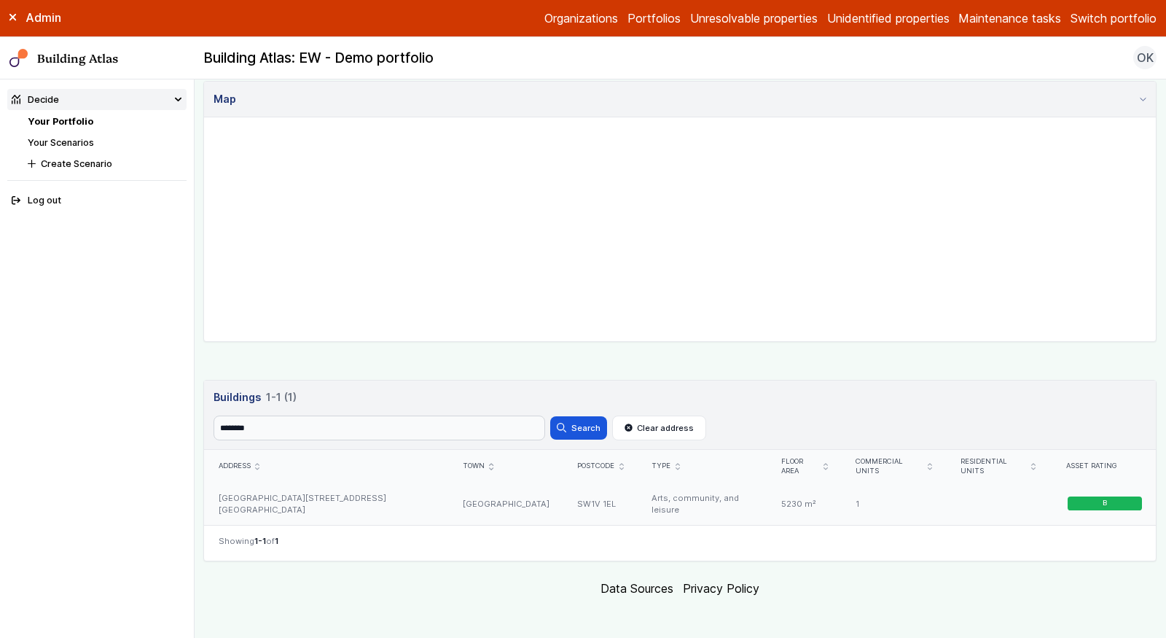
click at [426, 485] on div "QUEEN MOTHER SPORTS CENTRE 233, VAUXHALL BRIDGE ROAD" at bounding box center [326, 503] width 244 height 42
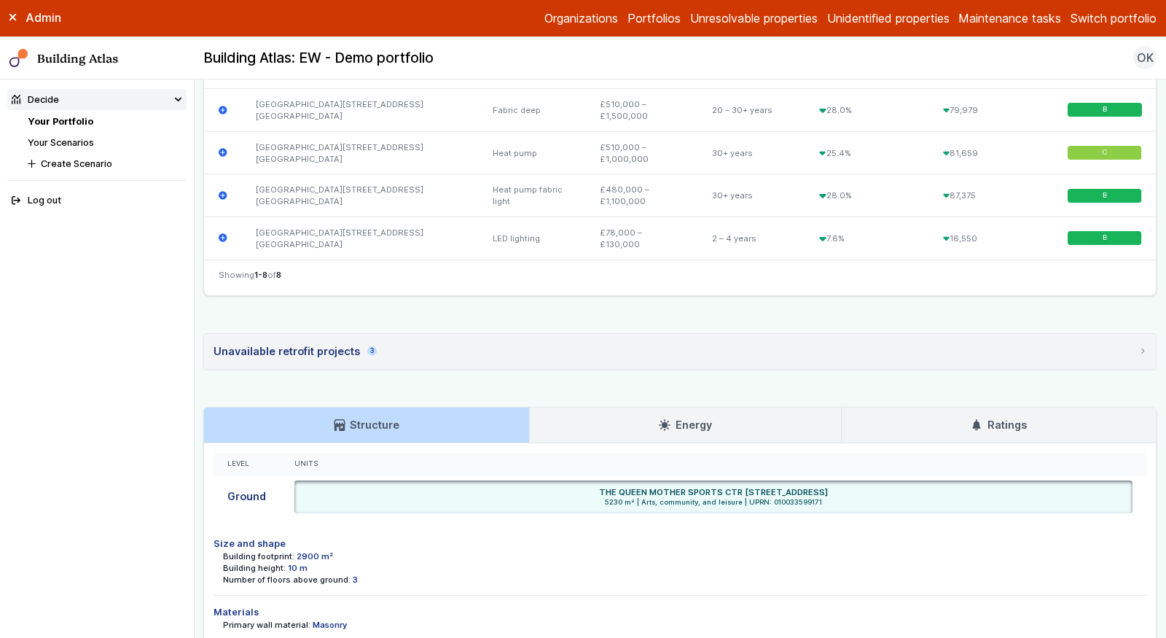
scroll to position [805, 0]
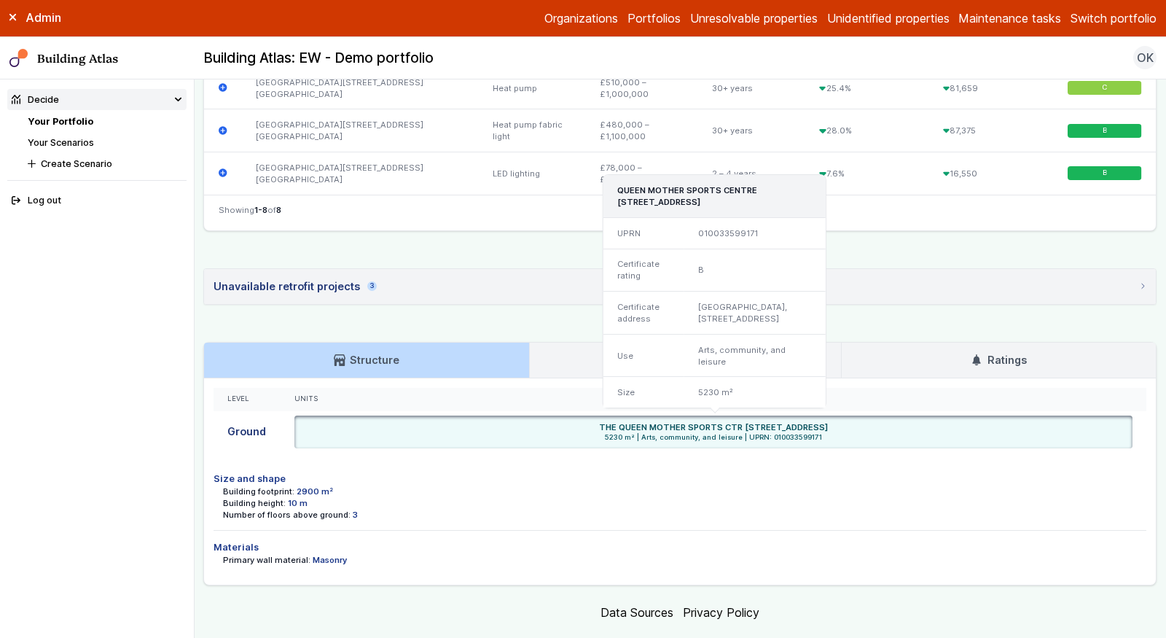
drag, startPoint x: 905, startPoint y: 418, endPoint x: 854, endPoint y: 419, distance: 51.0
click at [854, 421] on div "THE QUEEN MOTHER SPORTS CTR 223-229, VAUXHALL BRIDGE ROAD, LONDON SW1V 1EL" at bounding box center [713, 427] width 829 height 12
copy h6 "SW1V 1EL"
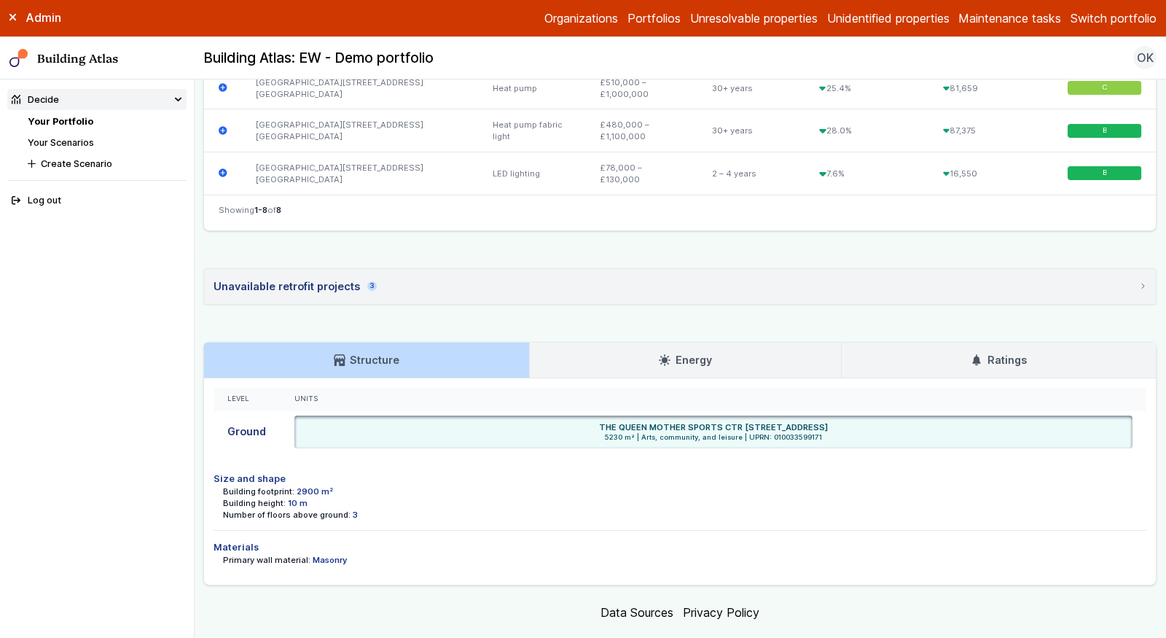
click at [1006, 367] on link "Ratings" at bounding box center [999, 359] width 314 height 35
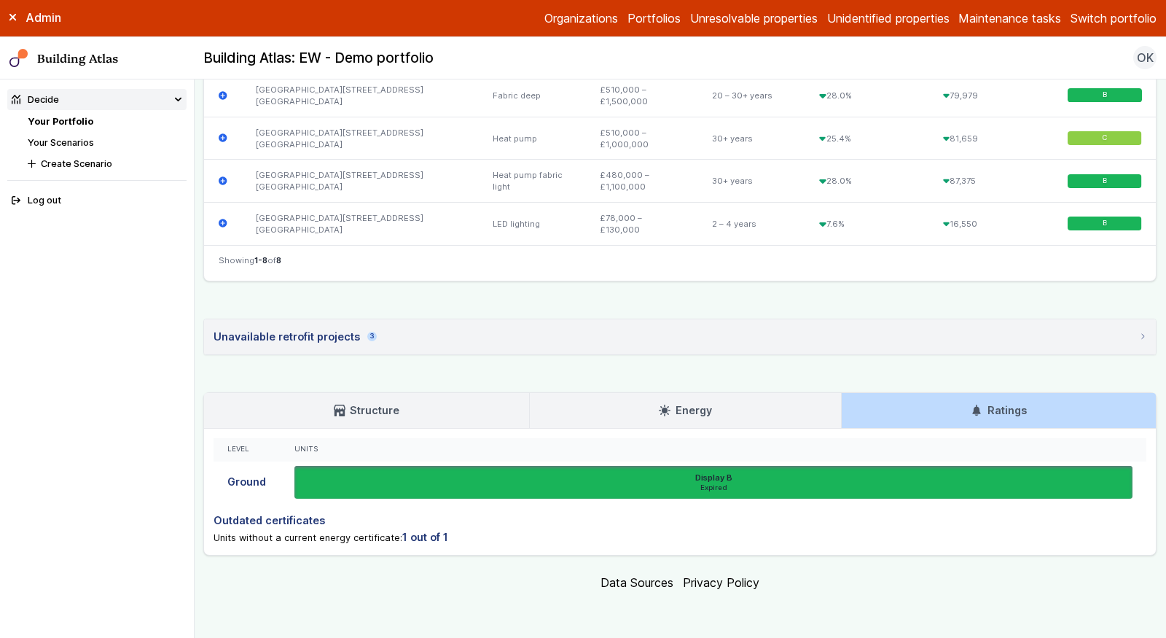
scroll to position [747, 0]
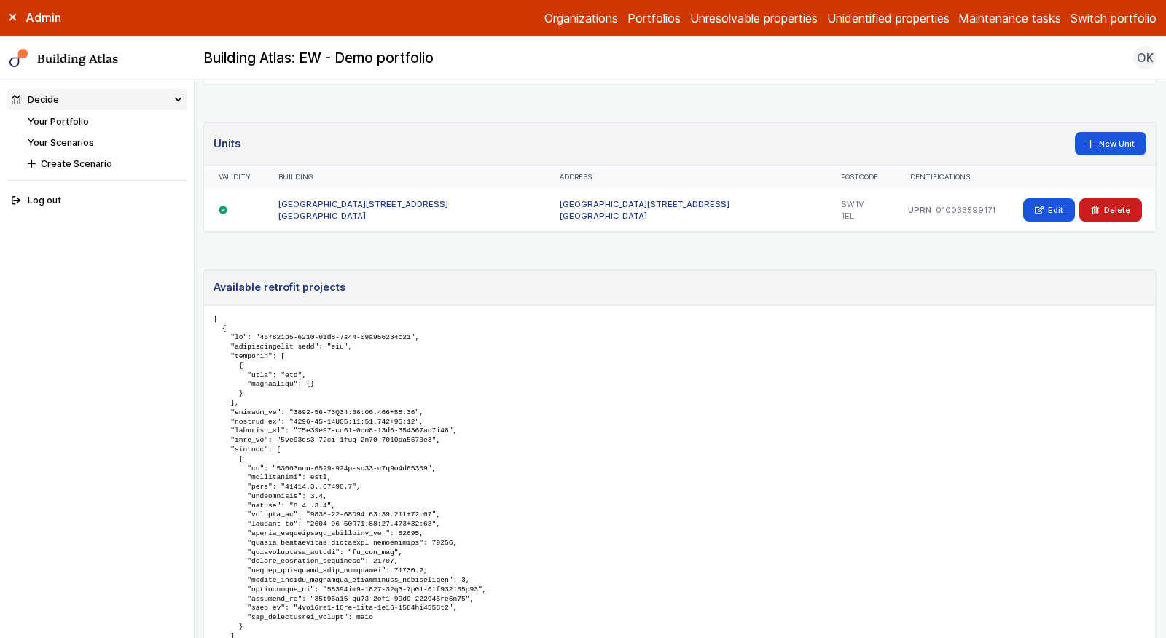
scroll to position [860, 0]
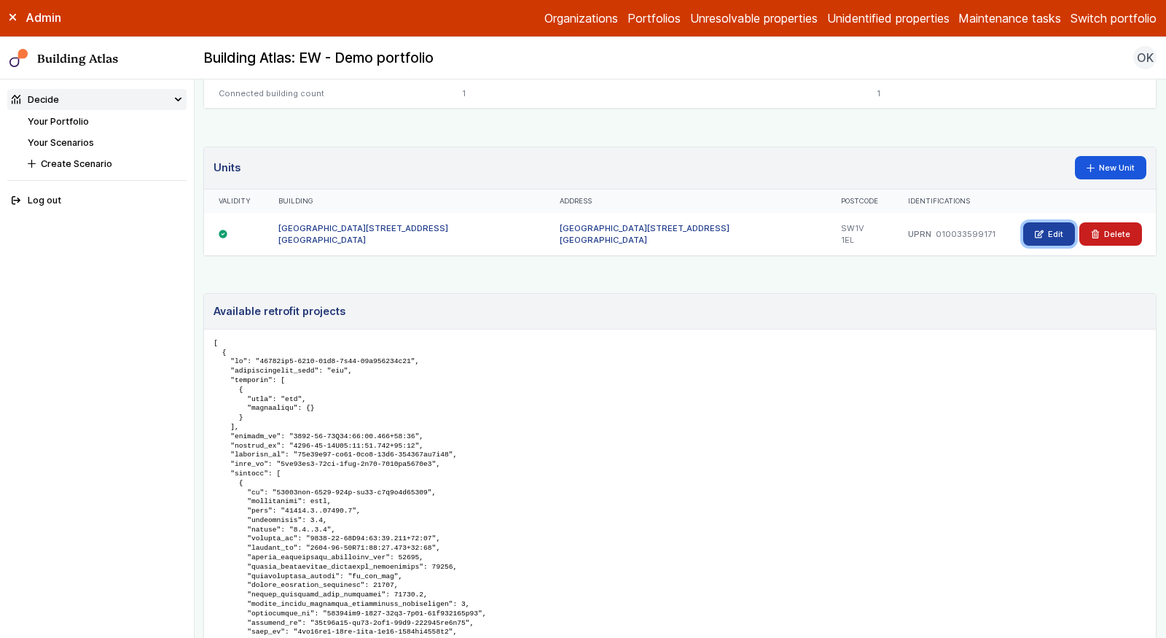
click at [1042, 222] on link "Edit" at bounding box center [1049, 233] width 52 height 23
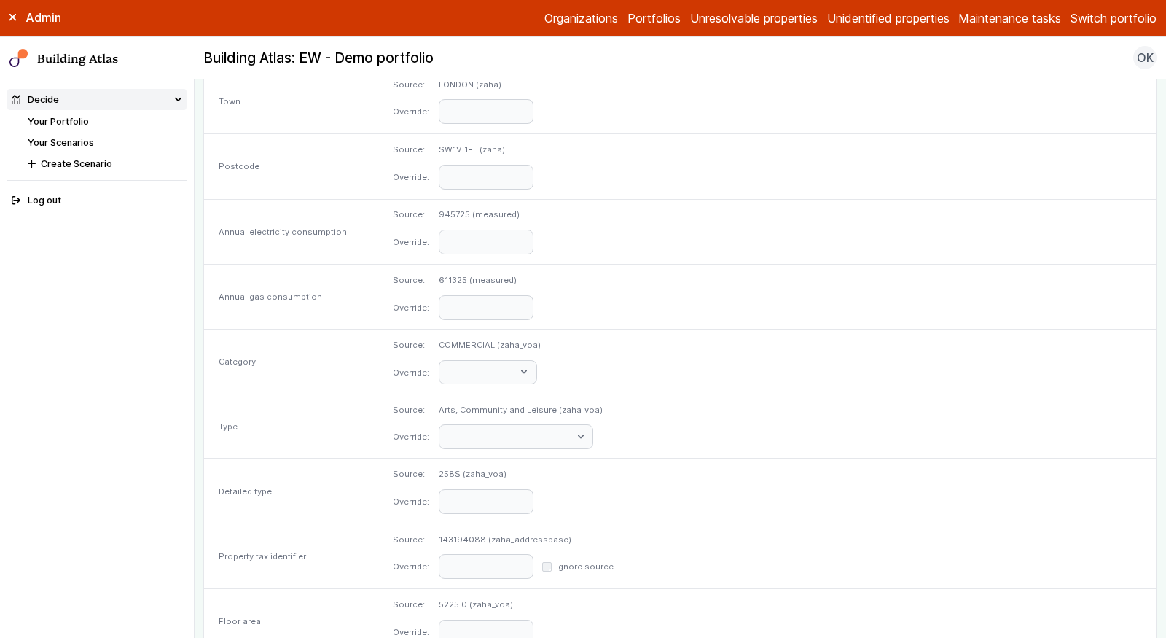
scroll to position [636, 0]
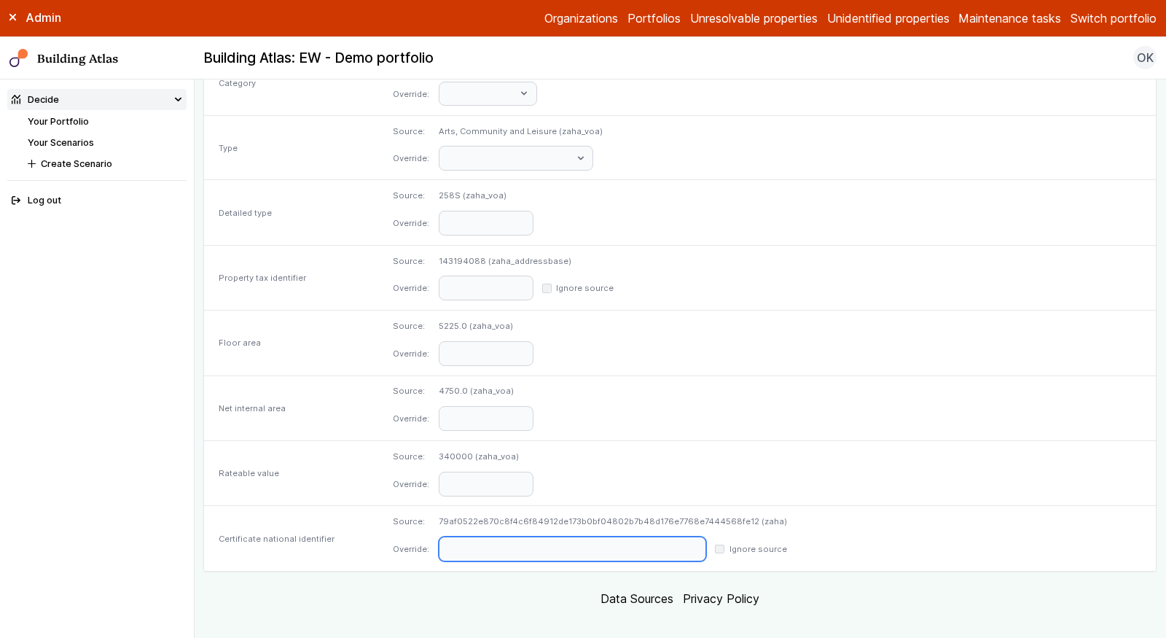
click at [595, 541] on input "text" at bounding box center [572, 548] width 267 height 25
paste input "**********"
type input "**********"
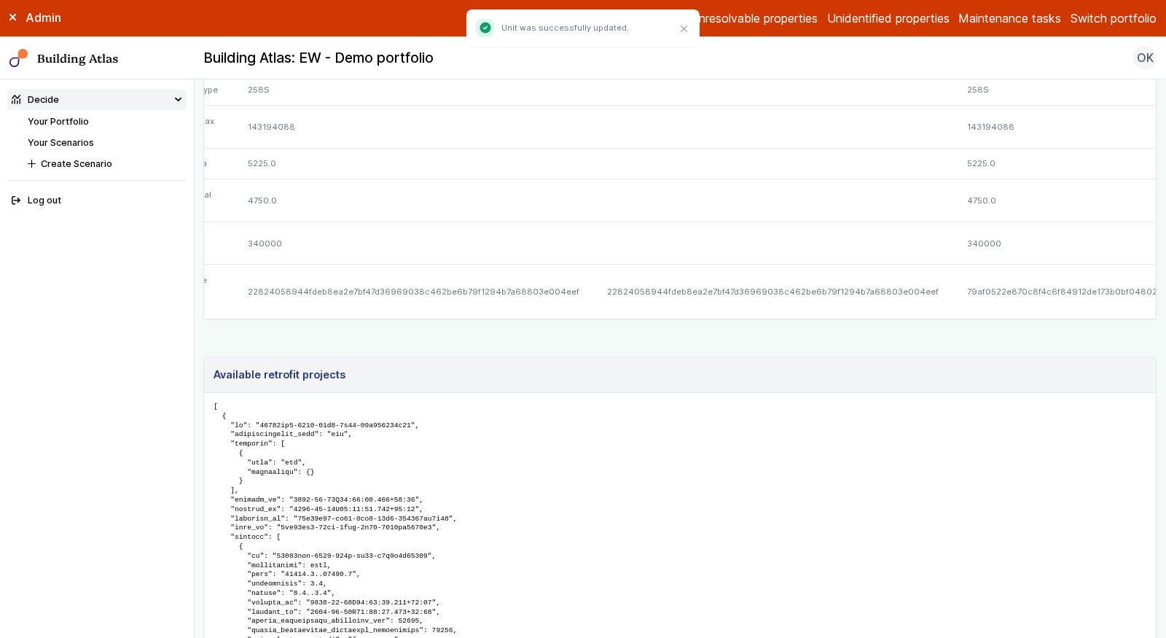
scroll to position [0, 128]
click at [929, 297] on div "79af0522e870c8f4c6f84912de173b0bf04802b7b48d176e7768e7444568fe12" at bounding box center [1054, 292] width 348 height 54
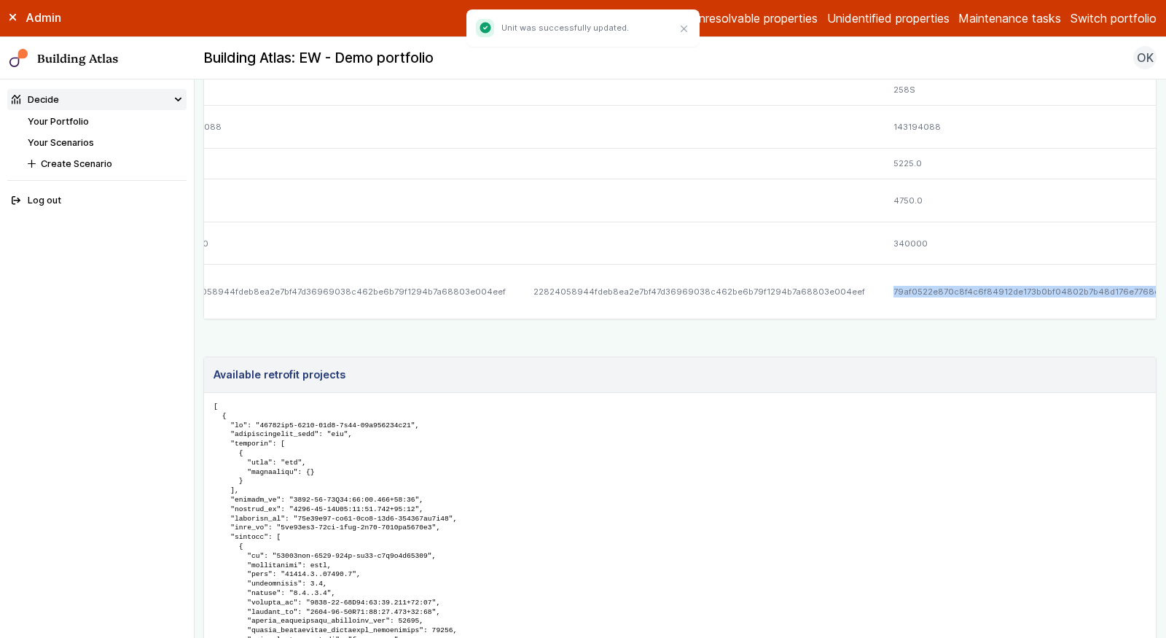
scroll to position [0, 0]
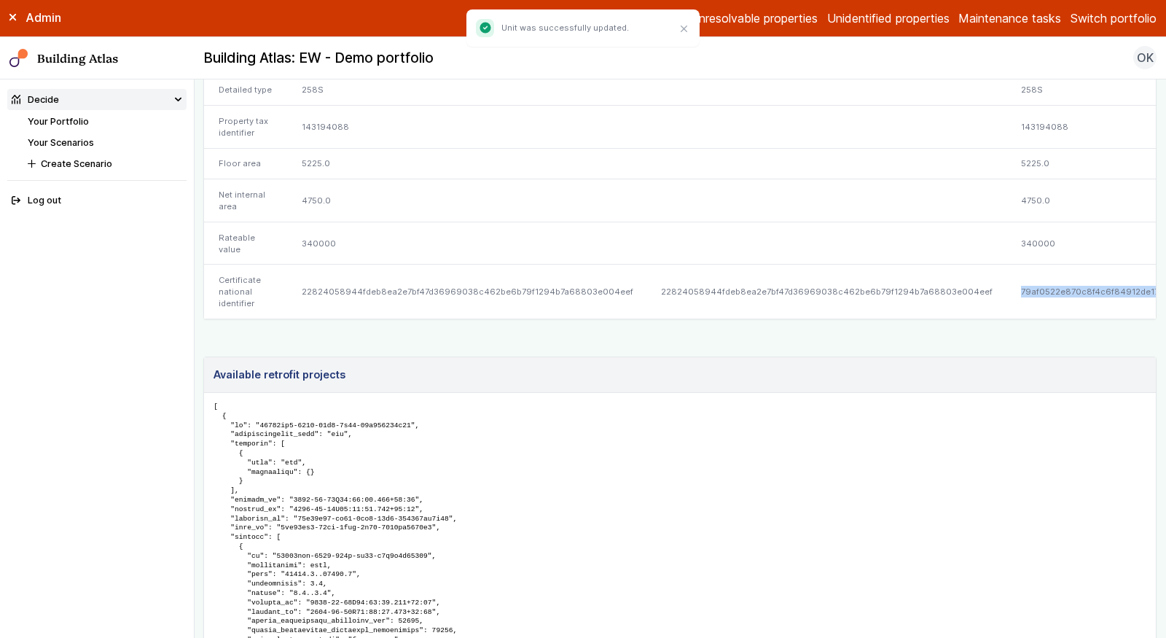
click at [60, 122] on link "Your Portfolio" at bounding box center [58, 121] width 61 height 11
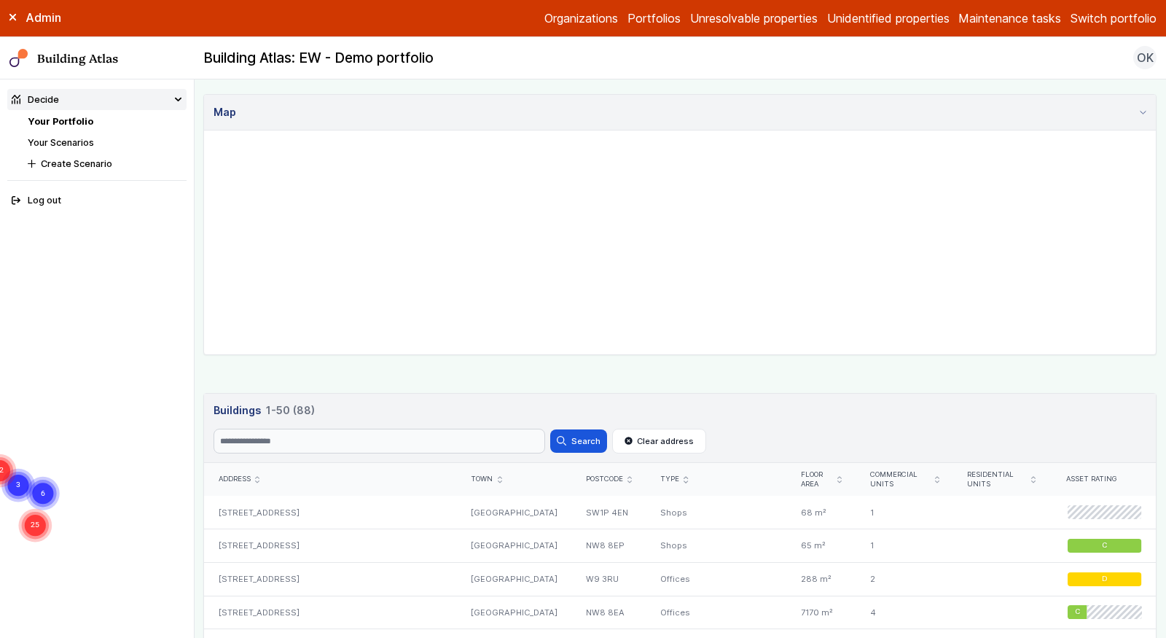
scroll to position [526, 0]
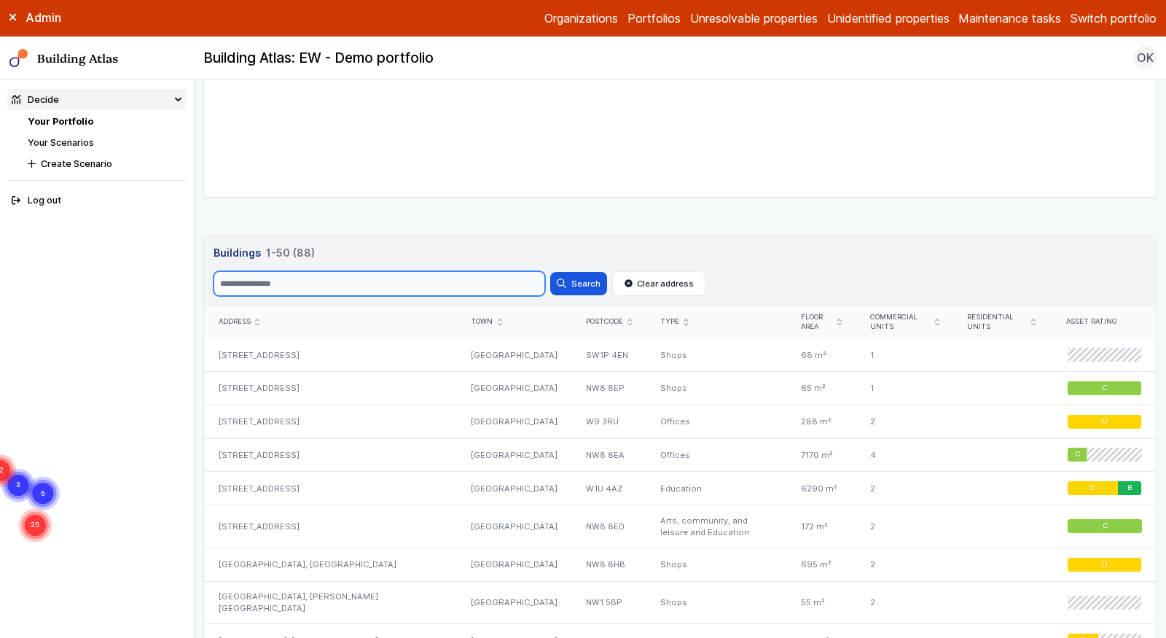
click at [436, 275] on input "Search" at bounding box center [380, 283] width 332 height 25
paste input "******"
type input "******"
click at [550, 272] on button "Search" at bounding box center [578, 283] width 57 height 23
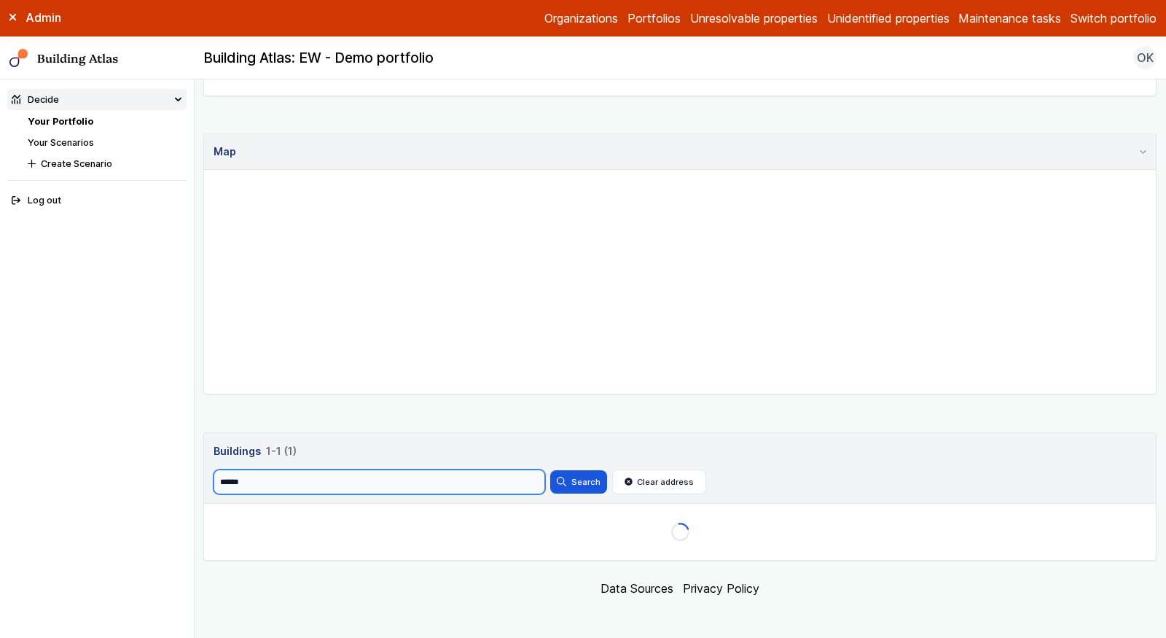
scroll to position [363, 0]
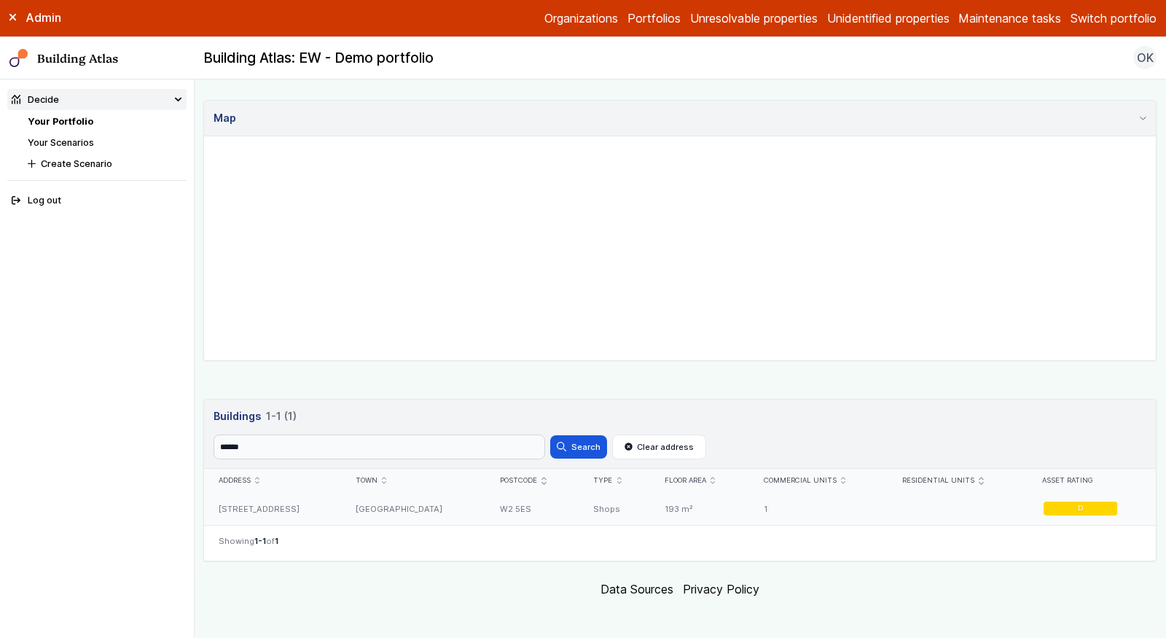
click at [764, 496] on div "1" at bounding box center [819, 508] width 138 height 33
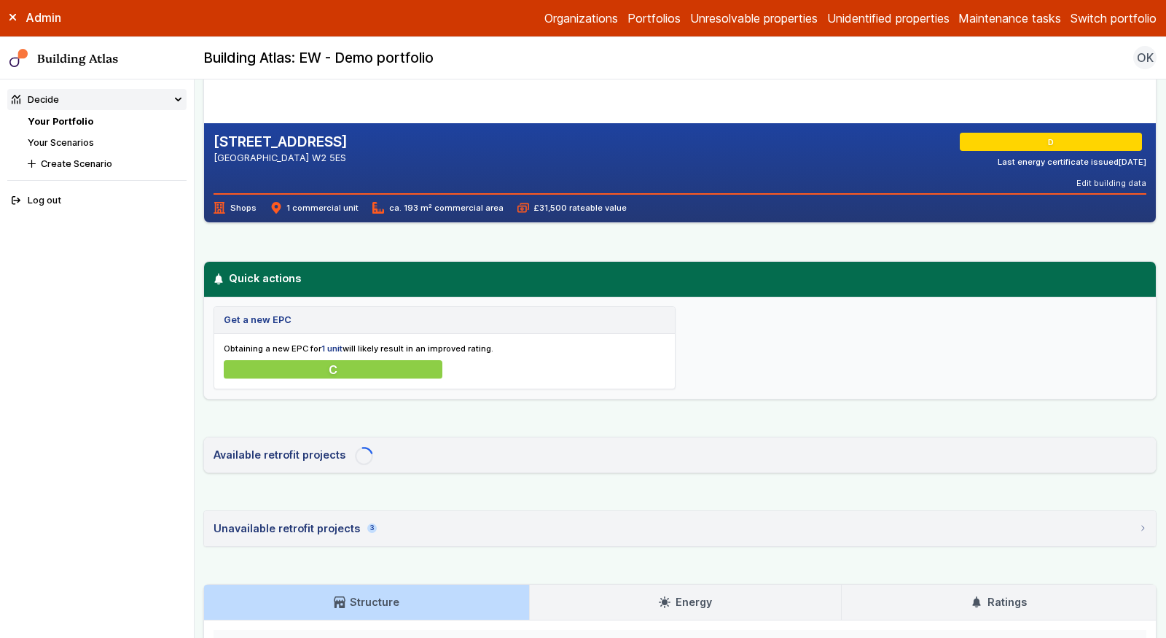
scroll to position [474, 0]
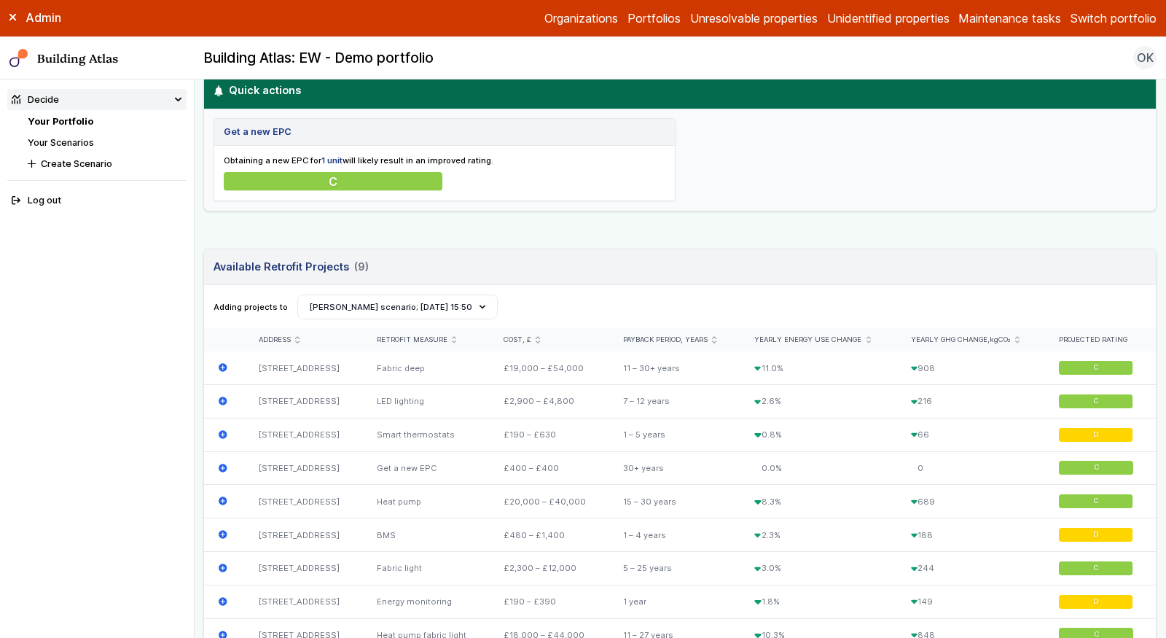
click at [960, 405] on div "216" at bounding box center [971, 402] width 148 height 34
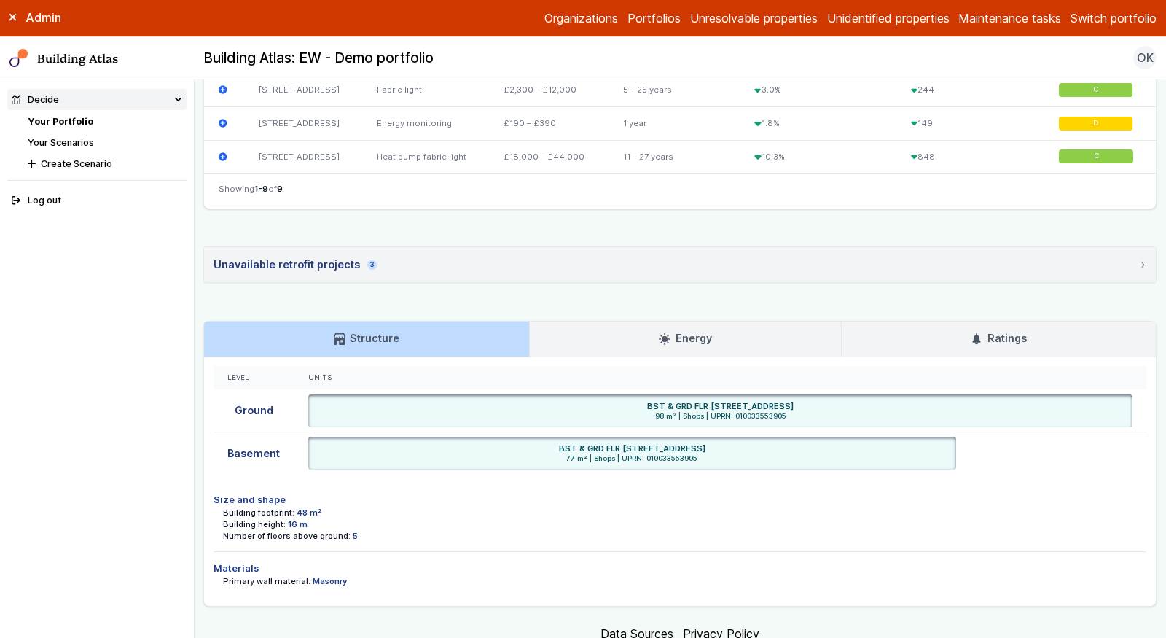
scroll to position [992, 0]
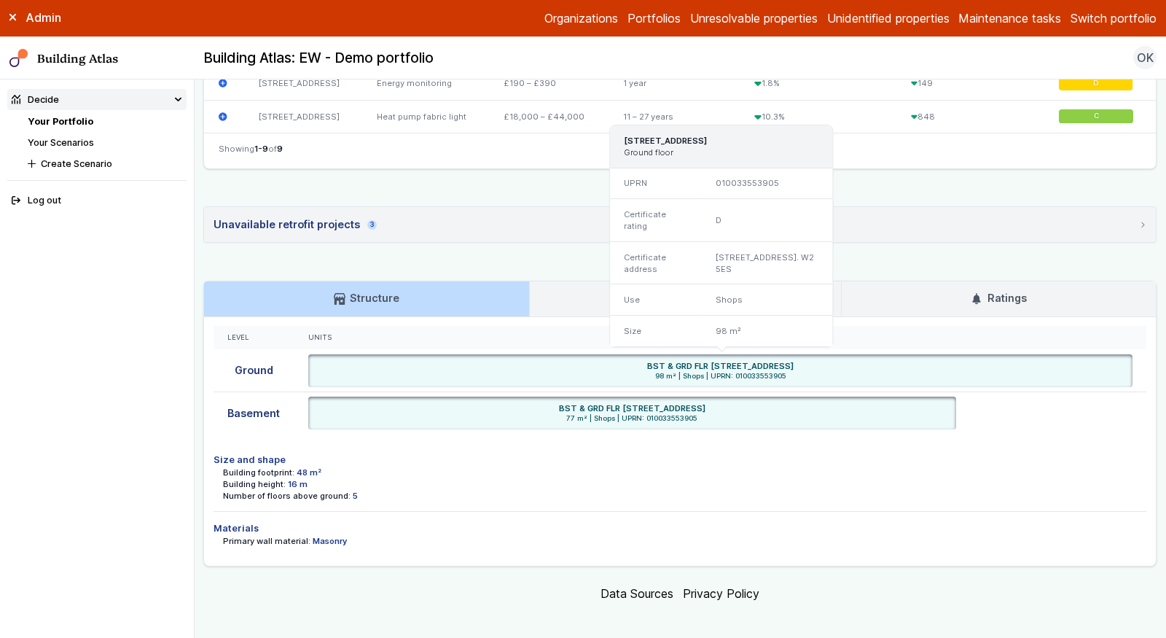
drag, startPoint x: 847, startPoint y: 352, endPoint x: 805, endPoint y: 353, distance: 42.3
click at [805, 360] on div "BST & GRD FLR 278-280, HARROW ROAD, LONDON W2 5ES" at bounding box center [720, 366] width 815 height 12
copy h6 "W2 5ES"
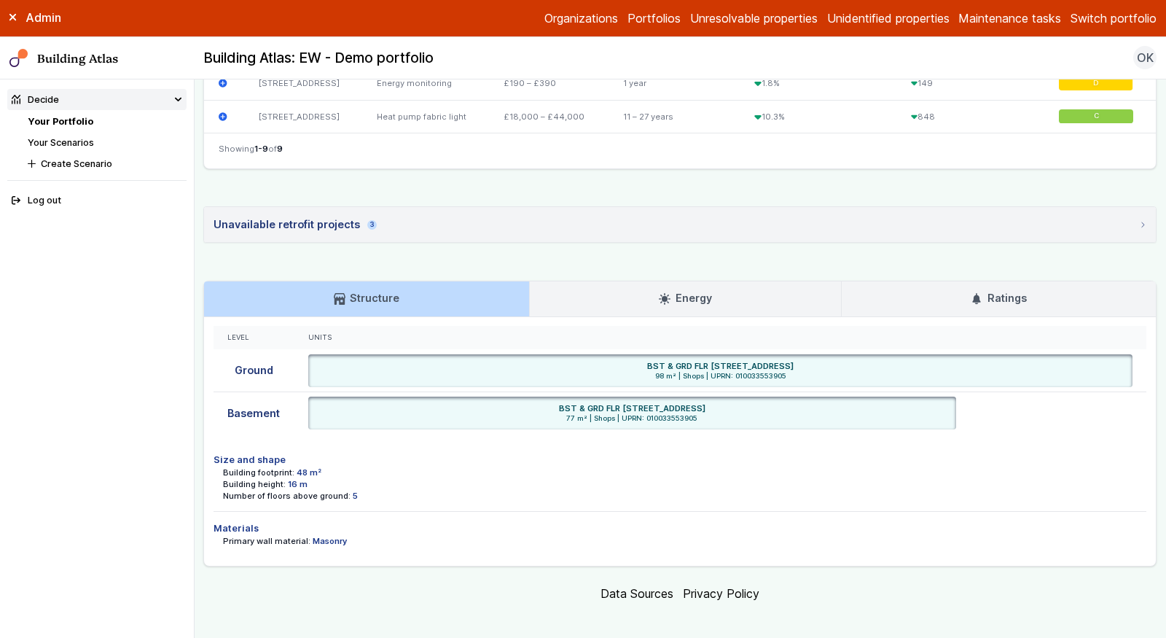
click at [81, 130] on nav "Your Portfolio Your Scenarios Create Scenario" at bounding box center [107, 142] width 159 height 56
click at [81, 127] on li "Your Portfolio" at bounding box center [107, 121] width 159 height 14
click at [76, 119] on link "Your Portfolio" at bounding box center [61, 121] width 66 height 11
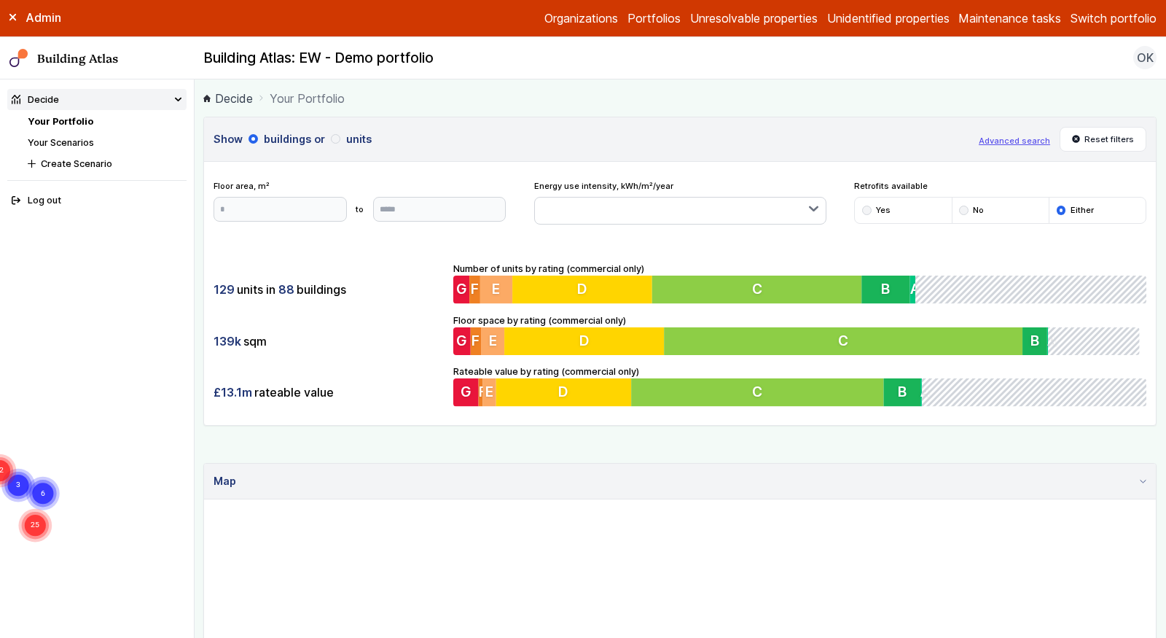
click at [515, 447] on div "Show buildings or units Advanced search Reset filters Floor area, m² to Update …" at bounding box center [679, 503] width 953 height 773
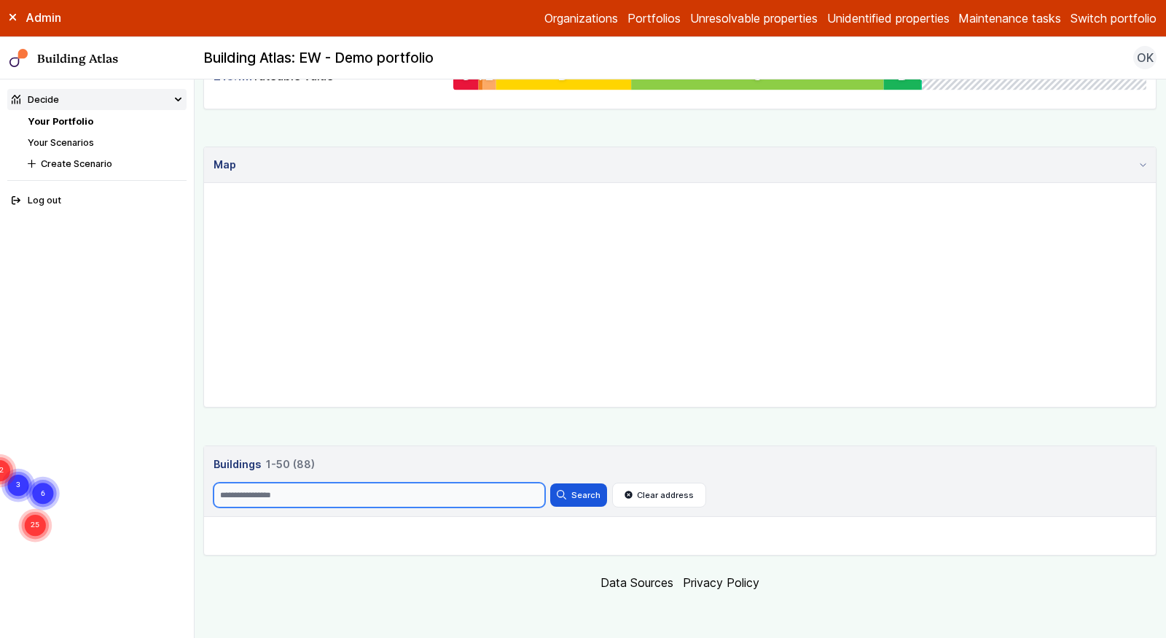
click at [436, 481] on header "Buildings 88 1-50 (88) Buildings 88 1-50 (88) Search Search Clear address" at bounding box center [680, 481] width 952 height 71
paste input "******"
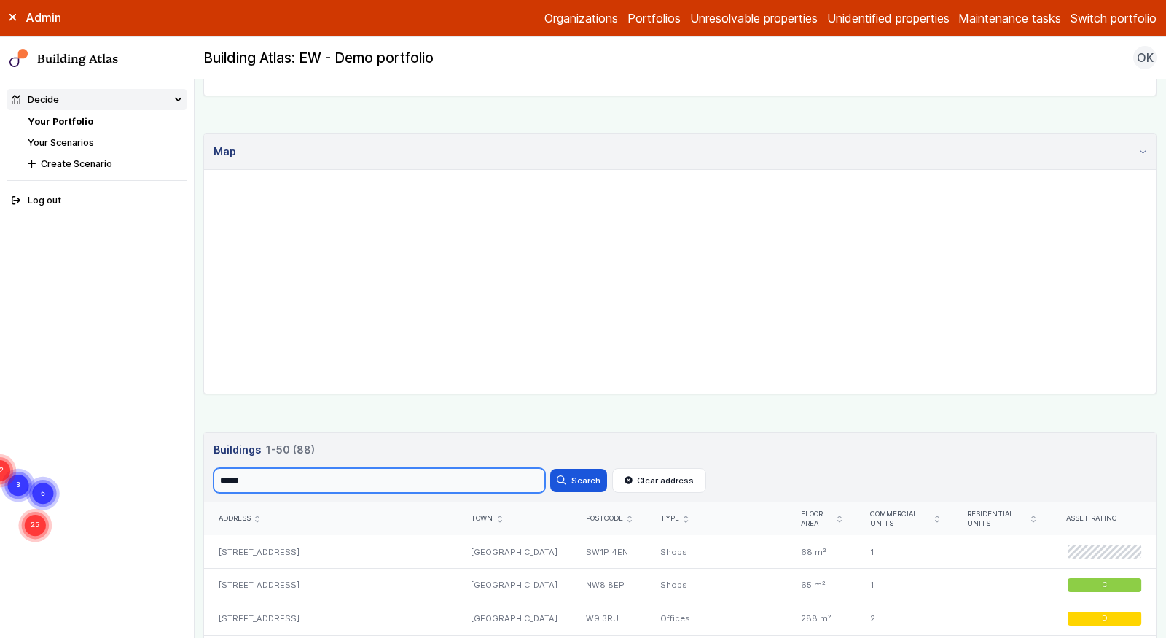
click at [550, 469] on button "Search" at bounding box center [578, 480] width 57 height 23
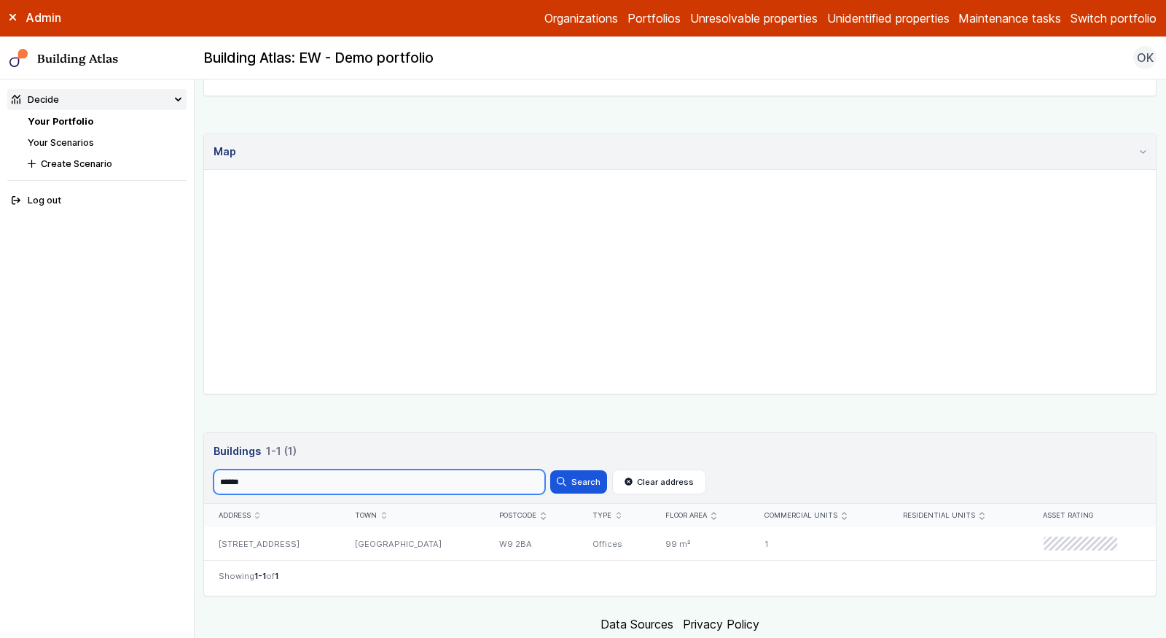
scroll to position [329, 0]
click at [467, 481] on input "******" at bounding box center [380, 480] width 332 height 25
paste input "**"
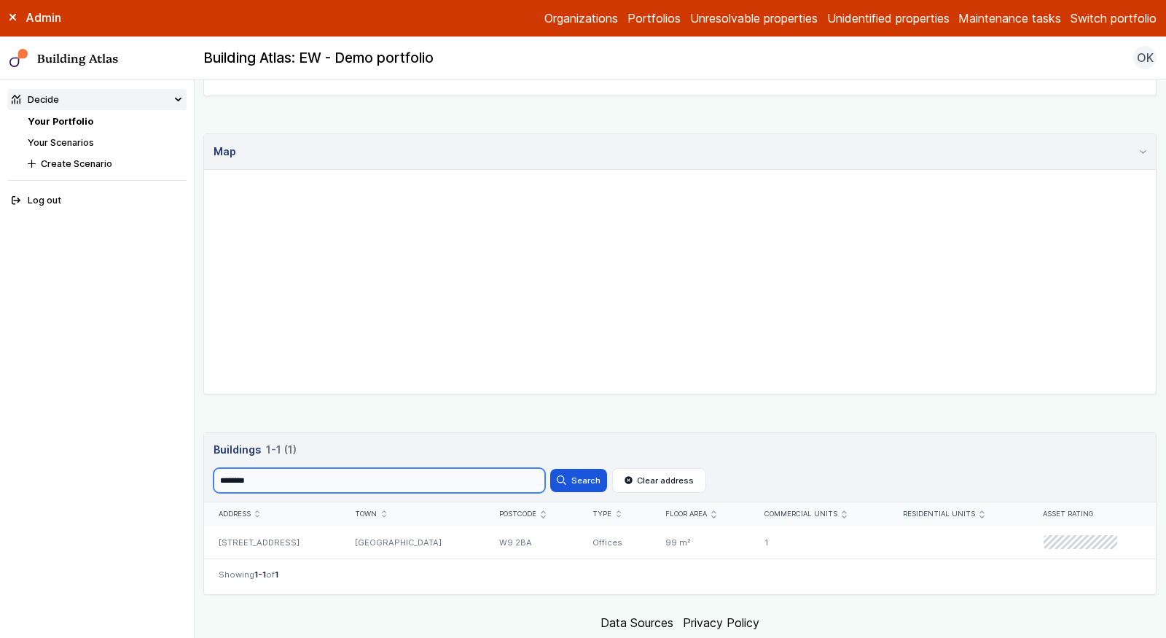
click at [550, 469] on button "Search" at bounding box center [578, 480] width 57 height 23
click at [338, 484] on input "********" at bounding box center [380, 480] width 332 height 25
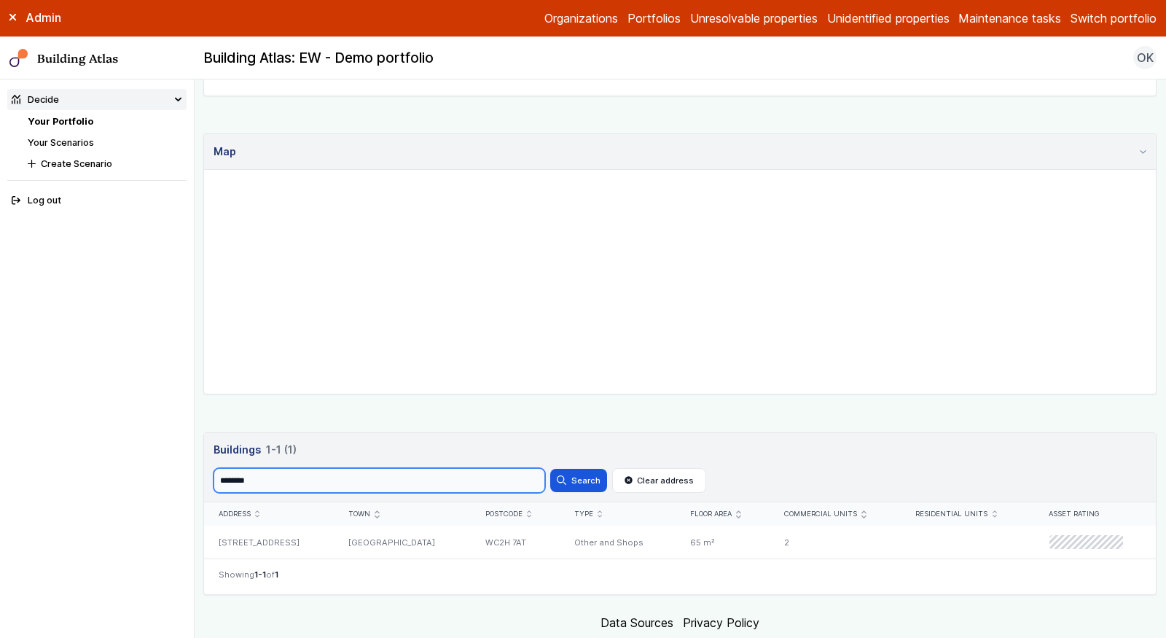
paste input "search"
click at [550, 469] on button "Search" at bounding box center [578, 480] width 57 height 23
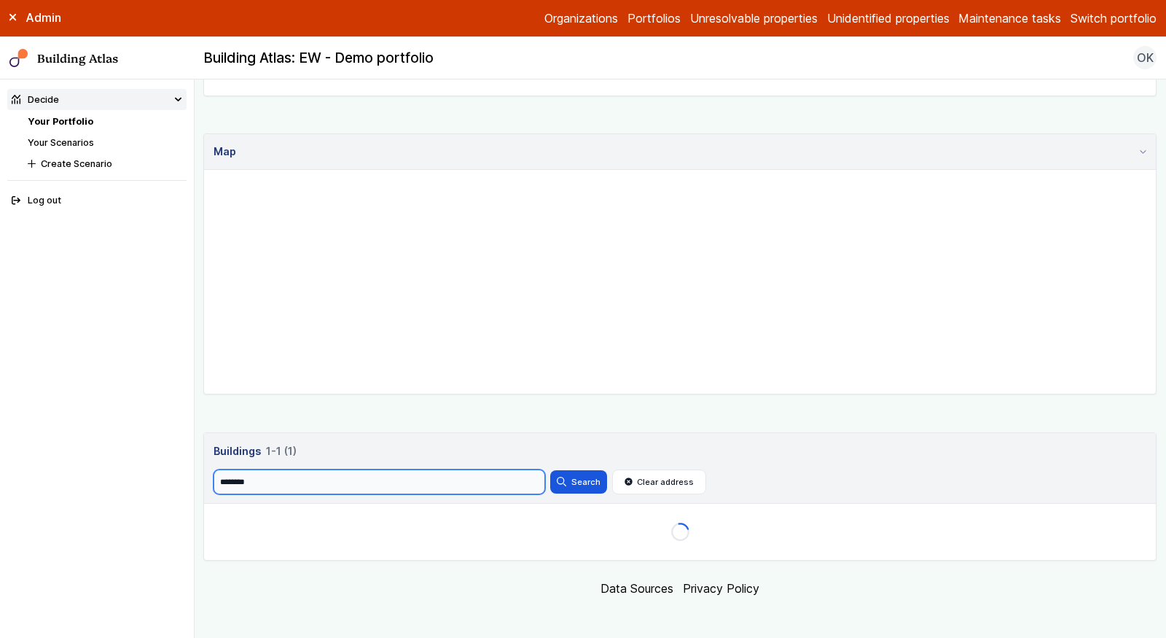
scroll to position [329, 0]
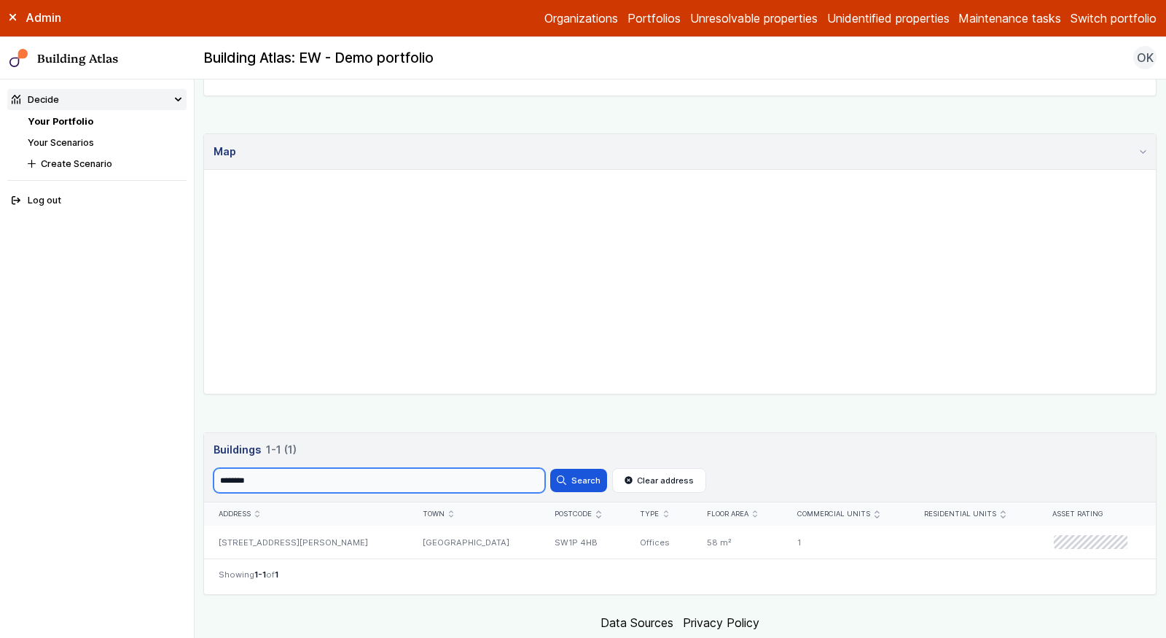
click at [442, 476] on input "********" at bounding box center [380, 480] width 332 height 25
paste input "search"
type input "********"
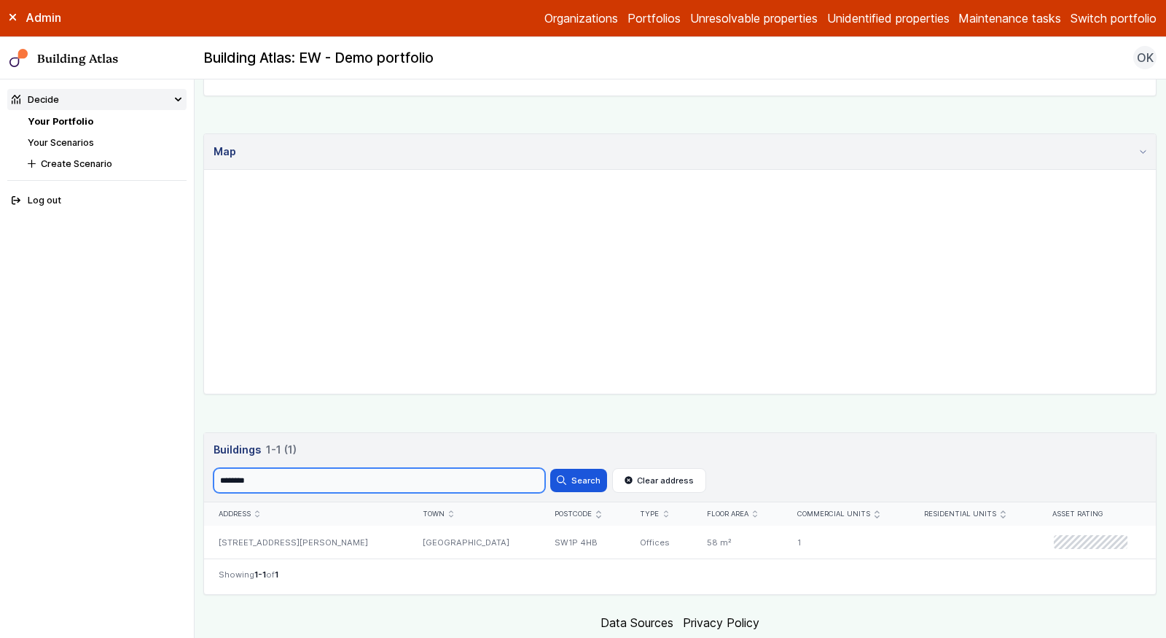
click at [550, 469] on button "Search" at bounding box center [578, 480] width 57 height 23
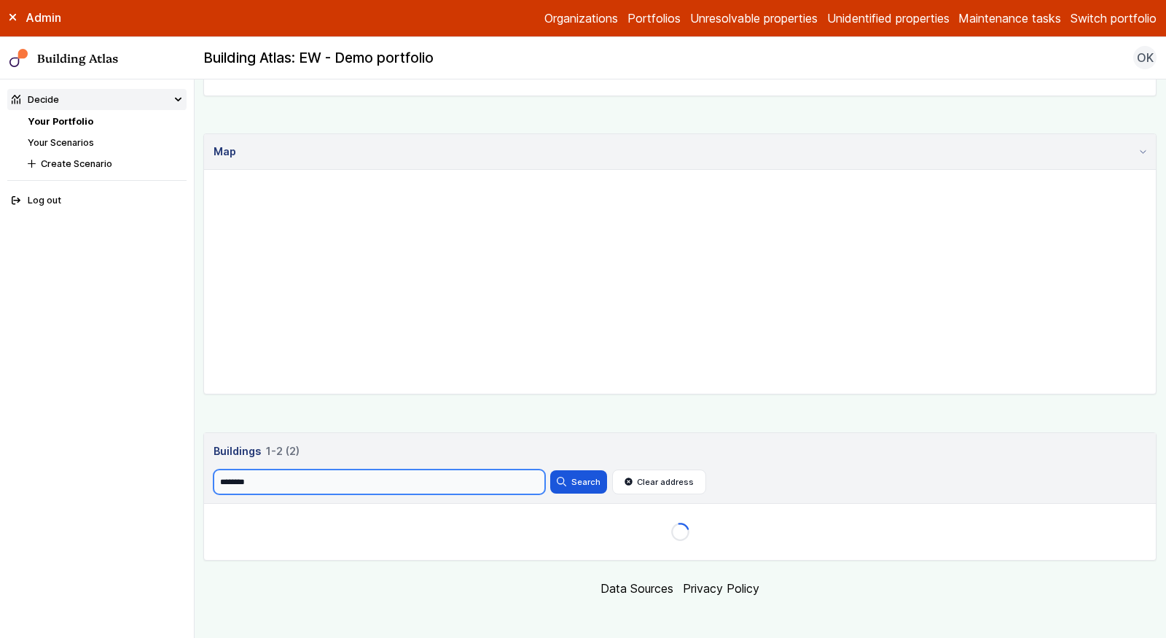
scroll to position [329, 0]
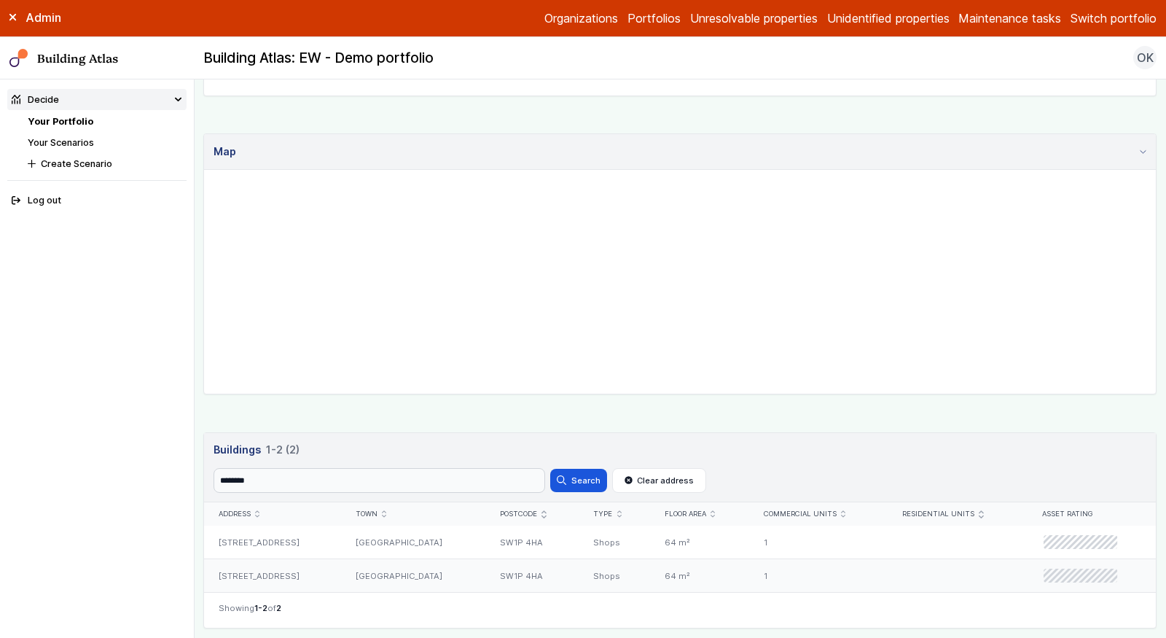
click at [308, 561] on div "83, PAGE STREET" at bounding box center [272, 575] width 137 height 33
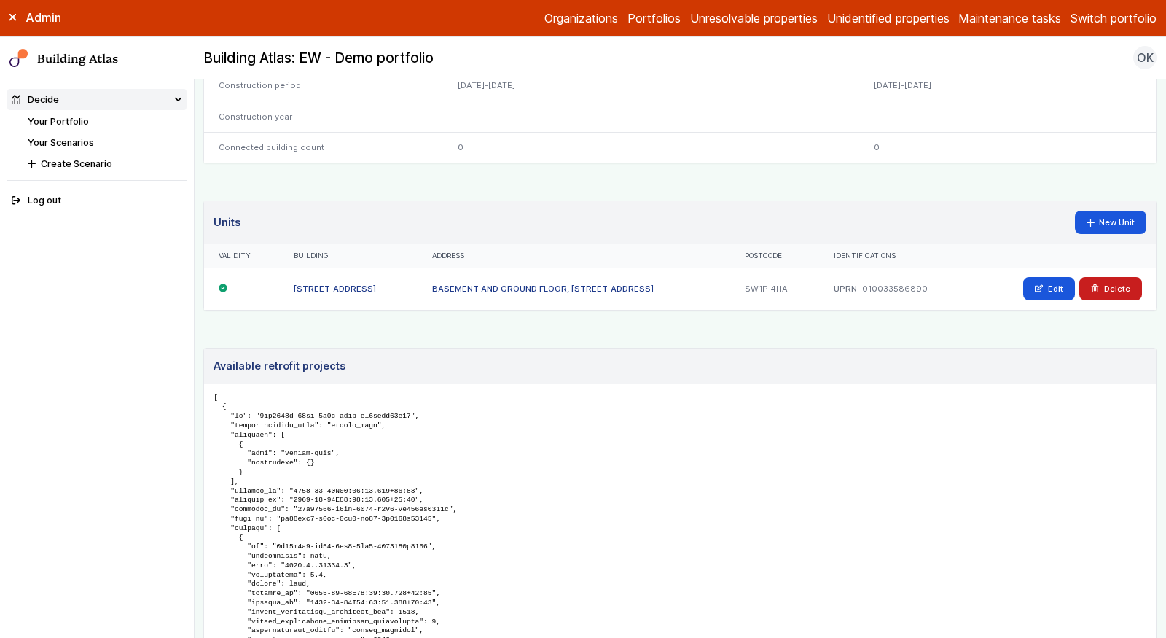
scroll to position [820, 0]
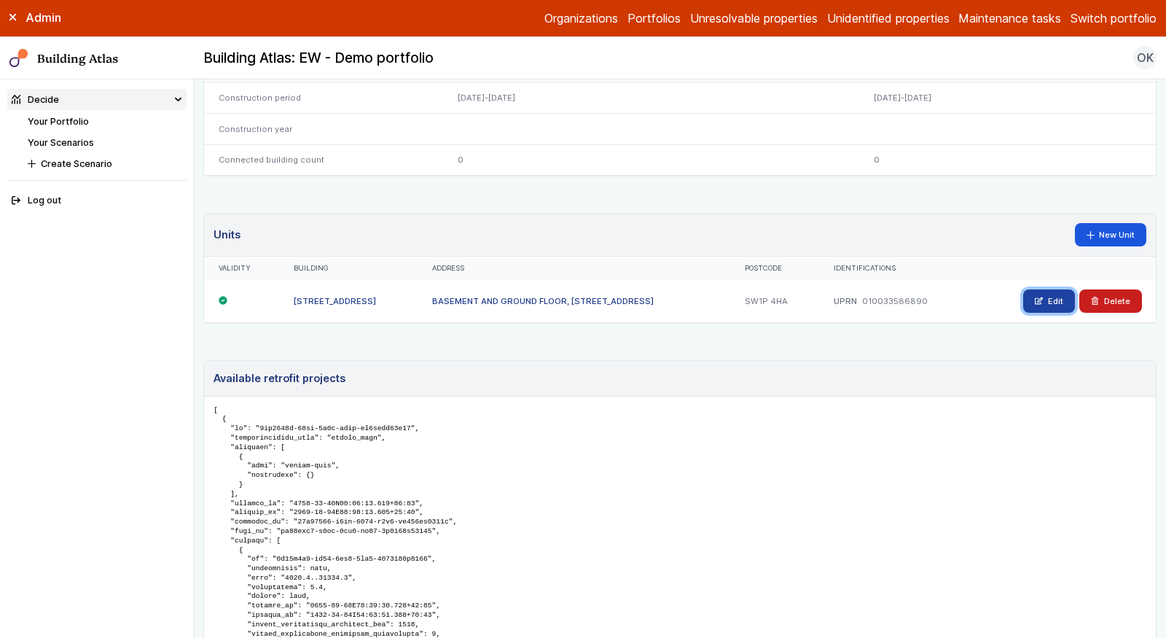
click at [1043, 297] on icon at bounding box center [1039, 301] width 8 height 8
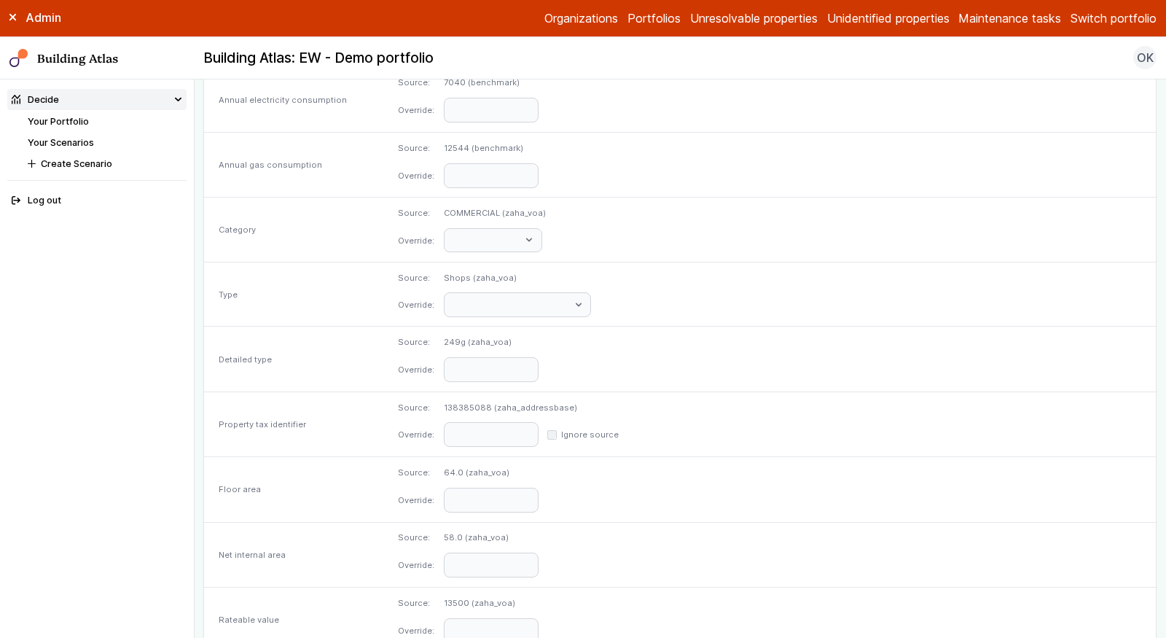
scroll to position [616, 0]
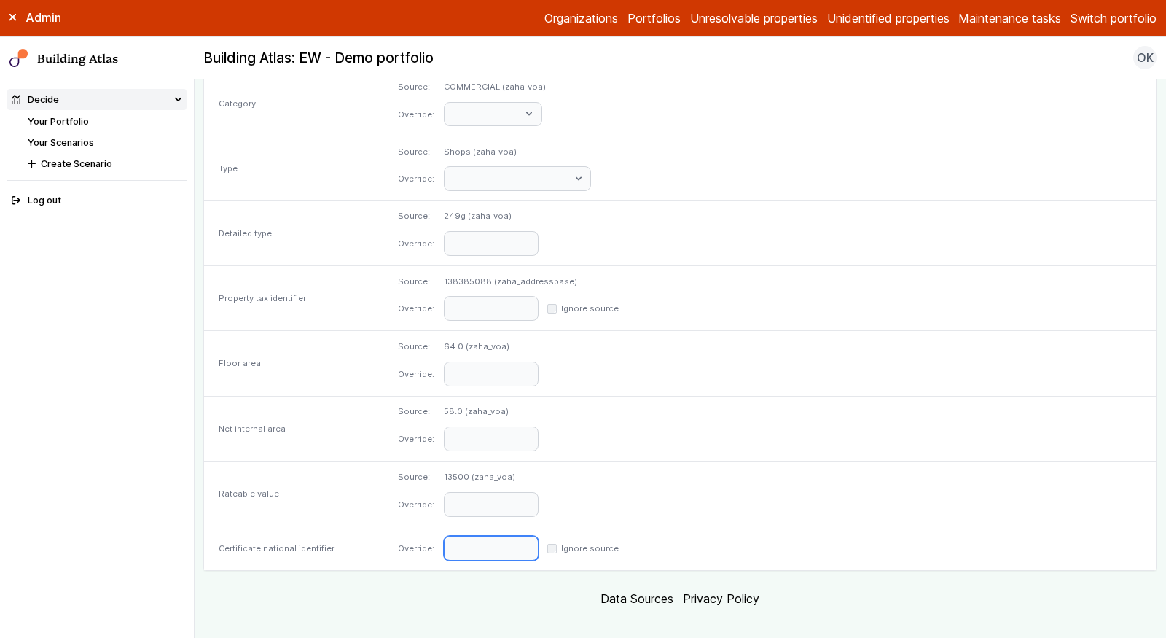
click at [539, 544] on input "text" at bounding box center [491, 548] width 95 height 25
paste input "**********"
type input "**********"
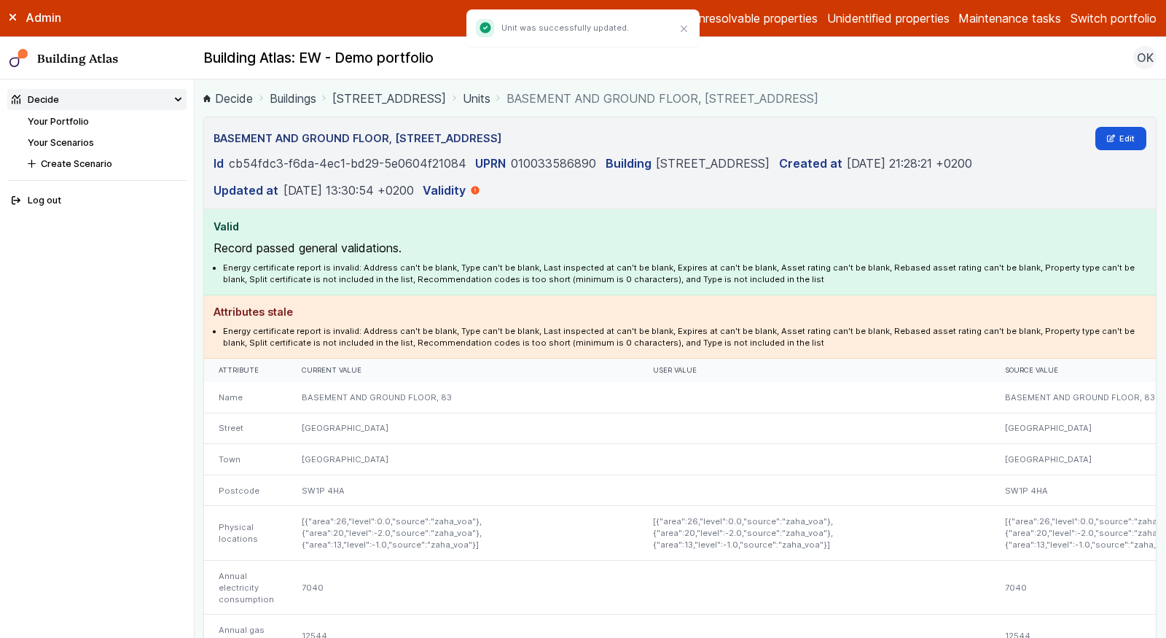
click at [68, 125] on link "Your Portfolio" at bounding box center [58, 121] width 61 height 11
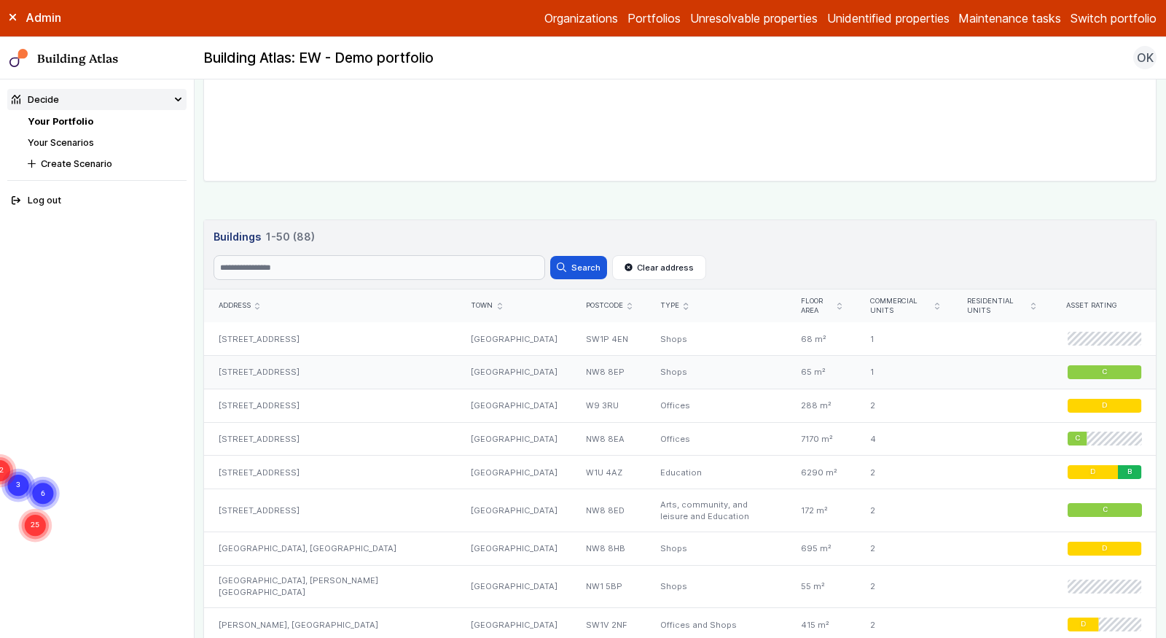
scroll to position [420, 0]
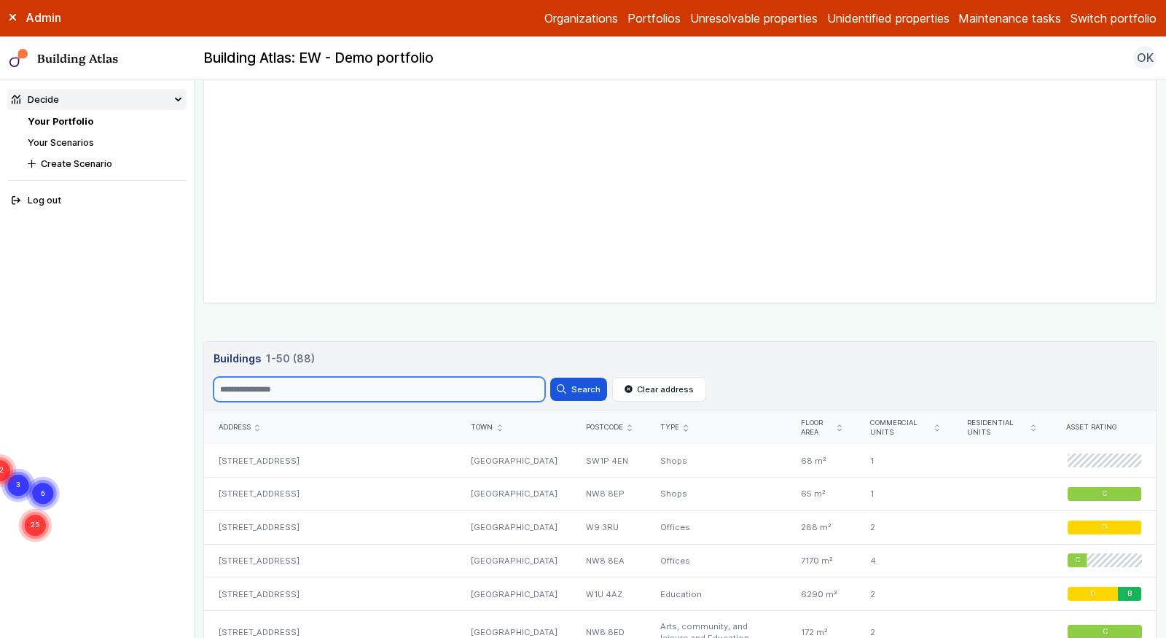
click at [301, 377] on input "Search" at bounding box center [380, 389] width 332 height 25
paste input "********"
click at [550, 377] on button "Search" at bounding box center [578, 388] width 57 height 23
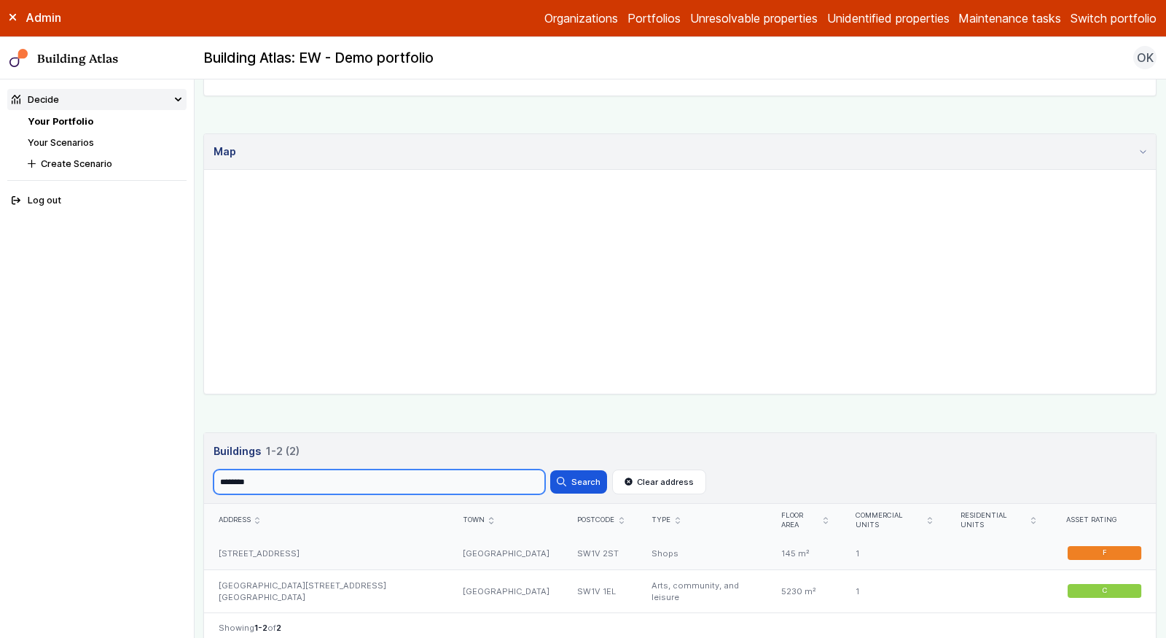
scroll to position [415, 0]
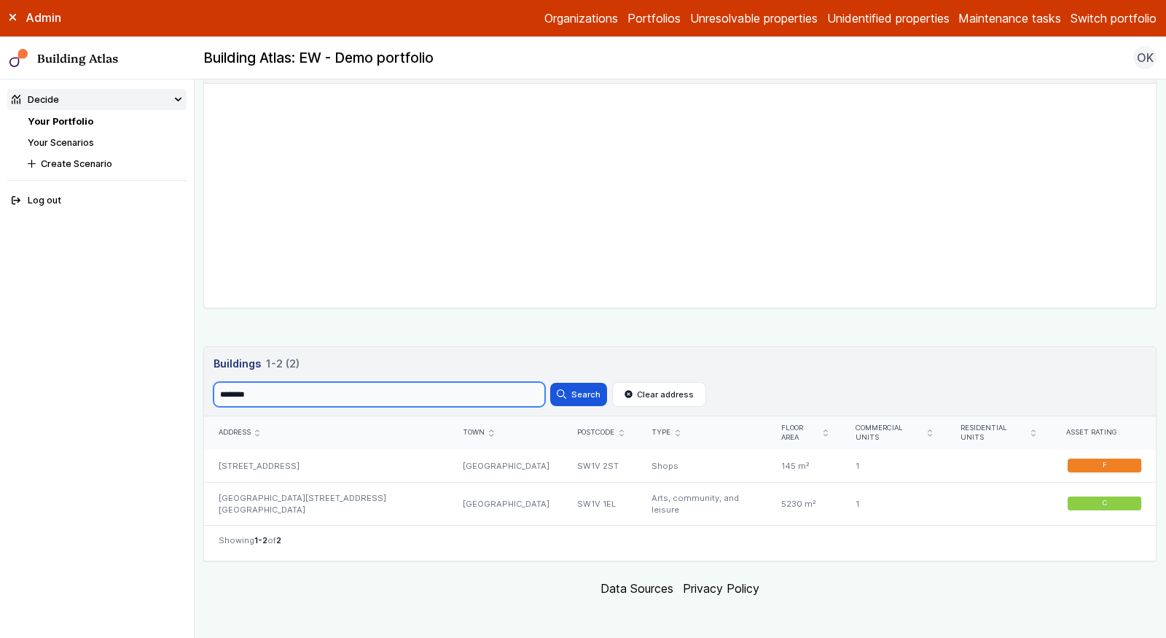
click at [402, 388] on input "********" at bounding box center [380, 394] width 332 height 25
paste input "search"
type input "******"
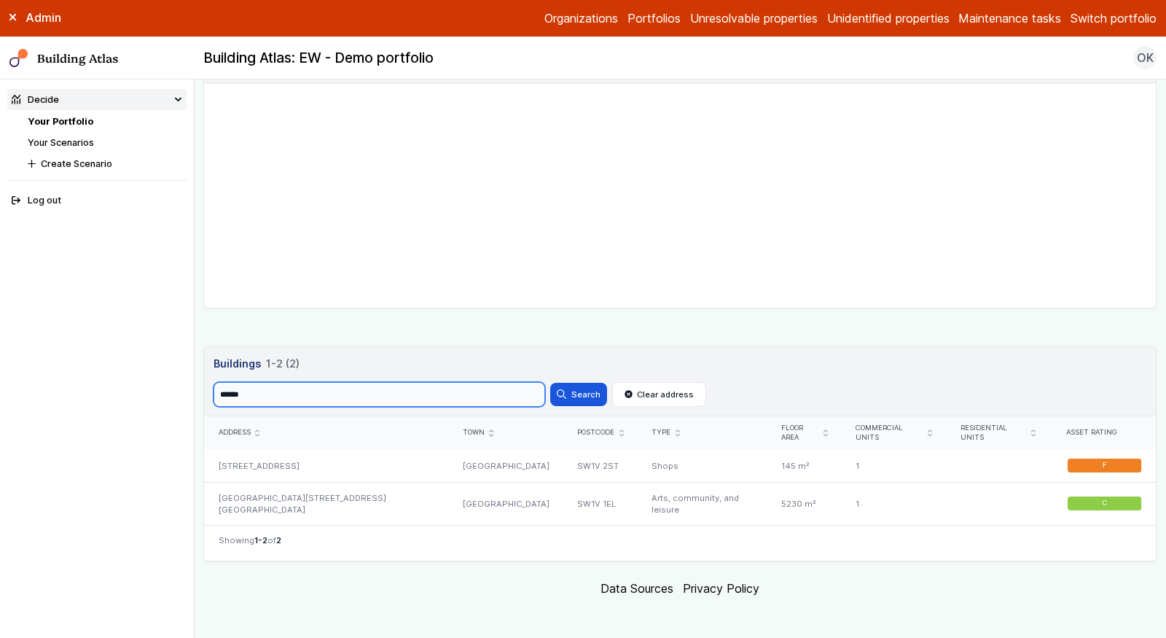
click at [550, 383] on button "Search" at bounding box center [578, 394] width 57 height 23
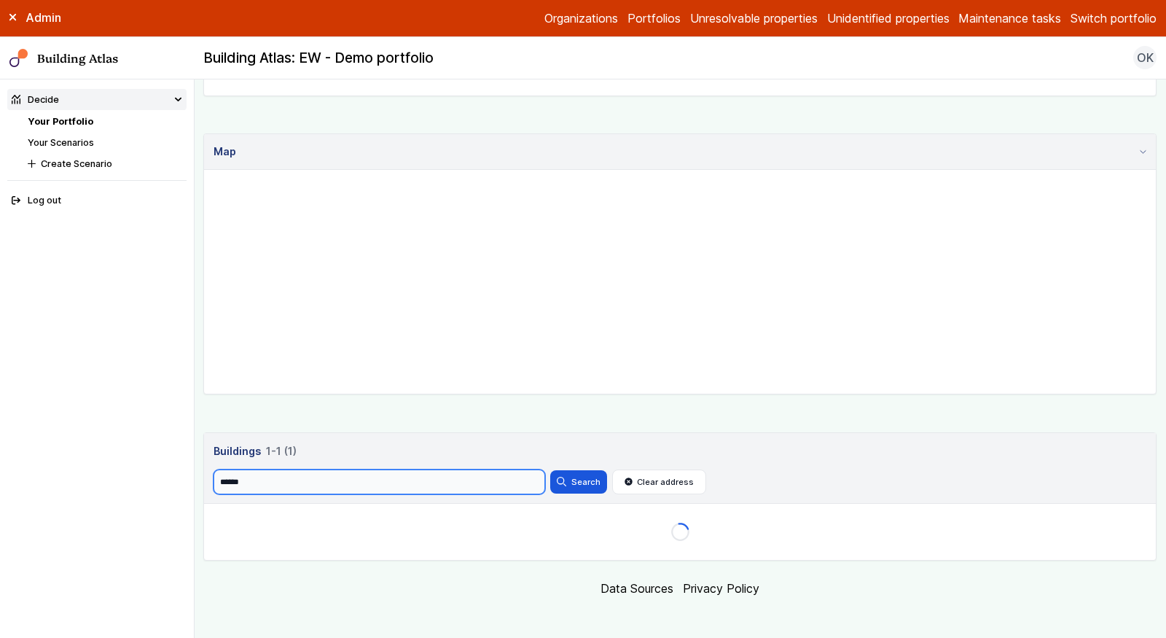
scroll to position [363, 0]
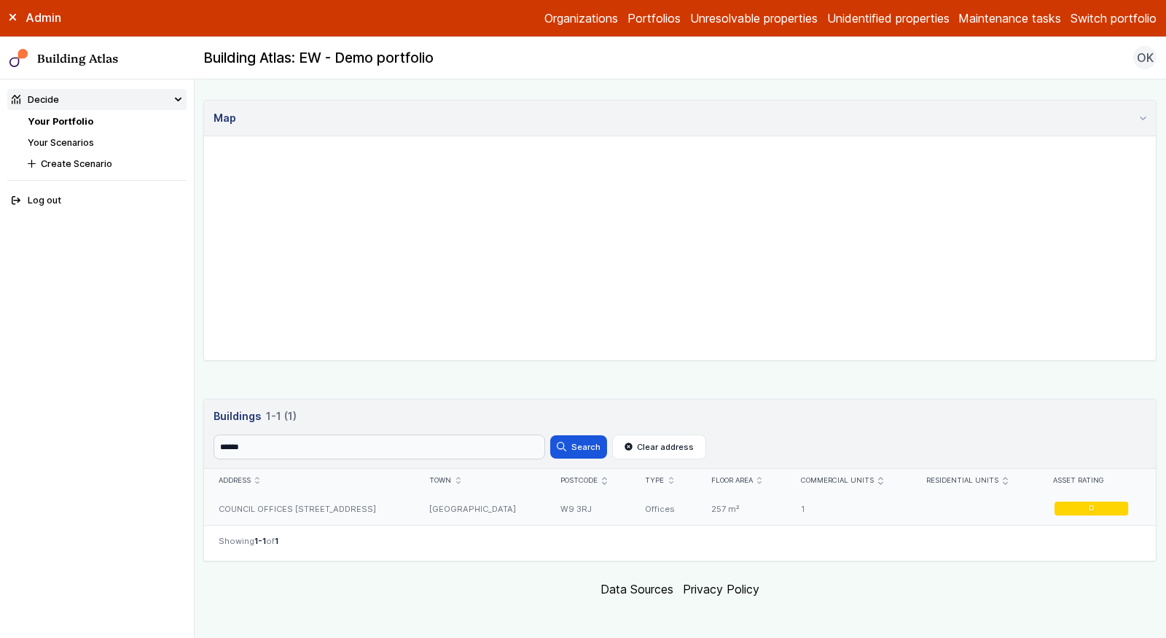
click at [367, 506] on div "COUNCIL OFFICES [STREET_ADDRESS]" at bounding box center [309, 508] width 211 height 33
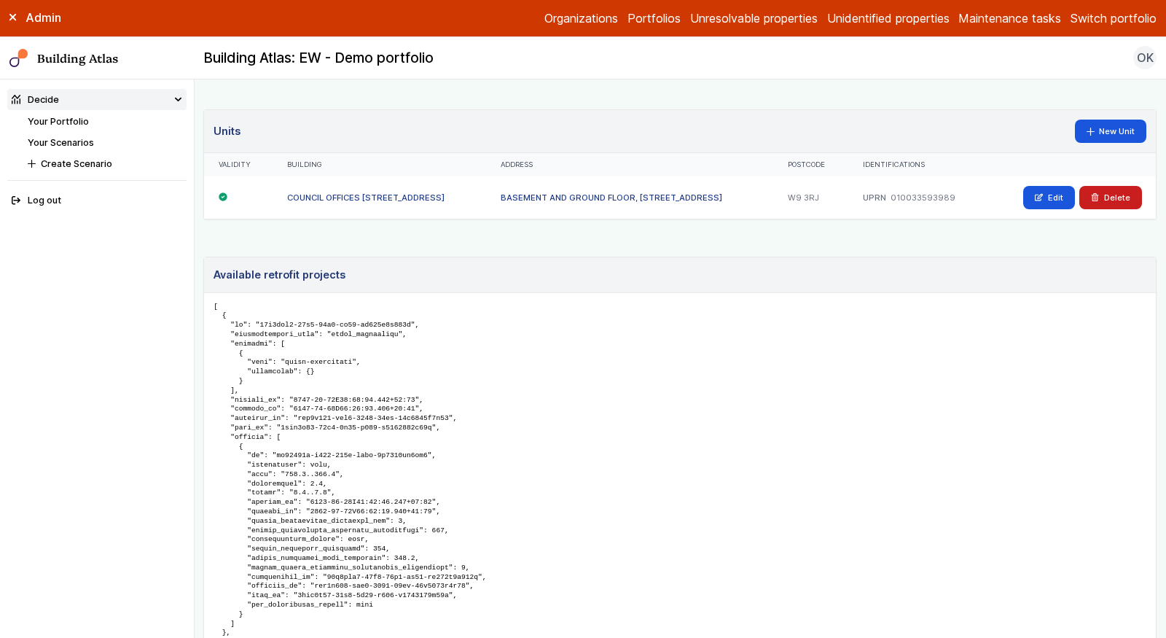
scroll to position [770, 0]
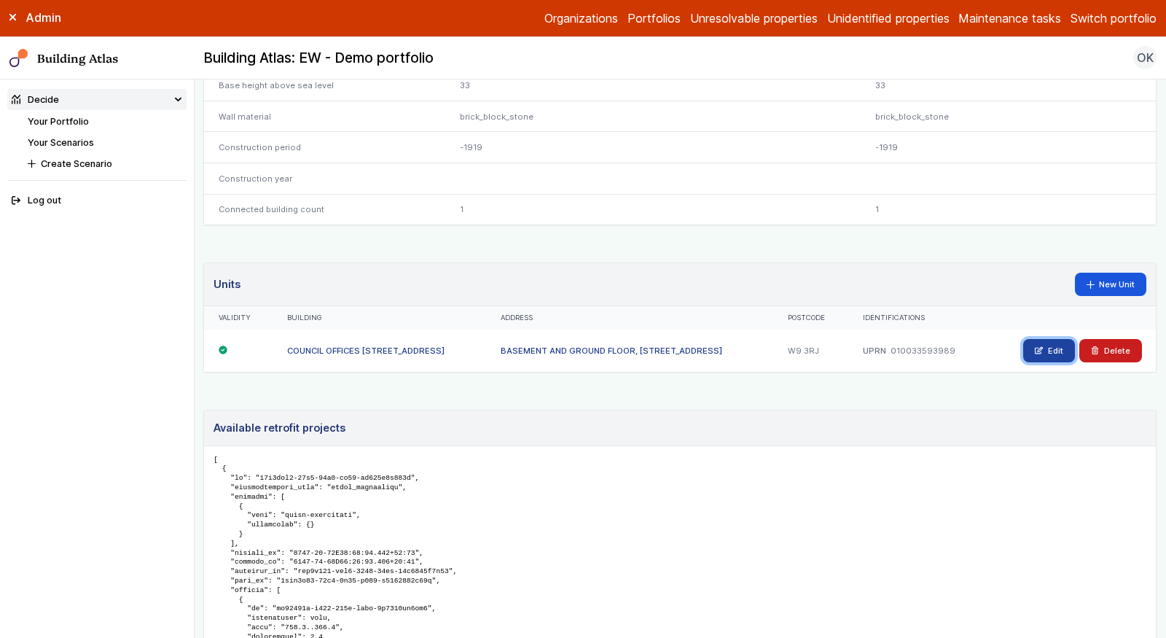
click at [1058, 340] on link "Edit" at bounding box center [1049, 350] width 52 height 23
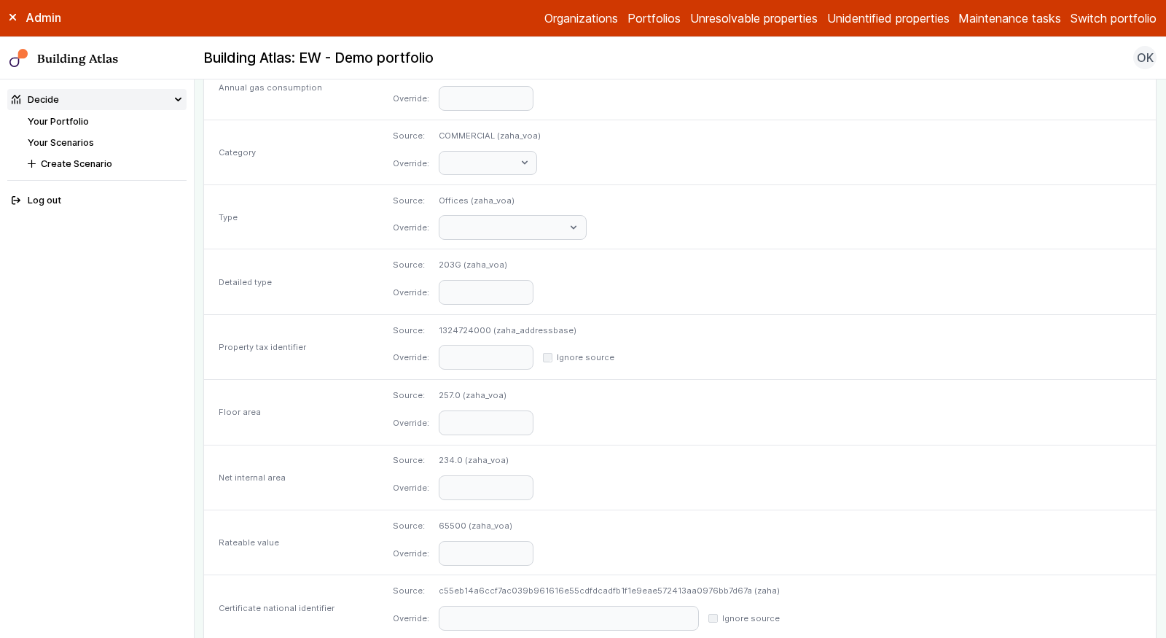
scroll to position [636, 0]
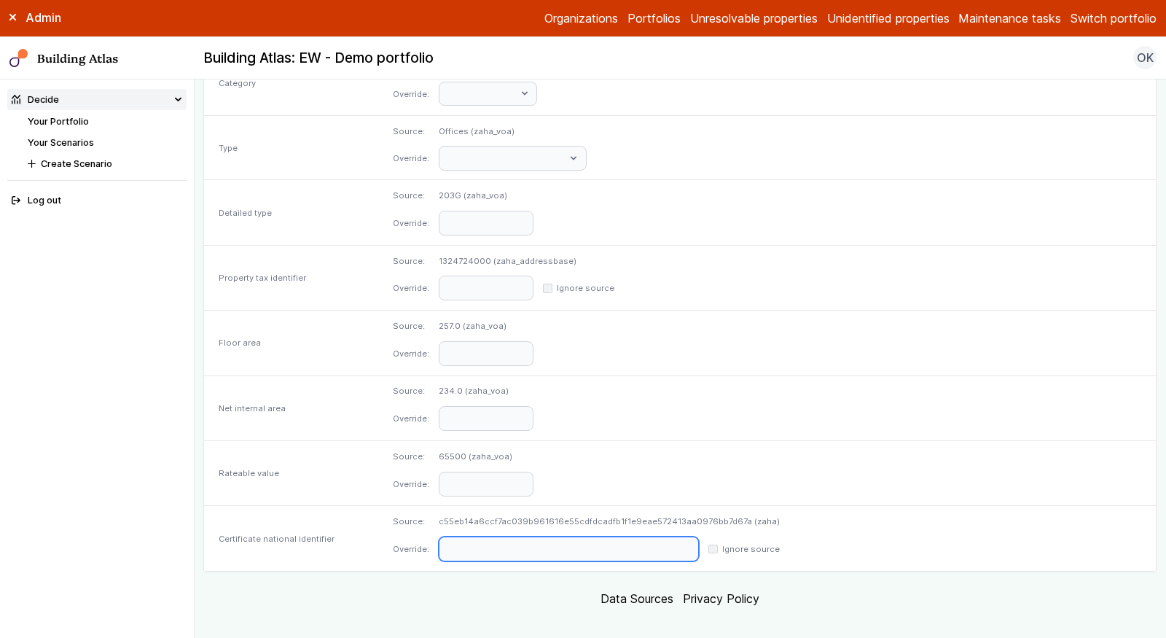
click at [608, 538] on input "text" at bounding box center [569, 548] width 260 height 25
paste input "**********"
type input "**********"
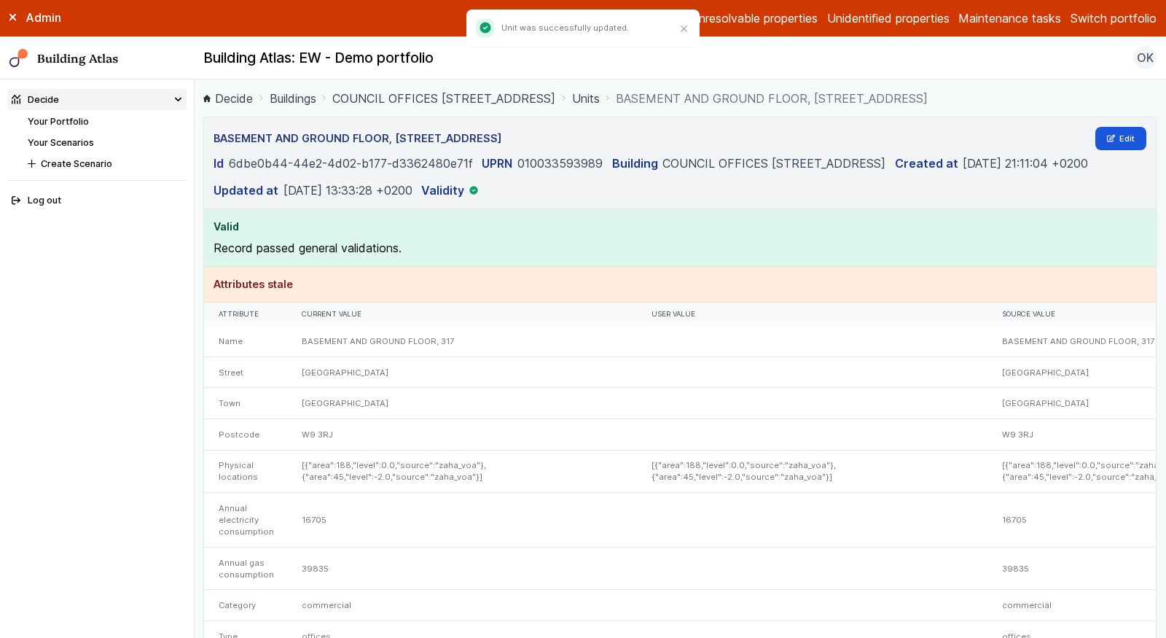
click at [58, 127] on li "Your Portfolio" at bounding box center [107, 121] width 159 height 14
click at [68, 120] on link "Your Portfolio" at bounding box center [58, 121] width 61 height 11
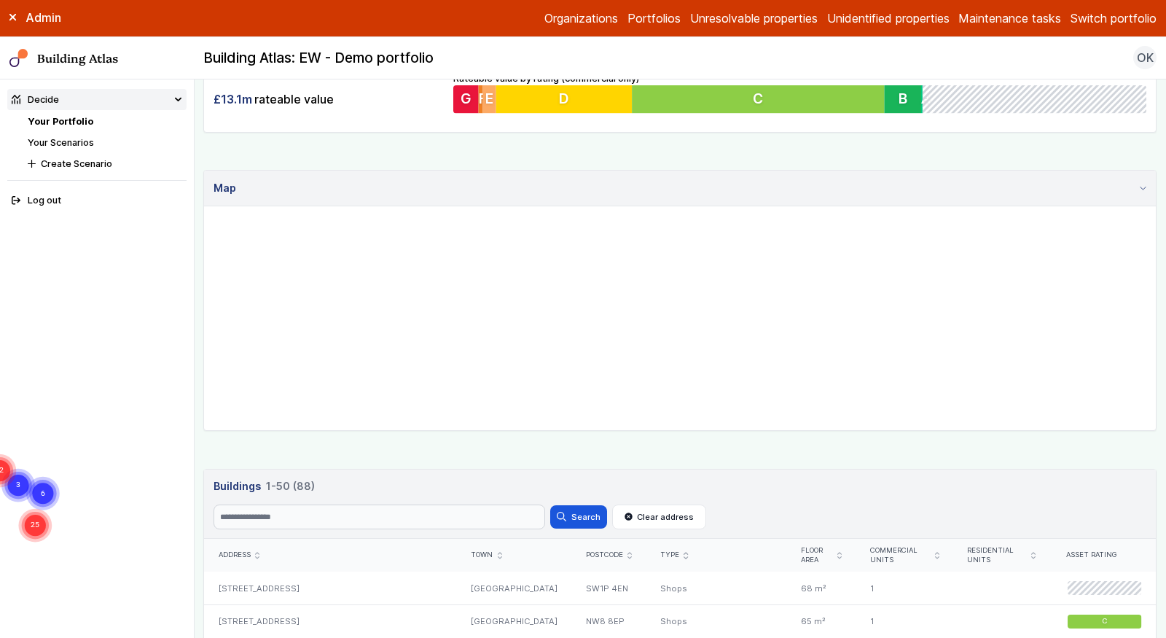
scroll to position [446, 0]
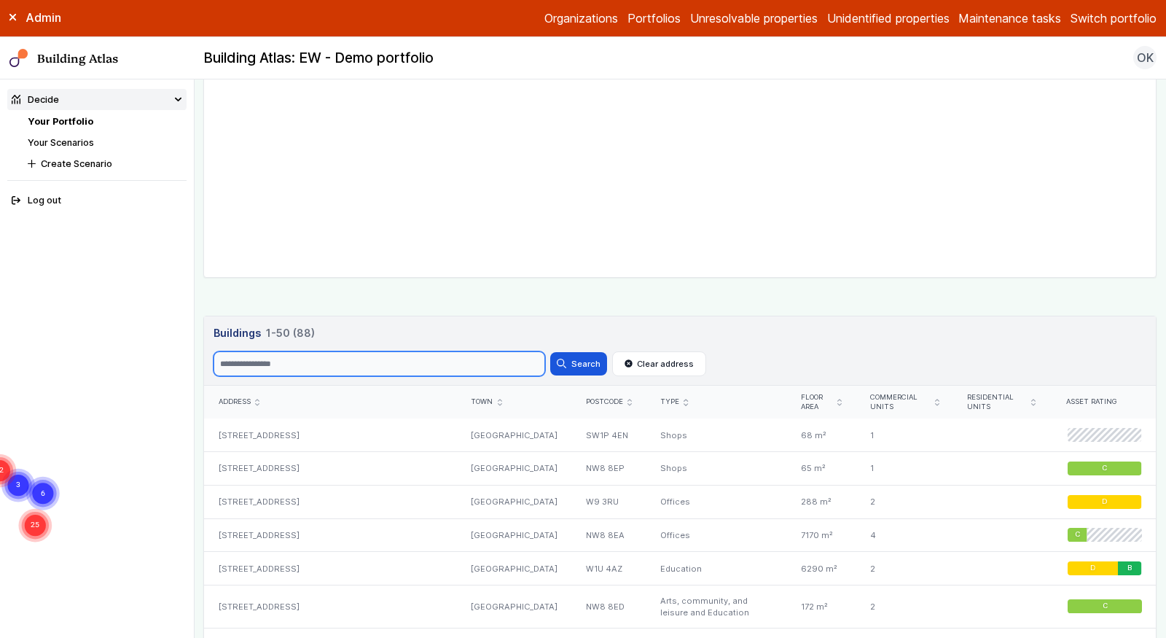
click at [297, 356] on input "Search" at bounding box center [380, 363] width 332 height 25
paste input "*******"
type input "*******"
click at [550, 352] on button "Search" at bounding box center [578, 363] width 57 height 23
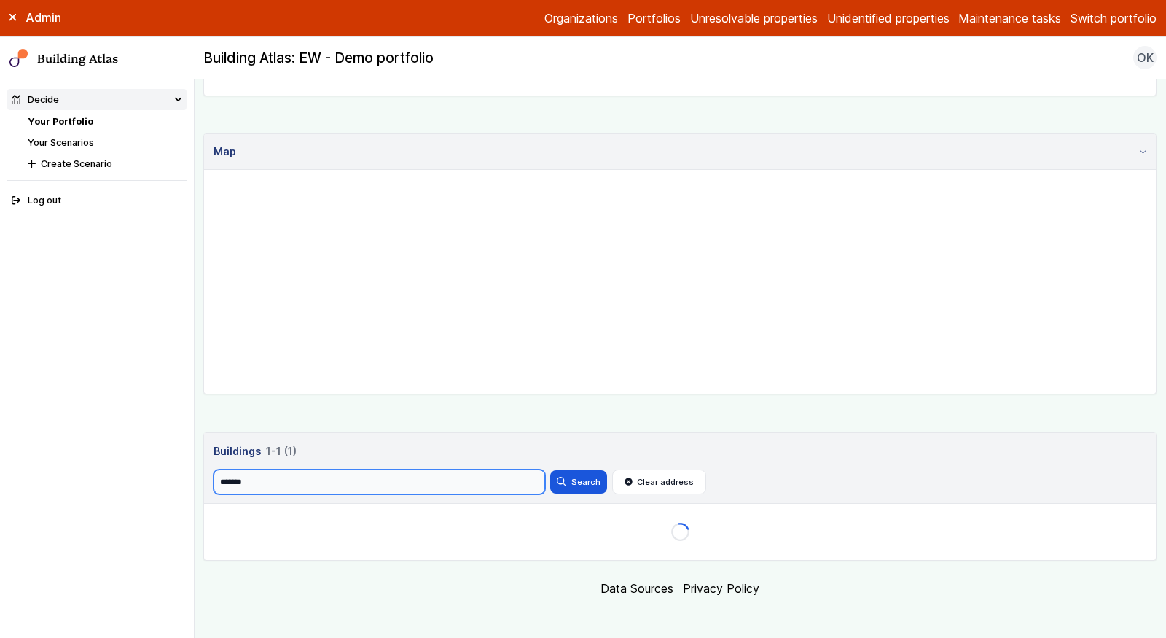
scroll to position [363, 0]
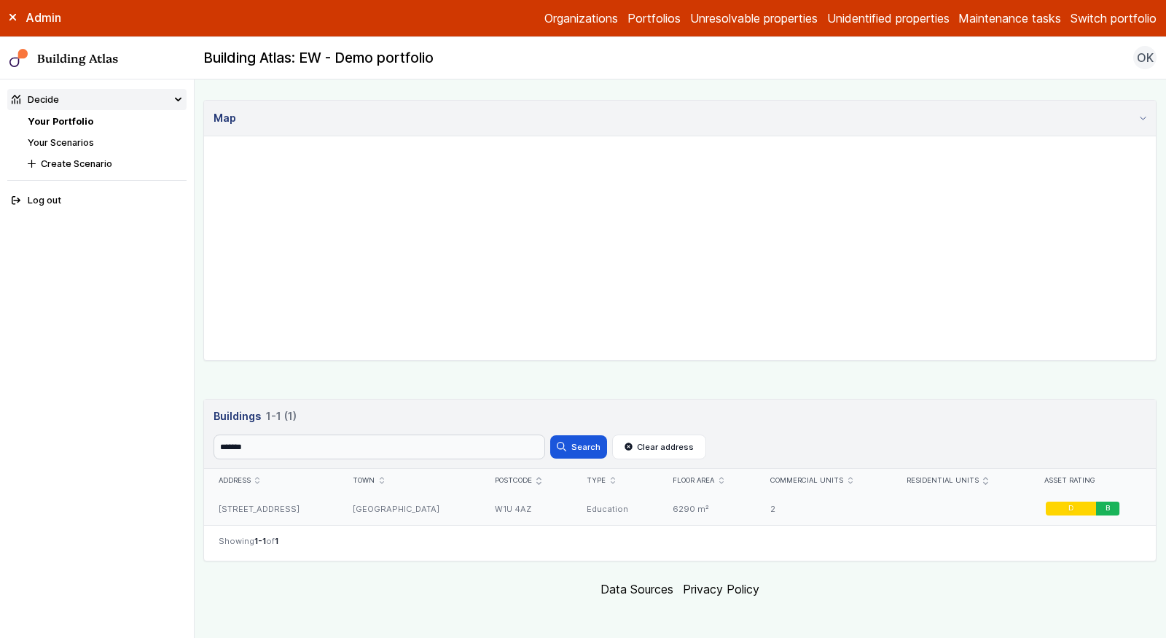
click at [481, 499] on div "W1U 4AZ" at bounding box center [527, 508] width 92 height 33
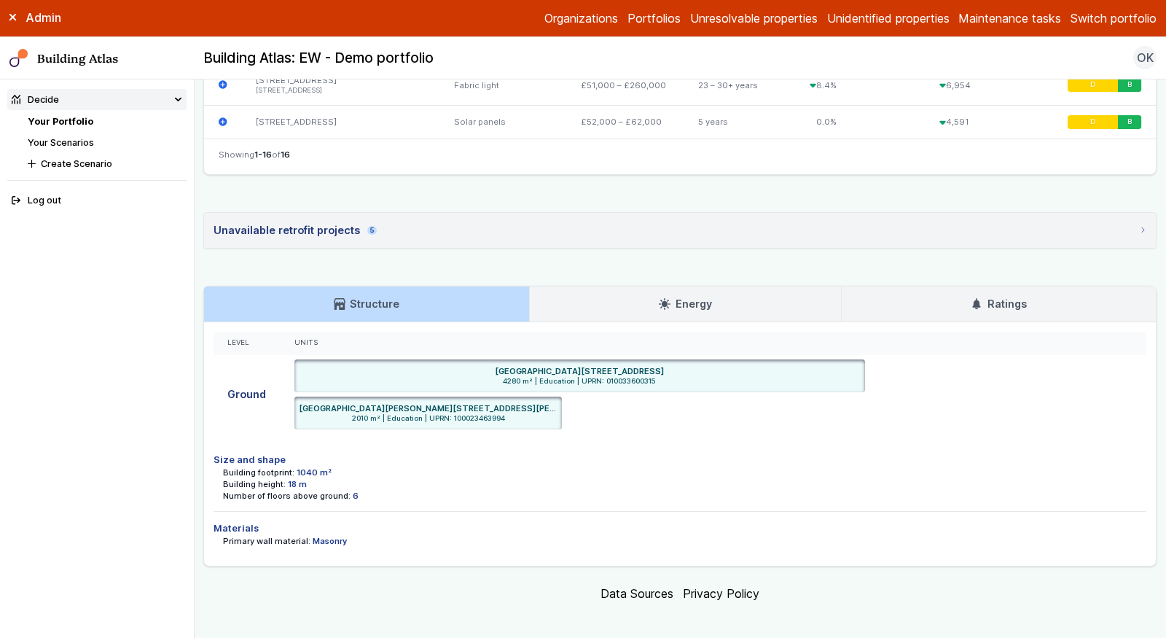
scroll to position [1250, 0]
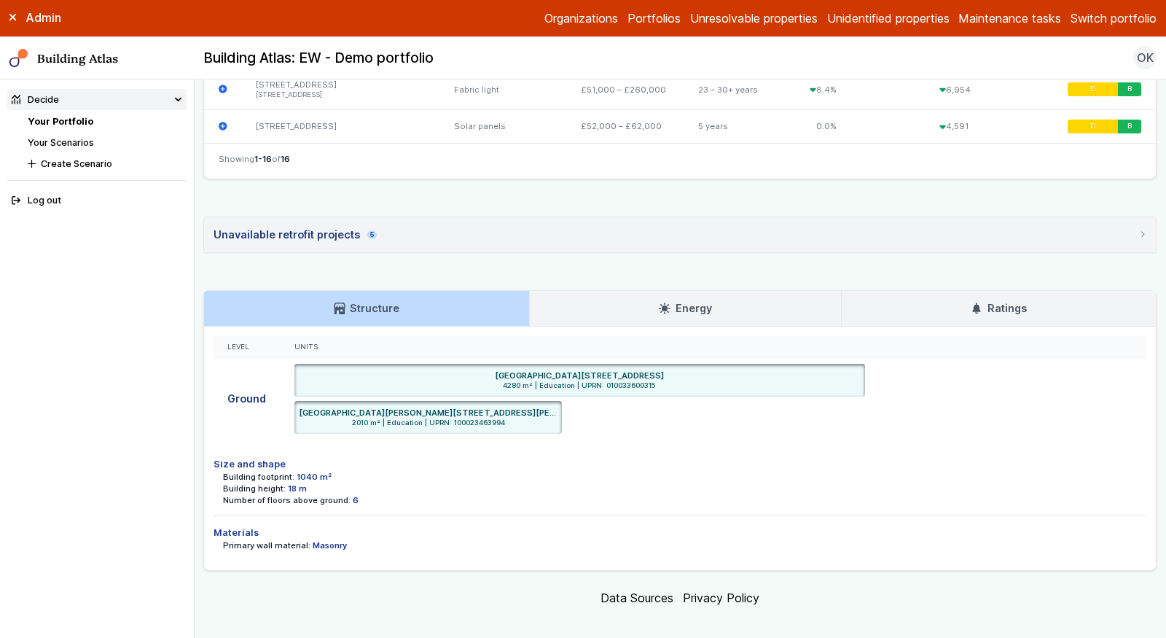
click at [985, 302] on h3 "Ratings" at bounding box center [998, 308] width 55 height 16
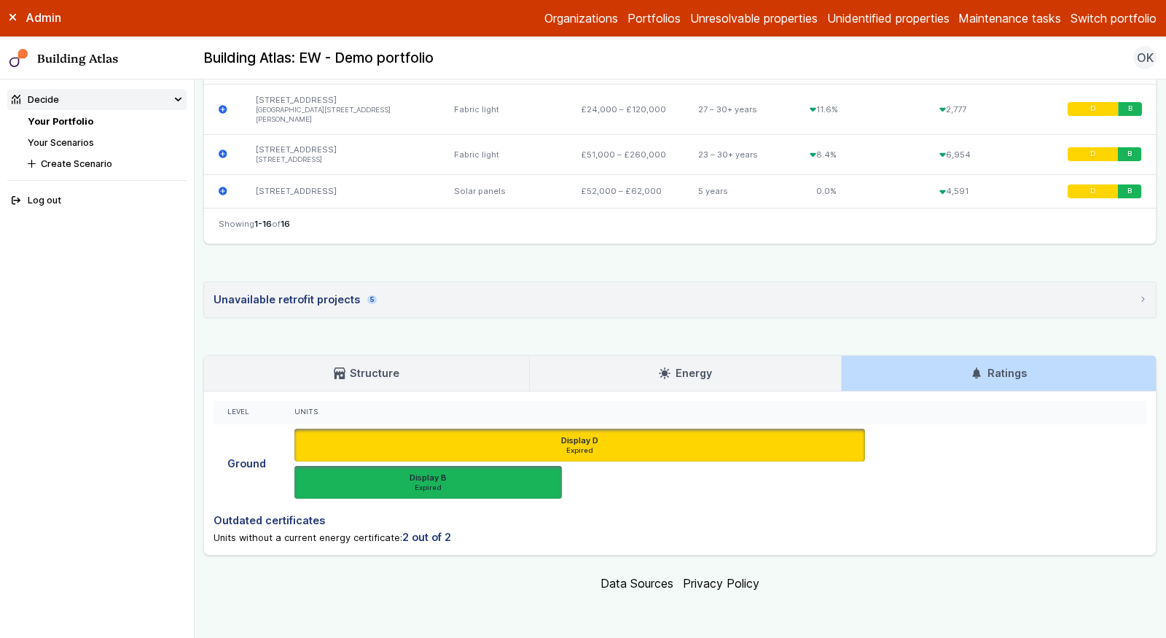
scroll to position [1175, 0]
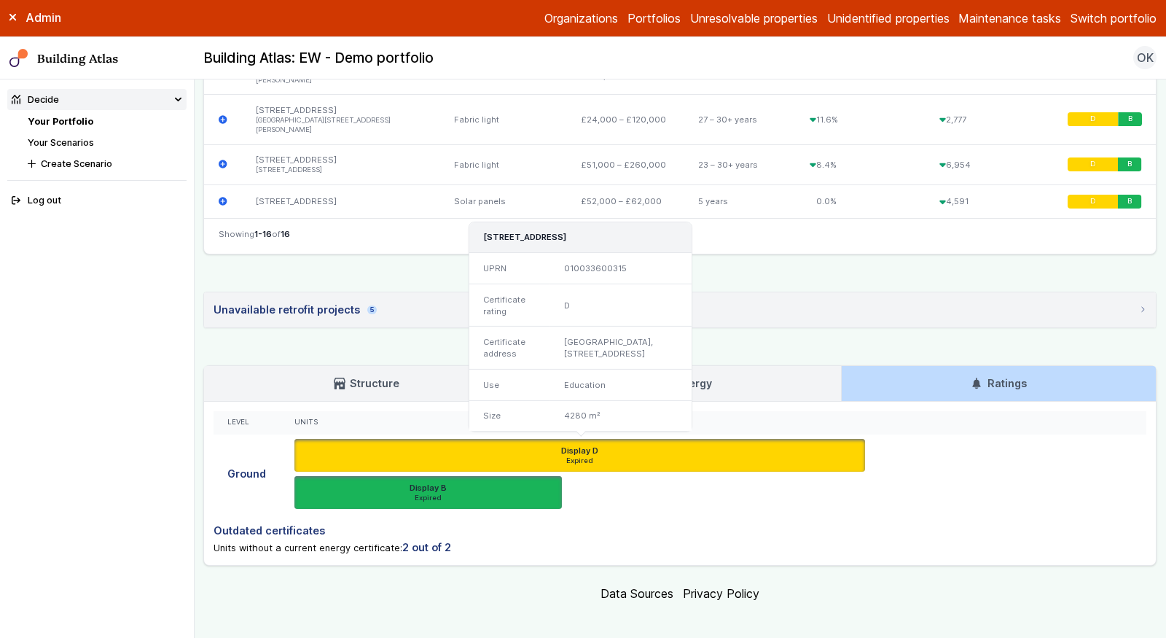
drag, startPoint x: 670, startPoint y: 231, endPoint x: 622, endPoint y: 231, distance: 47.4
click at [622, 231] on h3 "[STREET_ADDRESS]" at bounding box center [580, 237] width 195 height 12
copy h3 "W1U 4AZ"
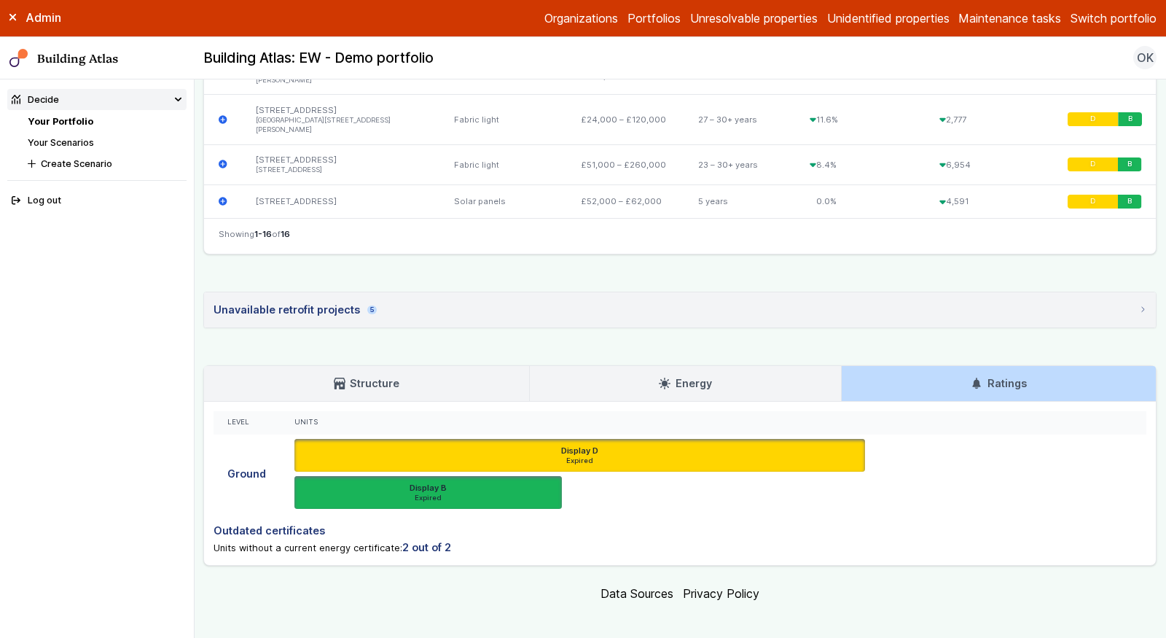
click at [58, 120] on link "Your Portfolio" at bounding box center [61, 121] width 66 height 11
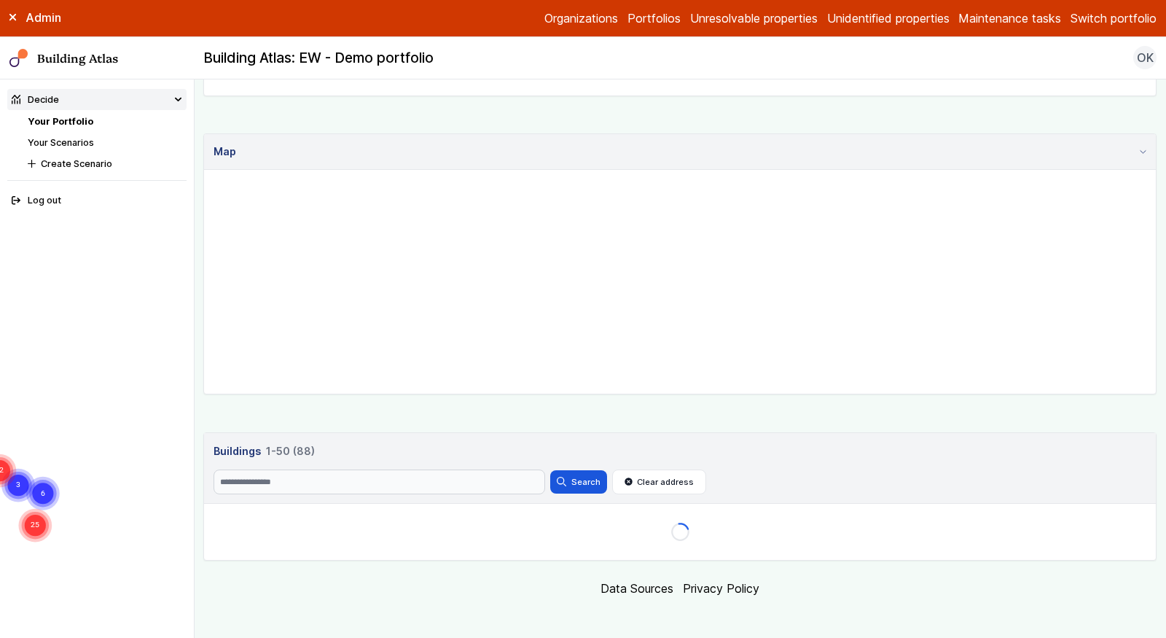
scroll to position [329, 0]
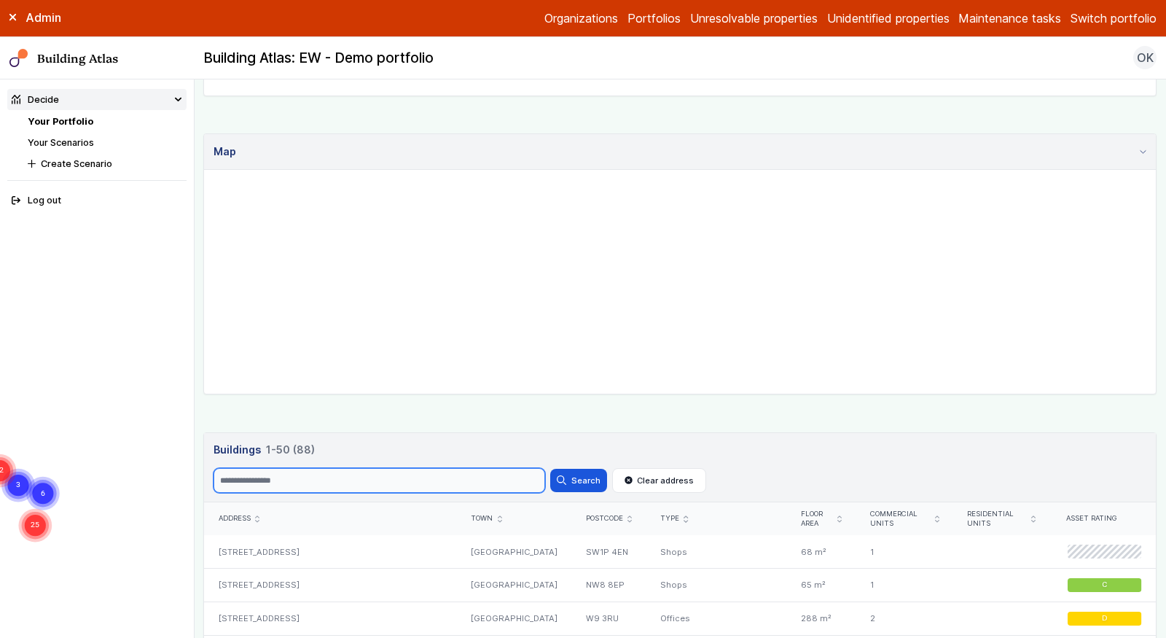
click at [364, 479] on input "Search" at bounding box center [380, 480] width 332 height 25
paste input "**********"
click at [550, 469] on button "Search" at bounding box center [578, 480] width 57 height 23
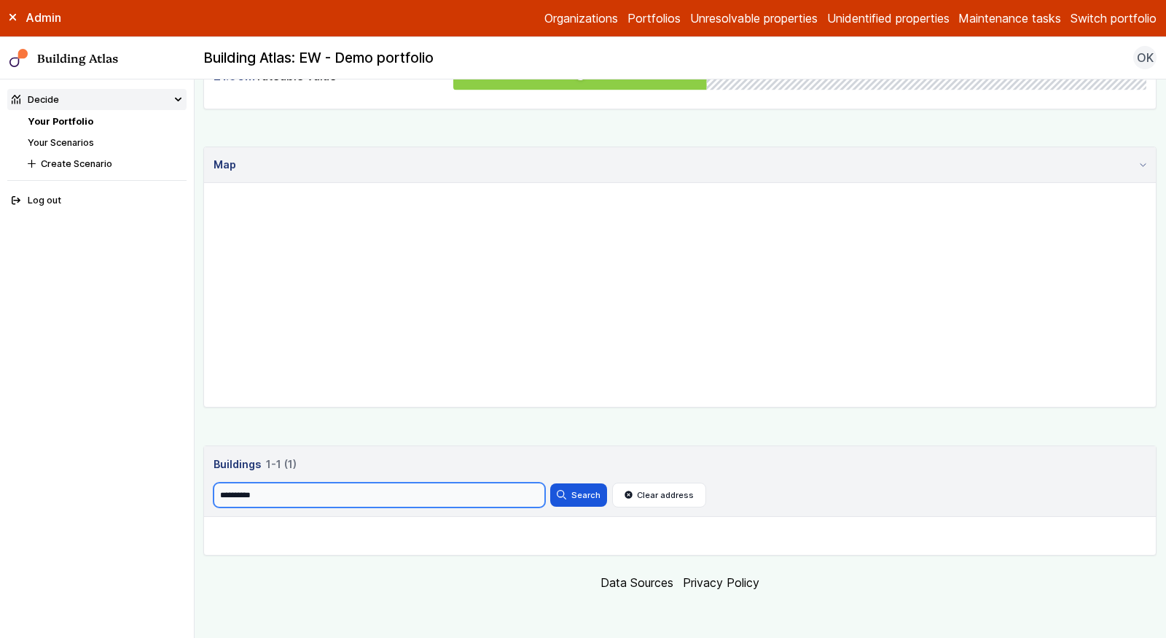
scroll to position [329, 0]
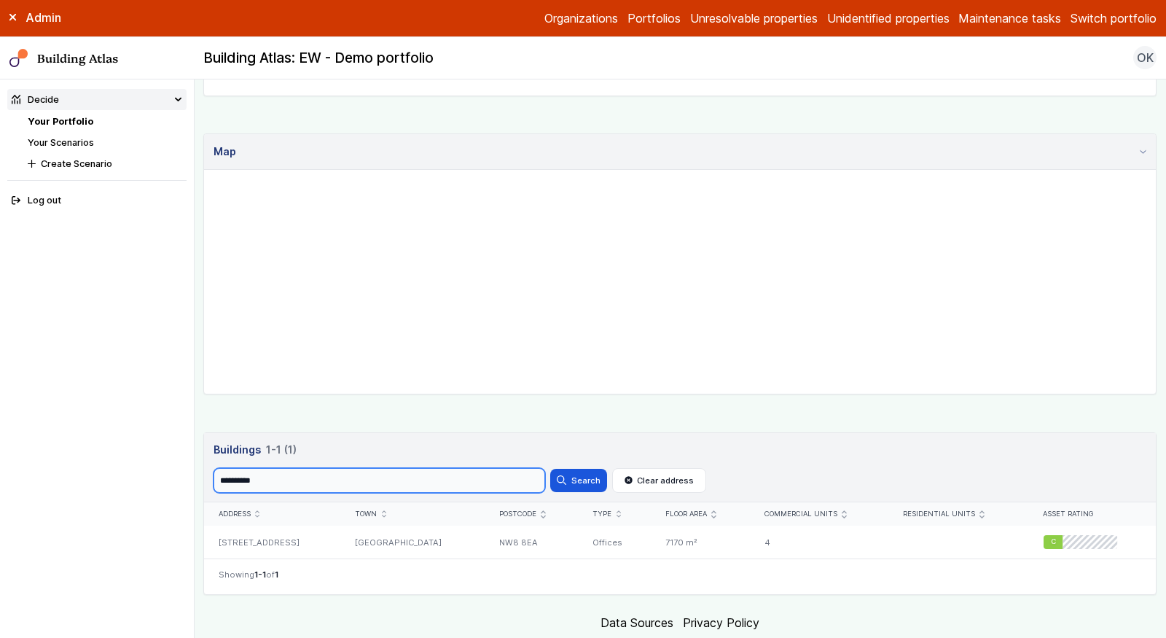
click at [442, 475] on input "**********" at bounding box center [380, 480] width 332 height 25
paste input "search"
type input "*******"
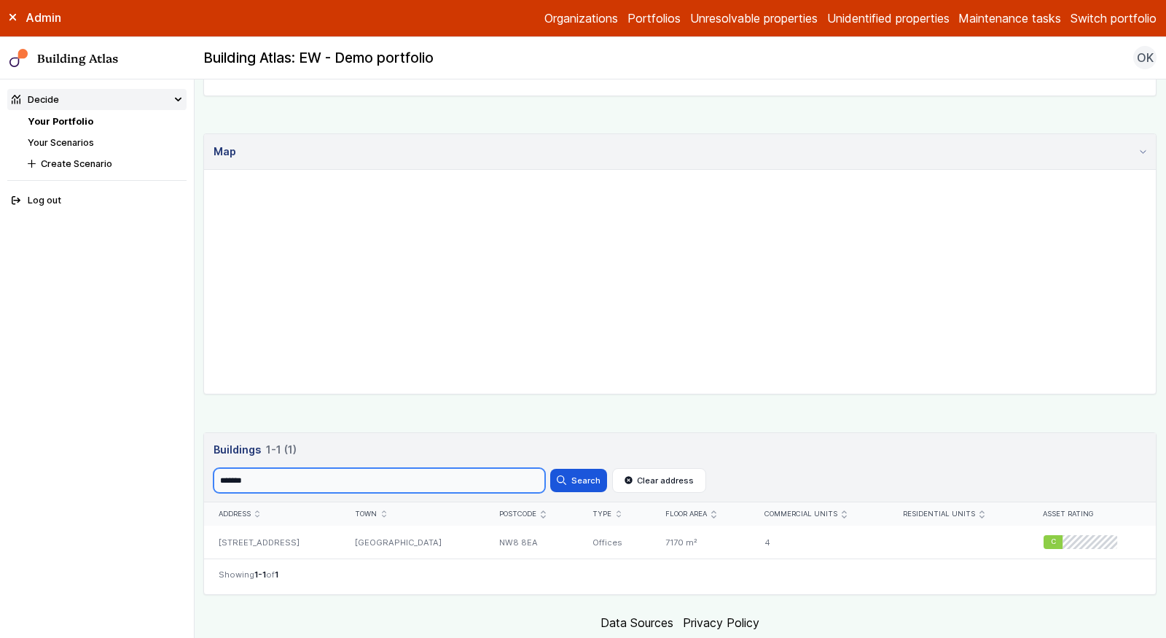
click at [550, 469] on button "Search" at bounding box center [578, 480] width 57 height 23
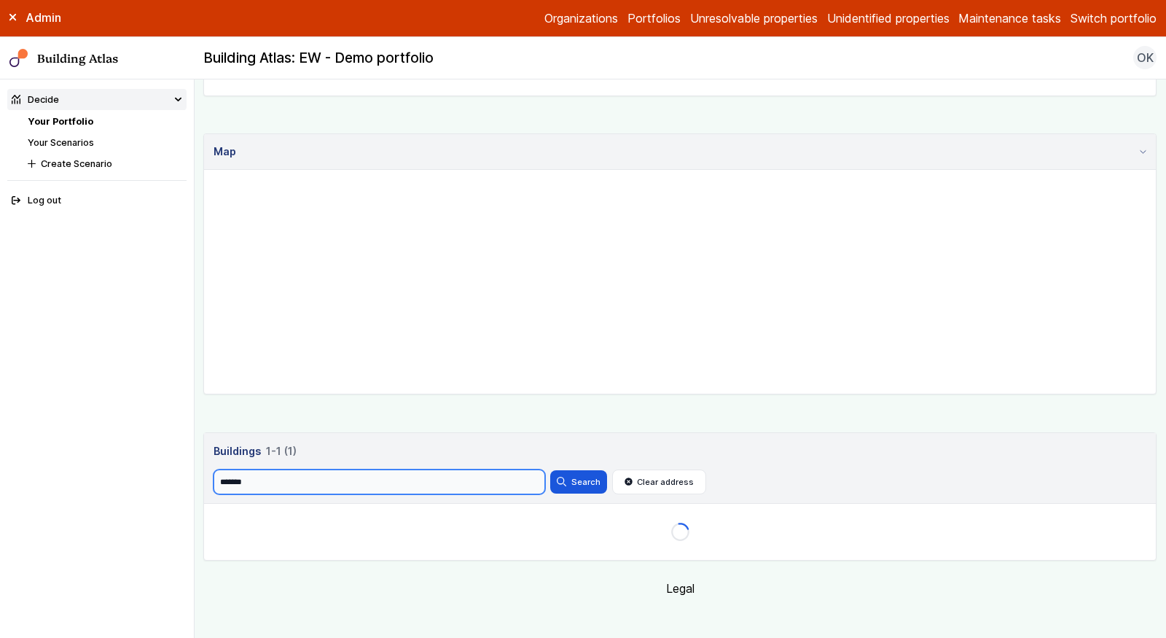
scroll to position [329, 0]
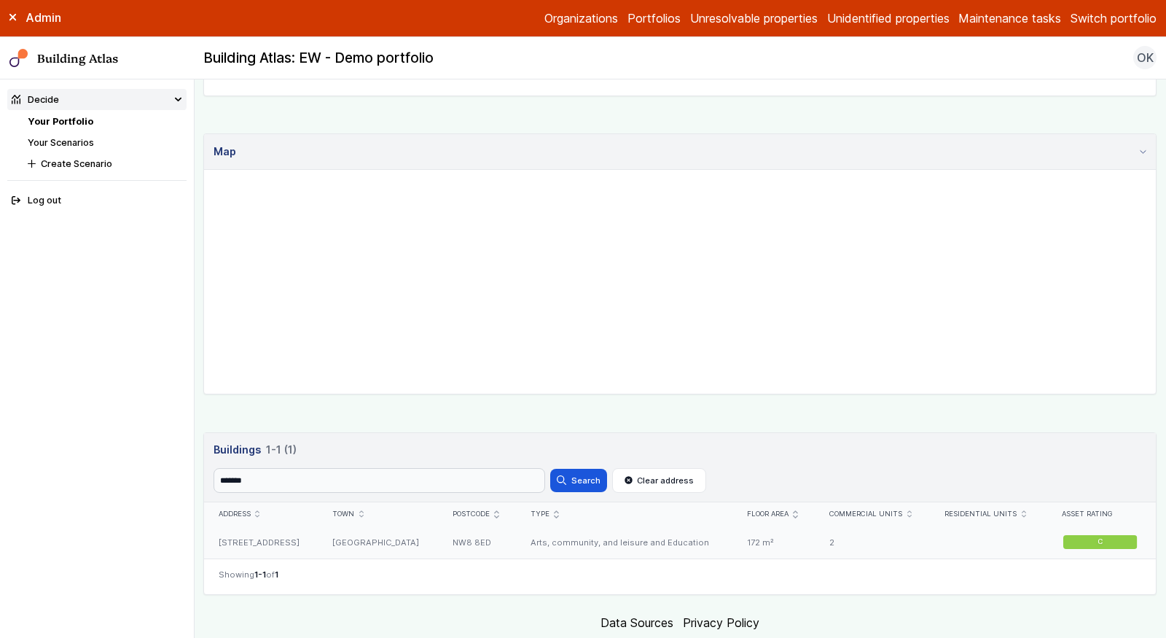
click at [566, 544] on div "Arts, community, and leisure and Education" at bounding box center [625, 541] width 216 height 33
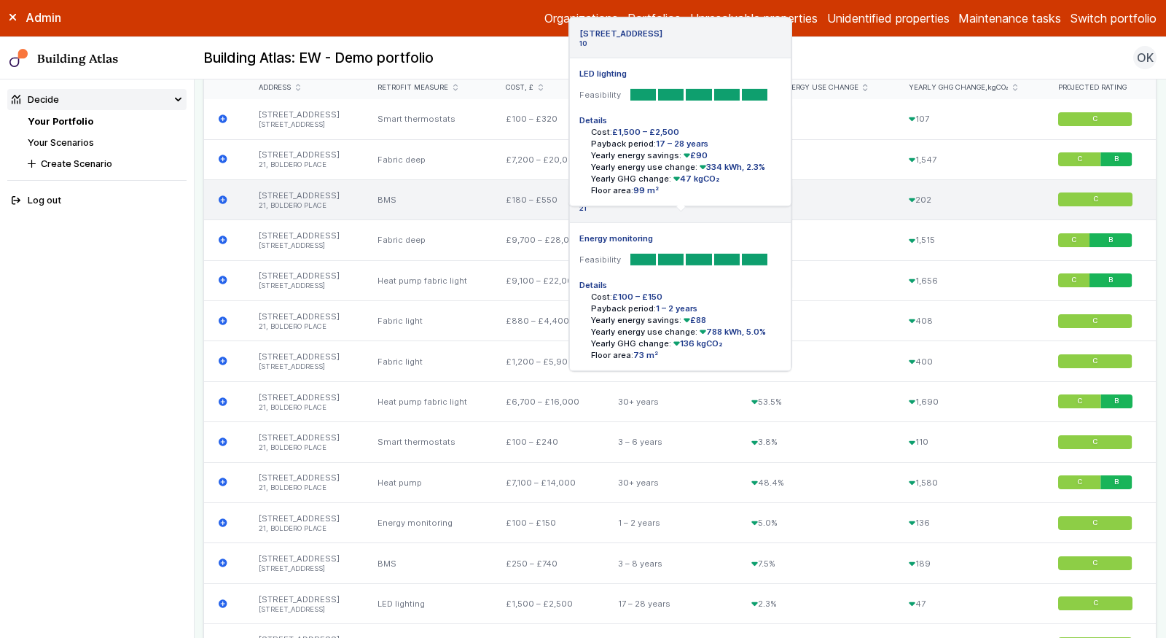
scroll to position [1161, 0]
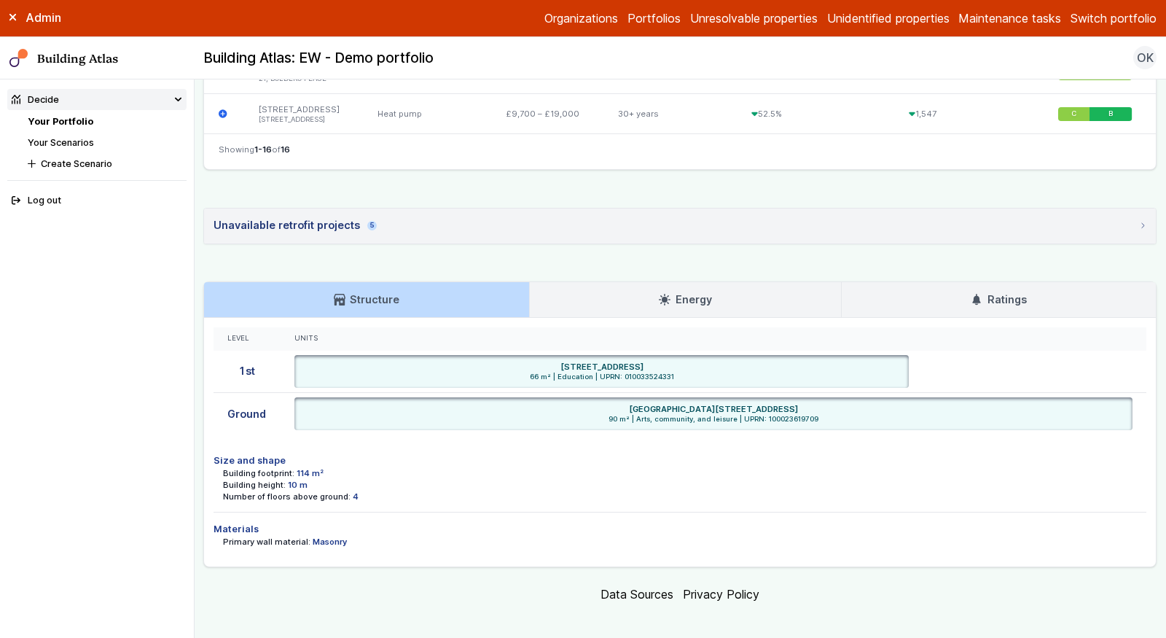
click at [1004, 291] on h3 "Ratings" at bounding box center [998, 299] width 55 height 16
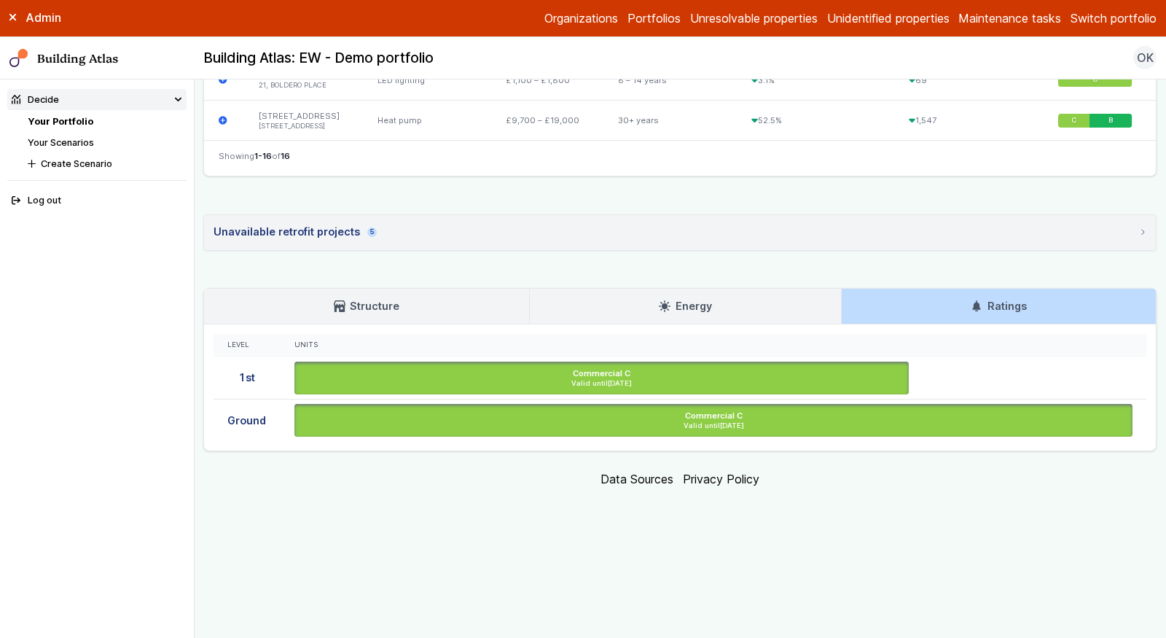
scroll to position [1040, 0]
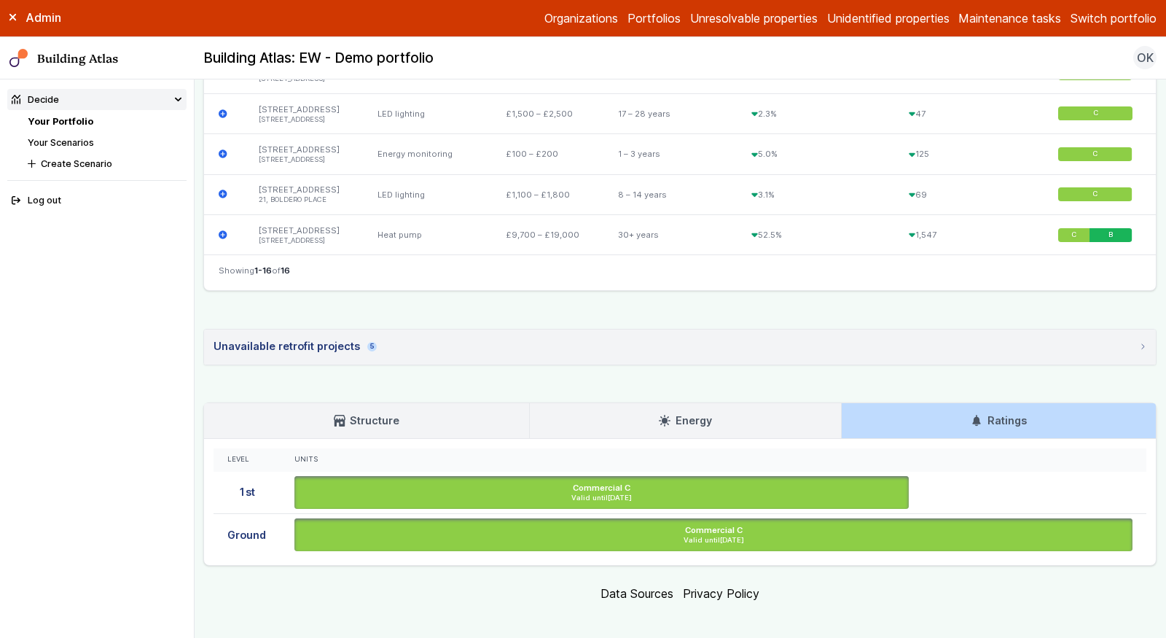
click at [77, 120] on link "Your Portfolio" at bounding box center [61, 121] width 66 height 11
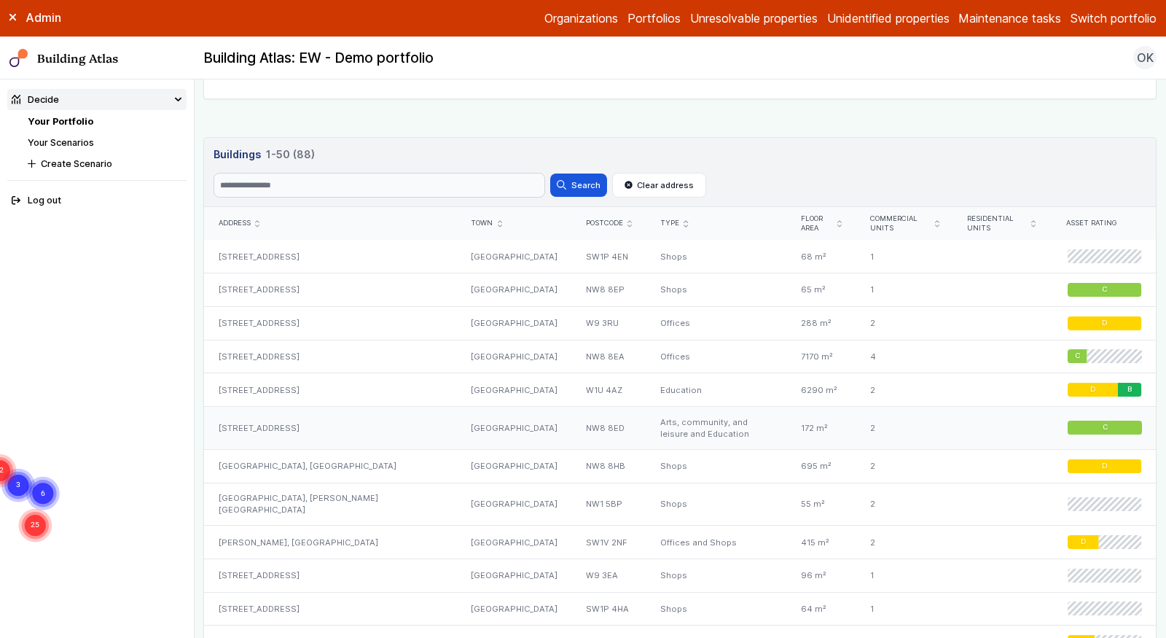
scroll to position [506, 0]
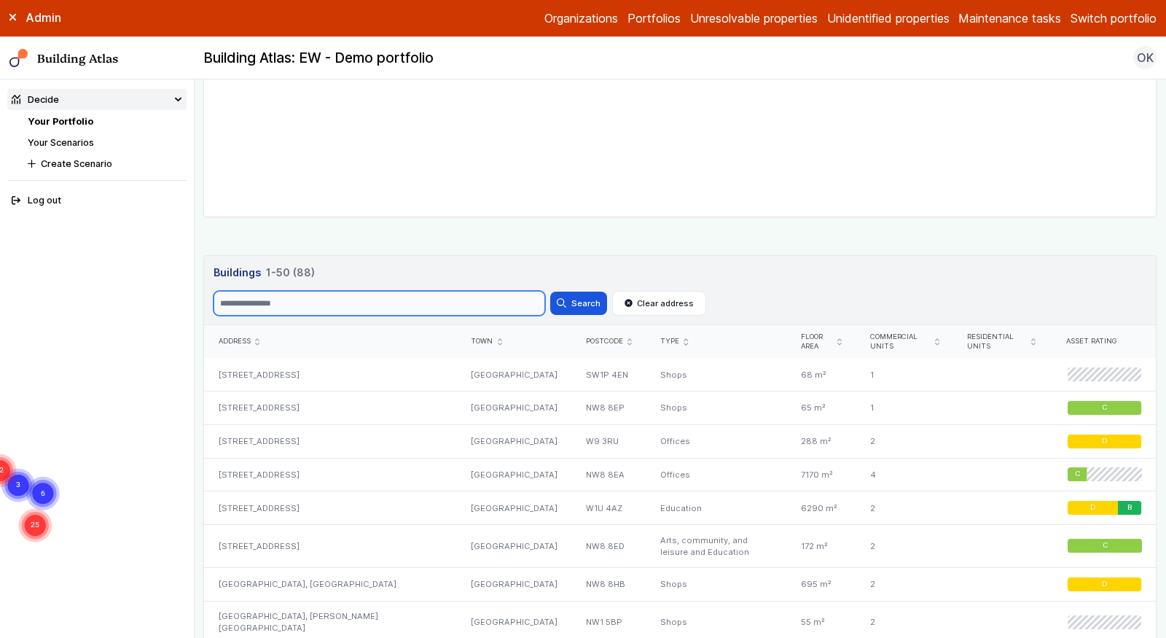
click at [263, 299] on input "Search" at bounding box center [380, 303] width 332 height 25
click at [550, 291] on button "Search" at bounding box center [578, 302] width 57 height 23
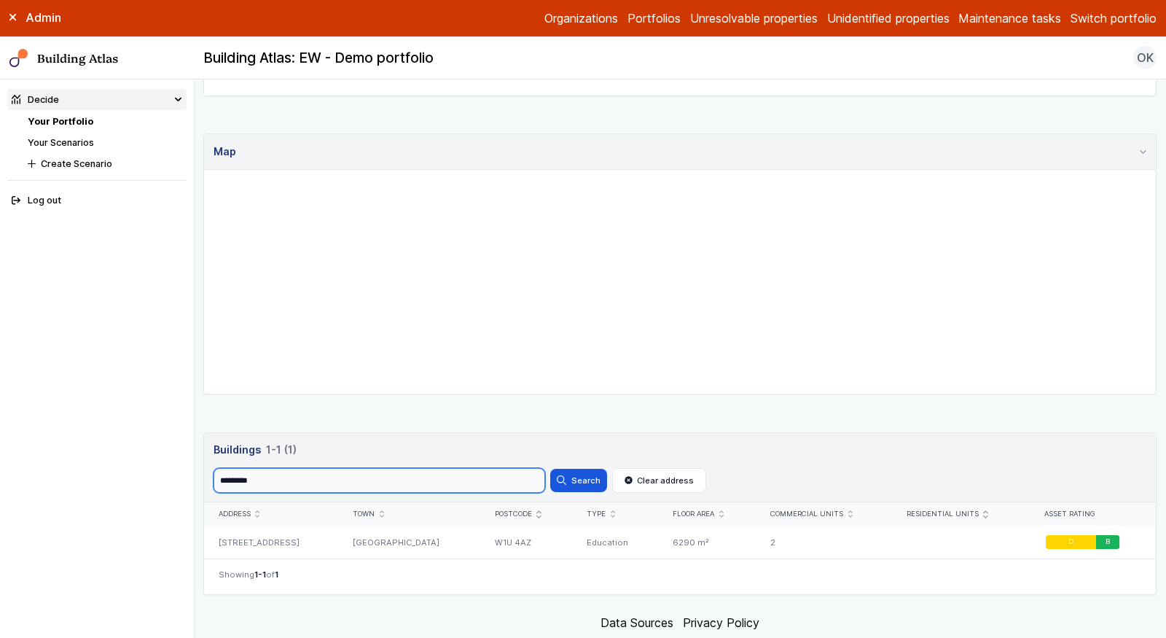
scroll to position [363, 0]
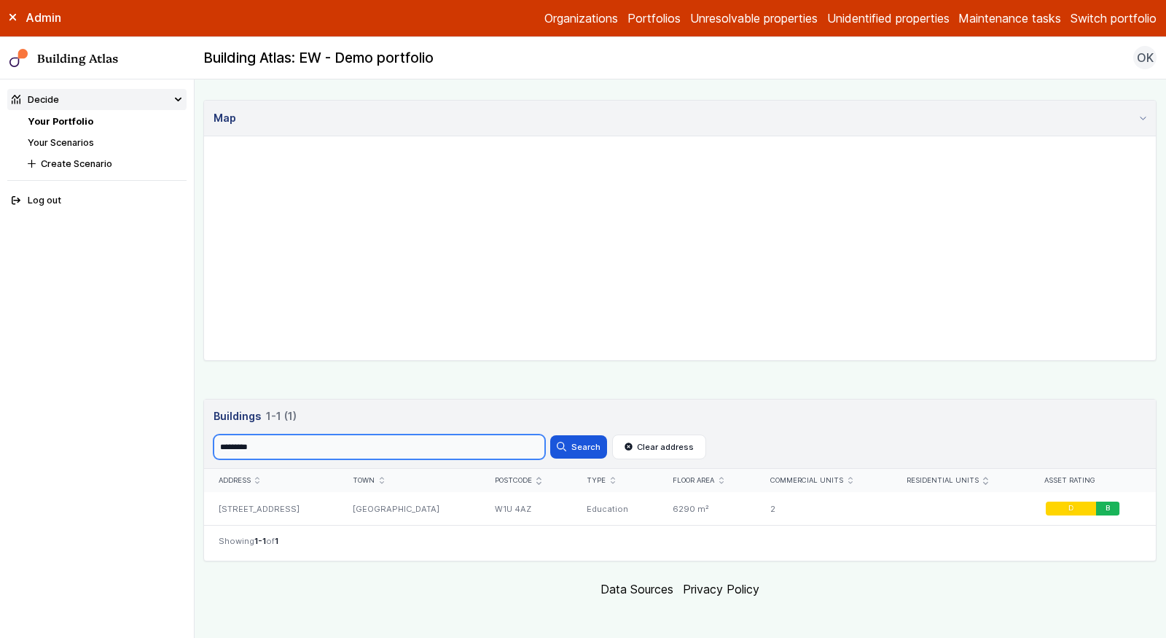
click at [275, 450] on input "*********" at bounding box center [380, 446] width 332 height 25
paste input "search"
type input "********"
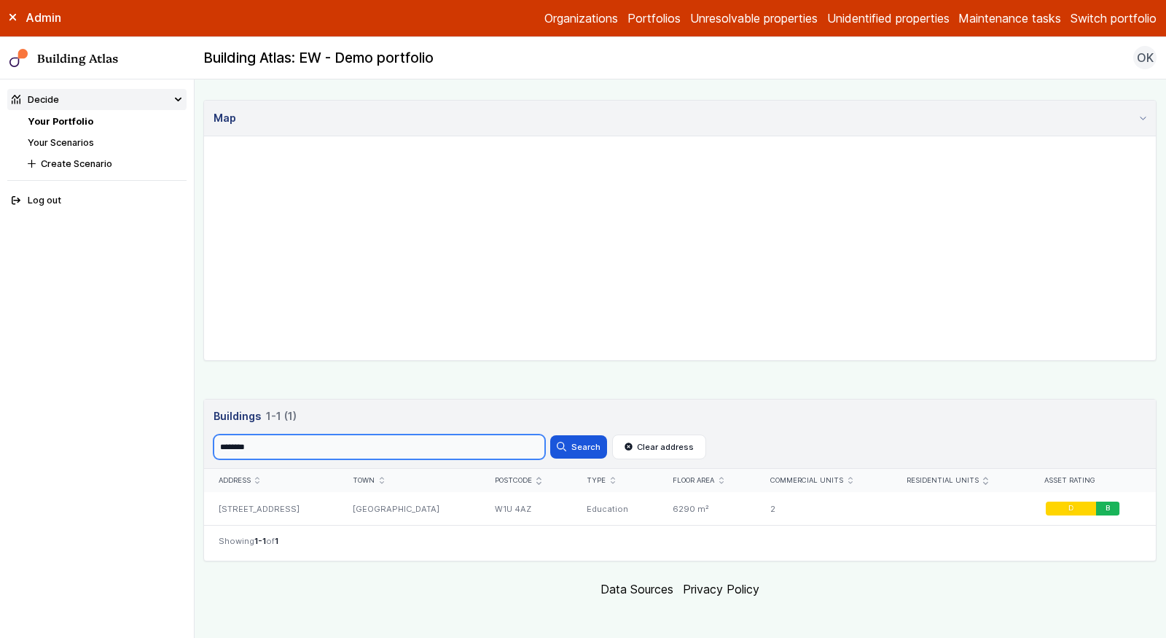
click at [550, 435] on button "Search" at bounding box center [578, 446] width 57 height 23
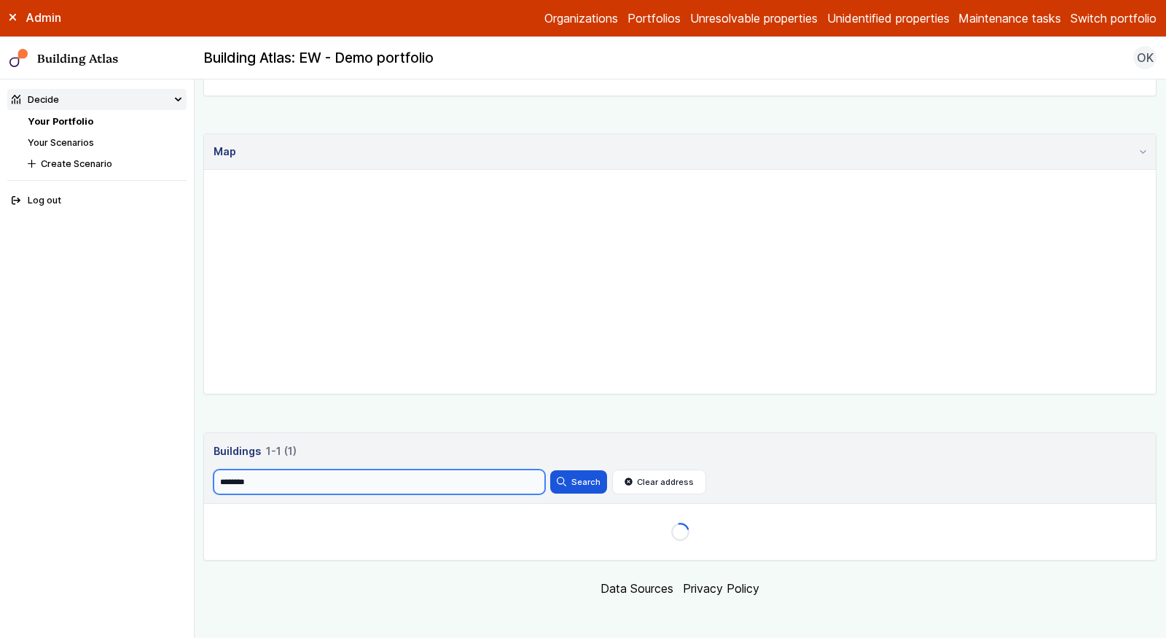
scroll to position [382, 0]
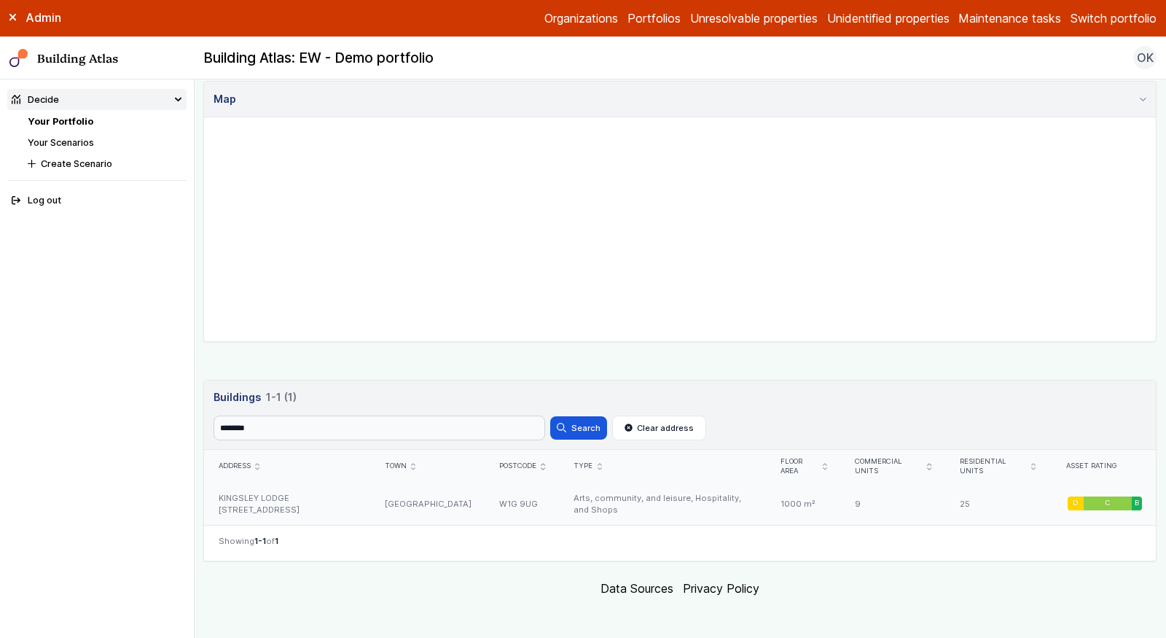
click at [424, 493] on div "LONDON" at bounding box center [427, 503] width 114 height 42
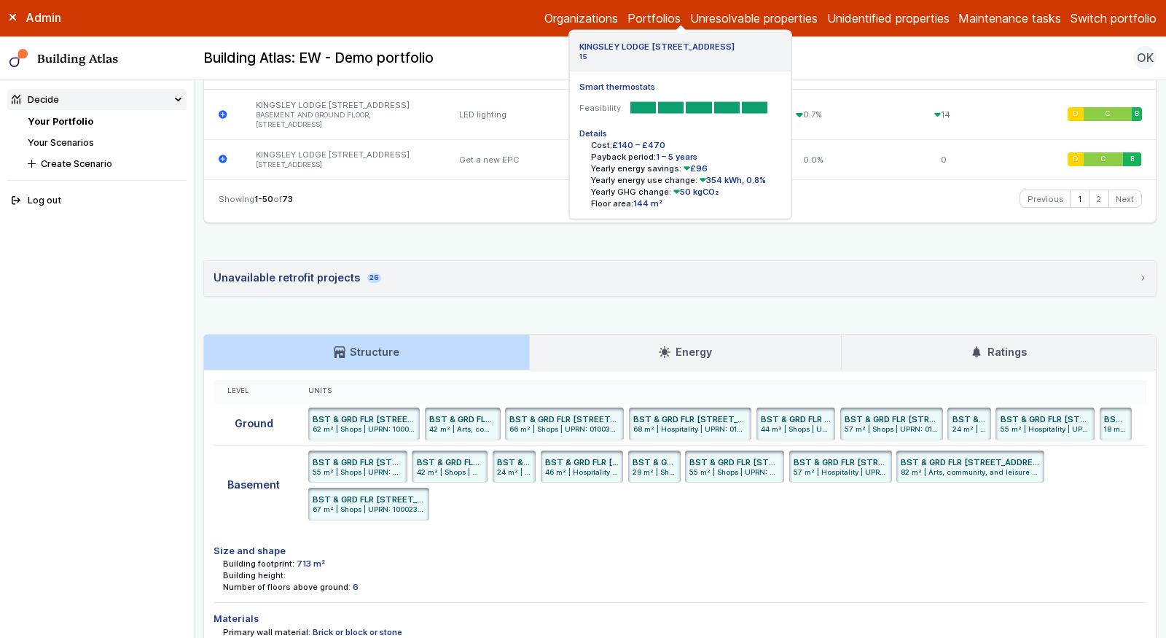
scroll to position [3060, 0]
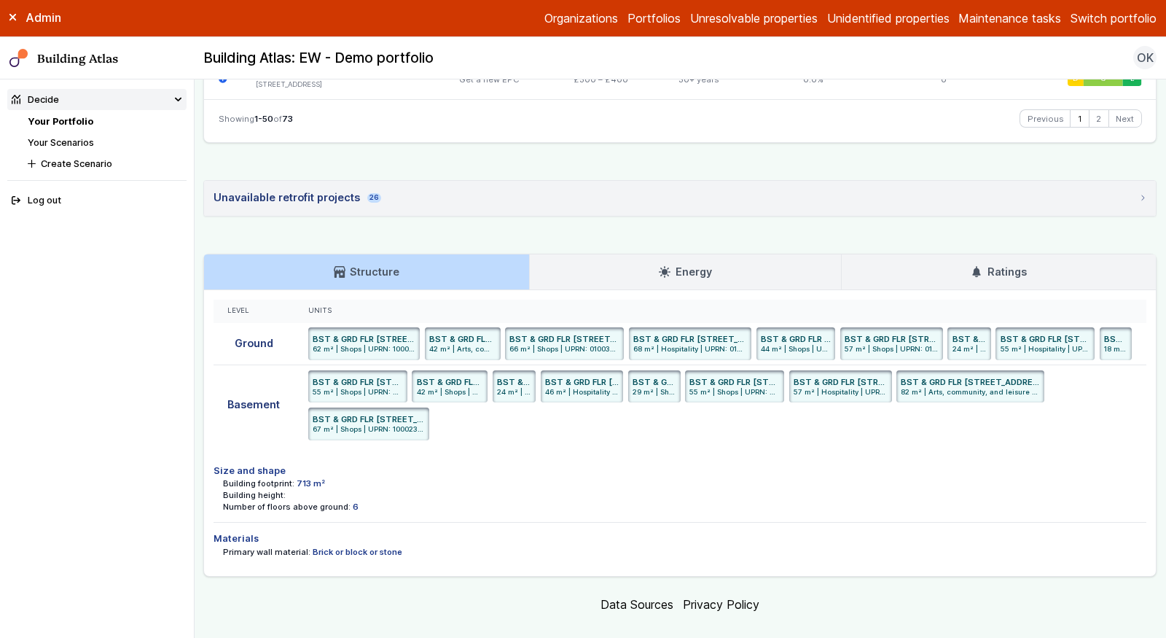
click at [1006, 264] on h3 "Ratings" at bounding box center [998, 272] width 55 height 16
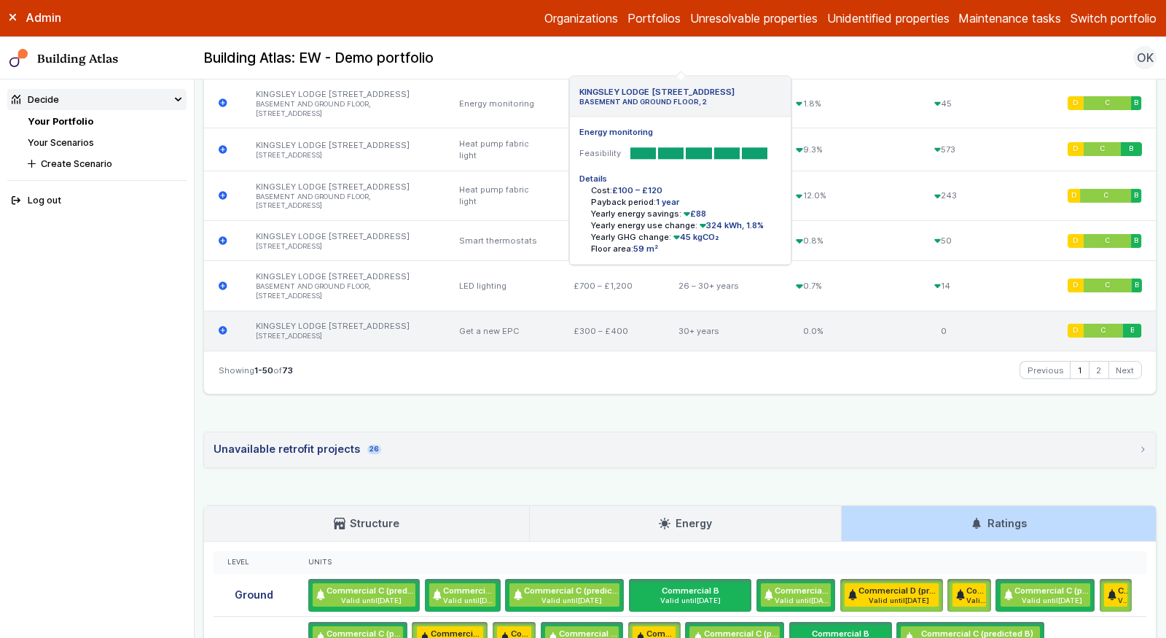
scroll to position [2939, 0]
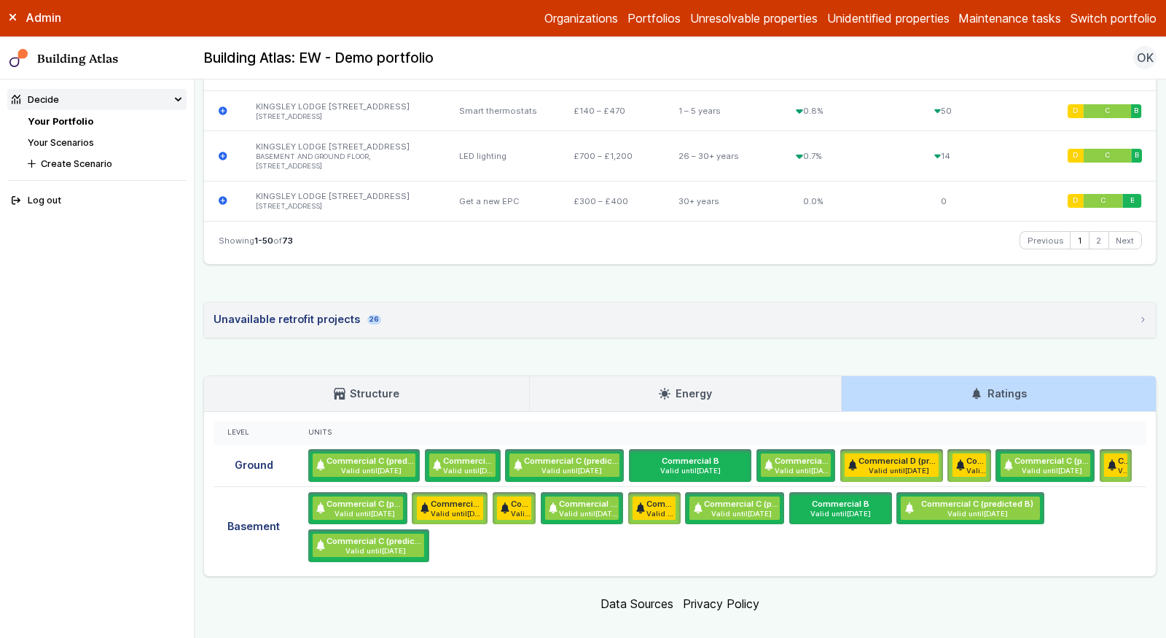
click at [355, 385] on h3 "Structure" at bounding box center [367, 393] width 66 height 16
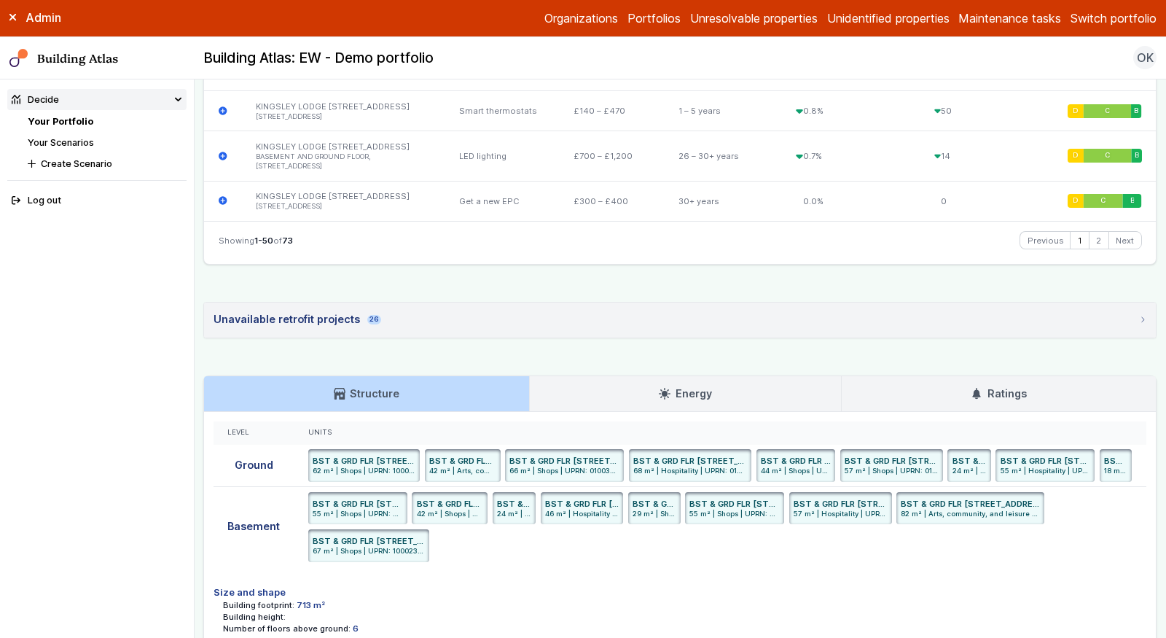
click at [1020, 385] on h3 "Ratings" at bounding box center [998, 393] width 55 height 16
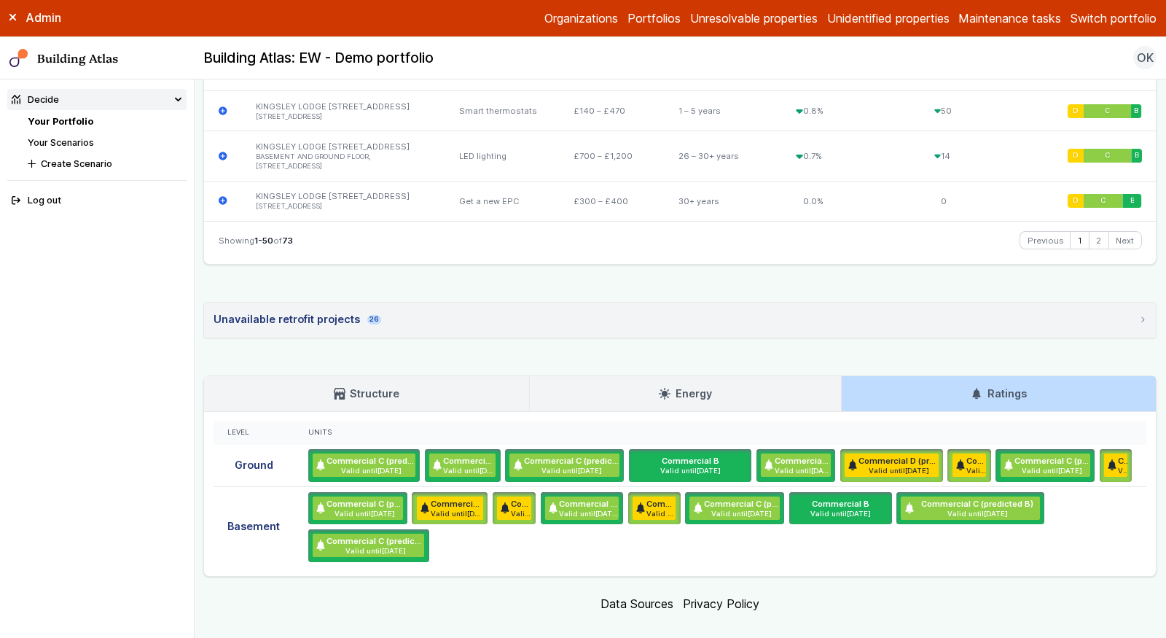
click at [67, 118] on link "Your Portfolio" at bounding box center [61, 121] width 66 height 11
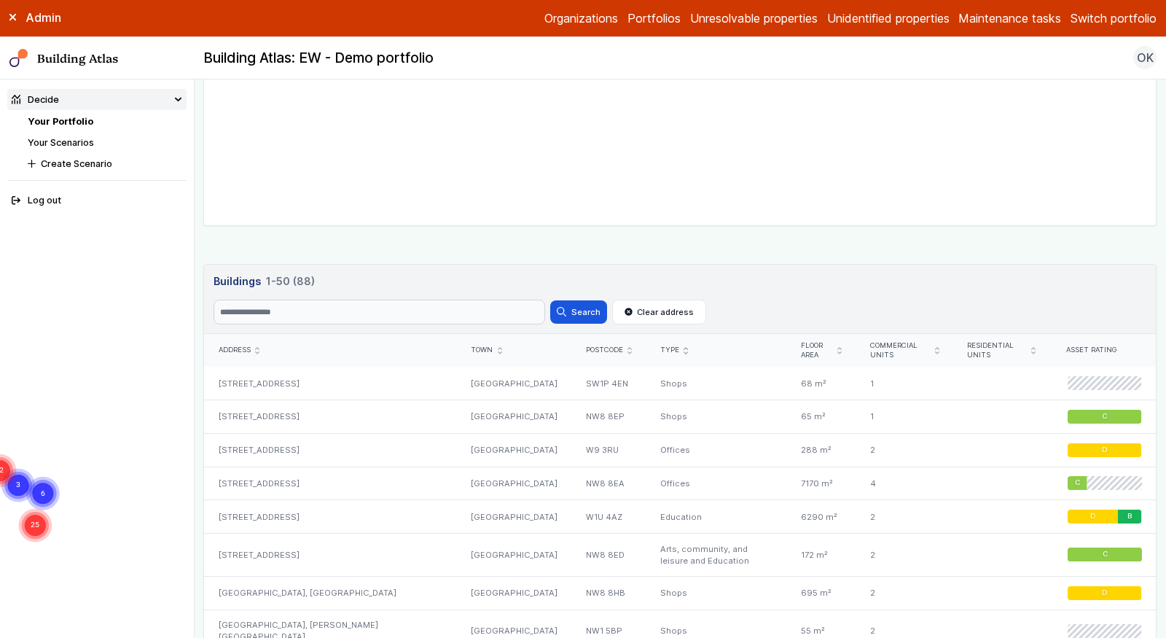
scroll to position [594, 0]
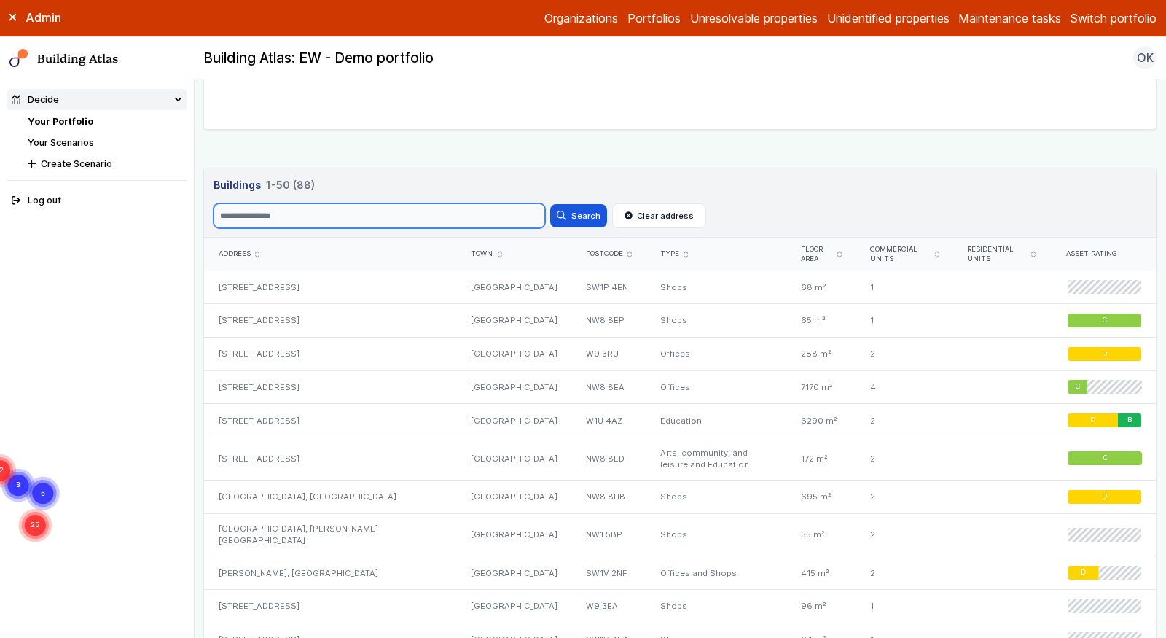
click at [392, 214] on input "Search" at bounding box center [380, 215] width 332 height 25
paste input "********"
click at [550, 204] on button "Search" at bounding box center [578, 215] width 57 height 23
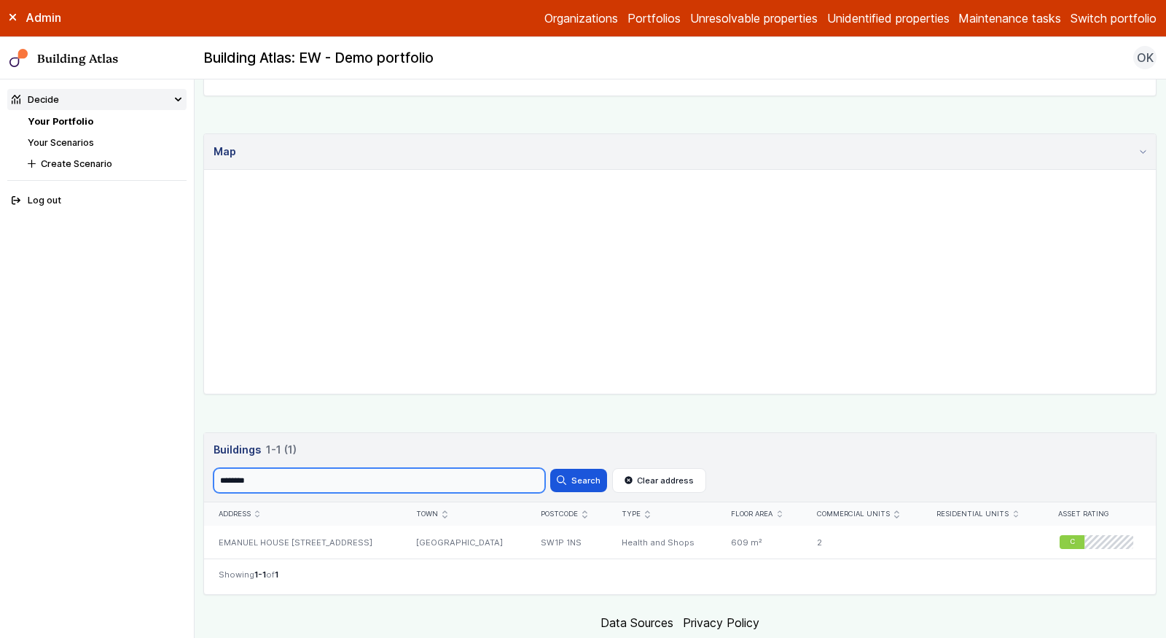
scroll to position [363, 0]
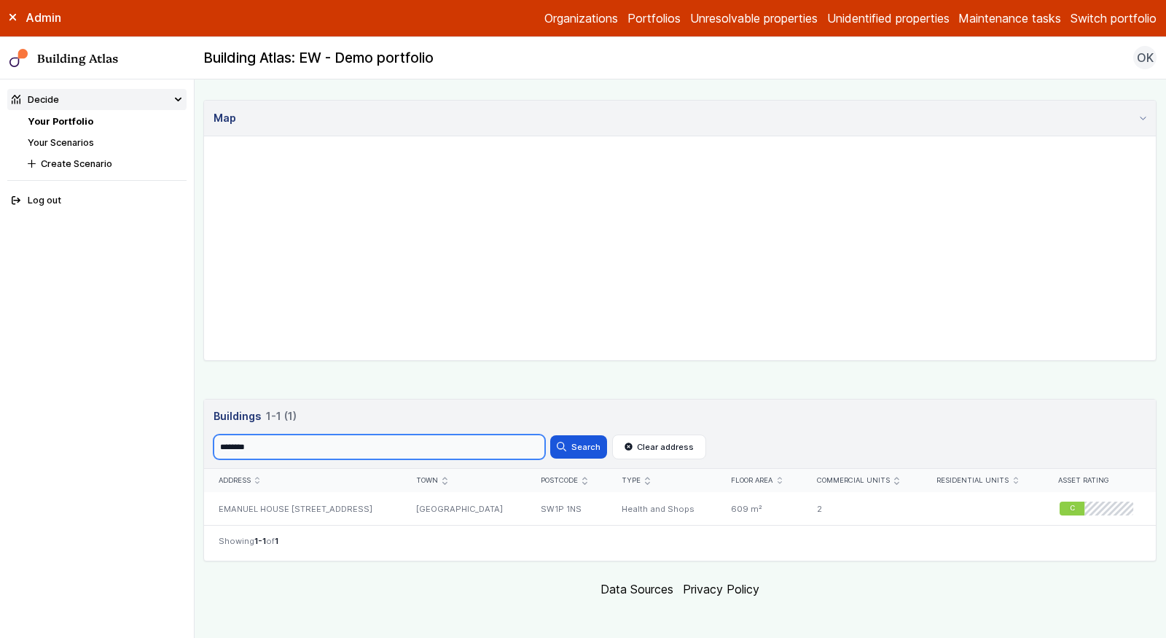
click at [374, 445] on input "********" at bounding box center [380, 446] width 332 height 25
paste input "search"
type input "*******"
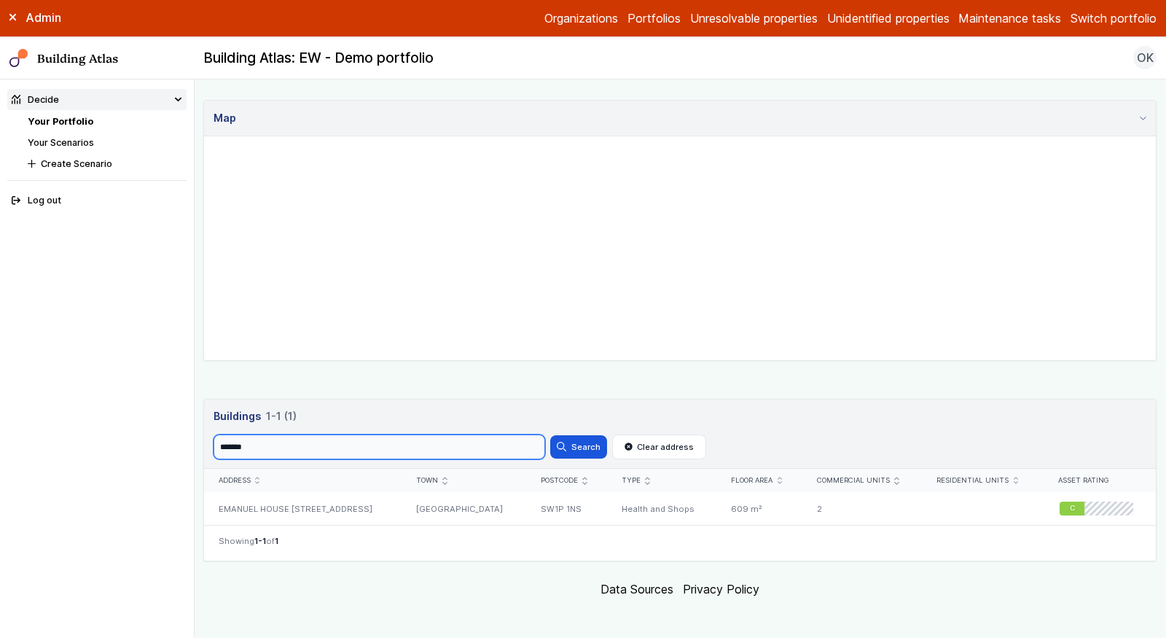
click at [550, 435] on button "Search" at bounding box center [578, 446] width 57 height 23
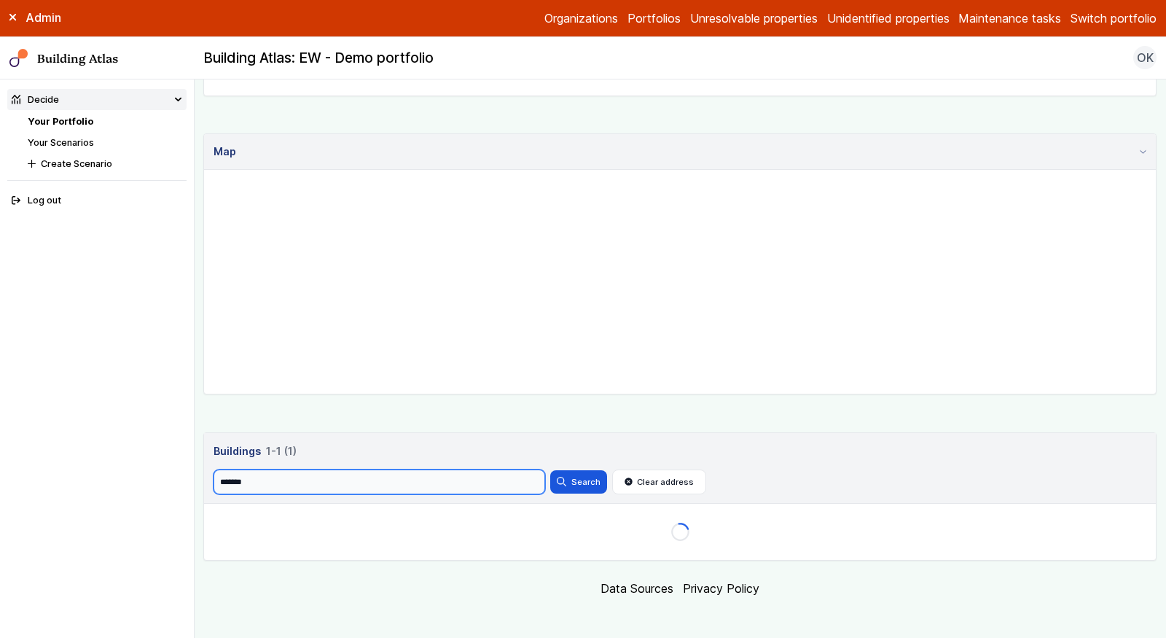
scroll to position [363, 0]
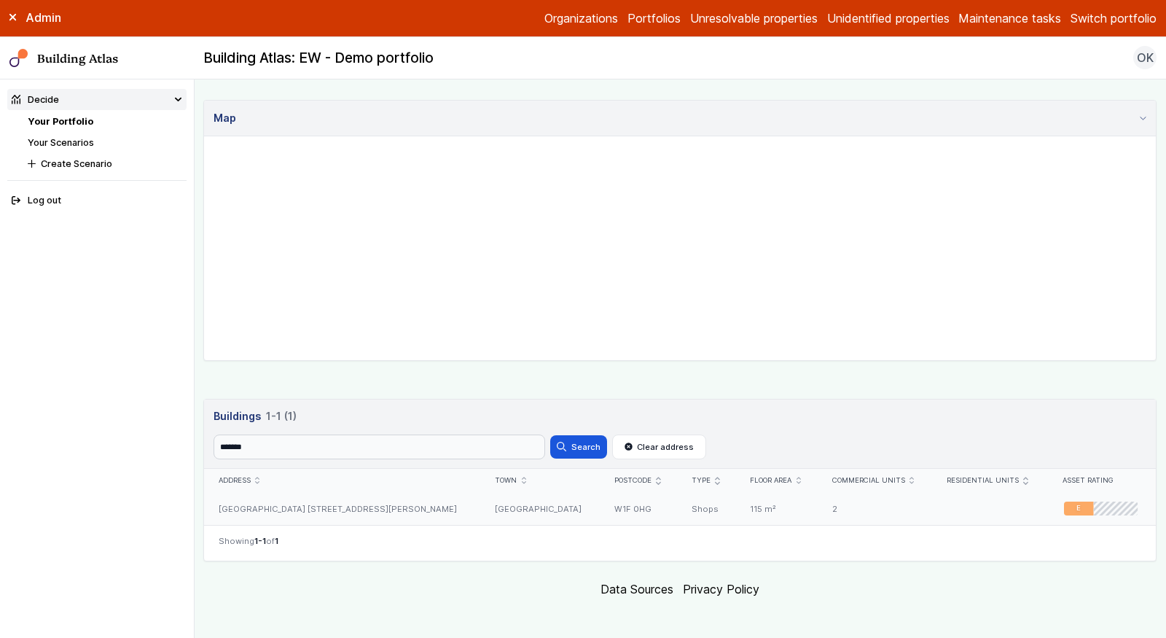
click at [600, 513] on div "W1F 0HG" at bounding box center [638, 508] width 77 height 33
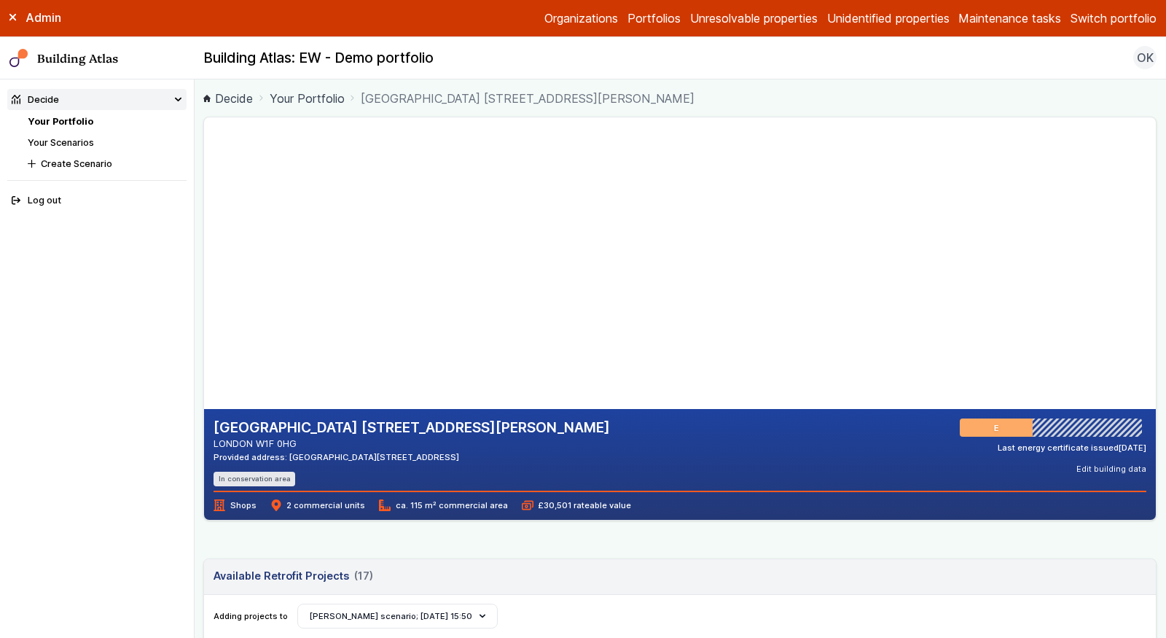
drag, startPoint x: 302, startPoint y: 442, endPoint x: 260, endPoint y: 442, distance: 42.3
click at [260, 442] on address "LONDON W1F 0HG" at bounding box center [412, 443] width 396 height 14
copy address "W1F 0HG"
click at [51, 120] on link "Your Portfolio" at bounding box center [61, 121] width 66 height 11
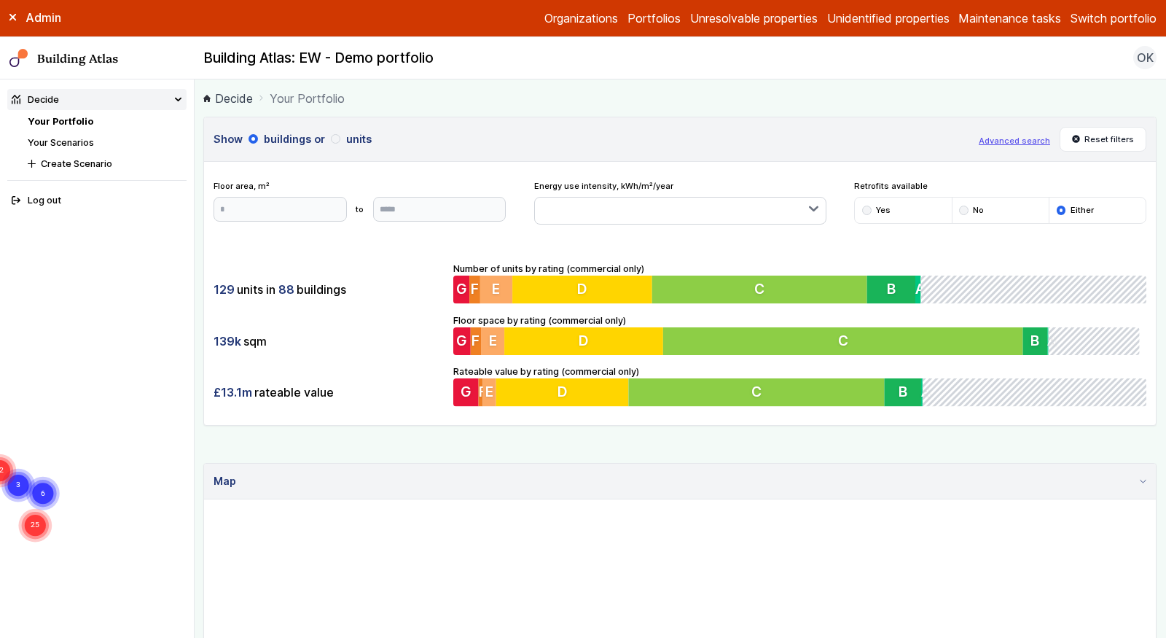
click at [620, 449] on div "Show buildings or units Advanced search Reset filters Floor area, m² to Update …" at bounding box center [679, 503] width 953 height 773
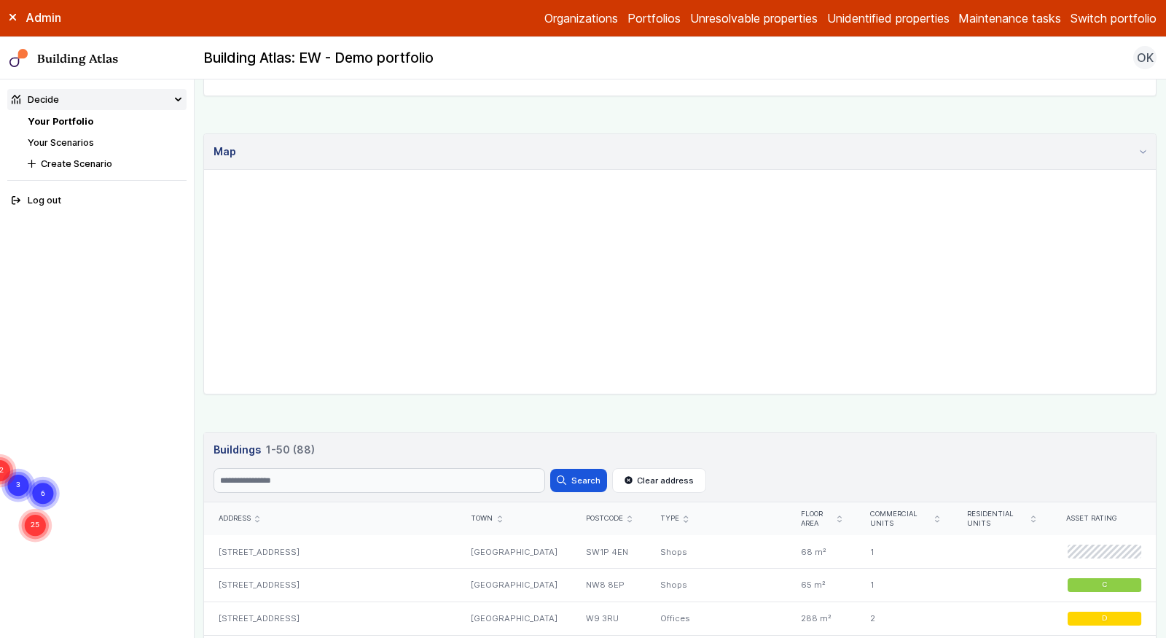
scroll to position [650, 0]
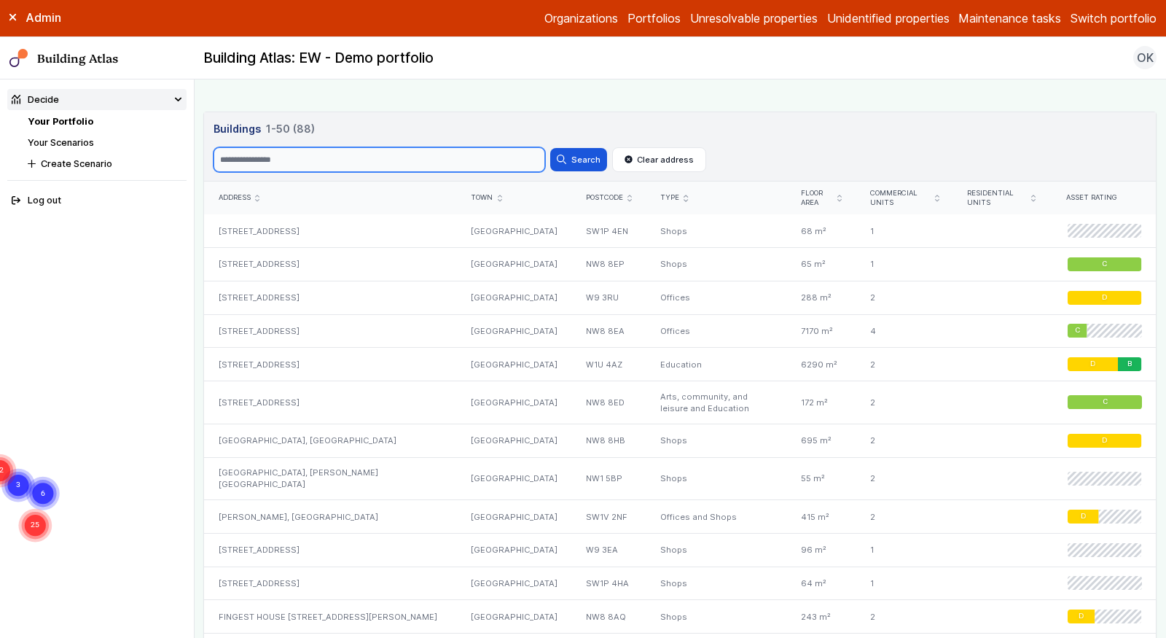
click at [470, 160] on input "Search" at bounding box center [380, 159] width 332 height 25
paste input "********"
type input "********"
click at [550, 148] on button "Search" at bounding box center [578, 159] width 57 height 23
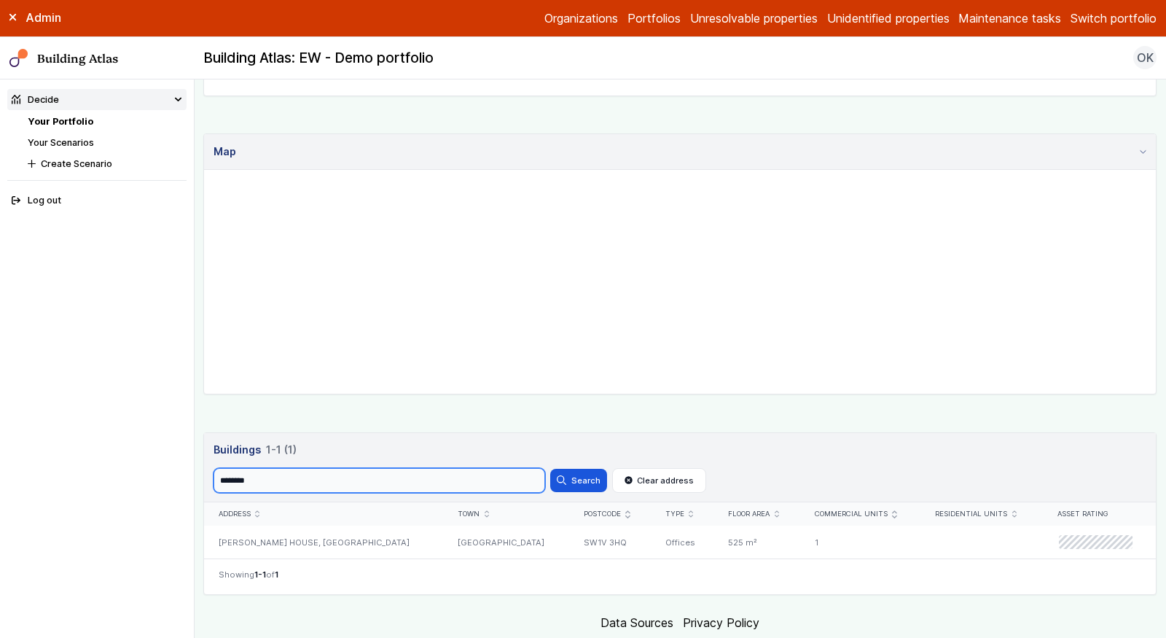
scroll to position [363, 0]
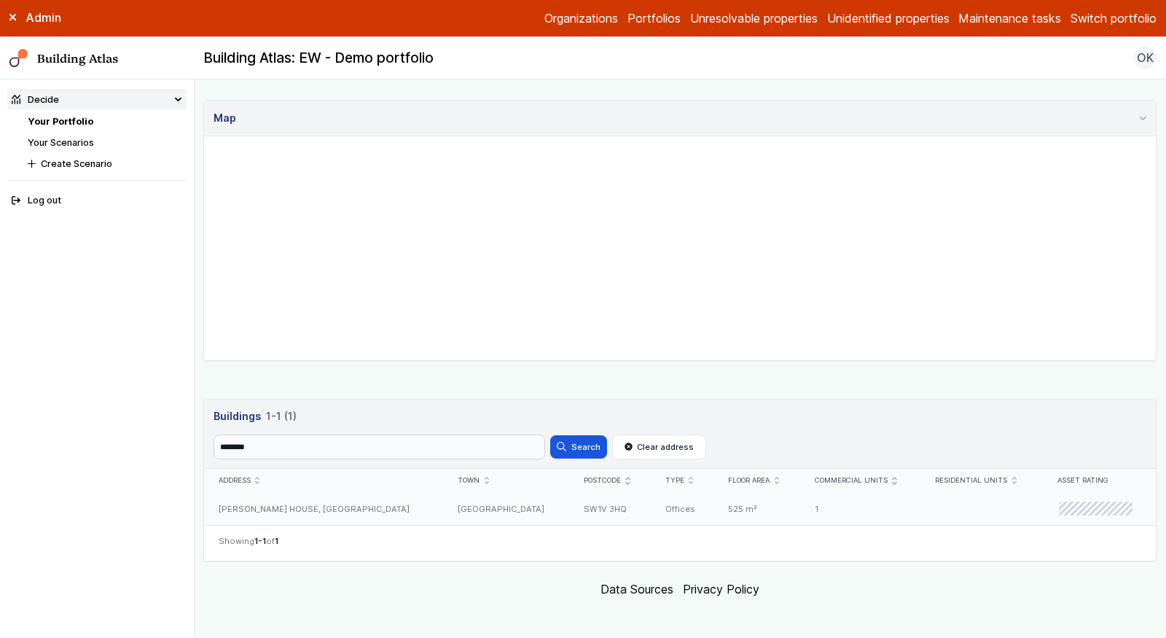
click at [304, 501] on div "NASH HOUSE, LUPUS STREET" at bounding box center [324, 508] width 240 height 33
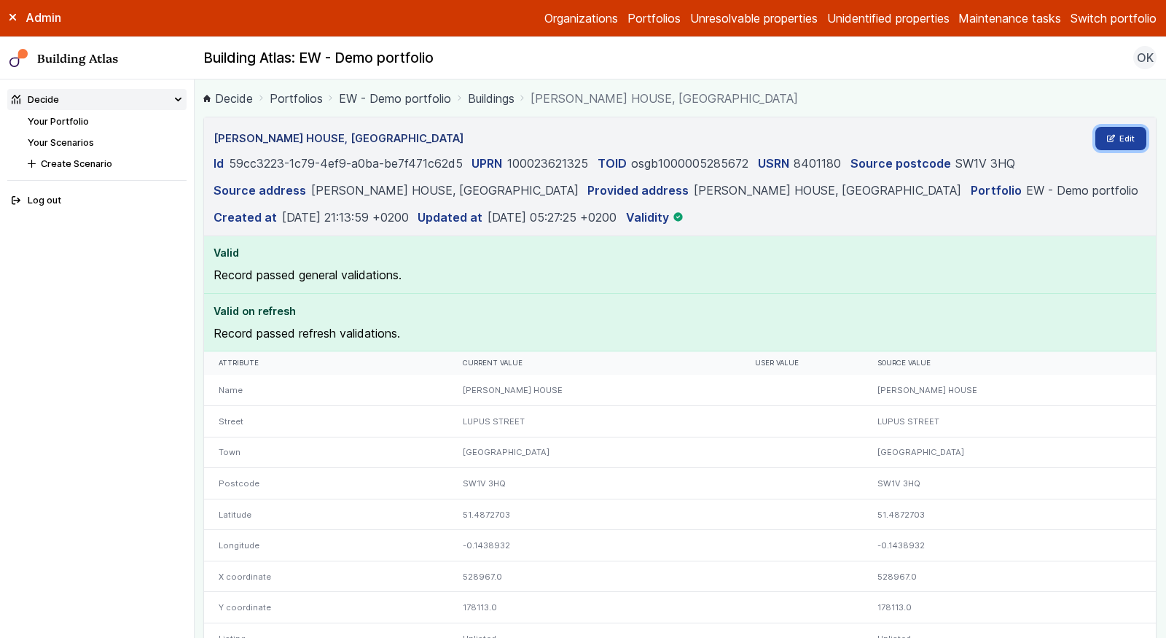
click at [1115, 132] on link "Edit" at bounding box center [1121, 138] width 52 height 23
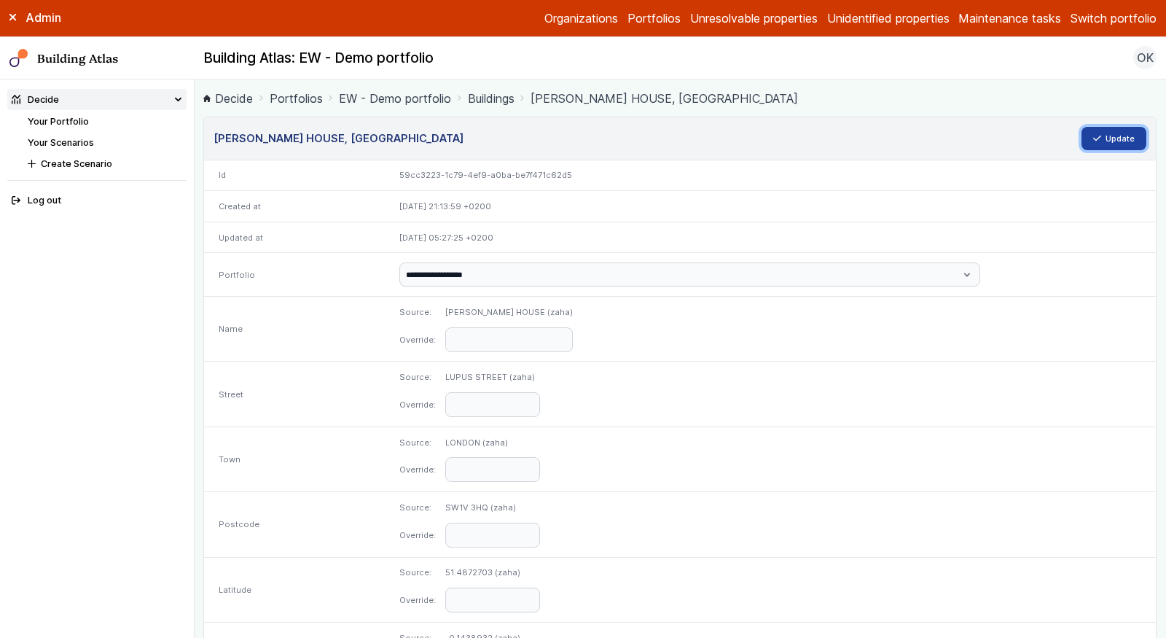
click at [1109, 133] on button "Update" at bounding box center [1114, 138] width 66 height 23
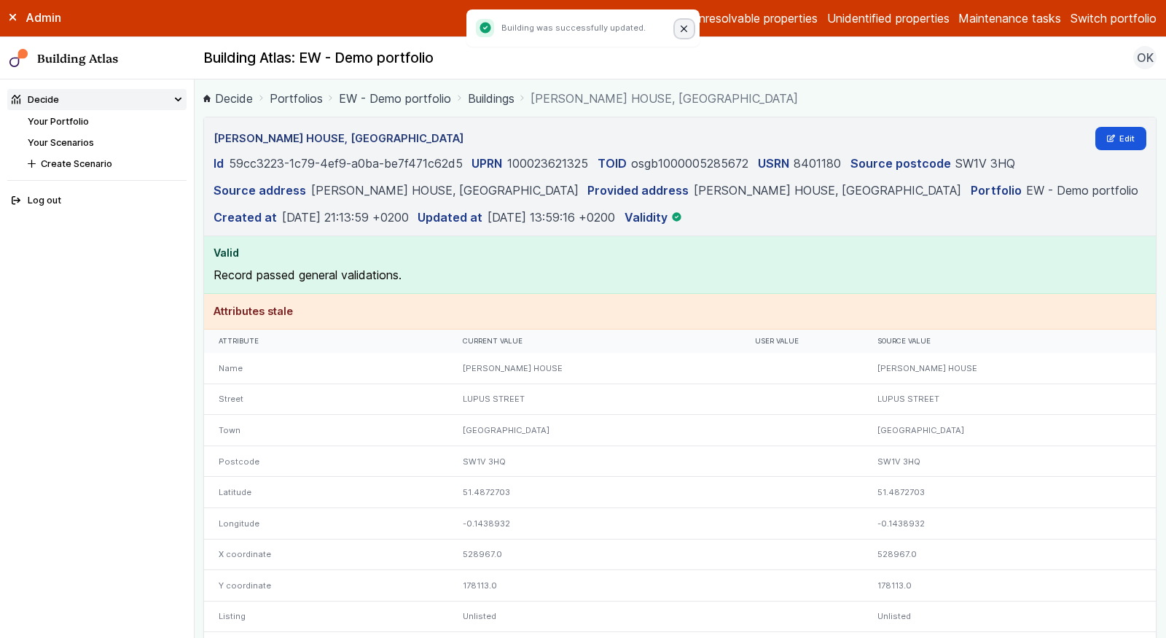
click at [680, 35] on button "Close" at bounding box center [684, 29] width 19 height 19
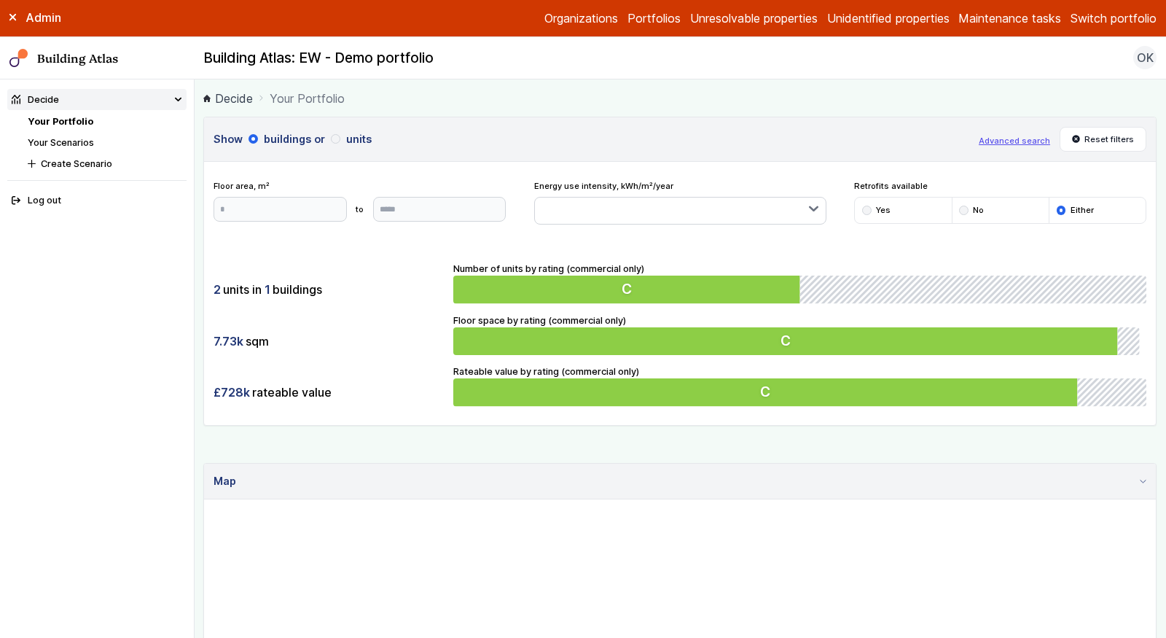
scroll to position [363, 0]
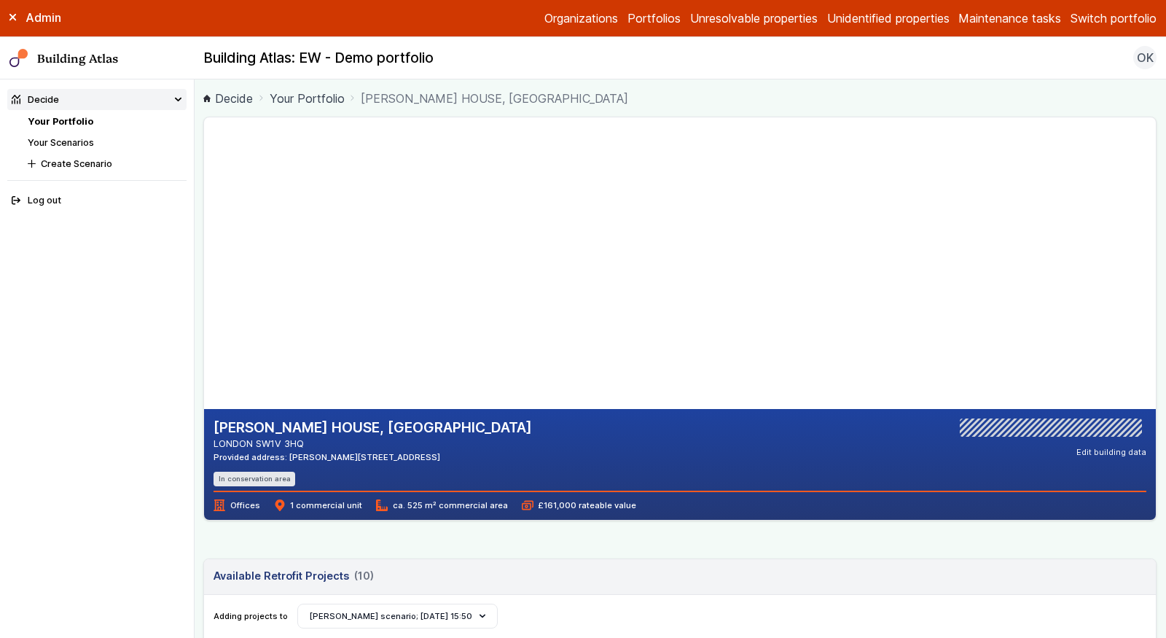
click at [78, 114] on li "Your Portfolio" at bounding box center [107, 121] width 159 height 14
click at [78, 121] on link "Your Portfolio" at bounding box center [61, 121] width 66 height 11
click at [60, 123] on link "Your Portfolio" at bounding box center [61, 121] width 66 height 11
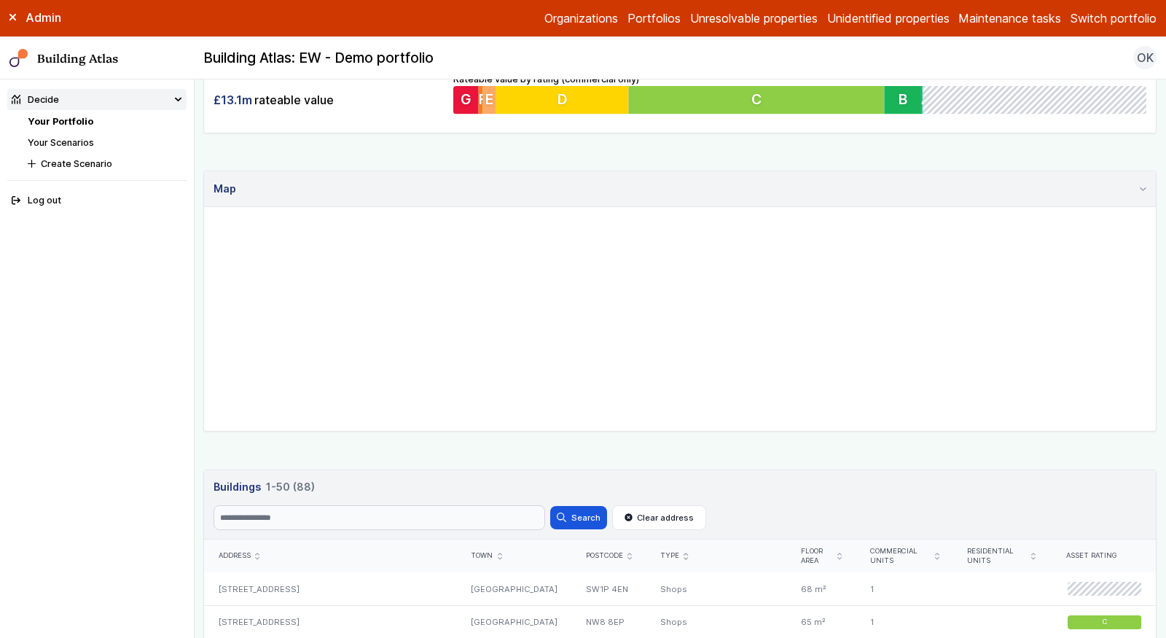
scroll to position [499, 0]
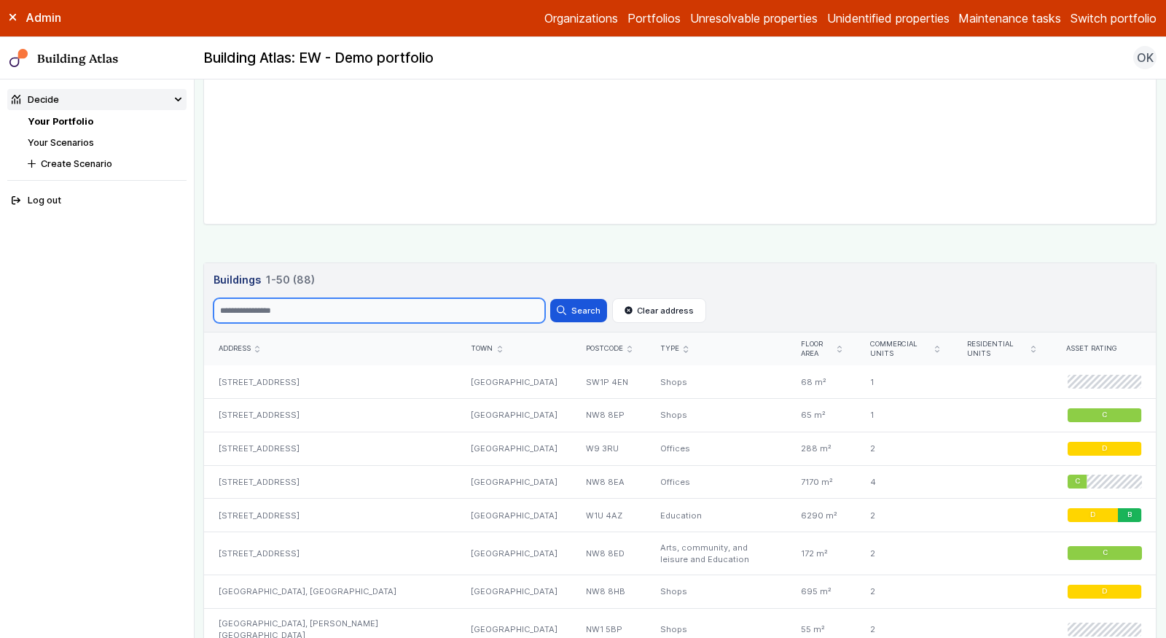
click at [387, 298] on input "Search" at bounding box center [380, 310] width 332 height 25
paste input "*******"
type input "*******"
click at [550, 299] on button "Search" at bounding box center [578, 310] width 57 height 23
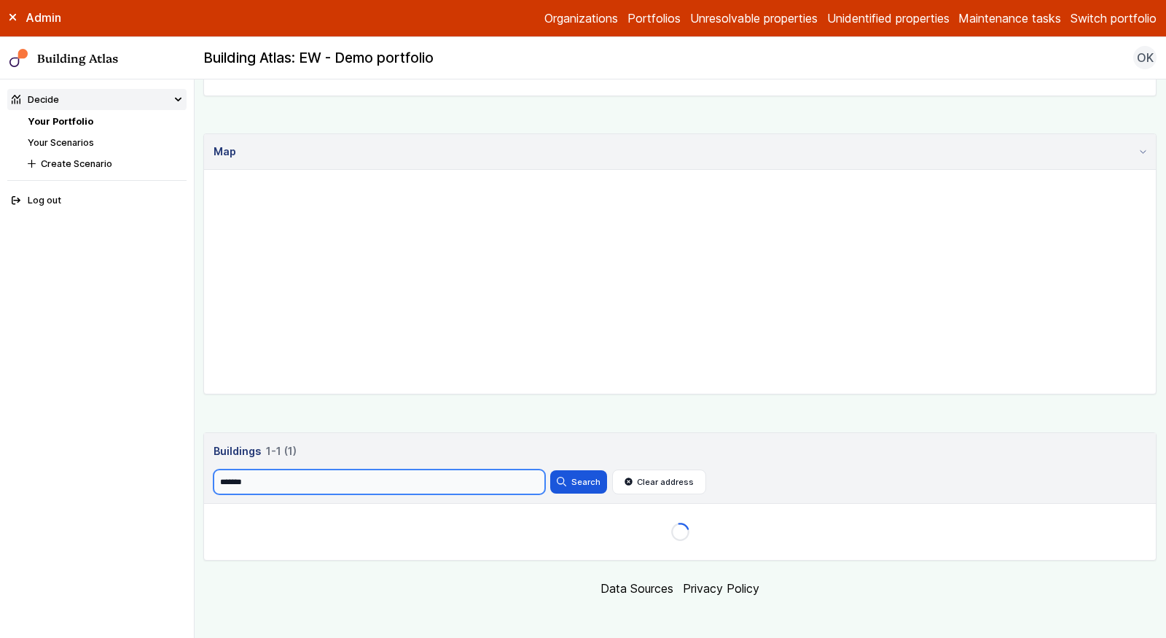
scroll to position [363, 0]
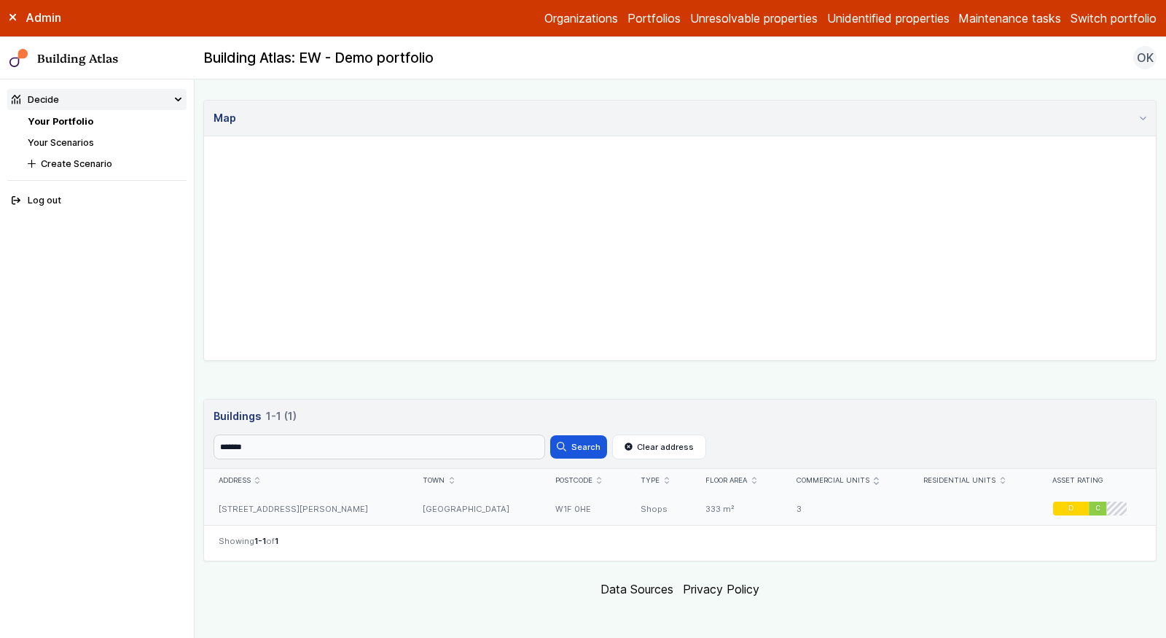
click at [541, 506] on div "W1F 0HE" at bounding box center [584, 508] width 86 height 33
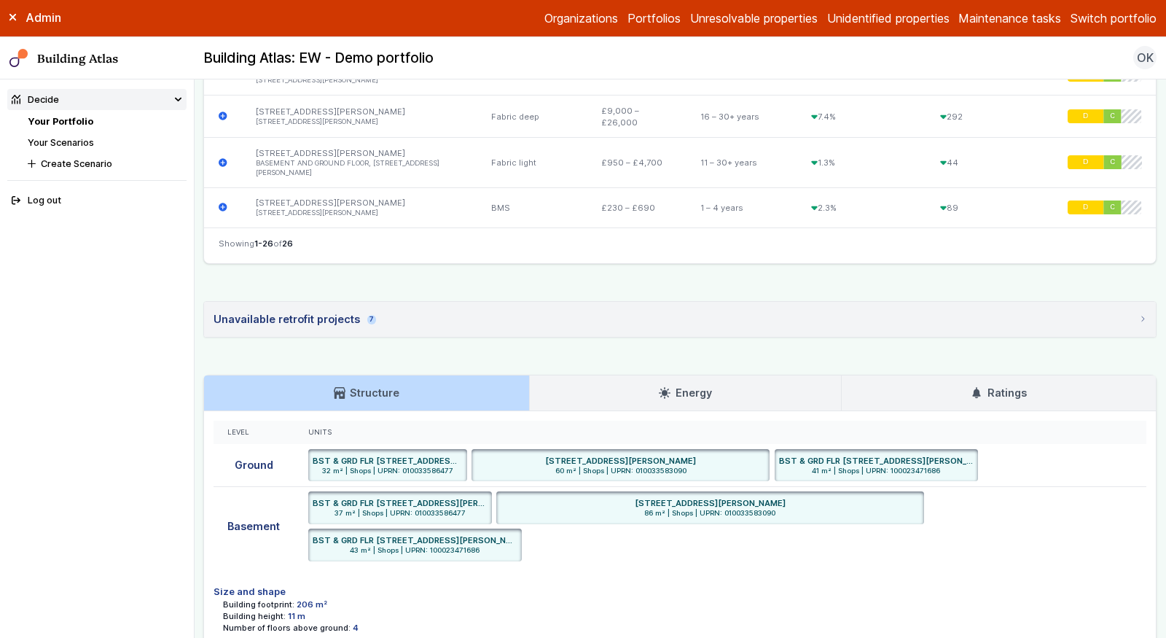
scroll to position [1750, 0]
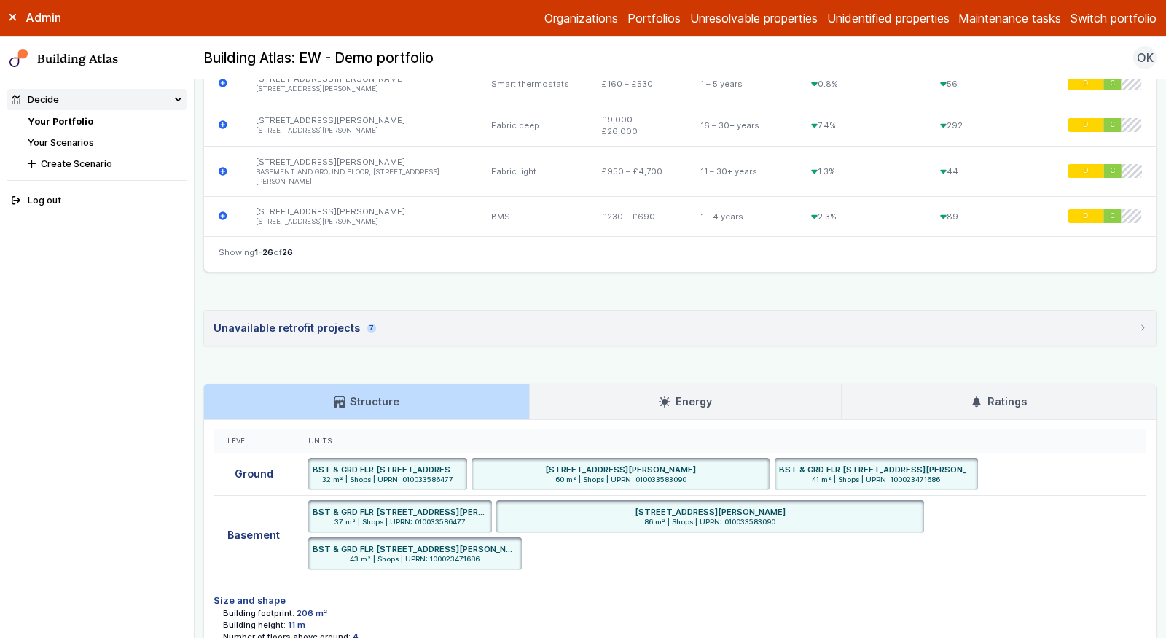
click at [995, 393] on h3 "Ratings" at bounding box center [998, 401] width 55 height 16
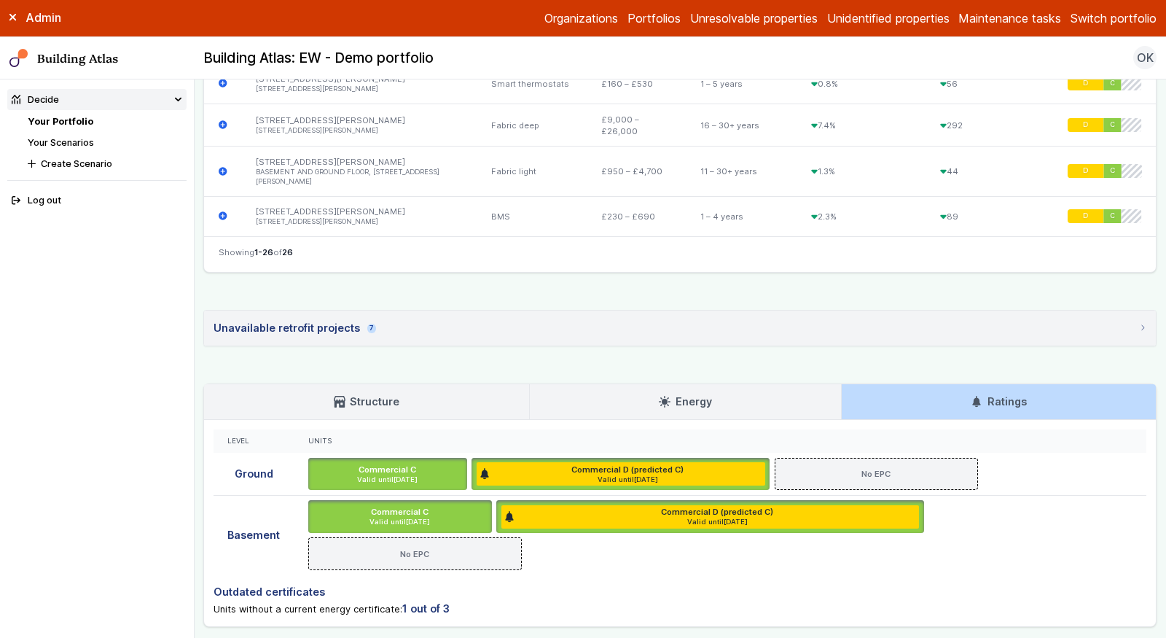
click at [74, 116] on link "Your Portfolio" at bounding box center [61, 121] width 66 height 11
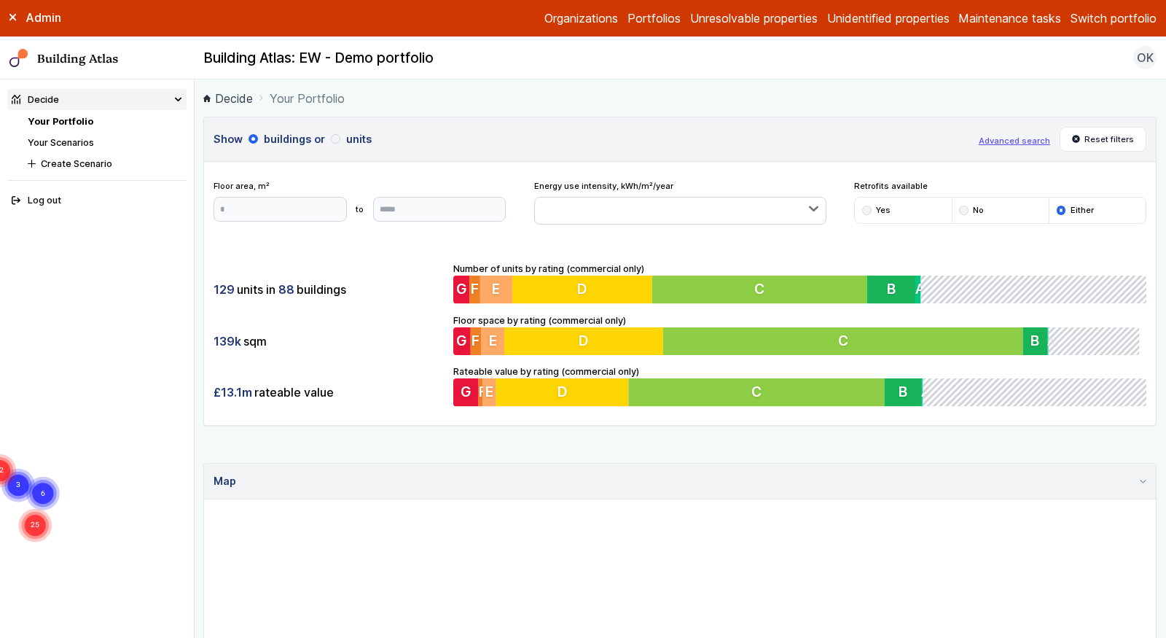
click at [445, 443] on div "Show buildings or units Advanced search Reset filters Floor area, m² to Update …" at bounding box center [679, 503] width 953 height 773
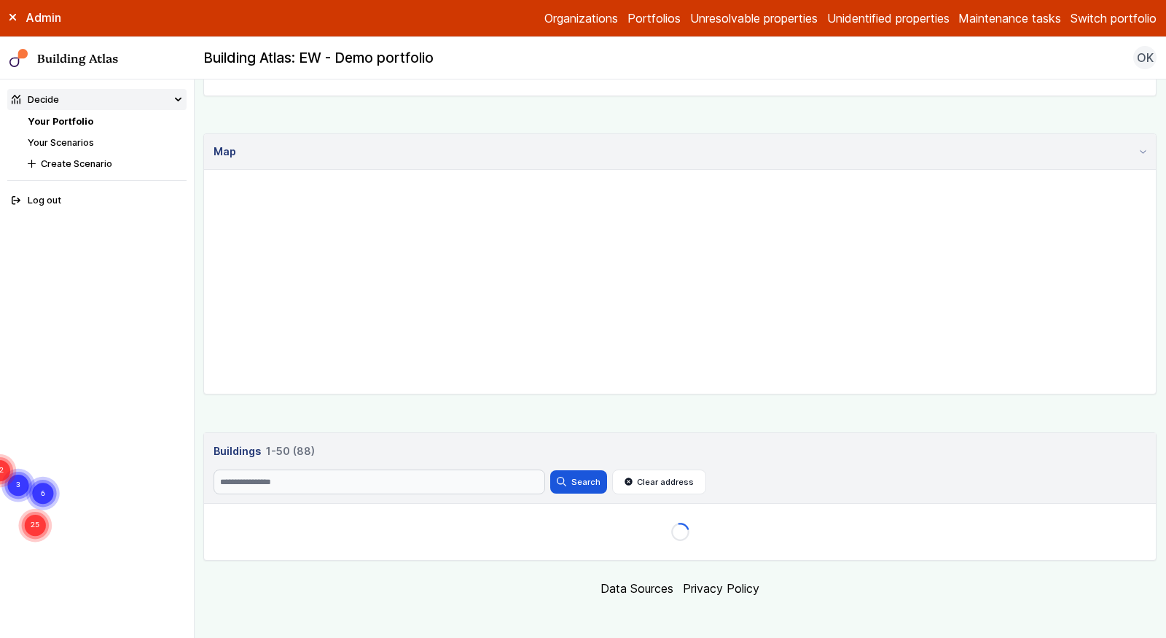
scroll to position [329, 0]
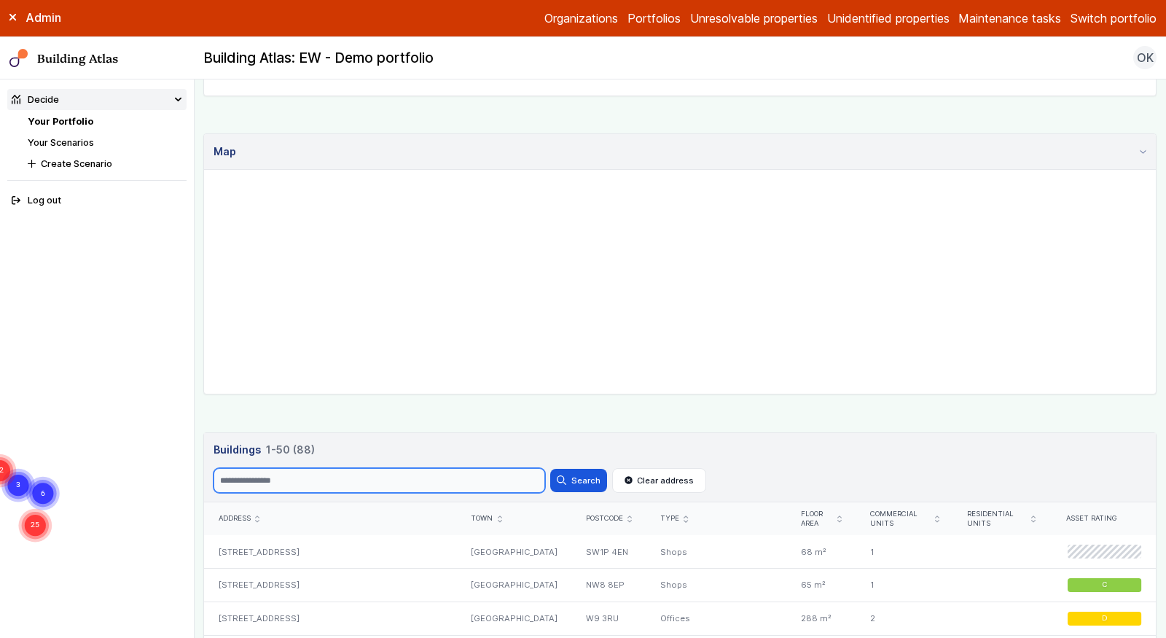
click at [361, 478] on input "Search" at bounding box center [380, 480] width 332 height 25
paste input "*******"
click at [550, 469] on button "Search" at bounding box center [578, 480] width 57 height 23
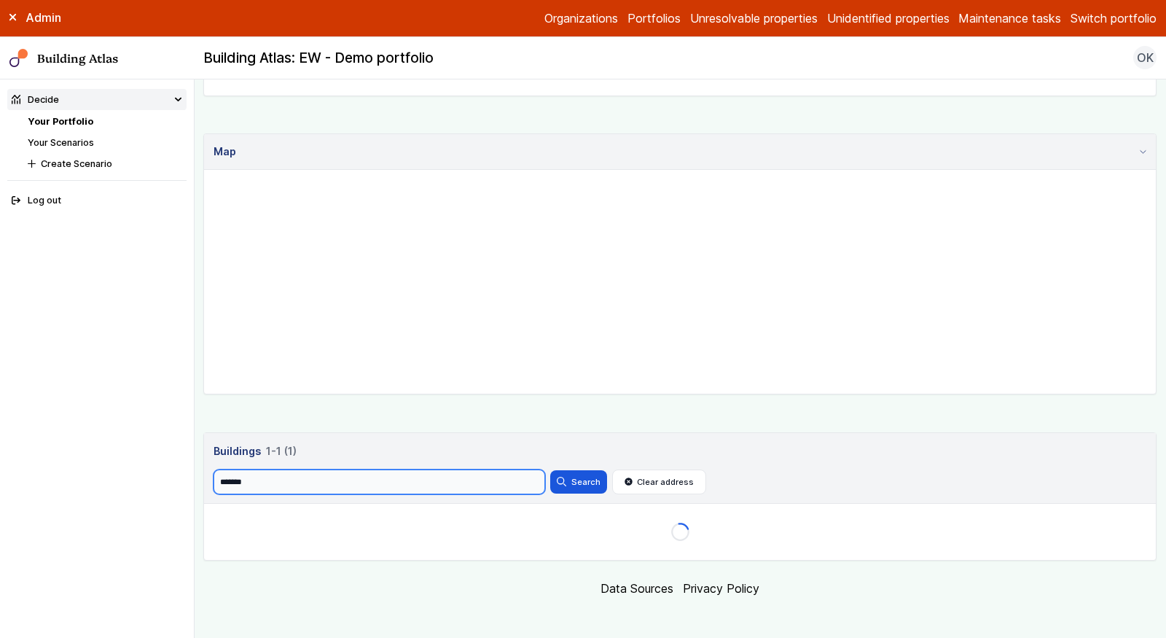
scroll to position [329, 0]
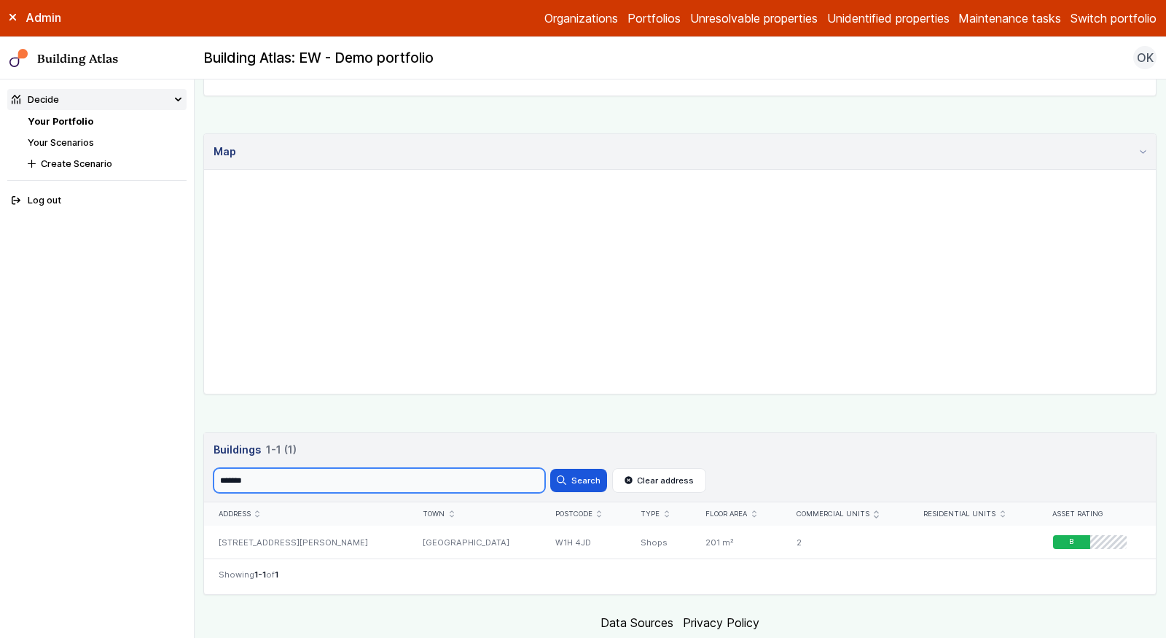
click at [270, 478] on input "*******" at bounding box center [380, 480] width 332 height 25
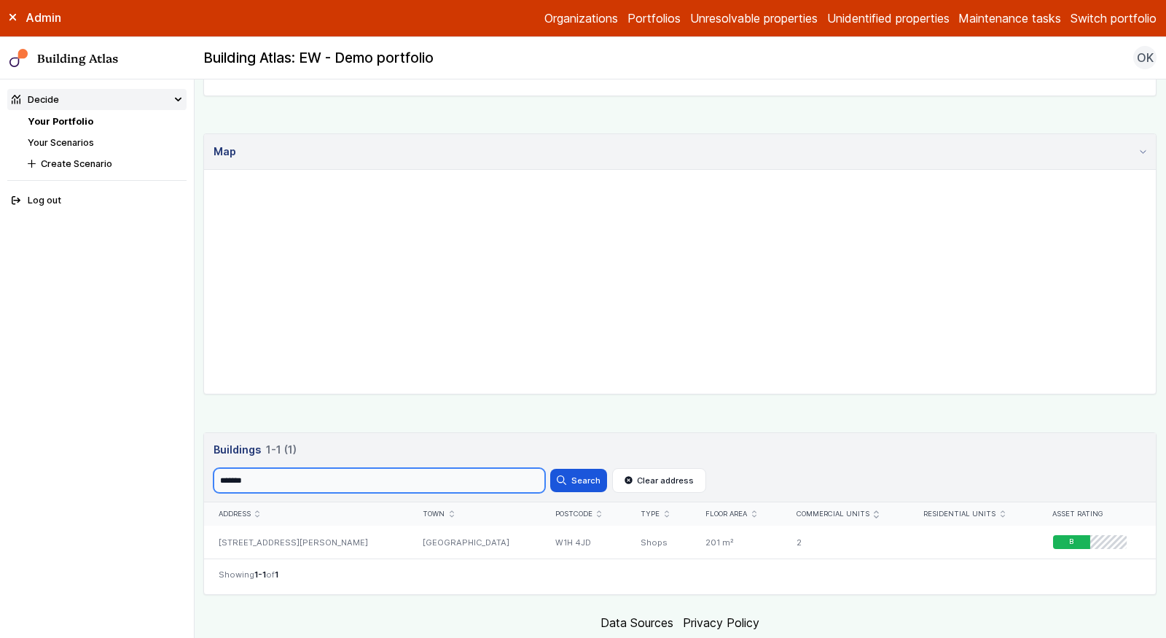
paste input "search"
click at [550, 469] on button "Search" at bounding box center [578, 480] width 57 height 23
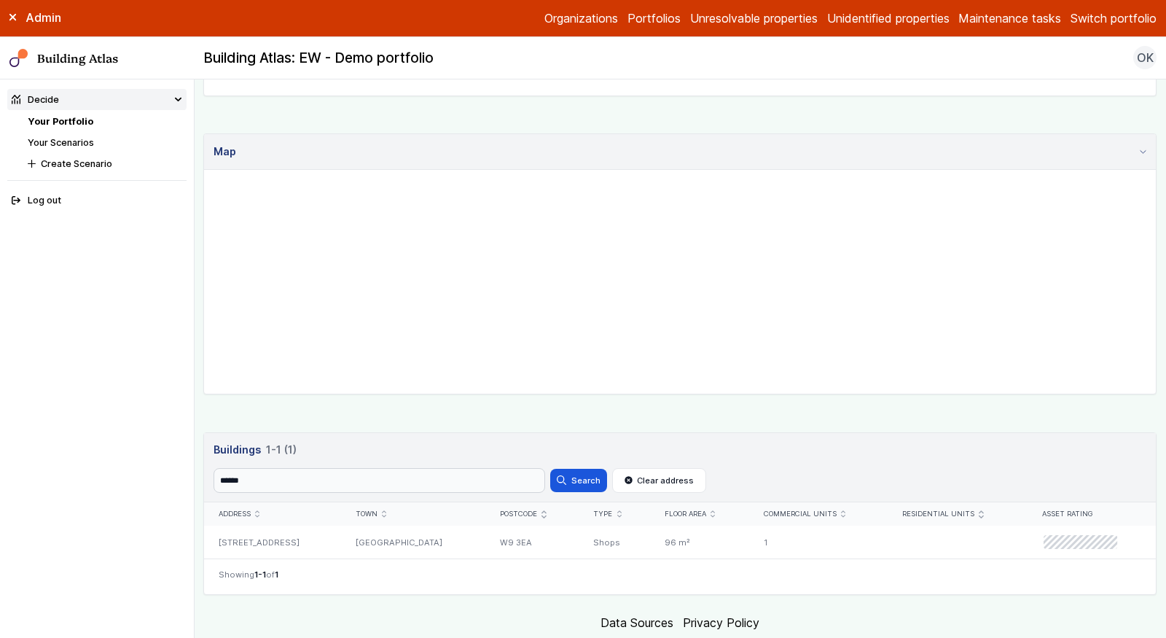
click at [380, 461] on header "Buildings 1 1-1 (1) Buildings 1 1-1 (1) Search ****** Search Clear address" at bounding box center [680, 468] width 952 height 70
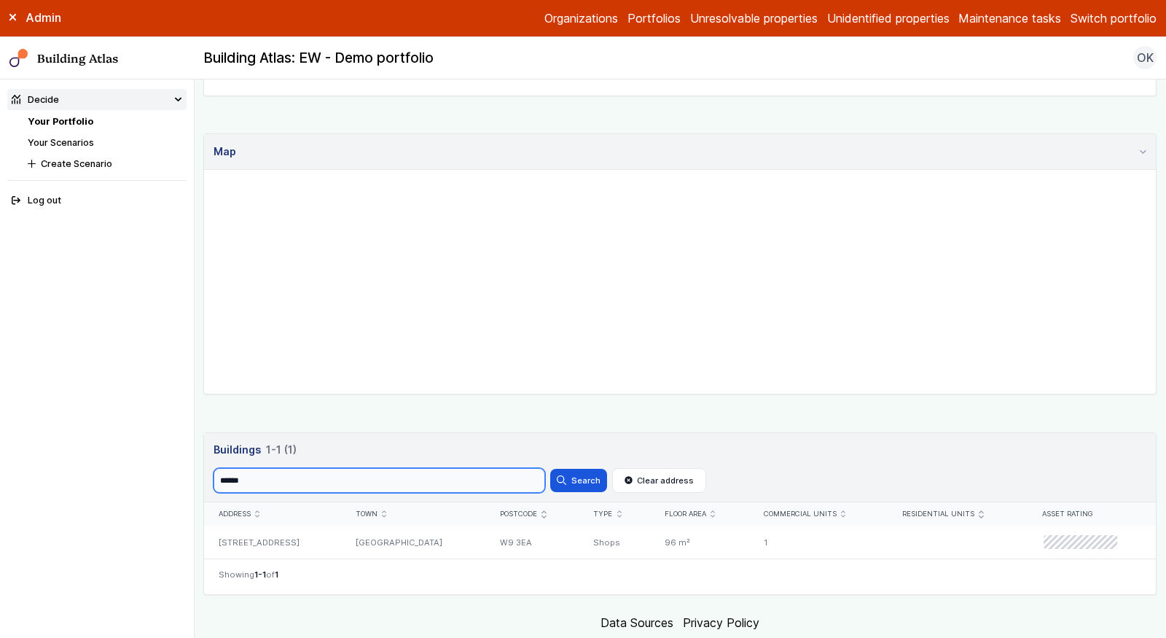
click at [380, 471] on input "******" at bounding box center [380, 480] width 332 height 25
paste input "*"
click at [550, 469] on button "Search" at bounding box center [578, 480] width 57 height 23
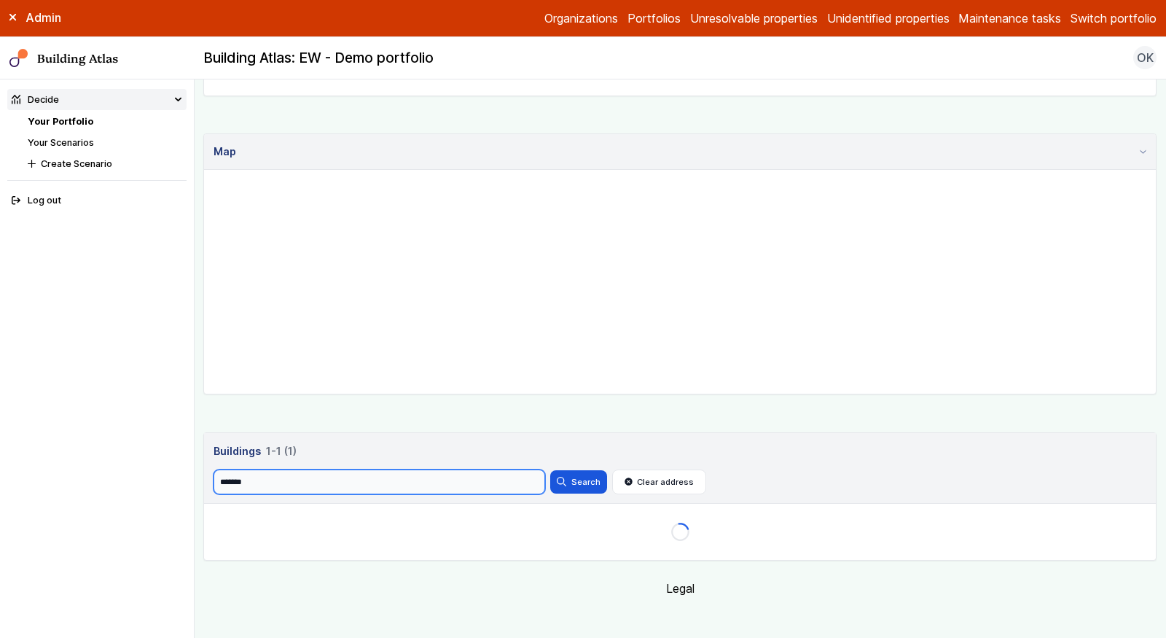
scroll to position [329, 0]
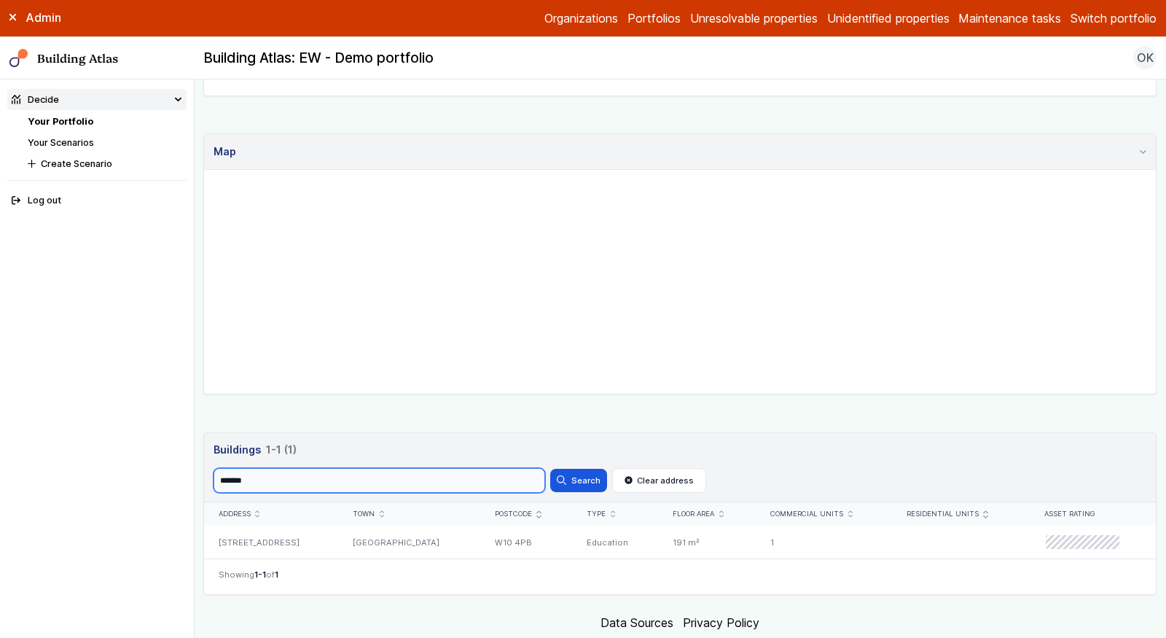
click at [438, 477] on input "*******" at bounding box center [380, 480] width 332 height 25
paste input "search"
type input "*******"
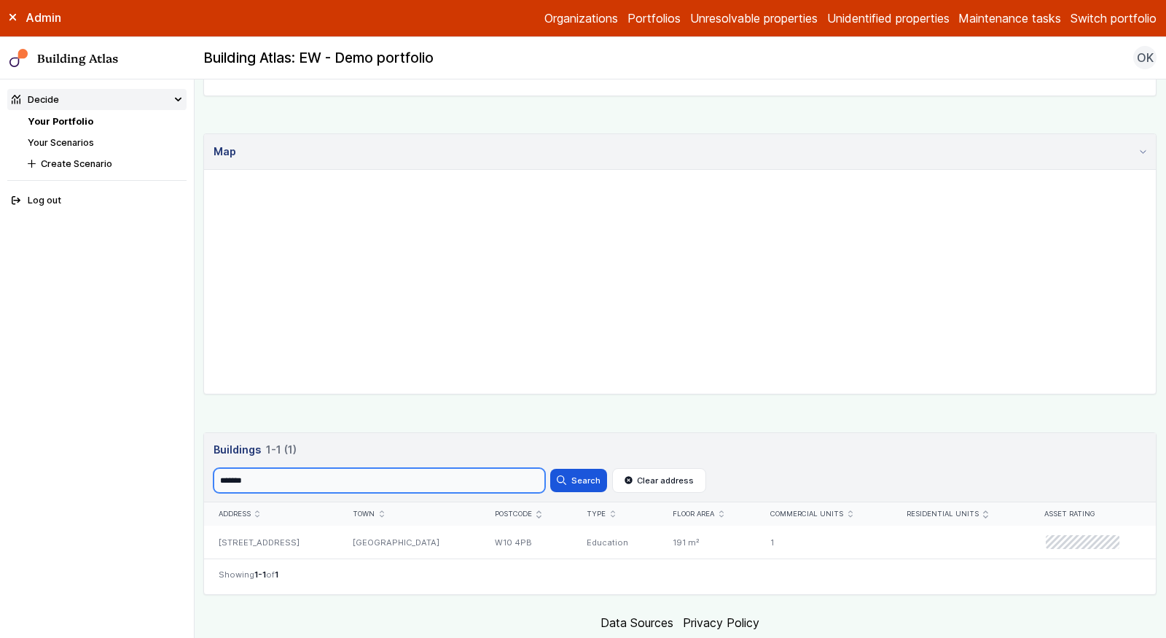
click at [550, 469] on button "Search" at bounding box center [578, 480] width 57 height 23
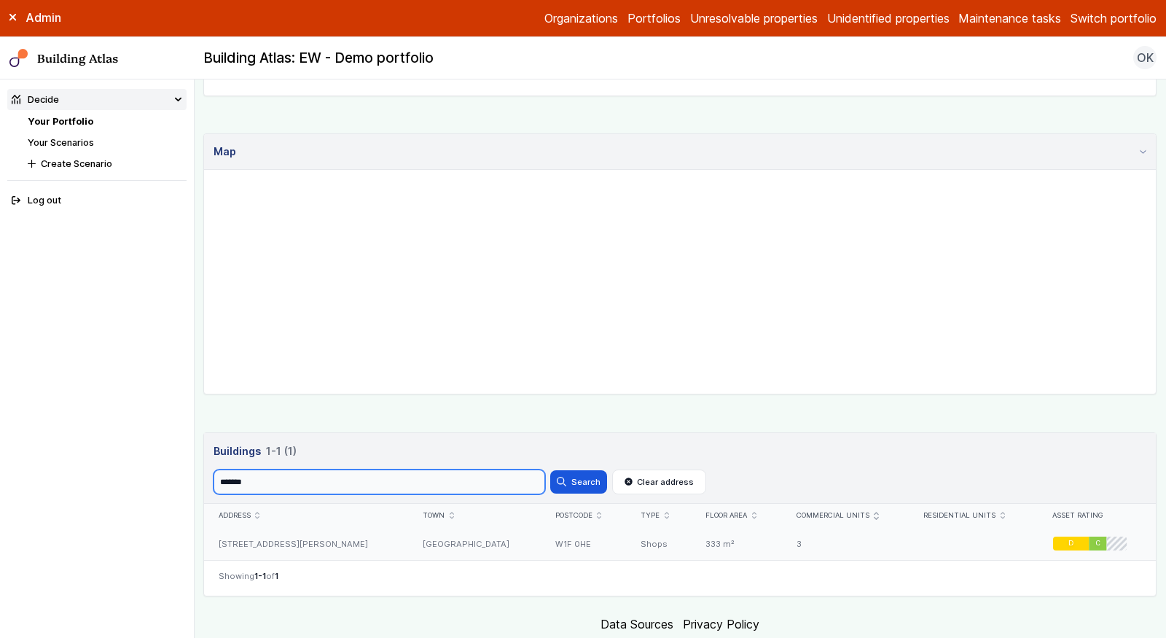
scroll to position [329, 0]
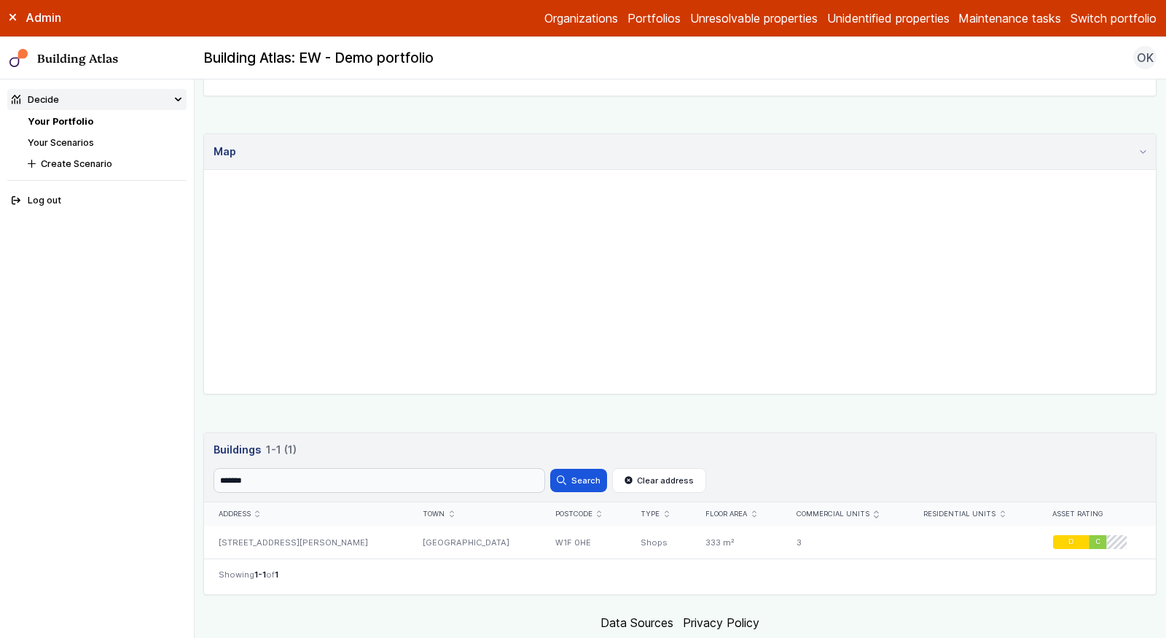
click at [541, 520] on div "Postcode" at bounding box center [584, 513] width 86 height 23
click at [541, 534] on div "W1F 0HE" at bounding box center [584, 541] width 86 height 33
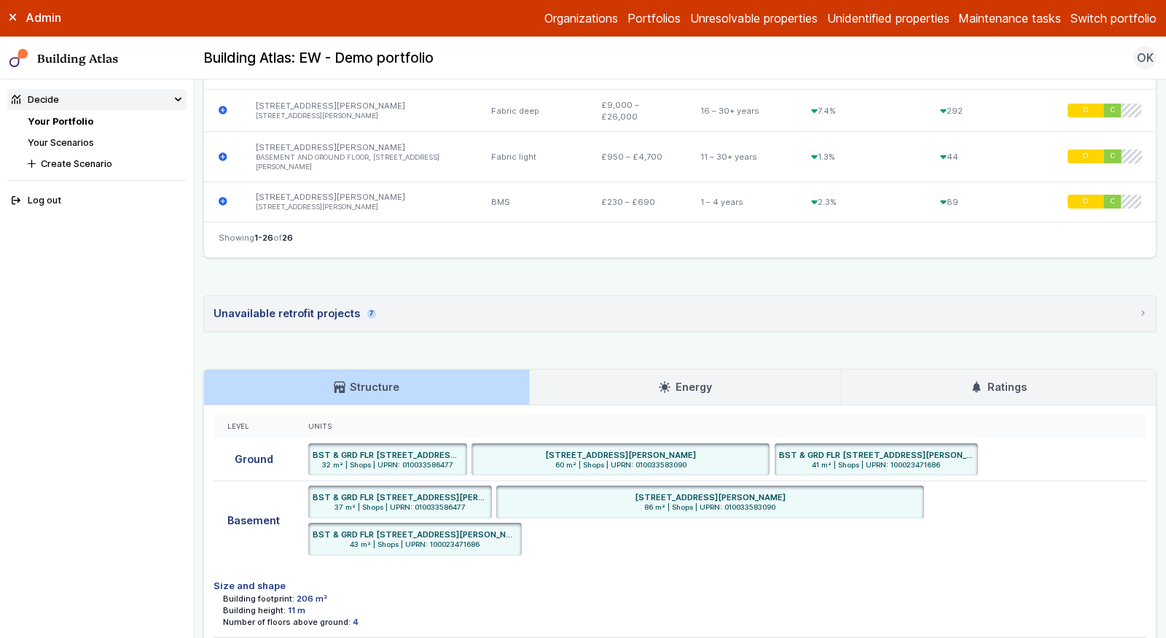
scroll to position [1753, 0]
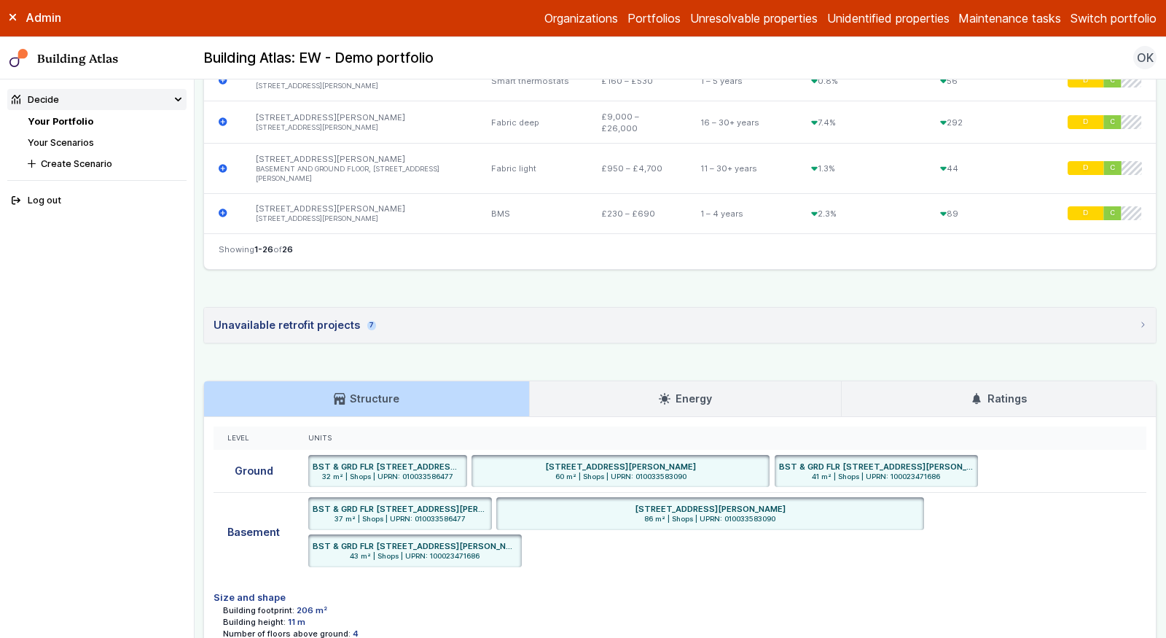
click at [1003, 391] on h3 "Ratings" at bounding box center [998, 399] width 55 height 16
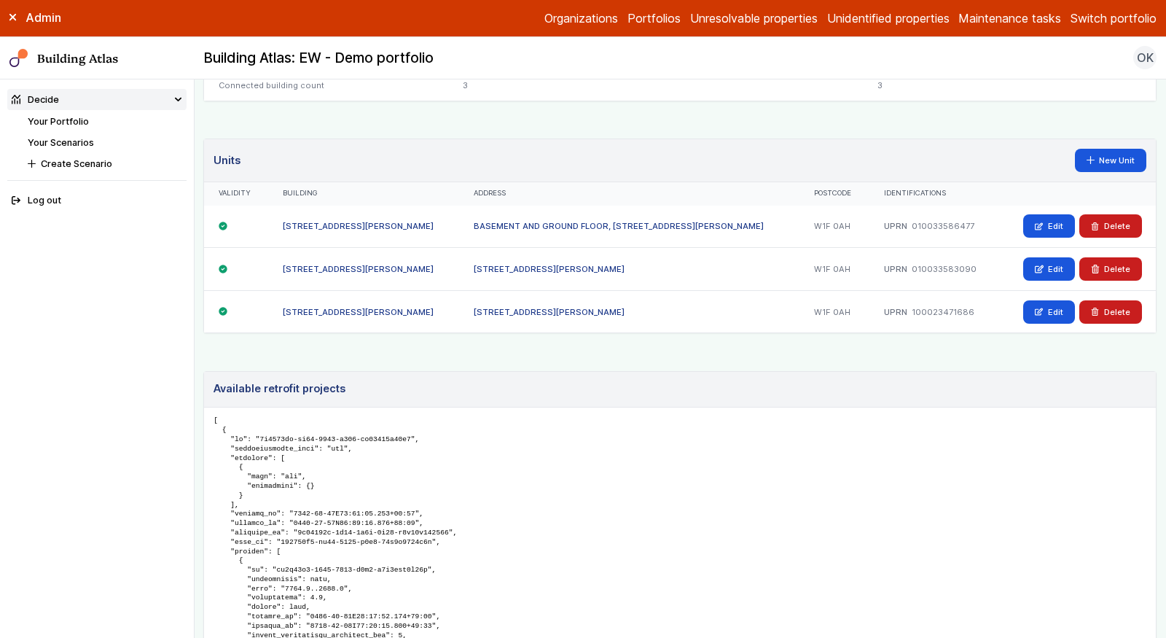
scroll to position [869, 0]
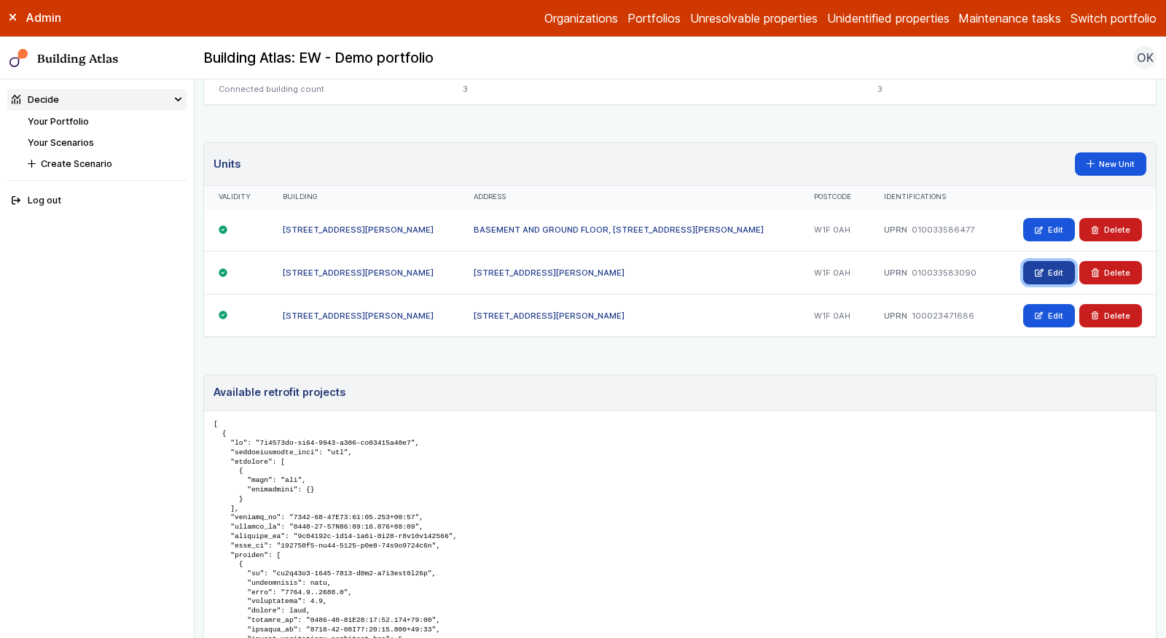
click at [1049, 262] on link "Edit" at bounding box center [1049, 272] width 52 height 23
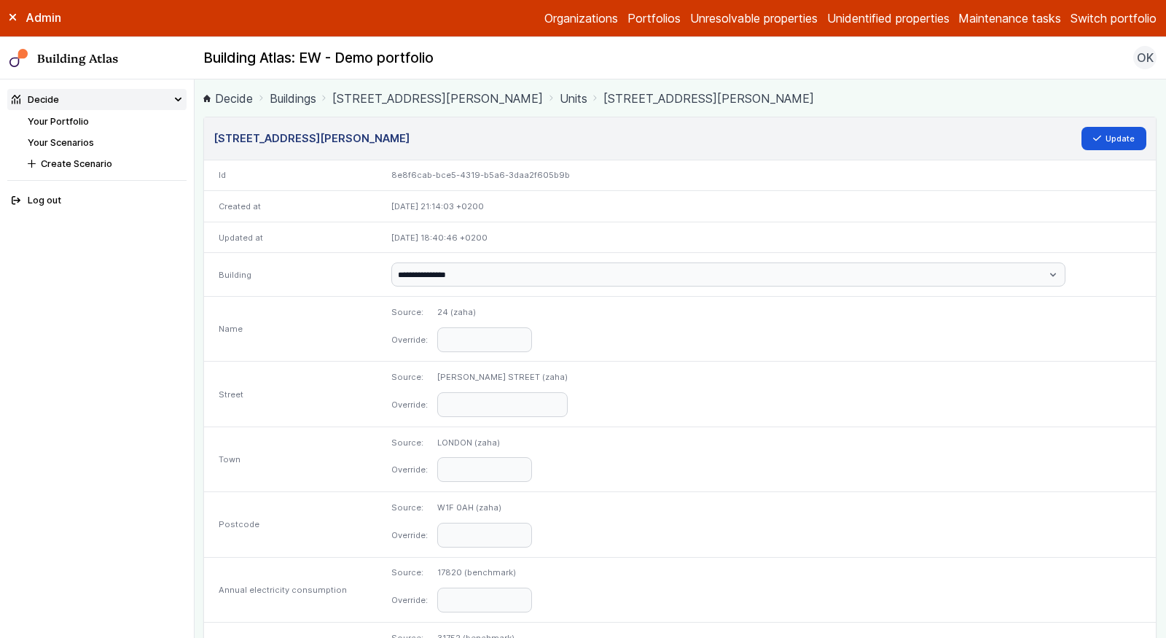
scroll to position [636, 0]
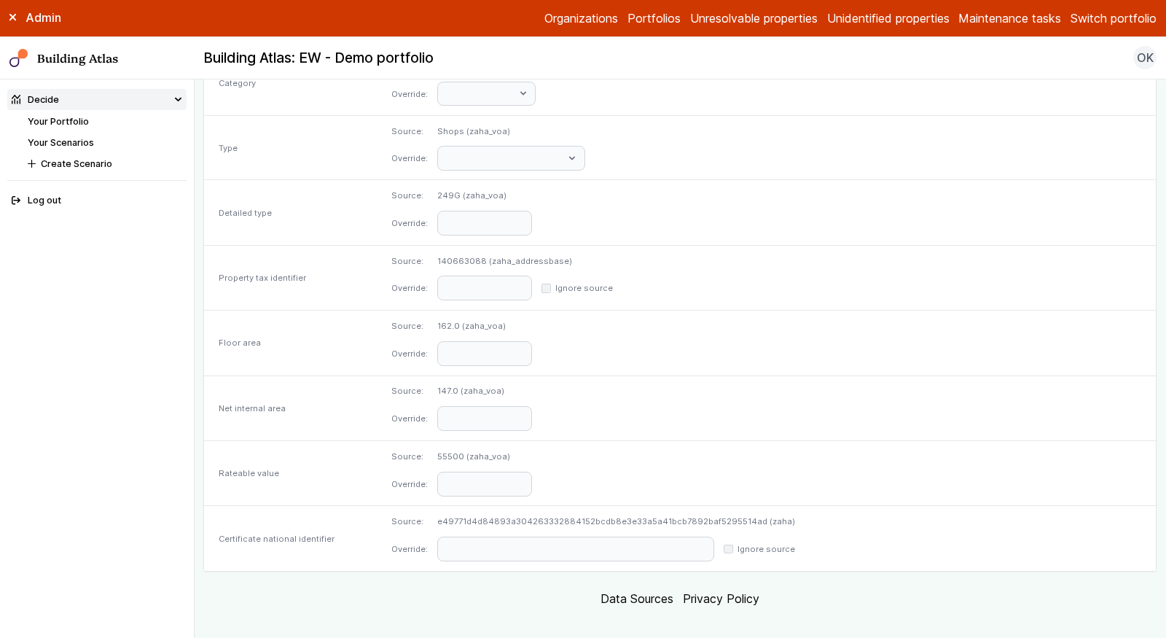
click at [766, 515] on dd "e49771d4d84893a304263332884152bcdb8e3e33a5a41bcb7892baf5295514ad (zaha)" at bounding box center [616, 521] width 358 height 12
copy dd "e49771d4d84893a304263332884152bcdb8e3e33a5a41bcb7892baf5295514ad"
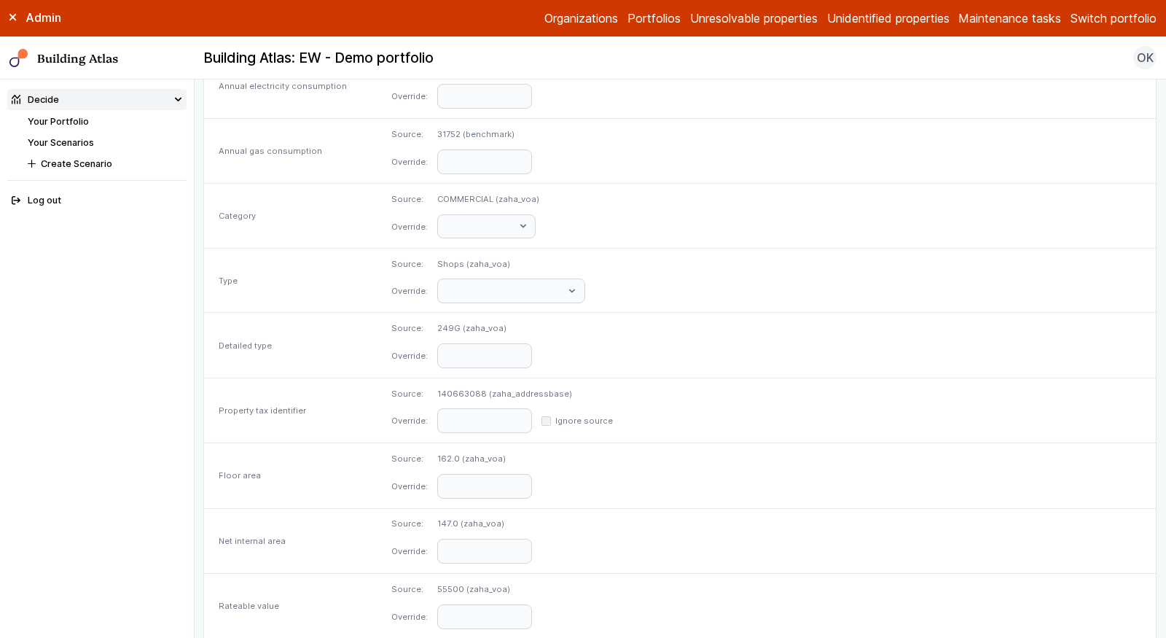
scroll to position [0, 0]
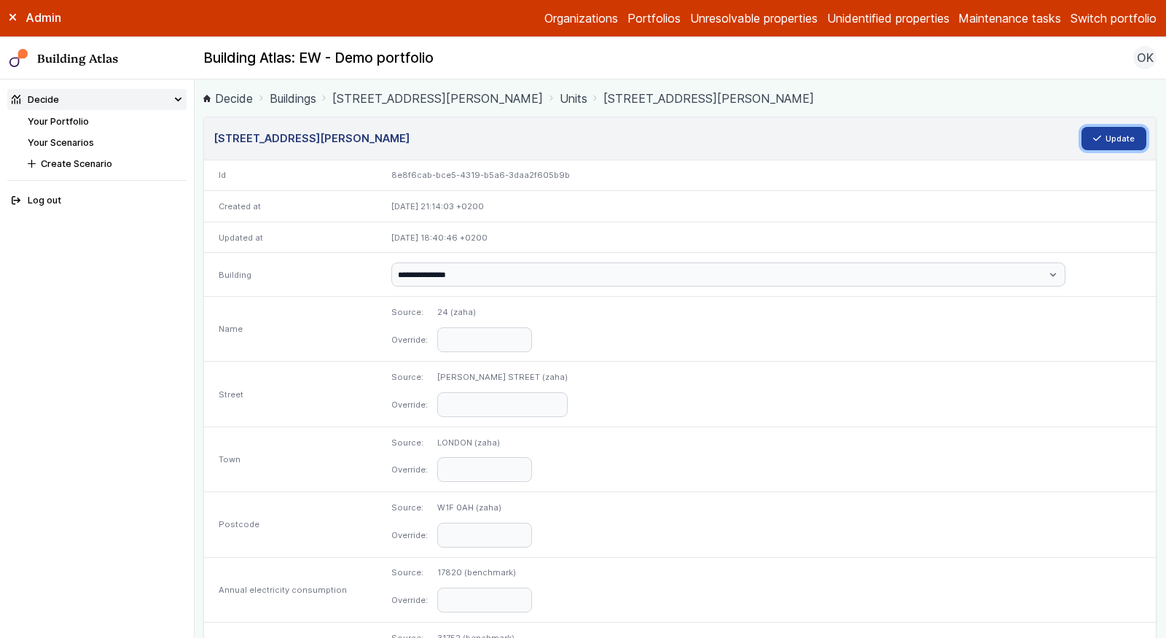
click at [1126, 136] on button "Update" at bounding box center [1114, 138] width 66 height 23
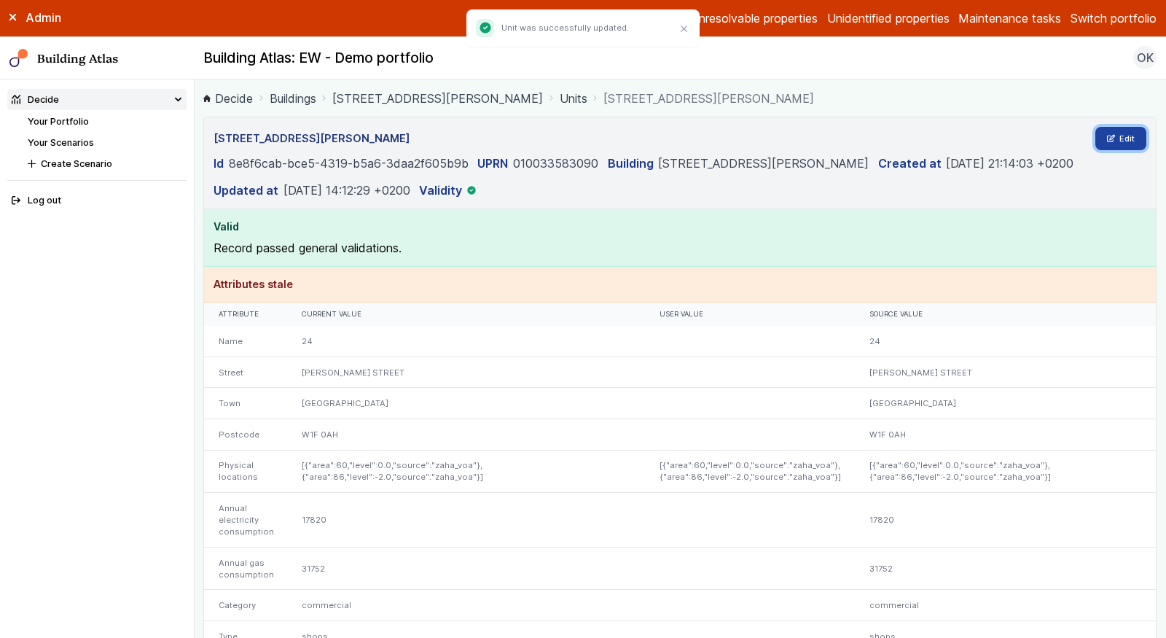
click at [1119, 136] on link "Edit" at bounding box center [1121, 138] width 52 height 23
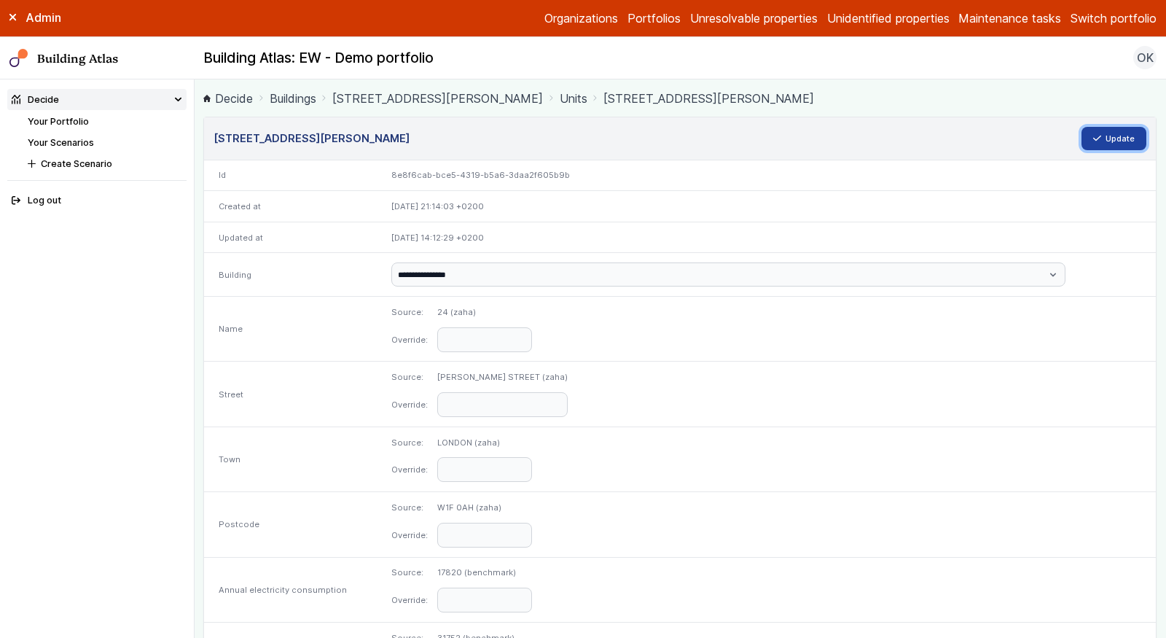
click at [1109, 133] on button "Update" at bounding box center [1114, 138] width 66 height 23
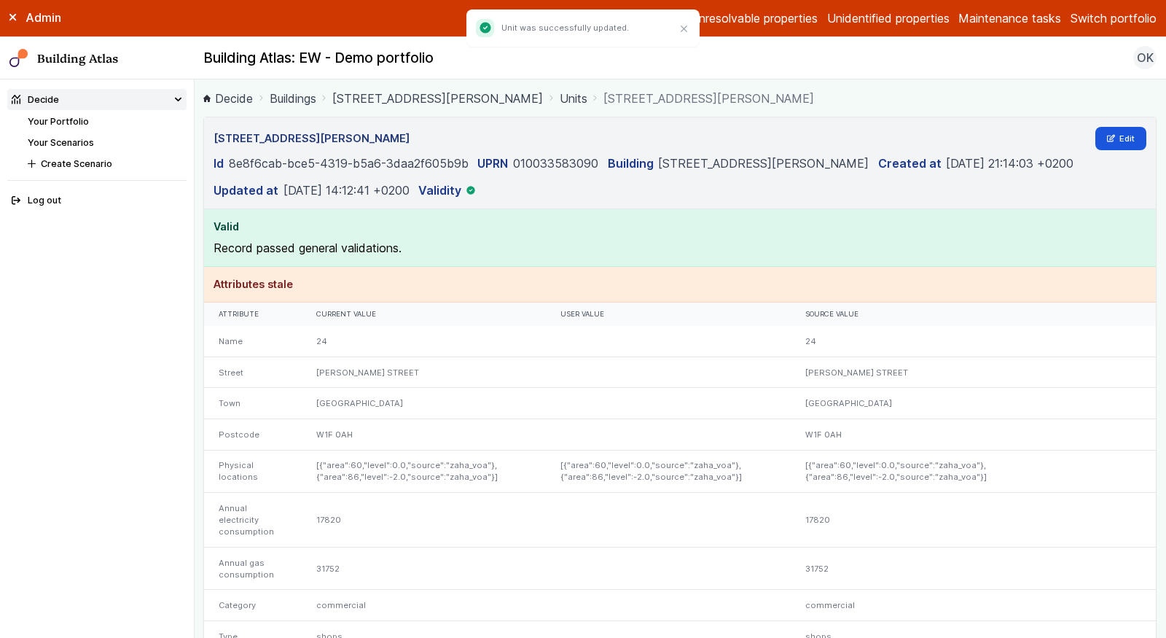
click at [560, 95] on link "Units" at bounding box center [574, 98] width 28 height 17
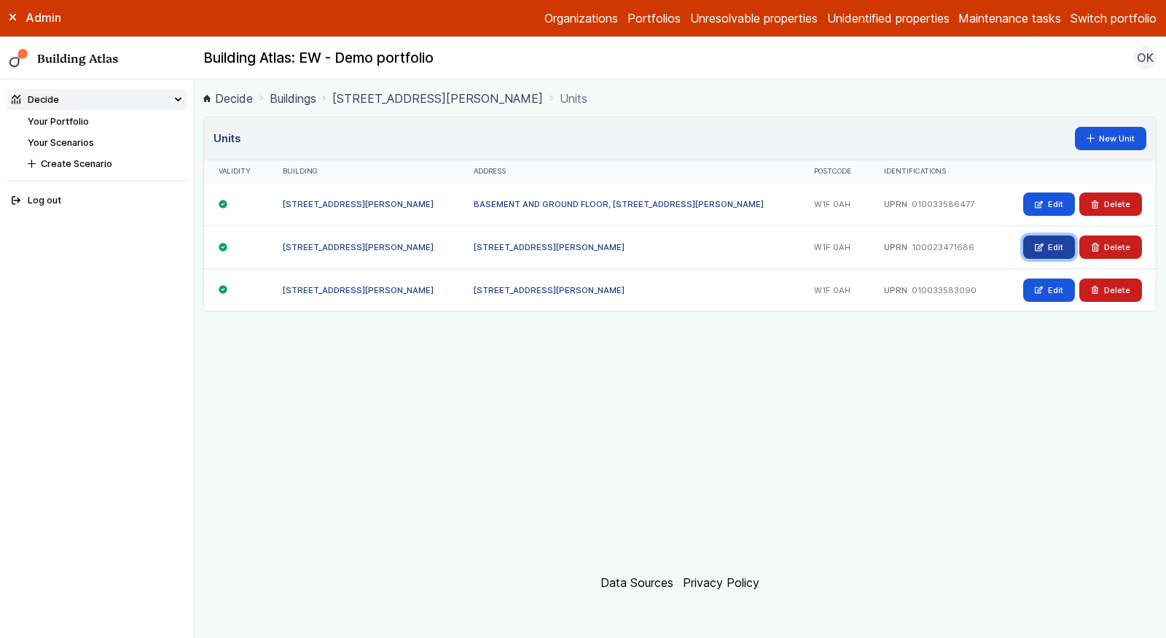
click at [1033, 249] on link "Edit" at bounding box center [1049, 246] width 52 height 23
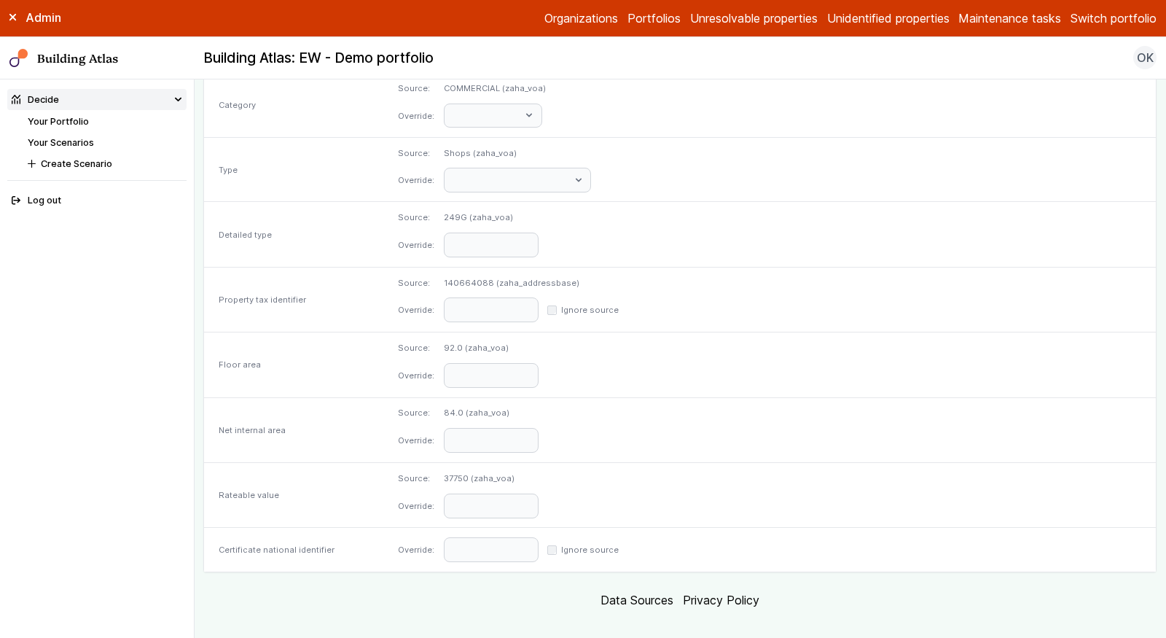
scroll to position [616, 0]
click at [539, 536] on input "text" at bounding box center [491, 548] width 95 height 25
paste input "**********"
type input "**********"
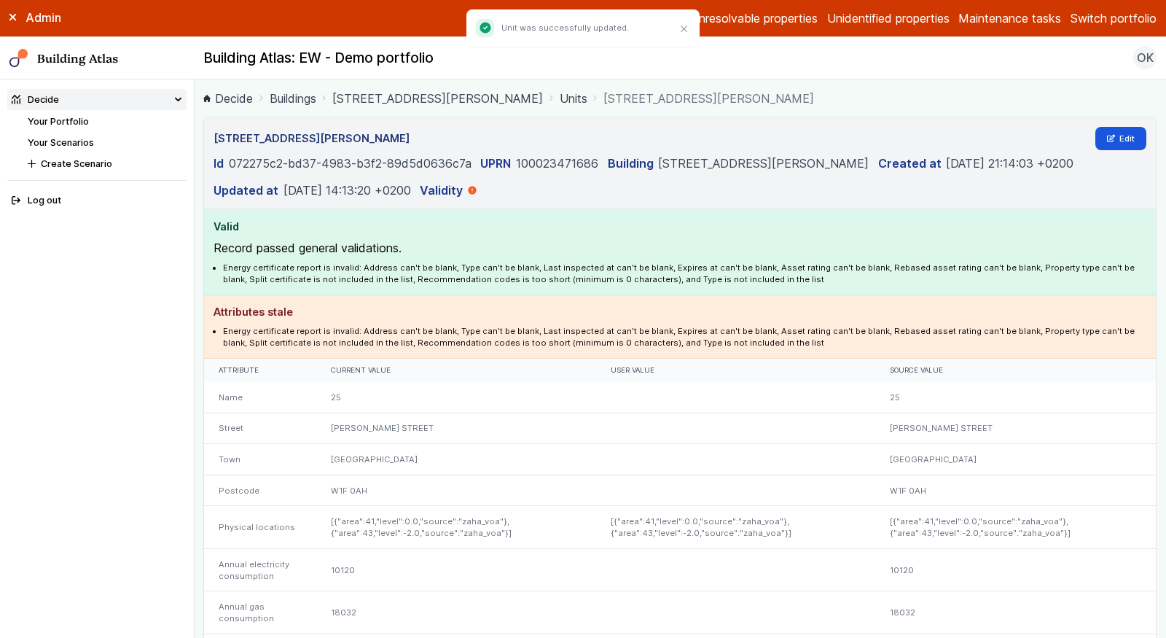
click at [359, 90] on link "[STREET_ADDRESS][PERSON_NAME]" at bounding box center [437, 98] width 211 height 17
